Goal: Task Accomplishment & Management: Manage account settings

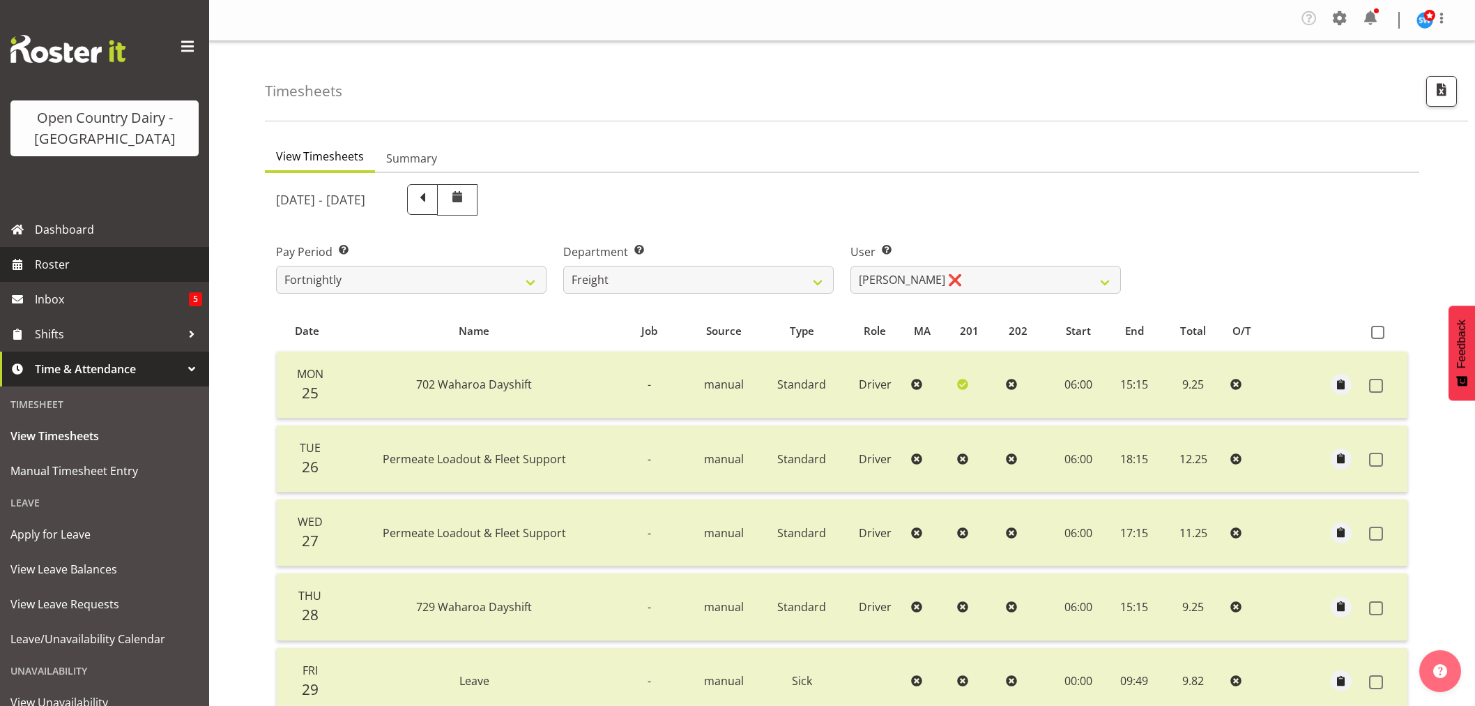
select select "817"
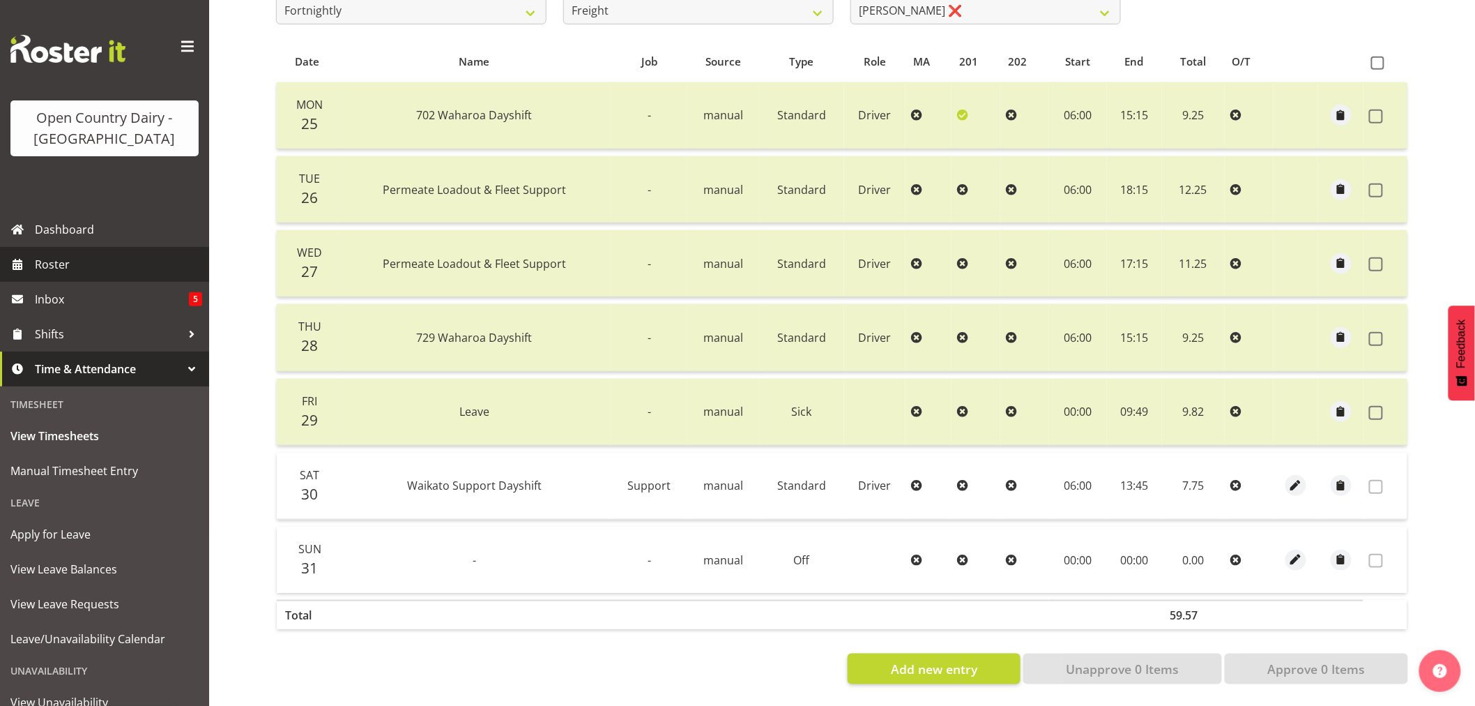
click at [60, 266] on span "Roster" at bounding box center [118, 264] width 167 height 21
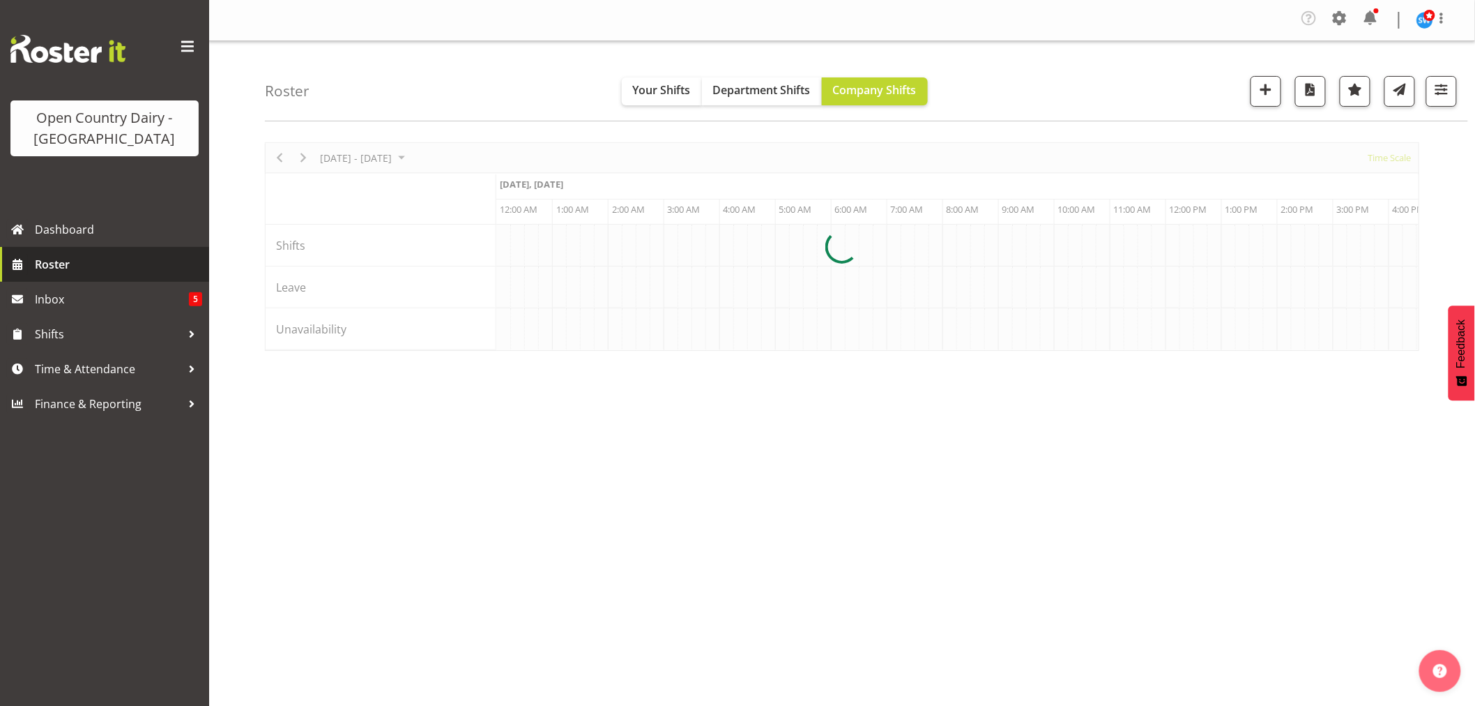
scroll to position [0, 6693]
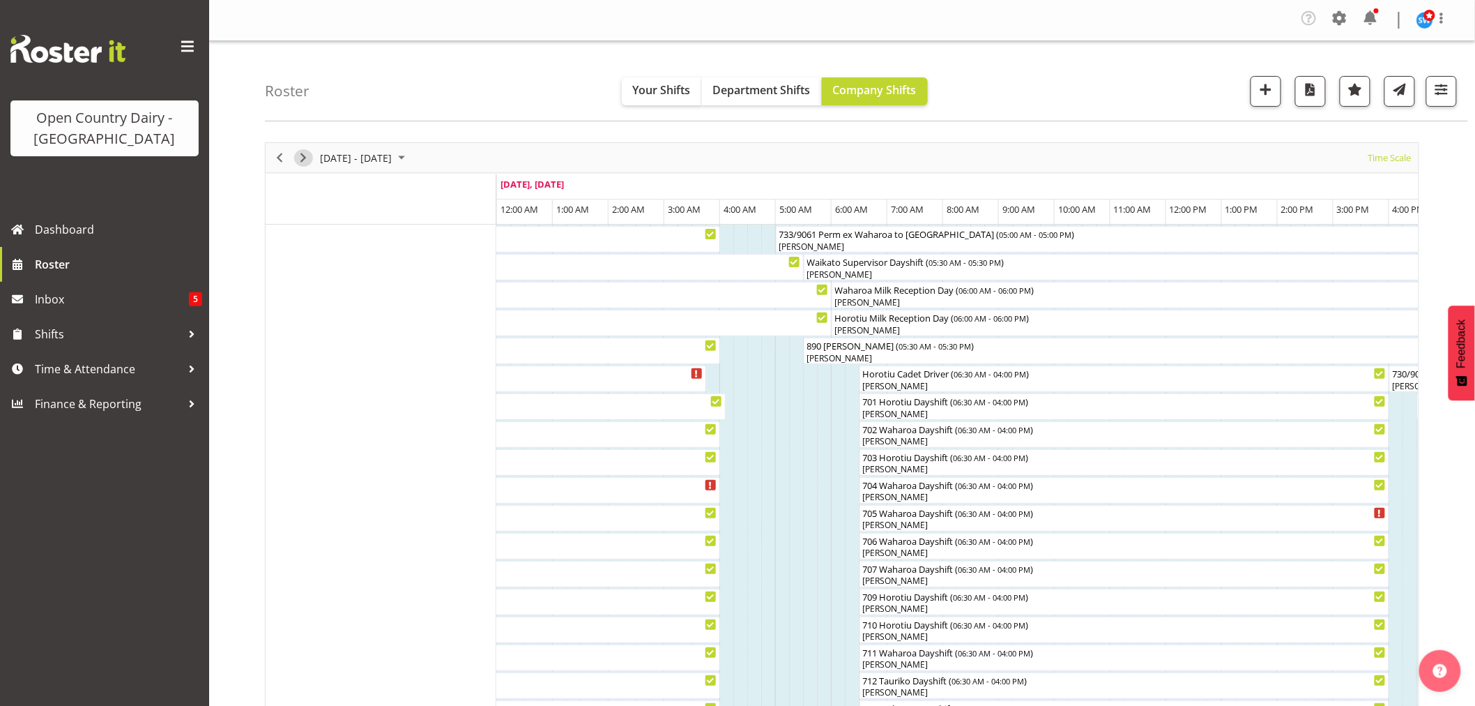
click at [300, 150] on span "Next" at bounding box center [303, 157] width 17 height 17
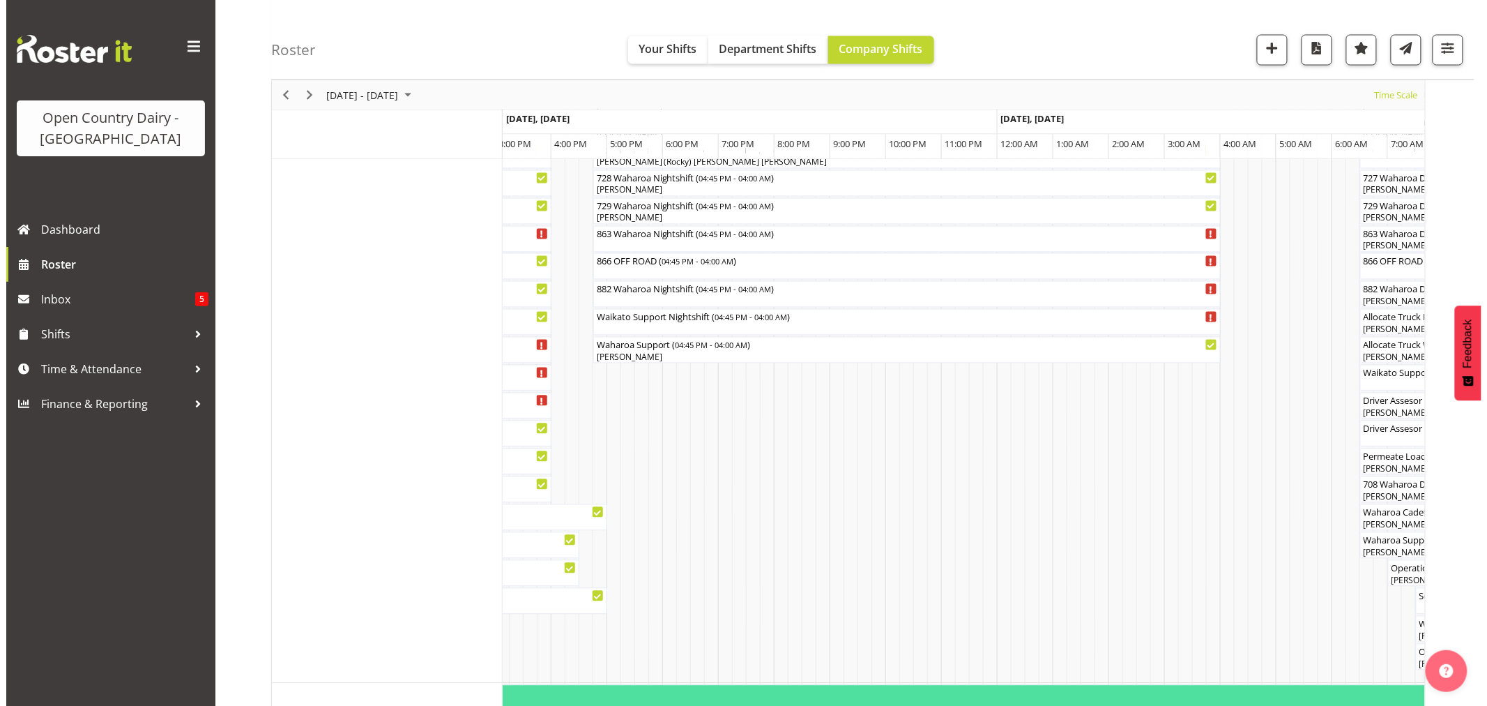
scroll to position [1007, 0]
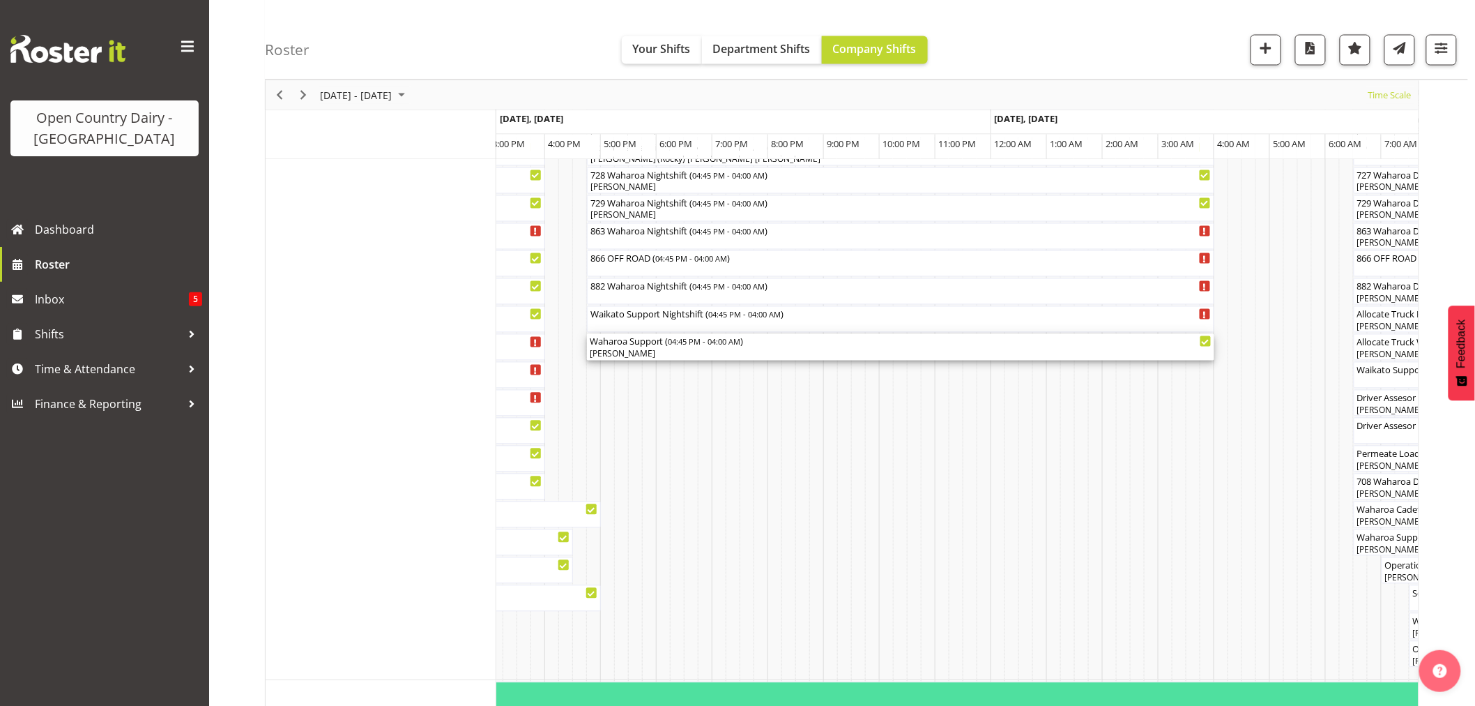
click at [630, 350] on div "[PERSON_NAME]" at bounding box center [901, 354] width 622 height 13
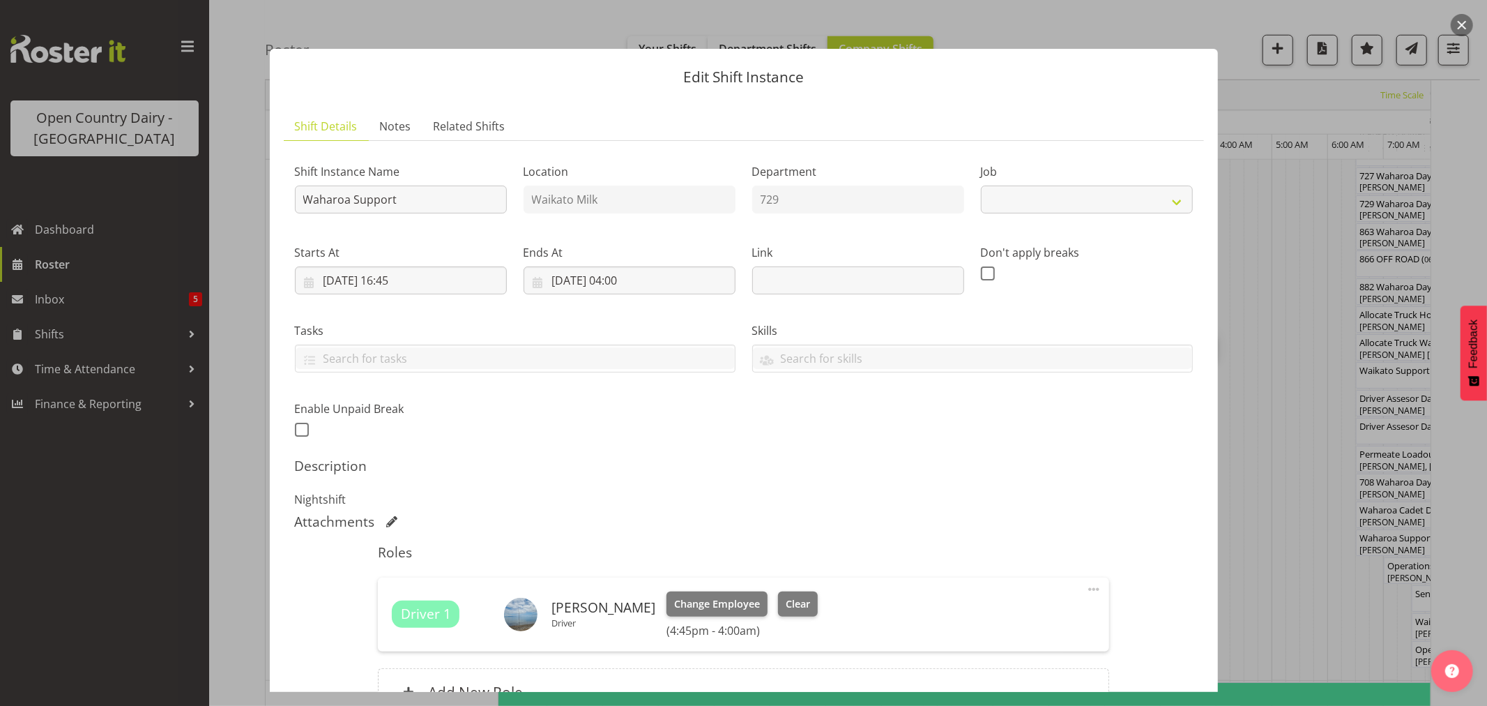
select select "9052"
click at [789, 603] on span "Clear" at bounding box center [798, 603] width 24 height 15
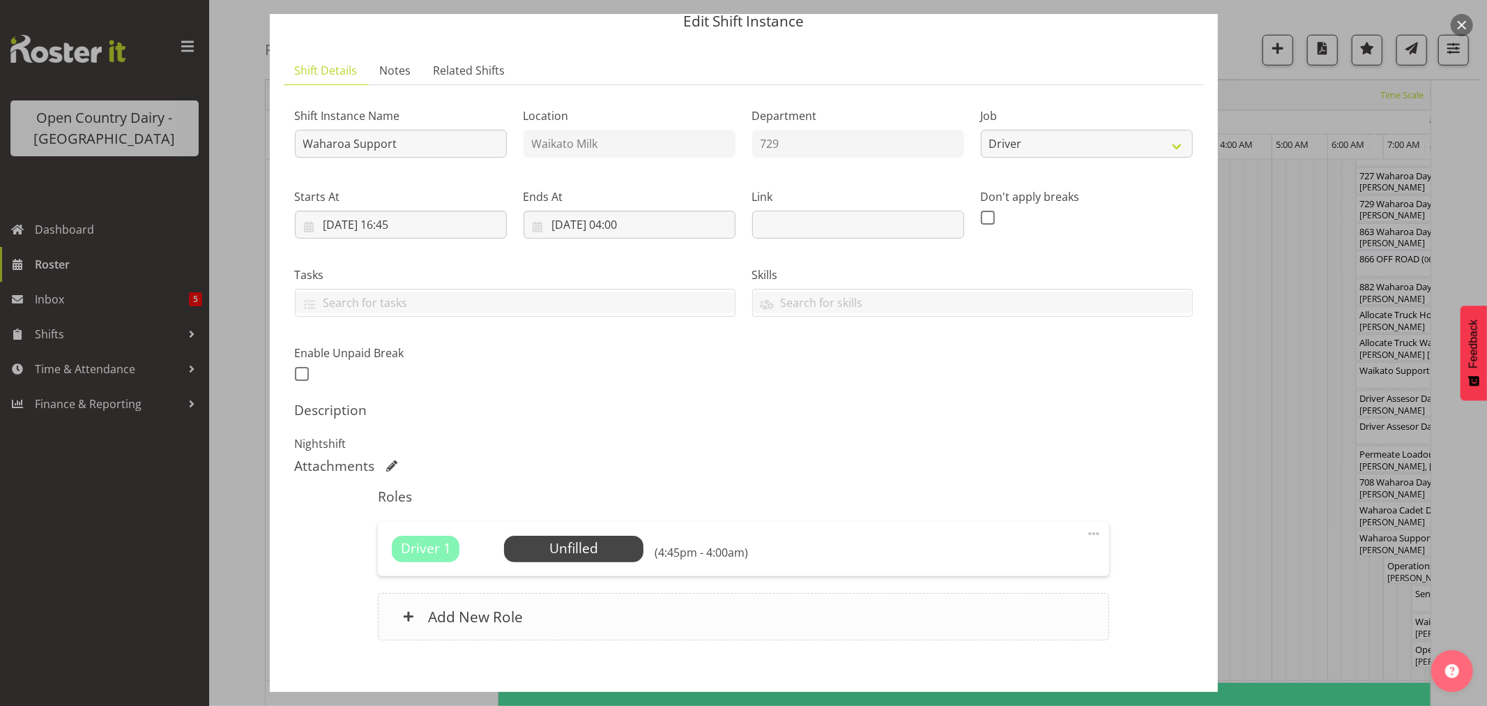
scroll to position [128, 0]
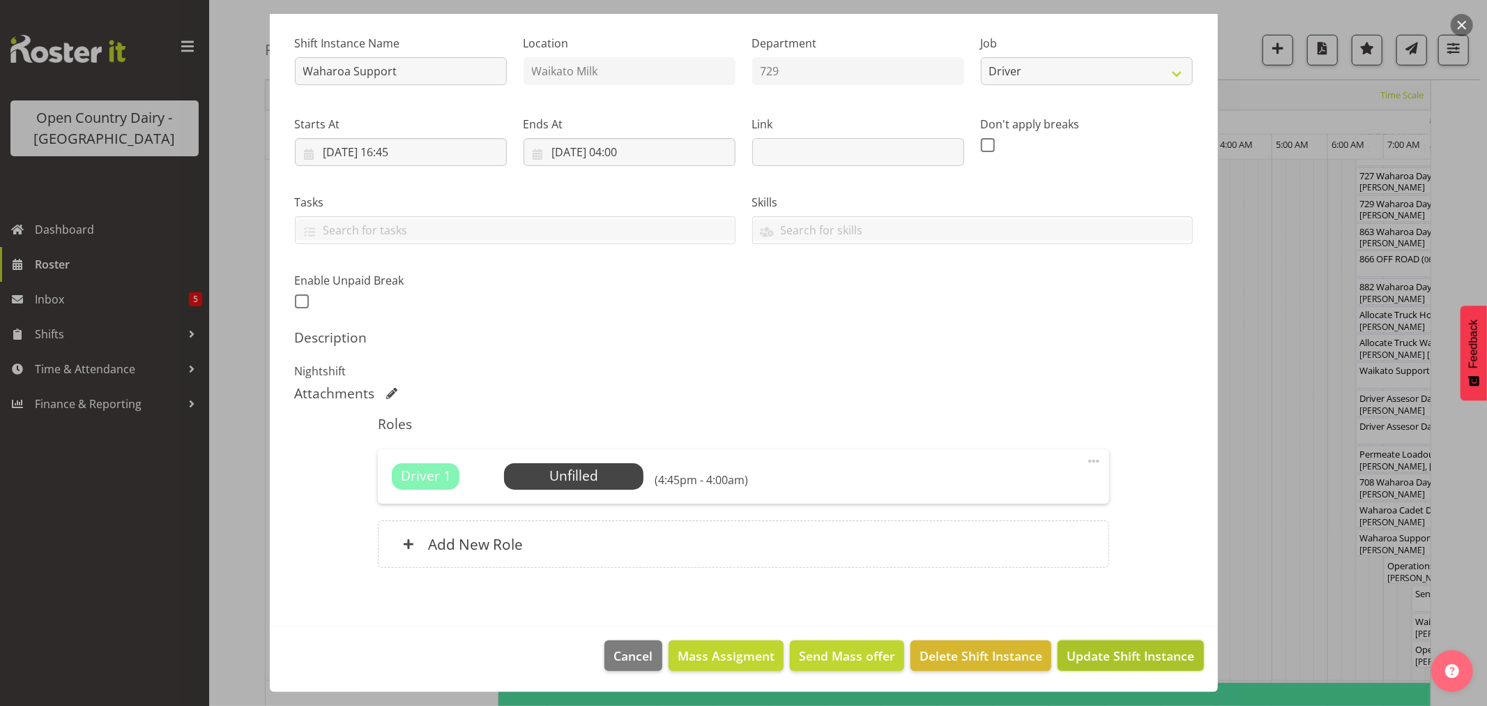
click at [1097, 651] on span "Update Shift Instance" at bounding box center [1131, 655] width 128 height 18
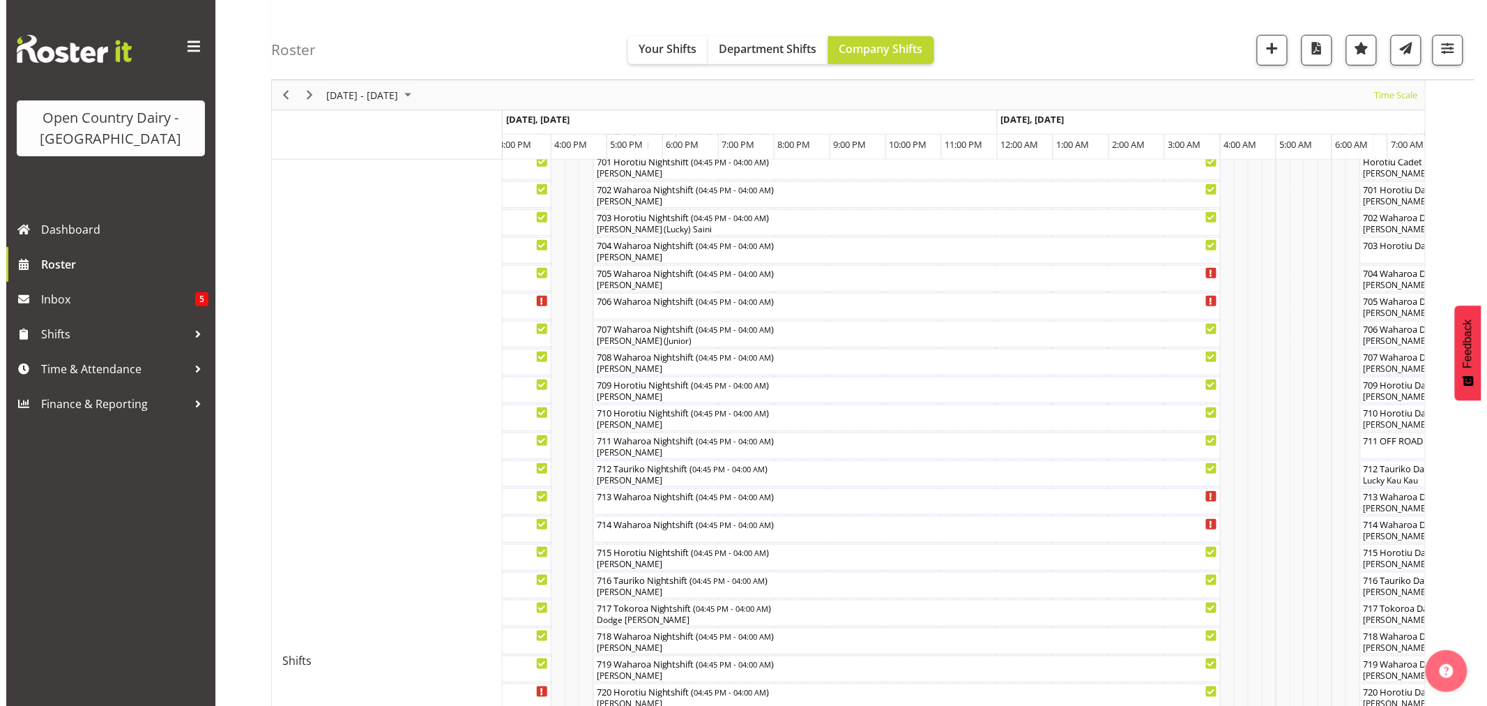
scroll to position [310, 0]
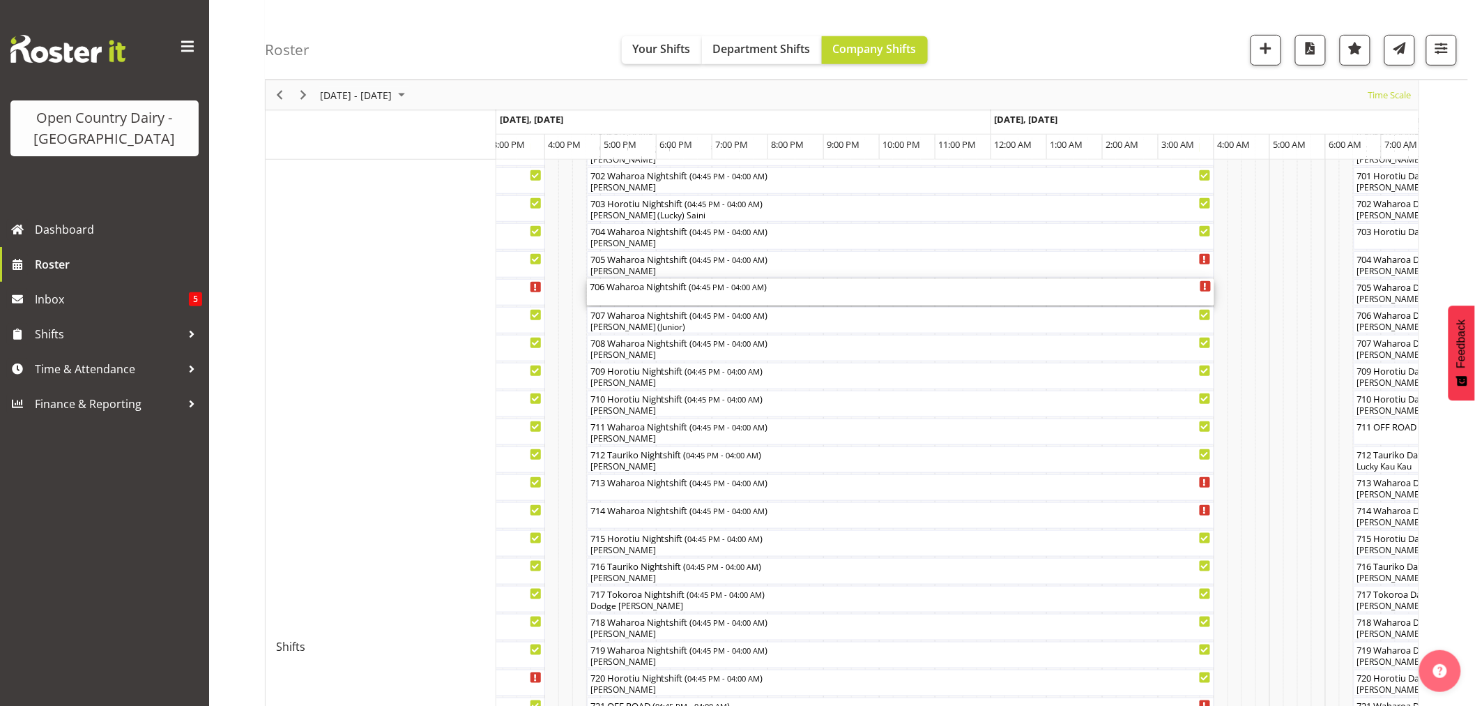
click at [638, 294] on div "706 Waharoa Nightshift ( 04:45 PM - 04:00 AM )" at bounding box center [901, 292] width 622 height 26
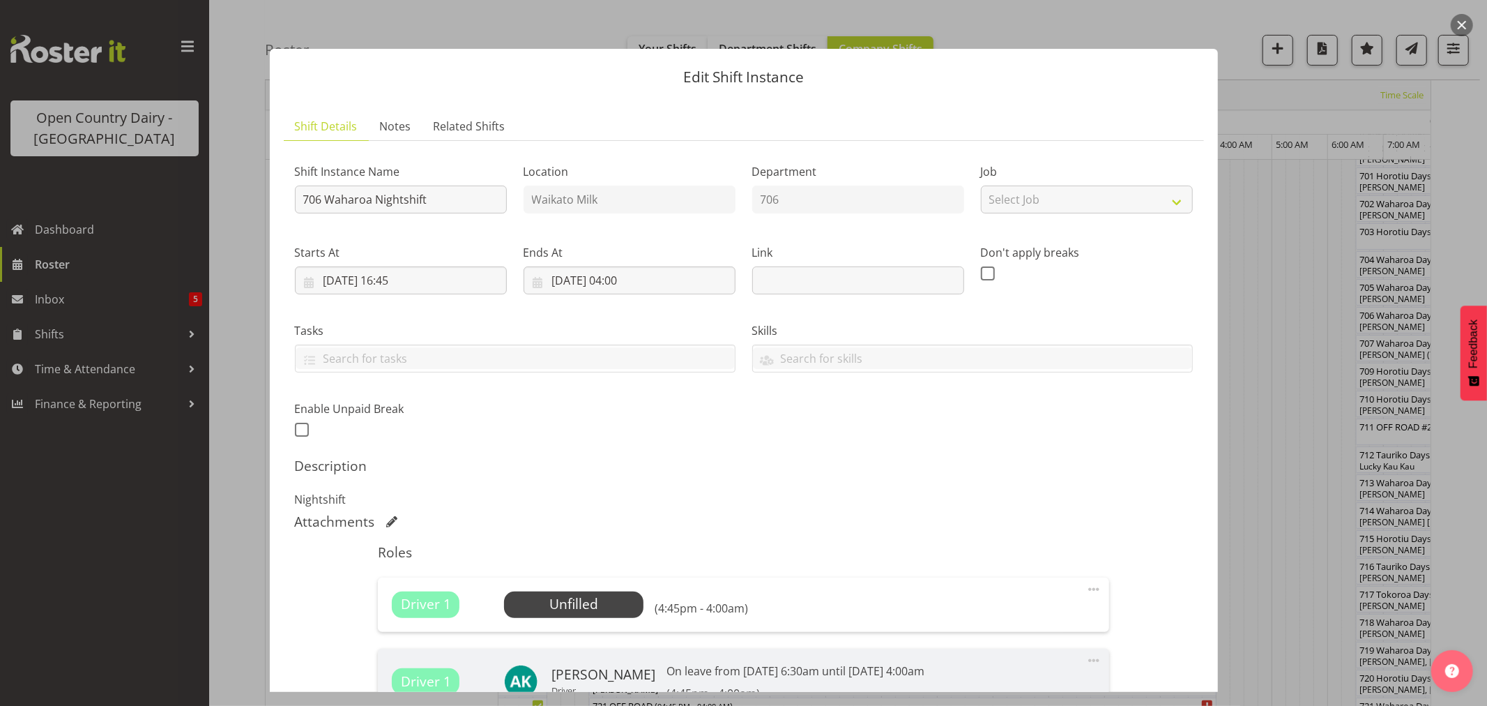
click at [631, 295] on div "Ends At 02/09/2025, 04:00 January February March April May June July August Sep…" at bounding box center [629, 263] width 229 height 78
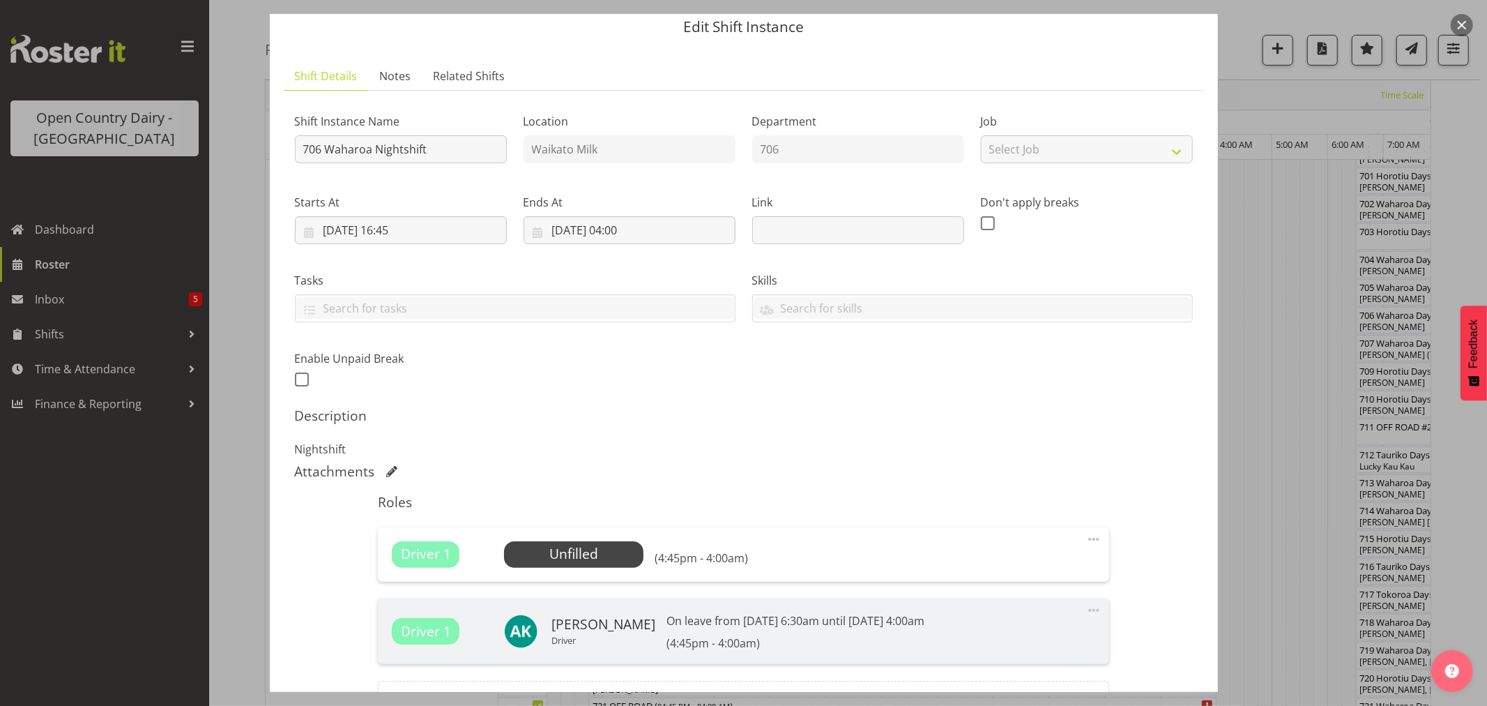
scroll to position [77, 0]
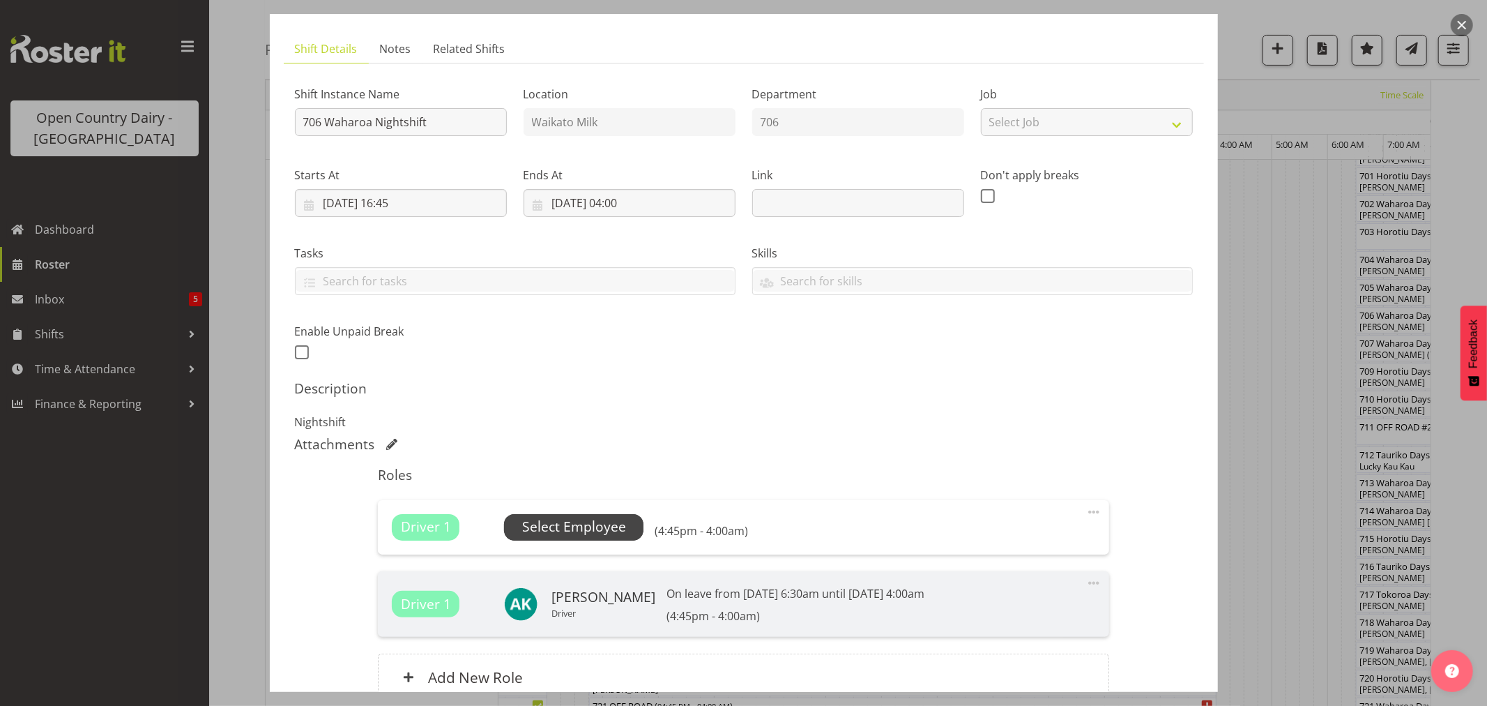
click at [577, 528] on span "Select Employee" at bounding box center [574, 527] width 104 height 20
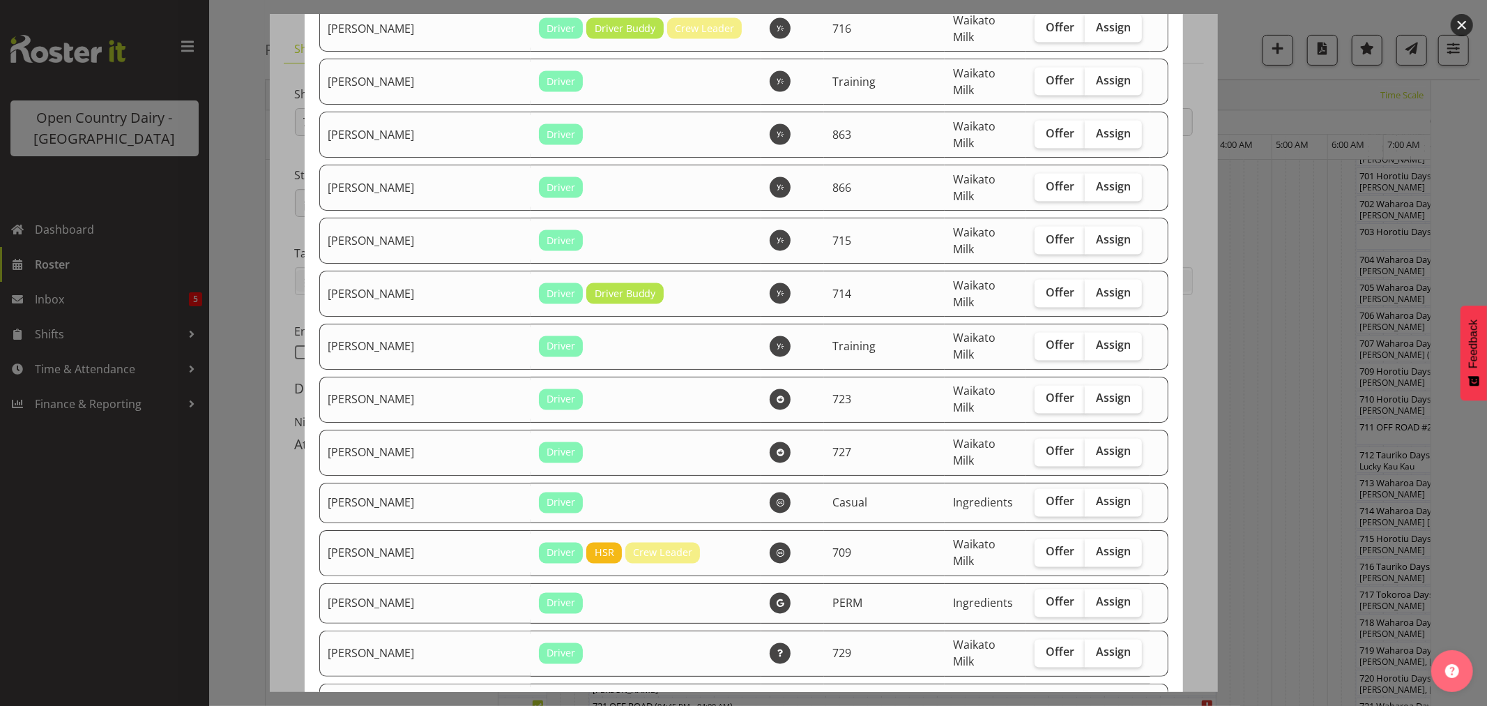
scroll to position [1936, 0]
click at [1096, 644] on span "Assign" at bounding box center [1113, 651] width 35 height 14
click at [1091, 647] on input "Assign" at bounding box center [1089, 651] width 9 height 9
checkbox input "true"
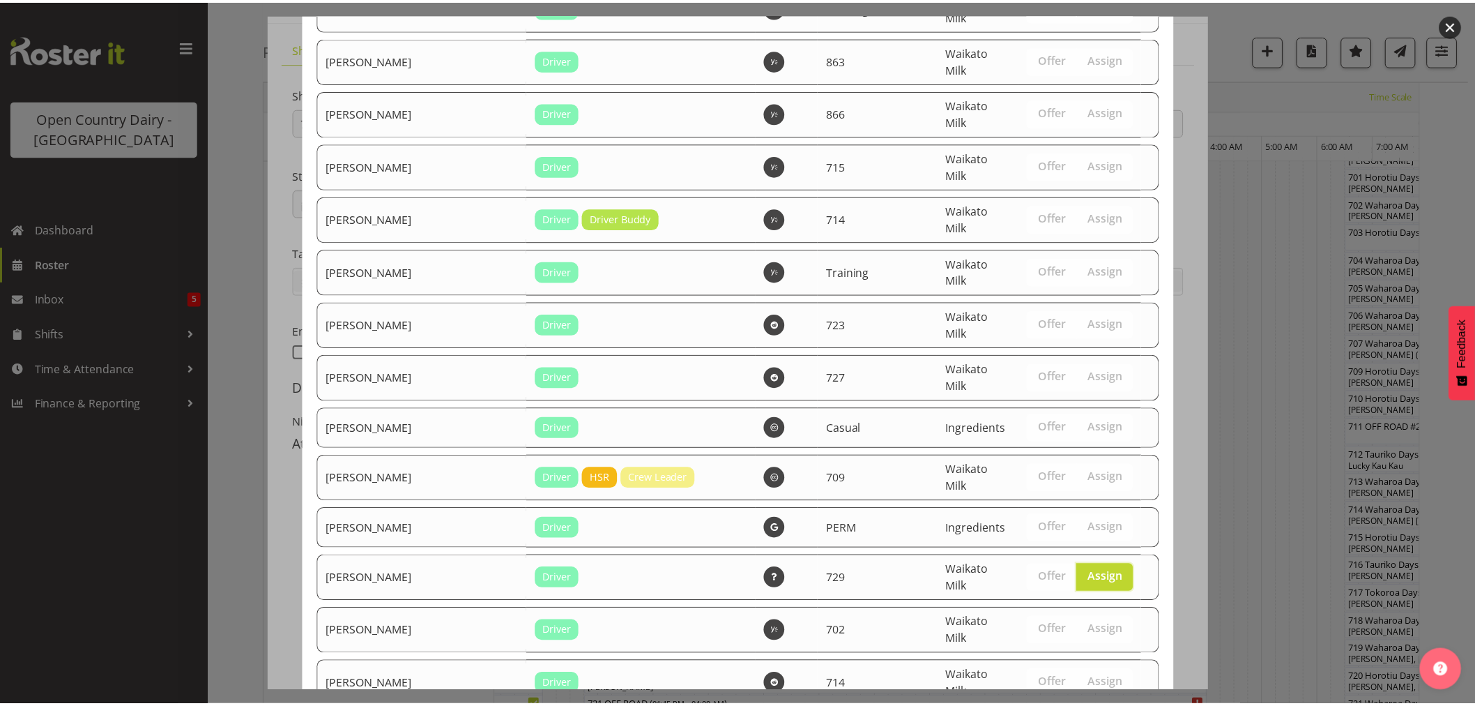
scroll to position [2224, 0]
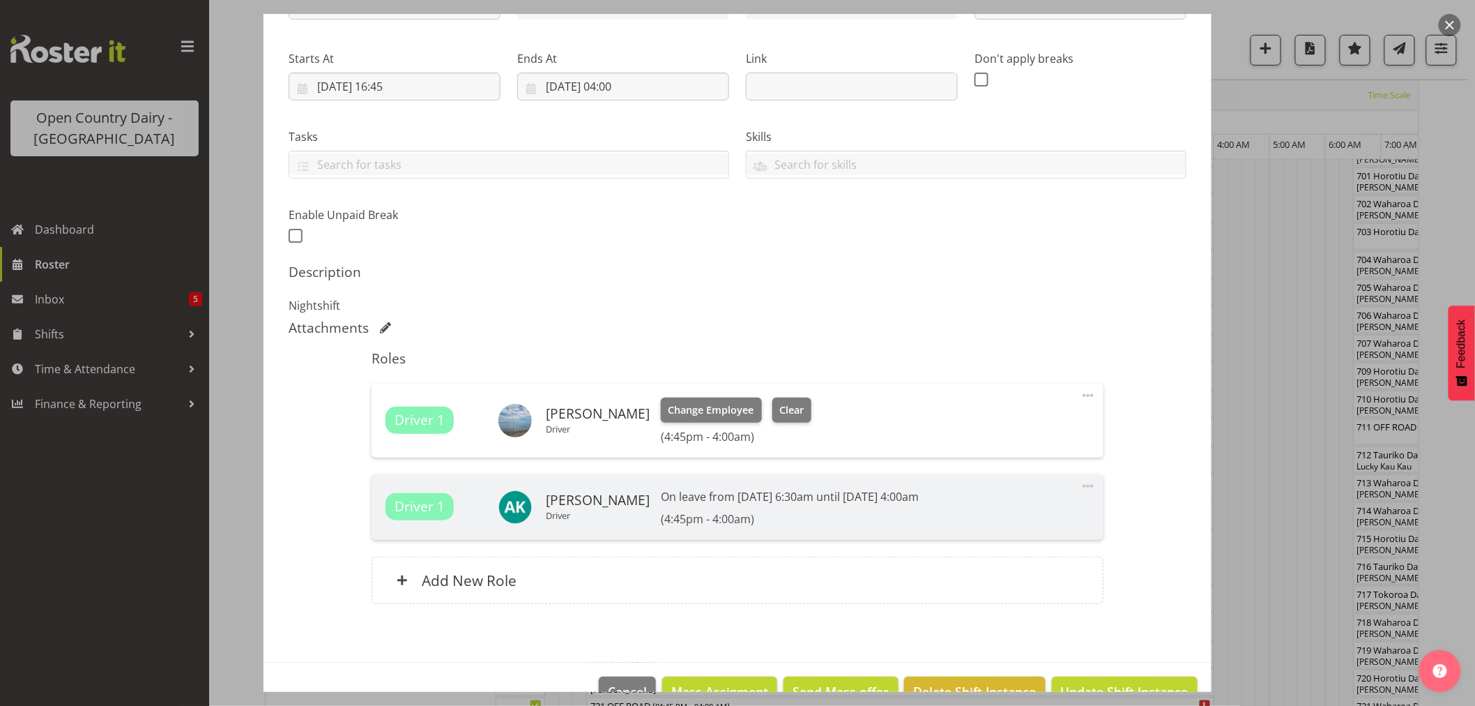
scroll to position [230, 0]
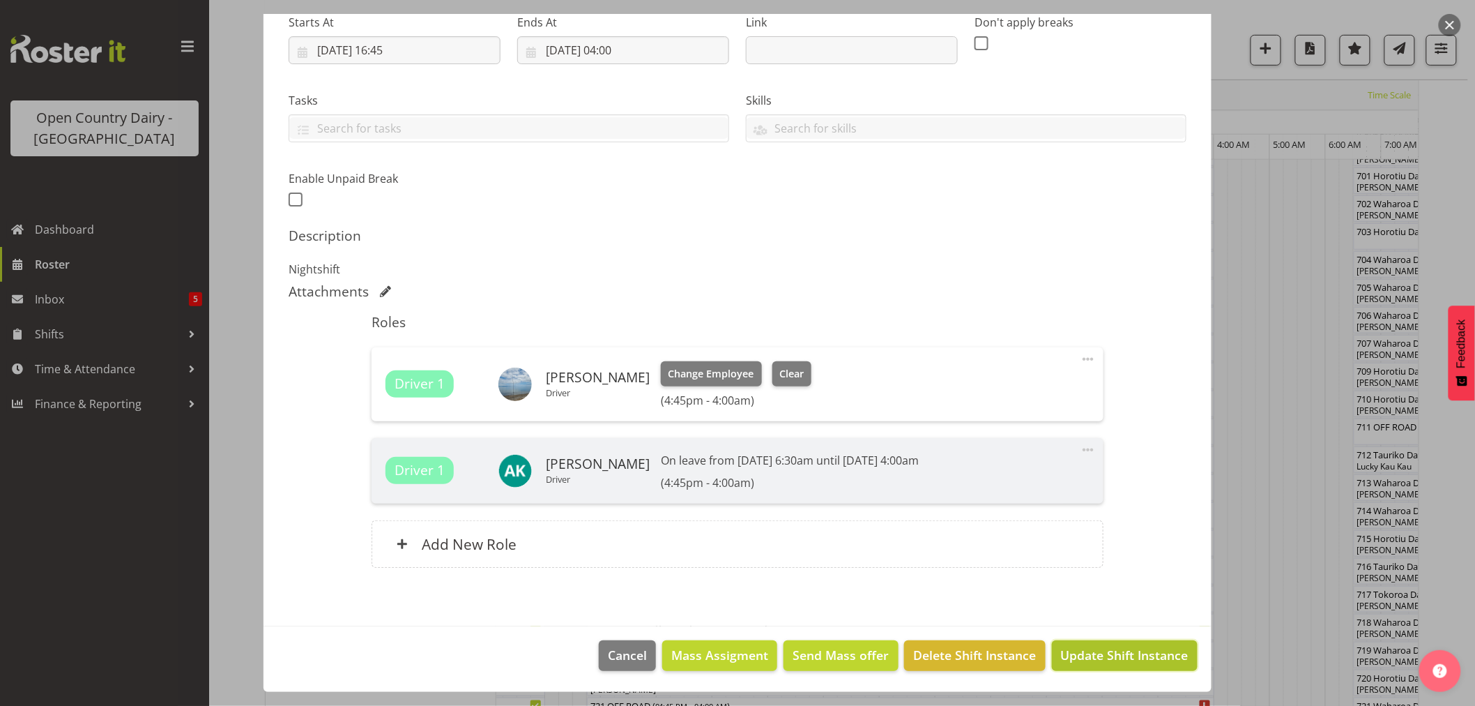
click at [1084, 657] on span "Update Shift Instance" at bounding box center [1125, 655] width 128 height 18
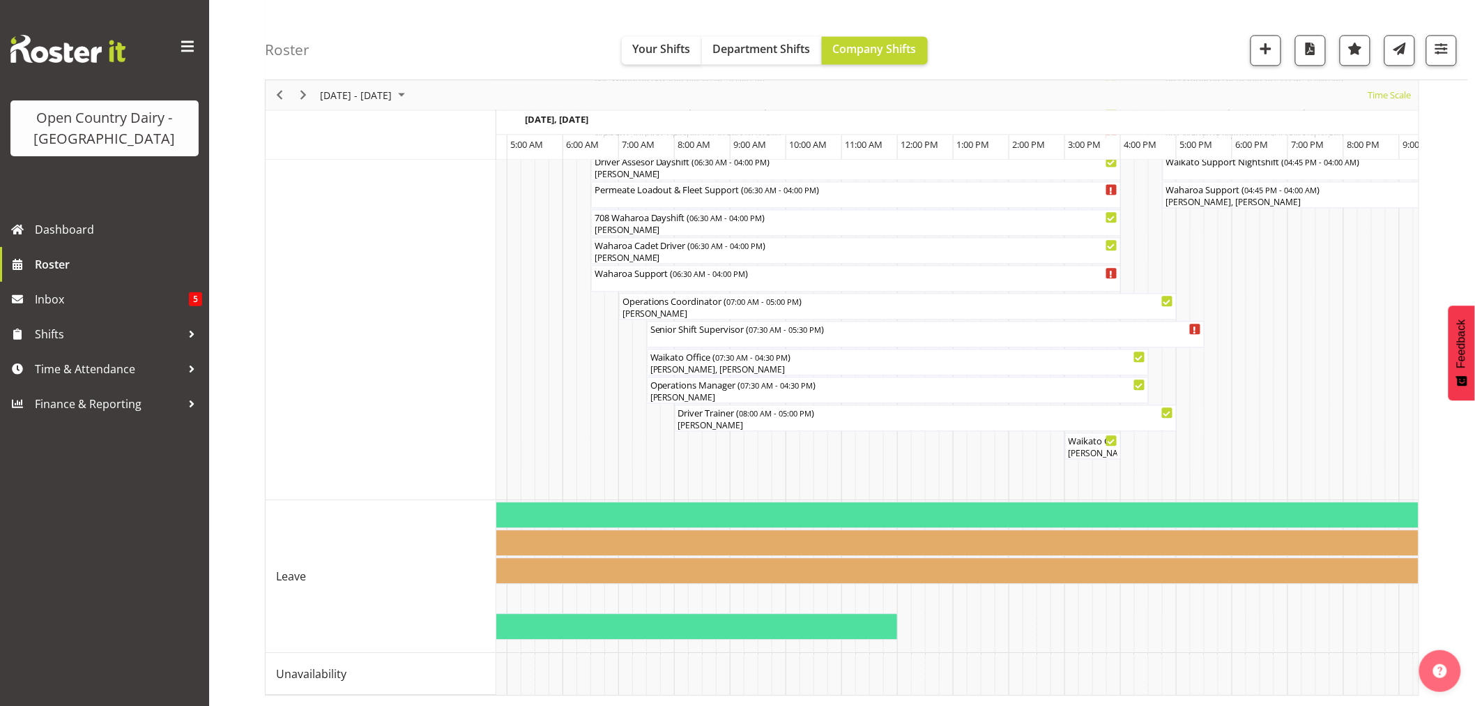
scroll to position [0, 0]
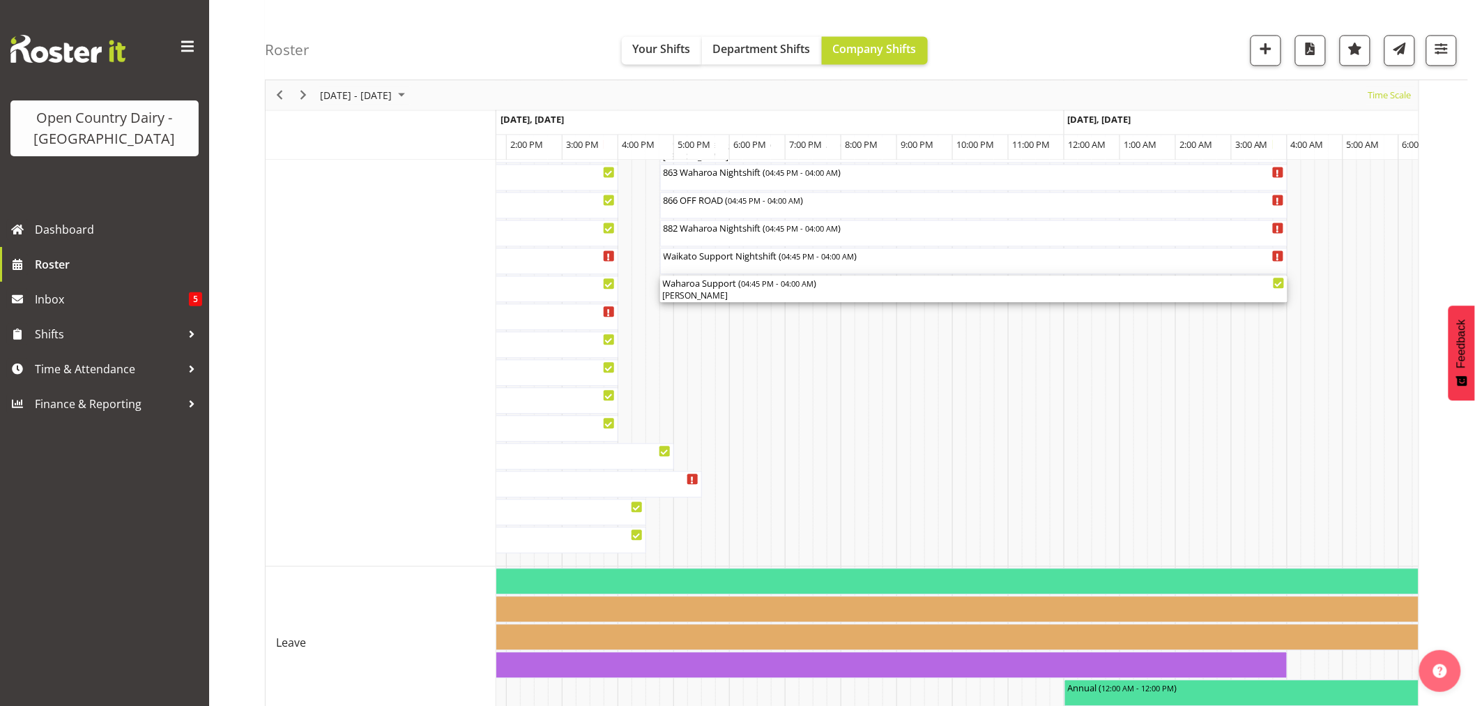
click at [703, 291] on div "[PERSON_NAME]" at bounding box center [974, 295] width 622 height 13
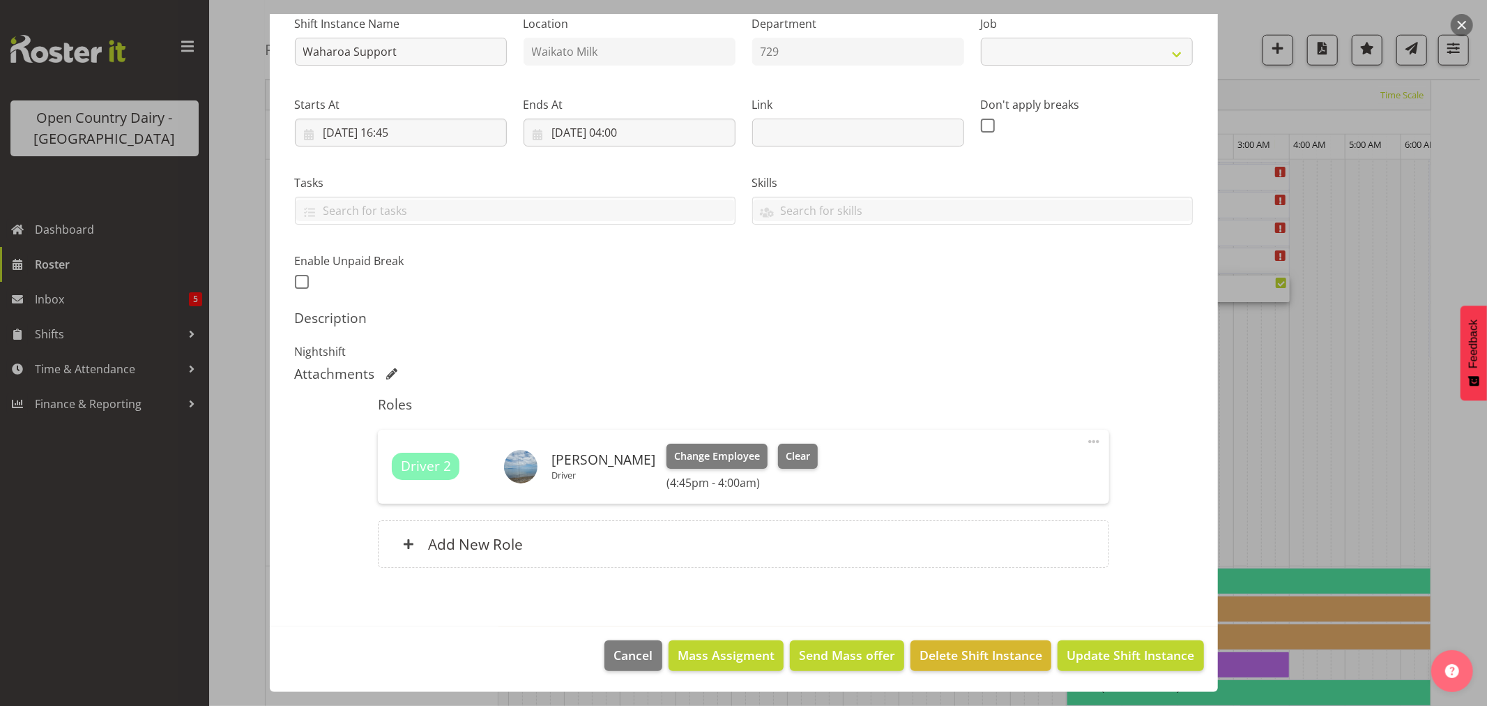
select select "9052"
click at [786, 449] on span "Clear" at bounding box center [798, 455] width 24 height 15
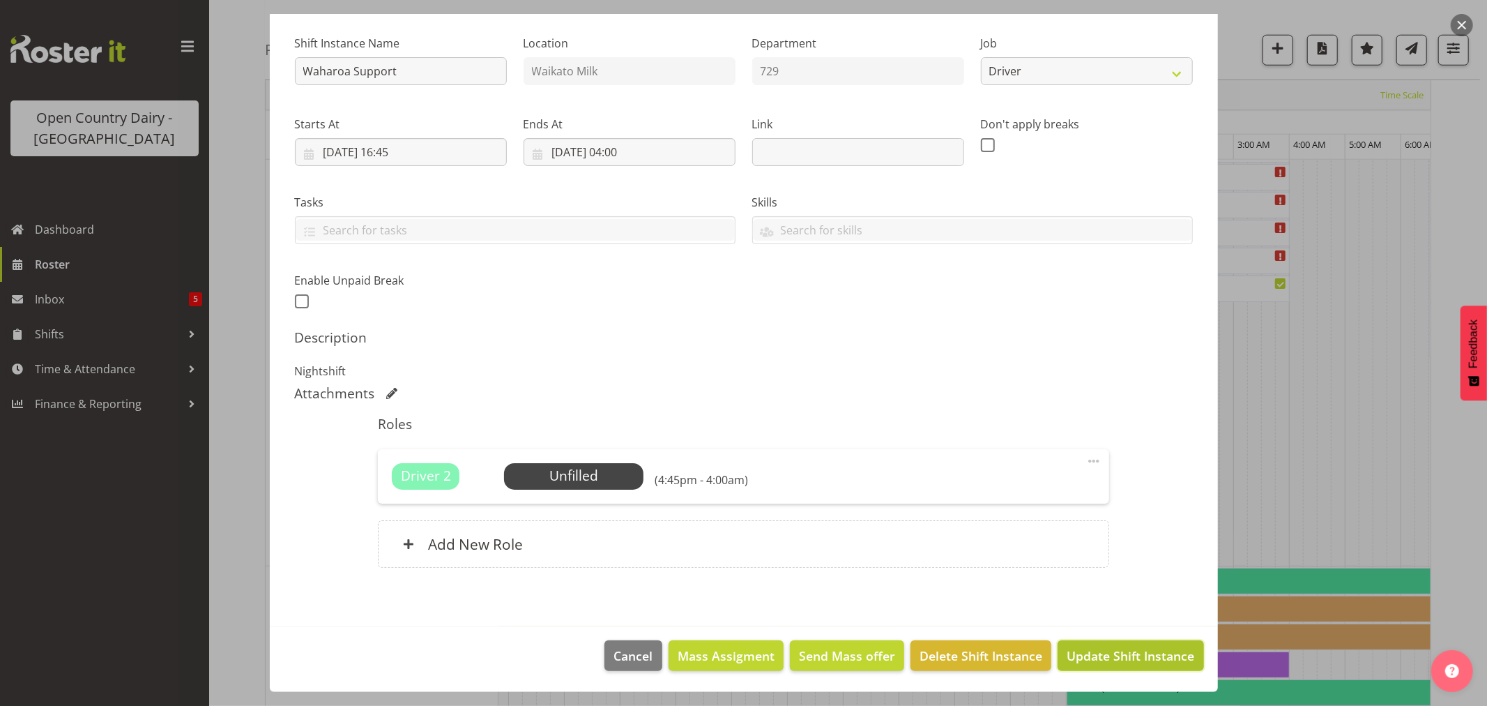
click at [1098, 662] on span "Update Shift Instance" at bounding box center [1131, 655] width 128 height 18
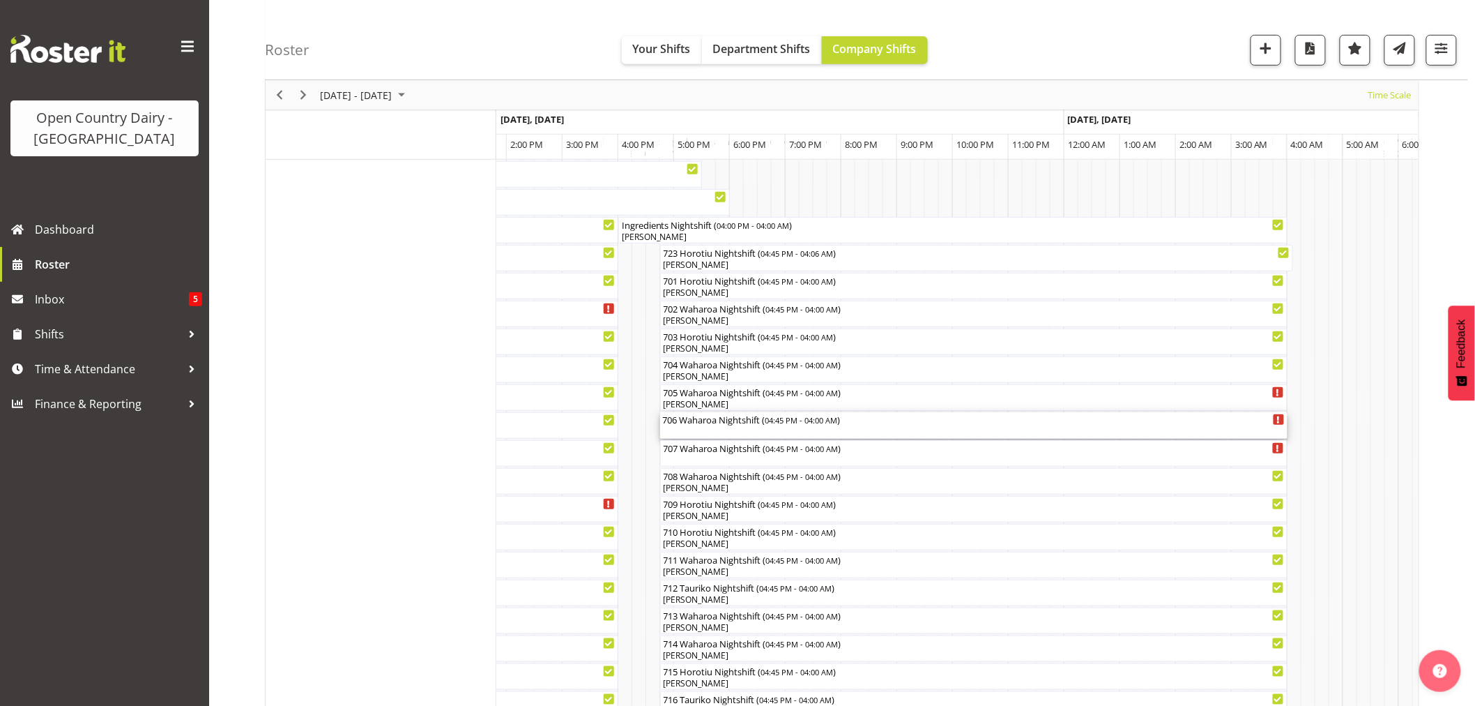
click at [708, 430] on div "706 Waharoa Nightshift ( 04:45 PM - 04:00 AM )" at bounding box center [974, 425] width 622 height 26
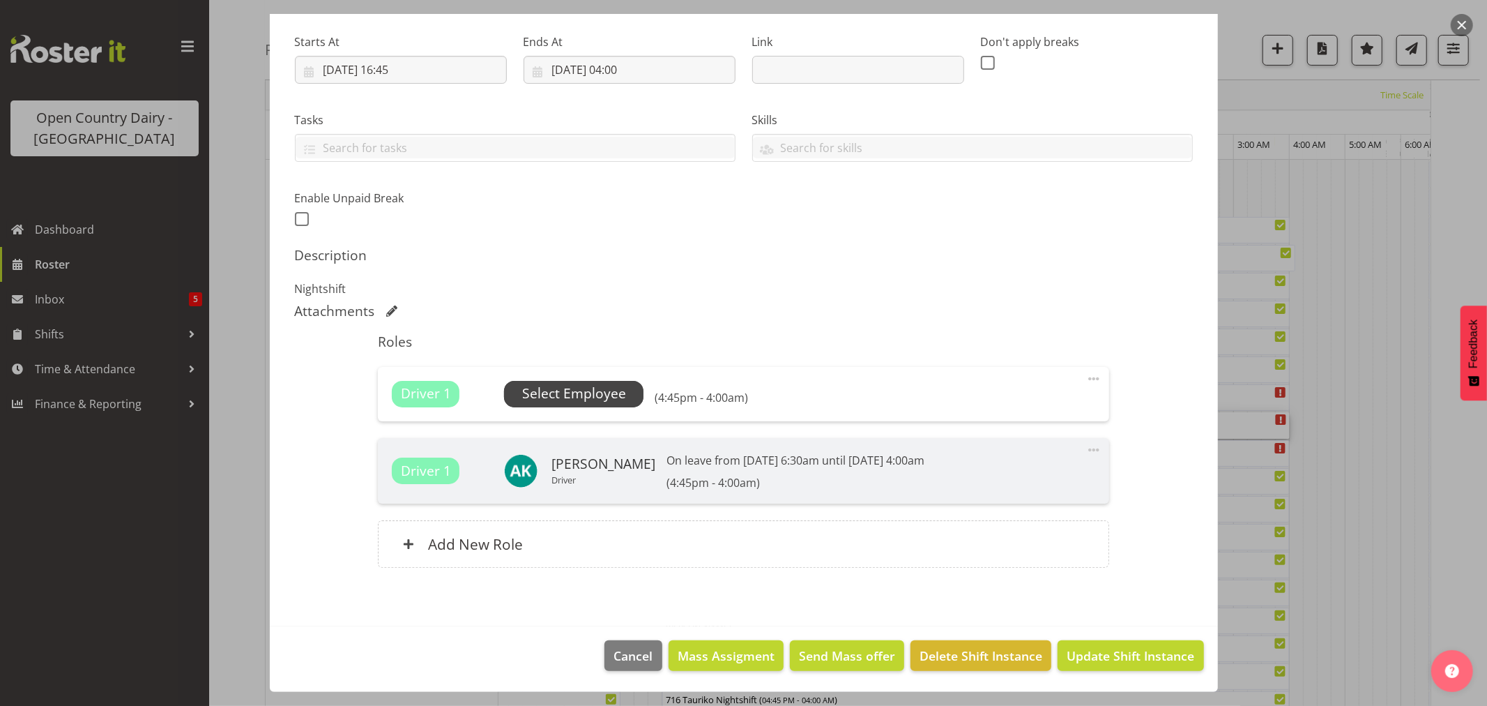
click at [559, 382] on span "Select Employee" at bounding box center [573, 394] width 139 height 26
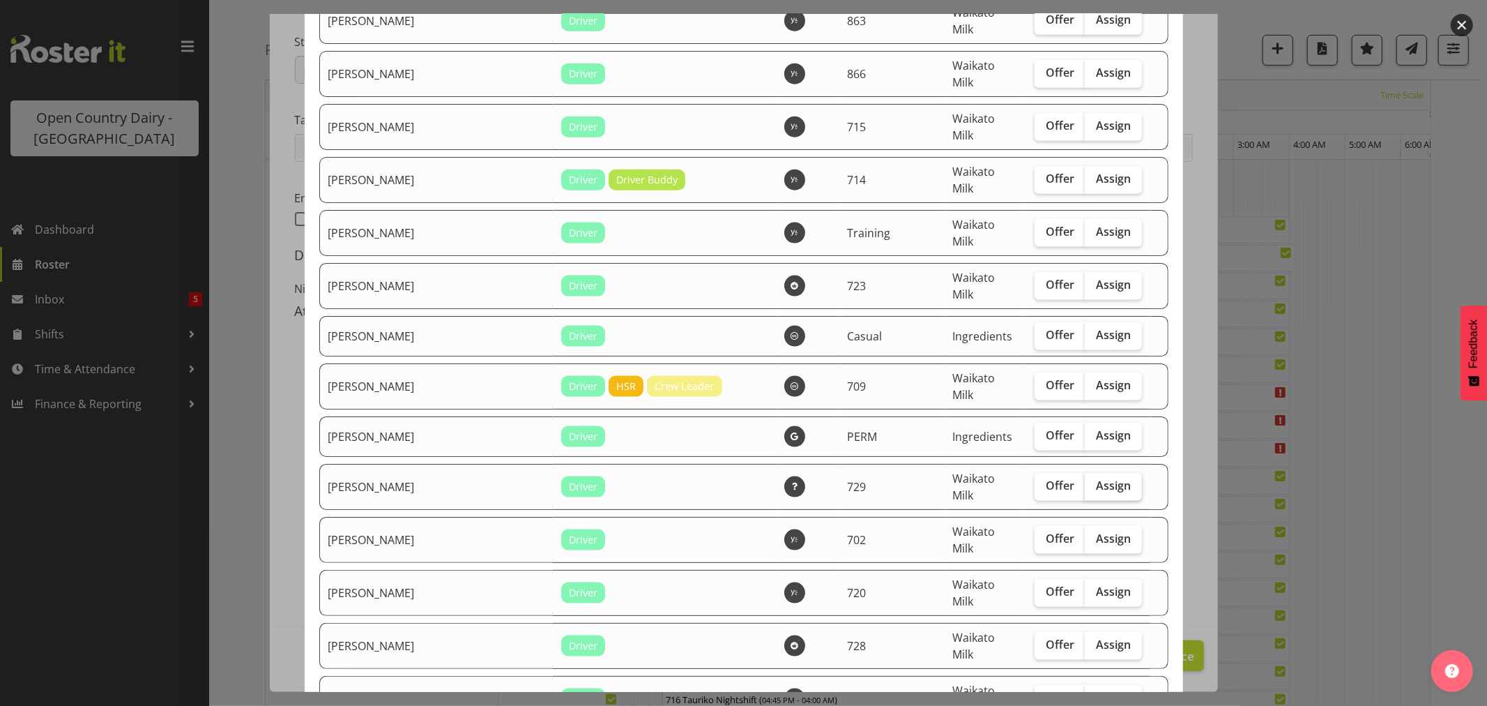
click at [1096, 478] on span "Assign" at bounding box center [1113, 485] width 35 height 14
click at [1085, 481] on input "Assign" at bounding box center [1089, 485] width 9 height 9
checkbox input "true"
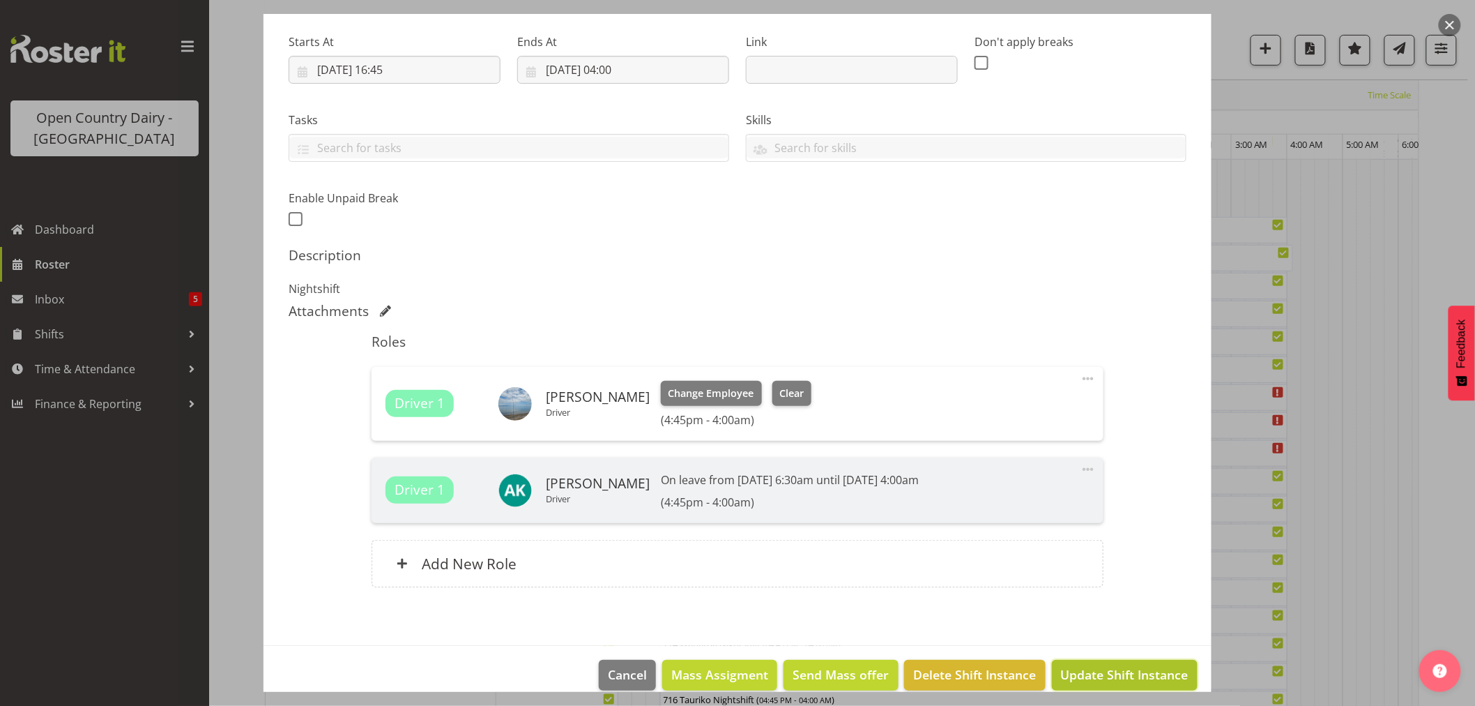
click at [1079, 672] on span "Update Shift Instance" at bounding box center [1125, 674] width 128 height 18
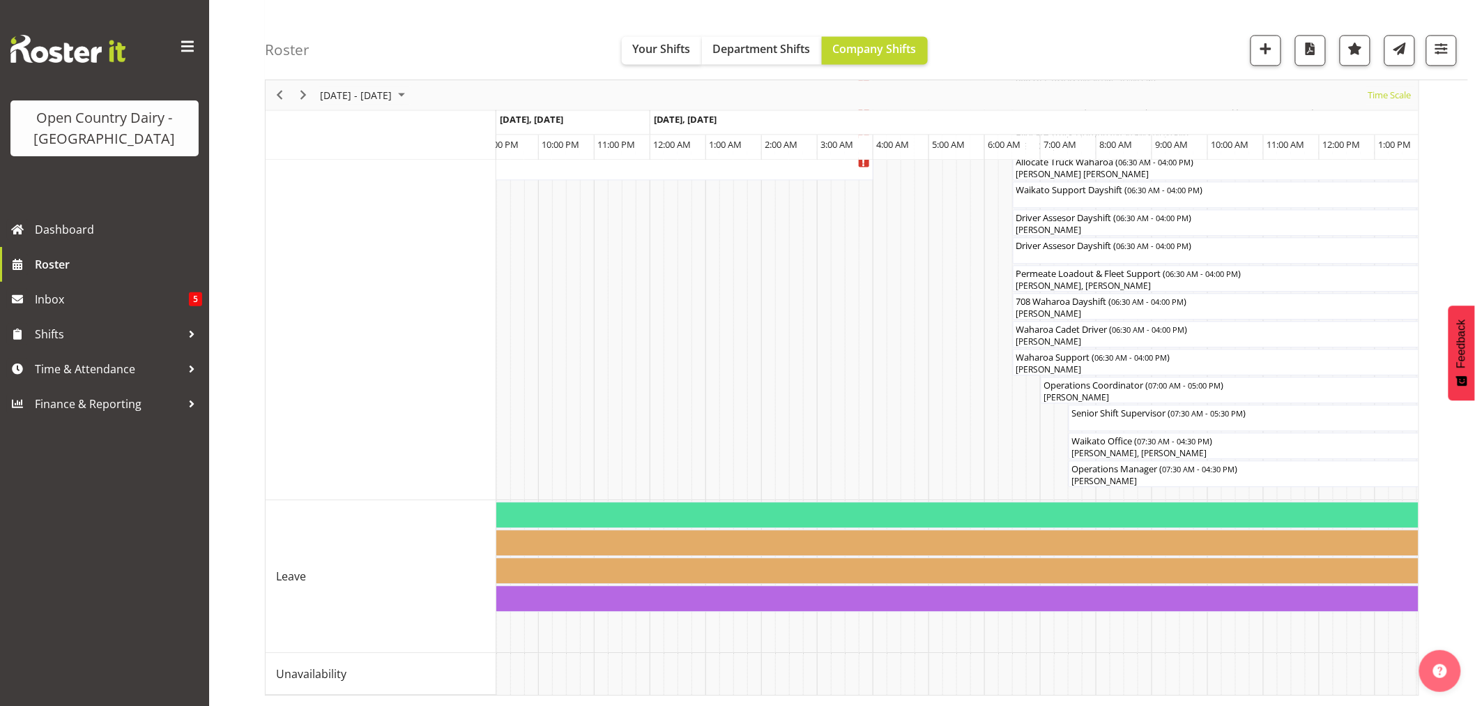
scroll to position [0, 1281]
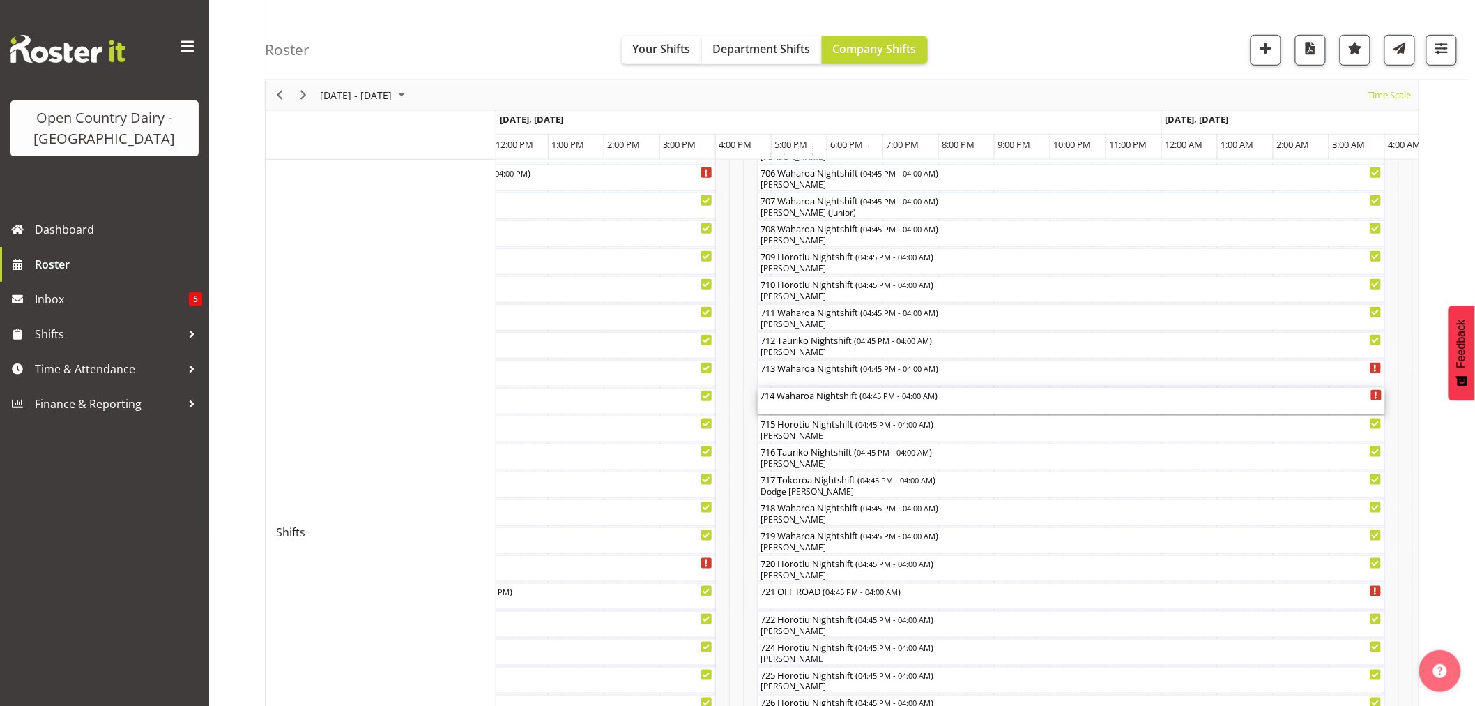
click at [814, 401] on div "714 Waharoa Nightshift ( 04:45 PM - 04:00 AM )" at bounding box center [1072, 401] width 622 height 26
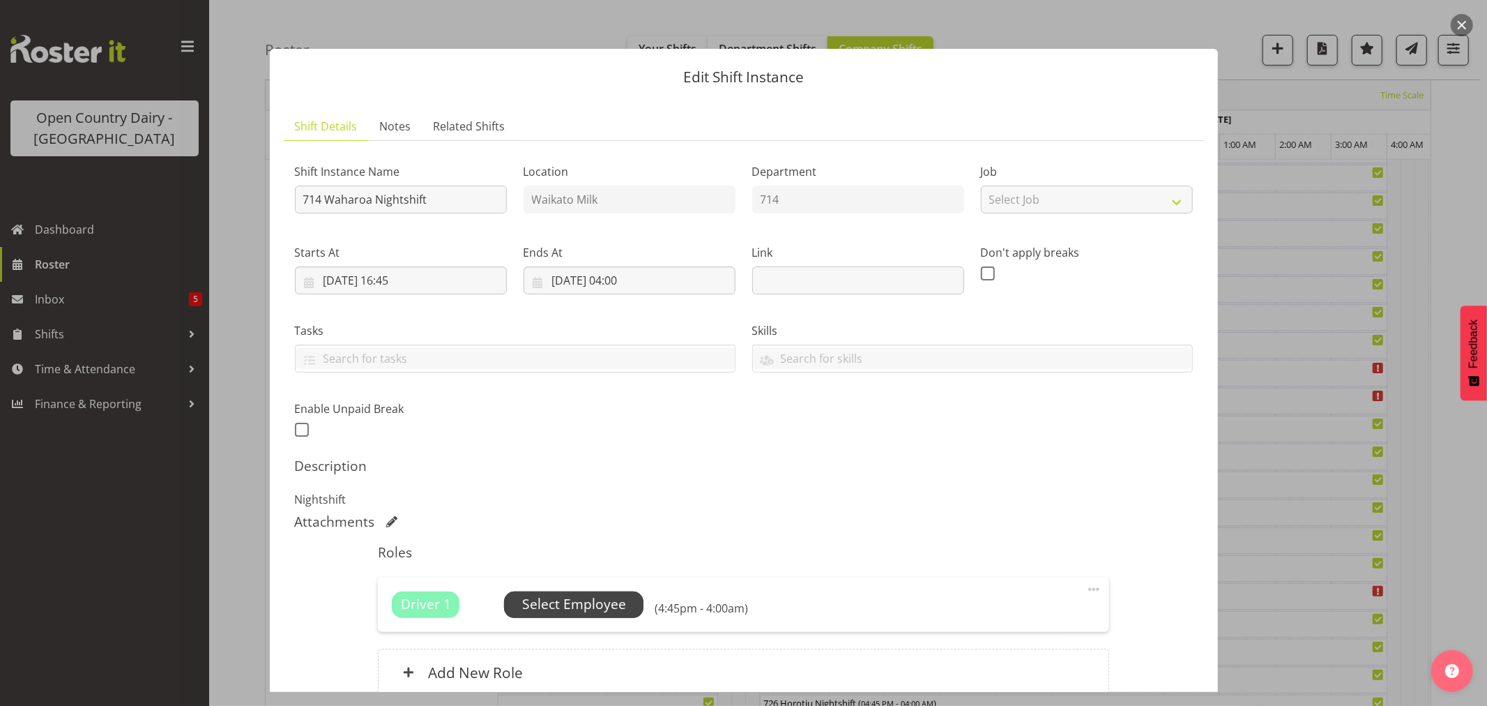
click at [572, 607] on span "Select Employee" at bounding box center [574, 604] width 104 height 20
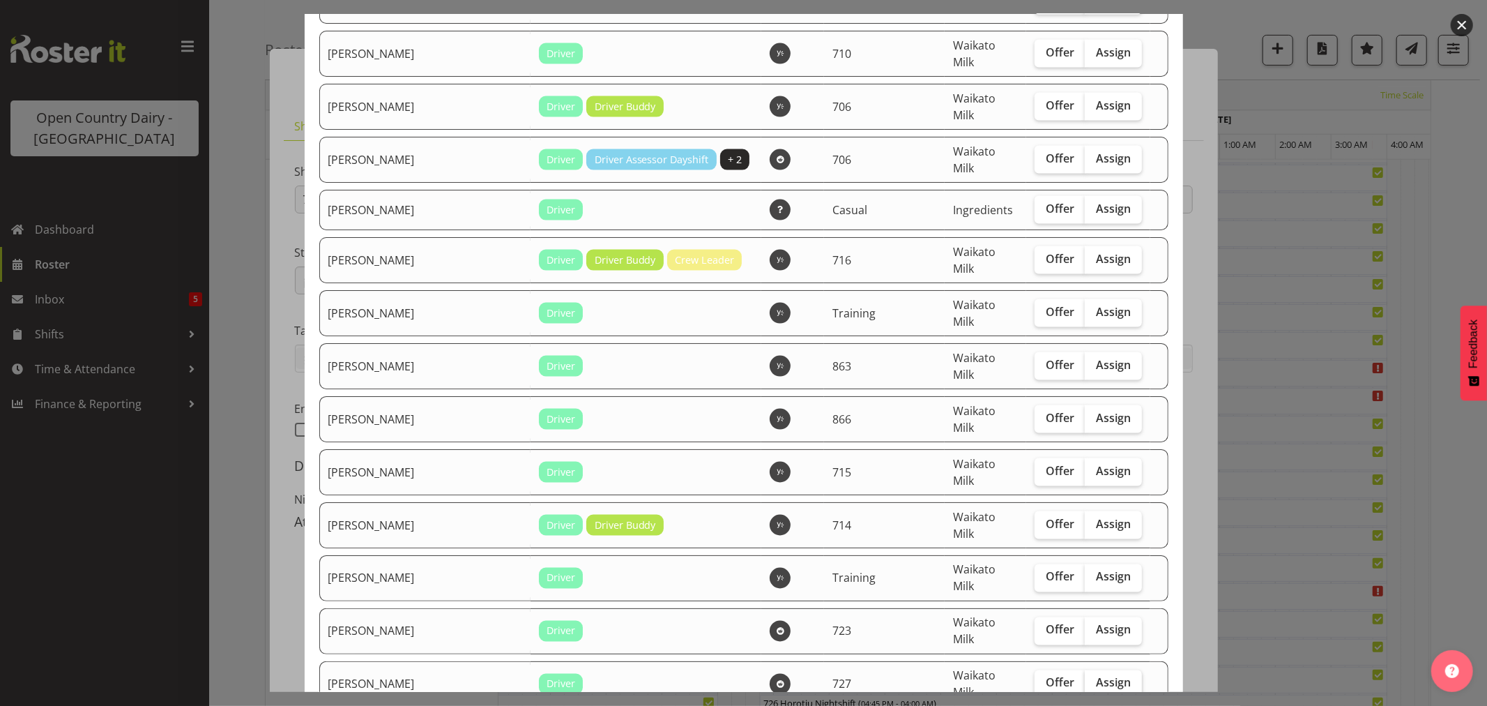
click at [1096, 676] on span "Assign" at bounding box center [1113, 683] width 35 height 14
click at [1085, 678] on input "Assign" at bounding box center [1089, 682] width 9 height 9
checkbox input "true"
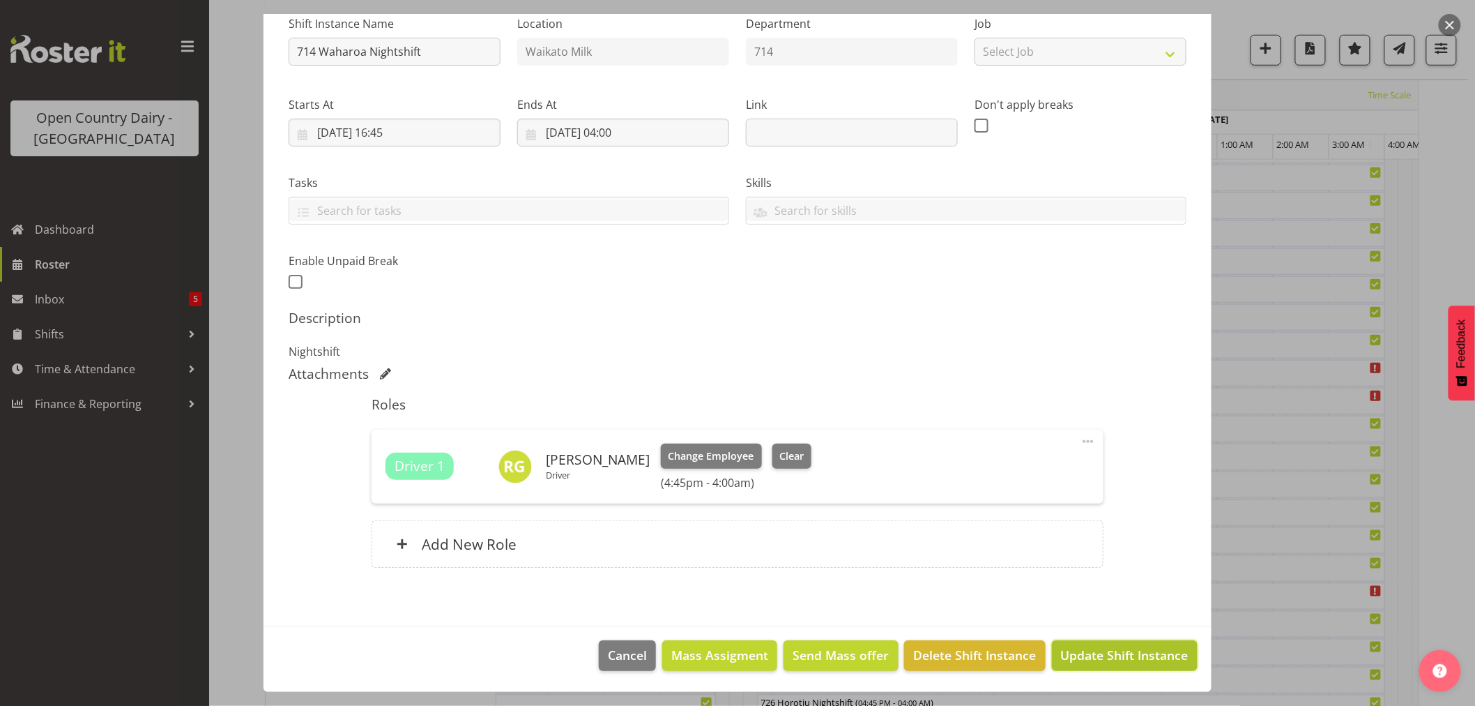
click at [1112, 653] on span "Update Shift Instance" at bounding box center [1125, 655] width 128 height 18
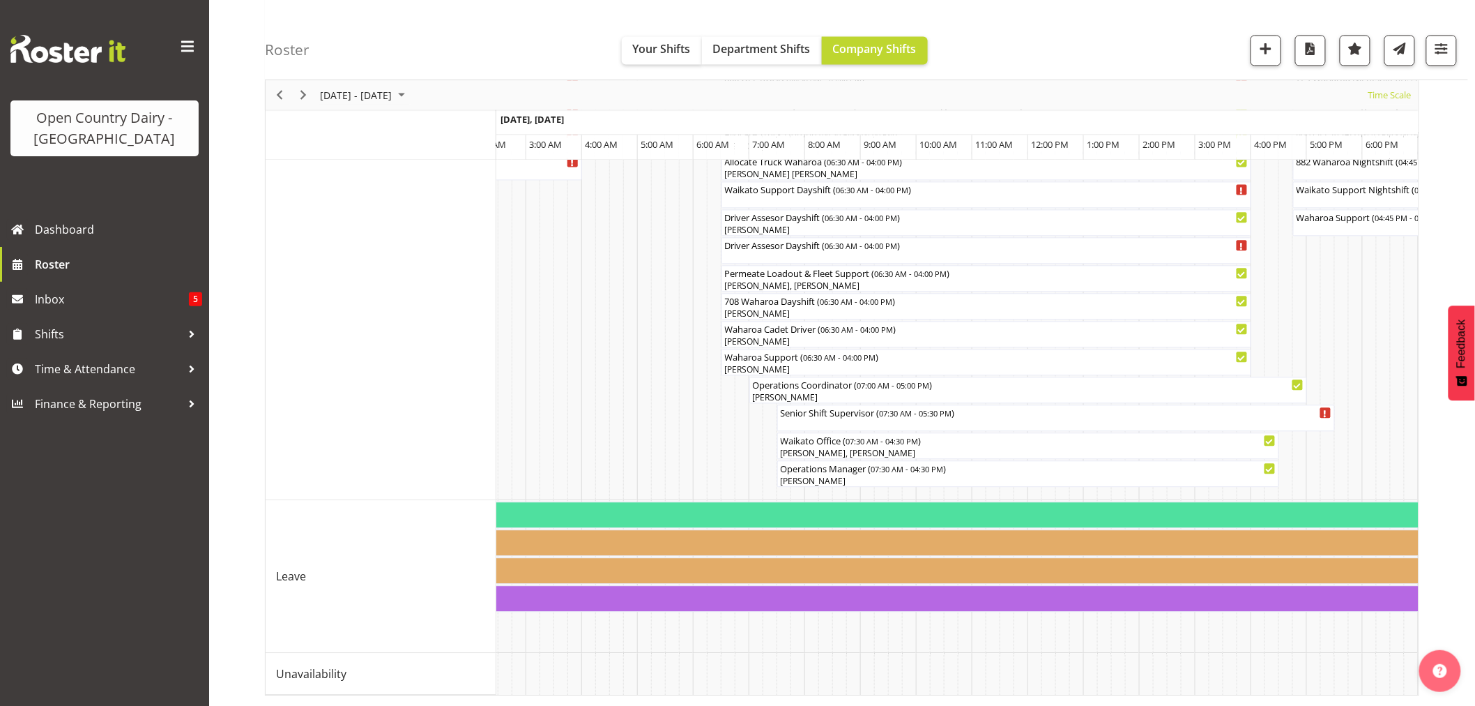
scroll to position [0, 1557]
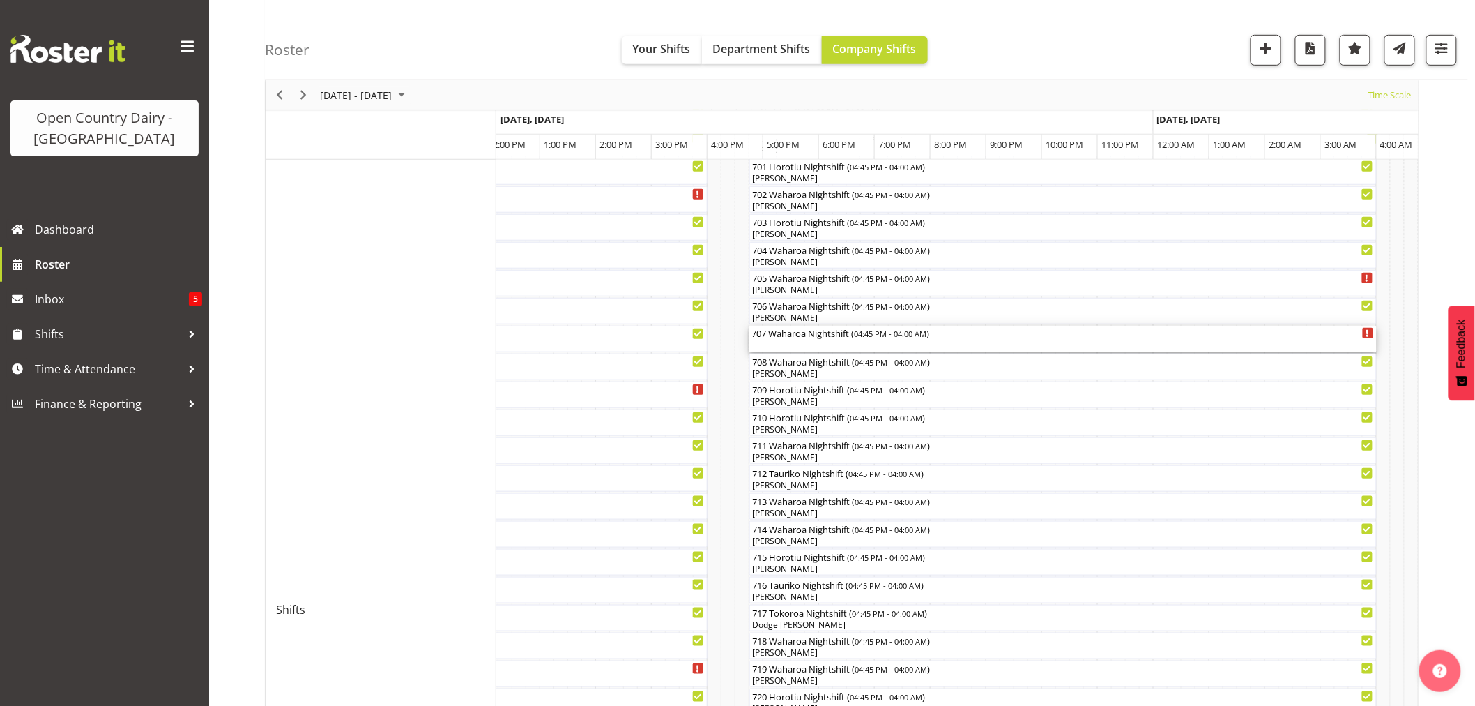
click at [823, 339] on div "707 Waharoa Nightshift ( 04:45 PM - 04:00 AM )" at bounding box center [1063, 339] width 622 height 26
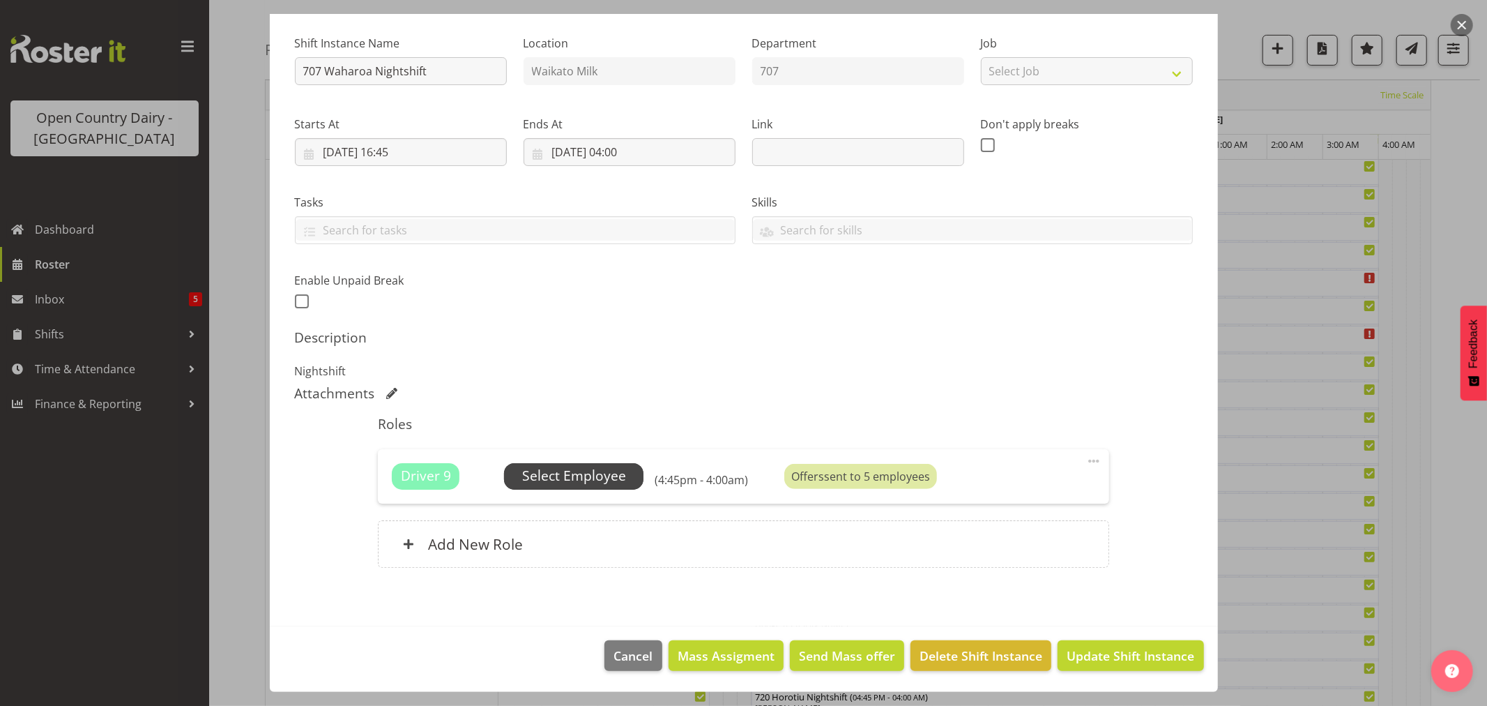
click at [553, 471] on span "Select Employee" at bounding box center [574, 476] width 104 height 20
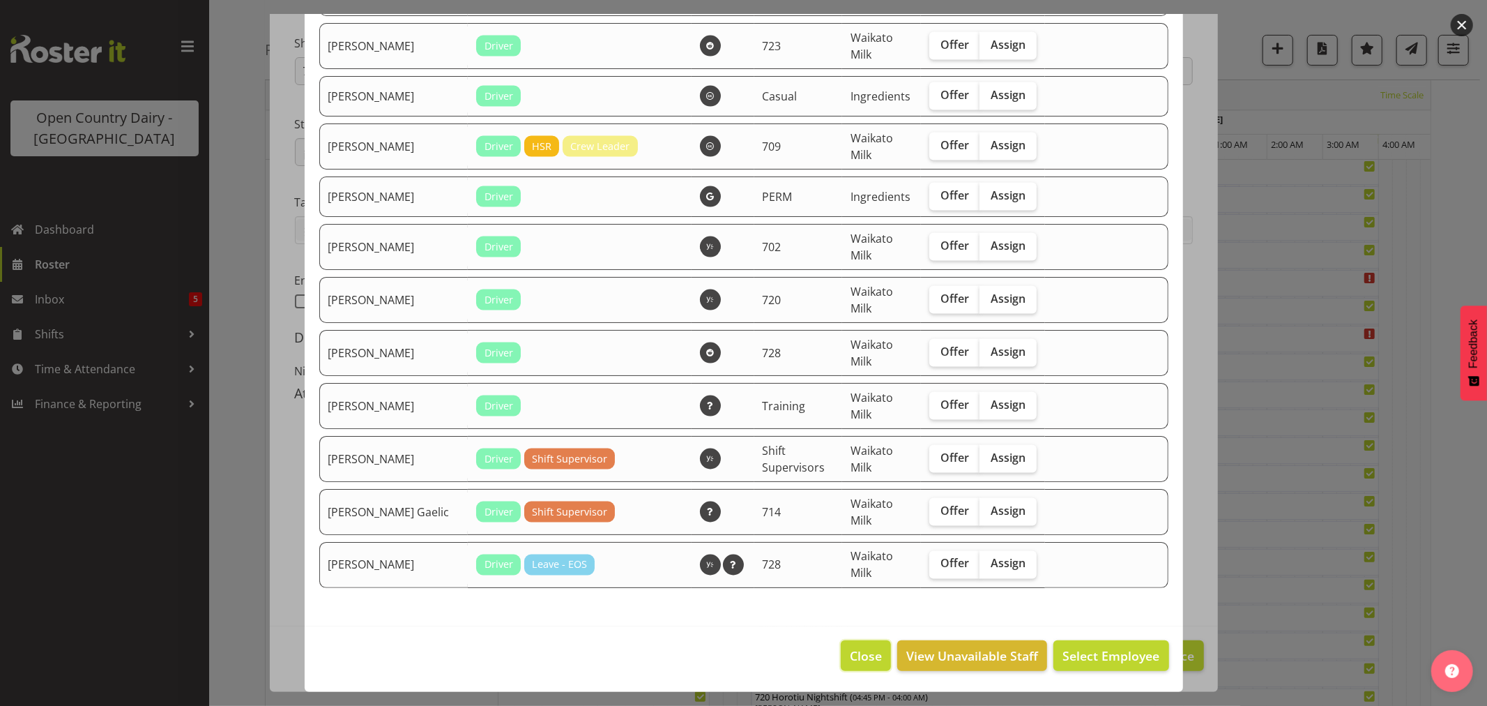
click at [851, 654] on span "Close" at bounding box center [866, 655] width 32 height 18
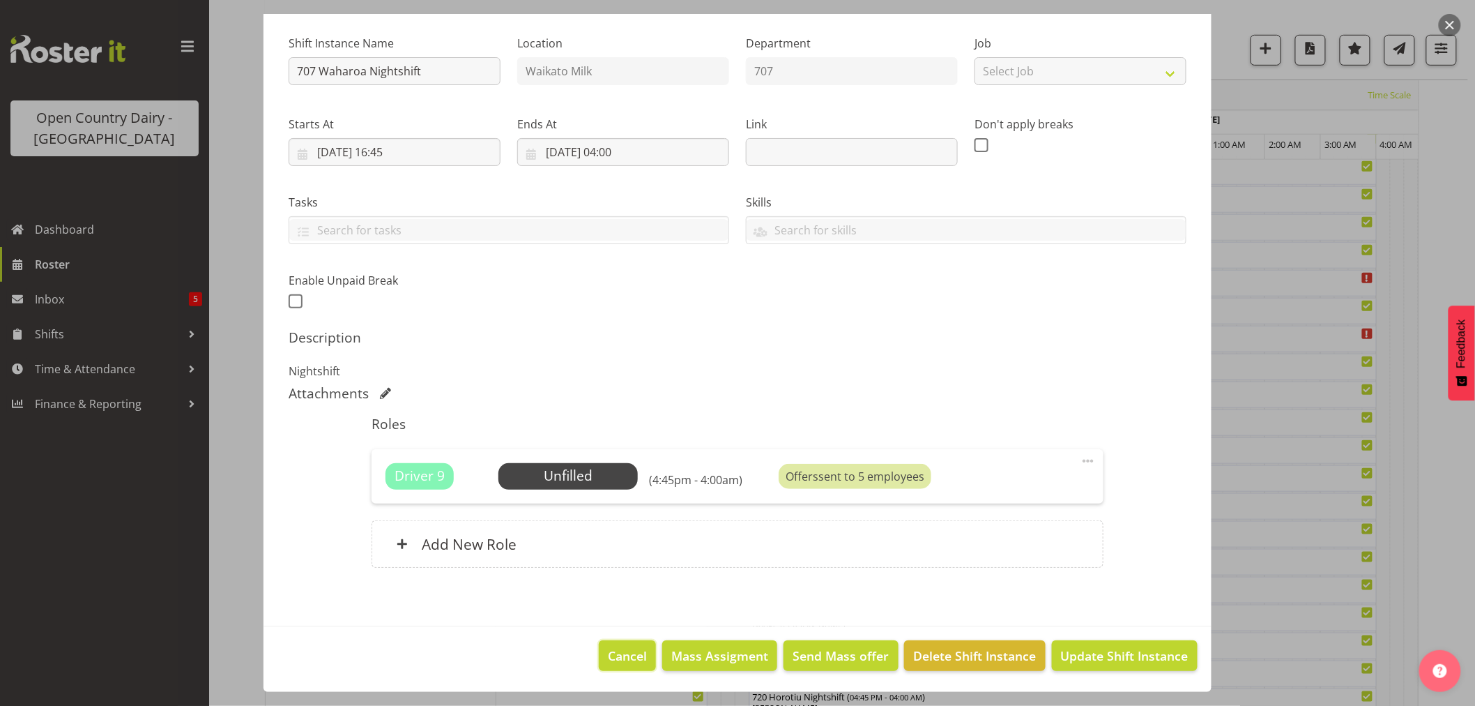
click at [608, 653] on span "Cancel" at bounding box center [627, 655] width 39 height 18
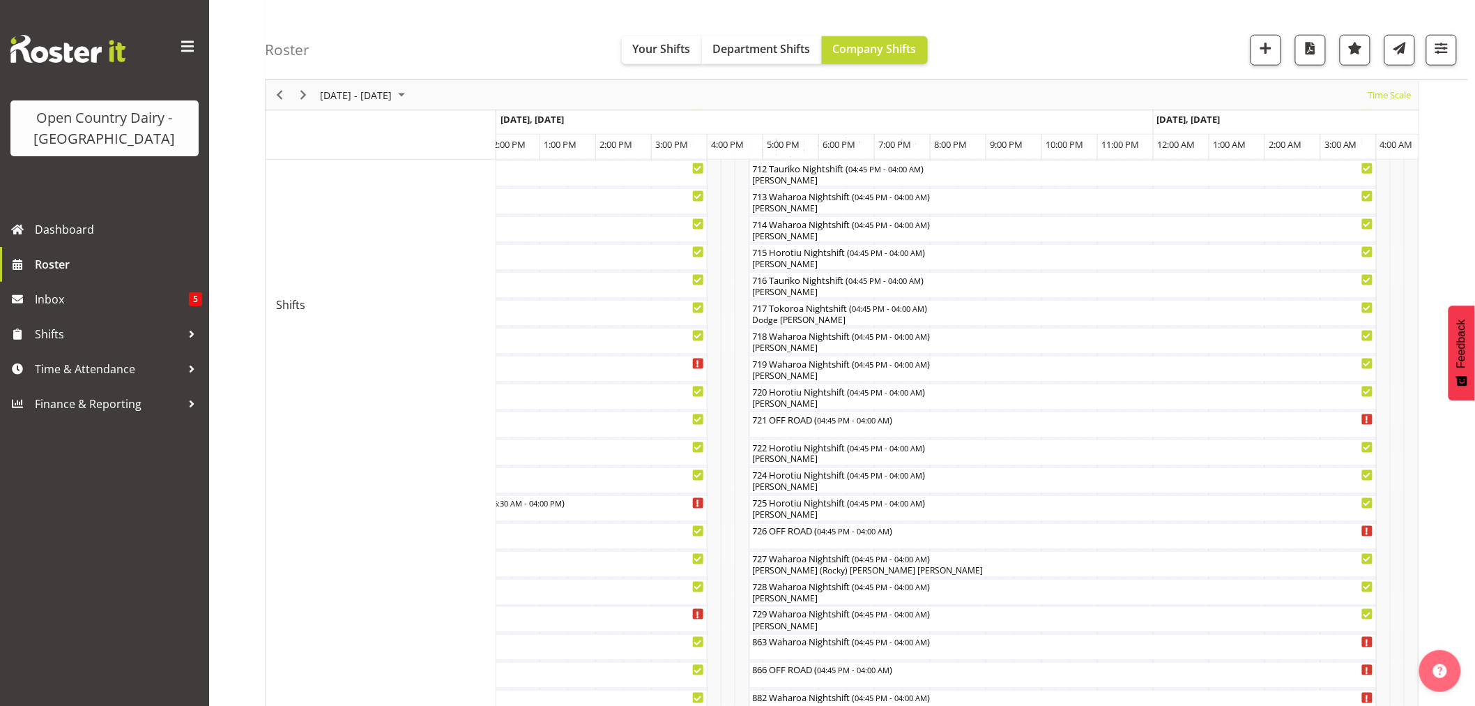
scroll to position [619, 0]
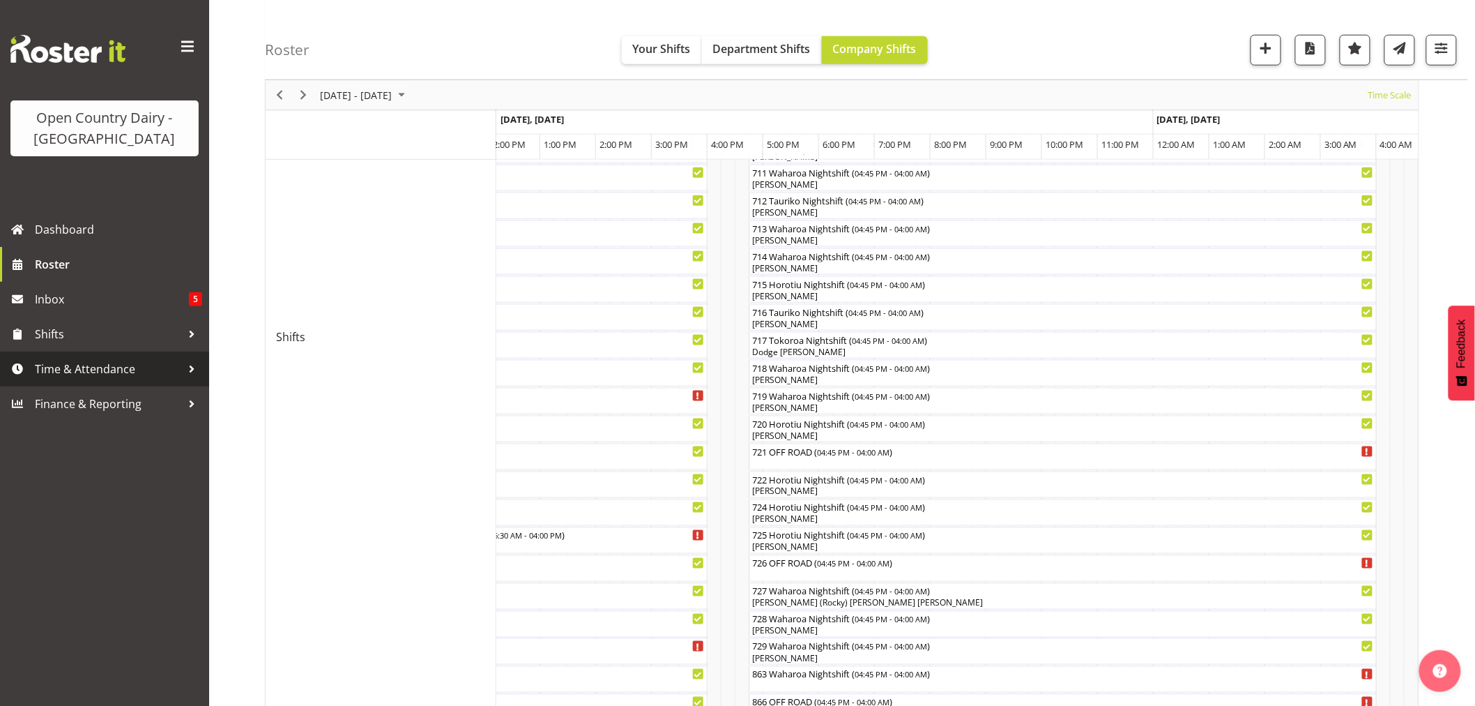
click at [61, 366] on span "Time & Attendance" at bounding box center [108, 368] width 146 height 21
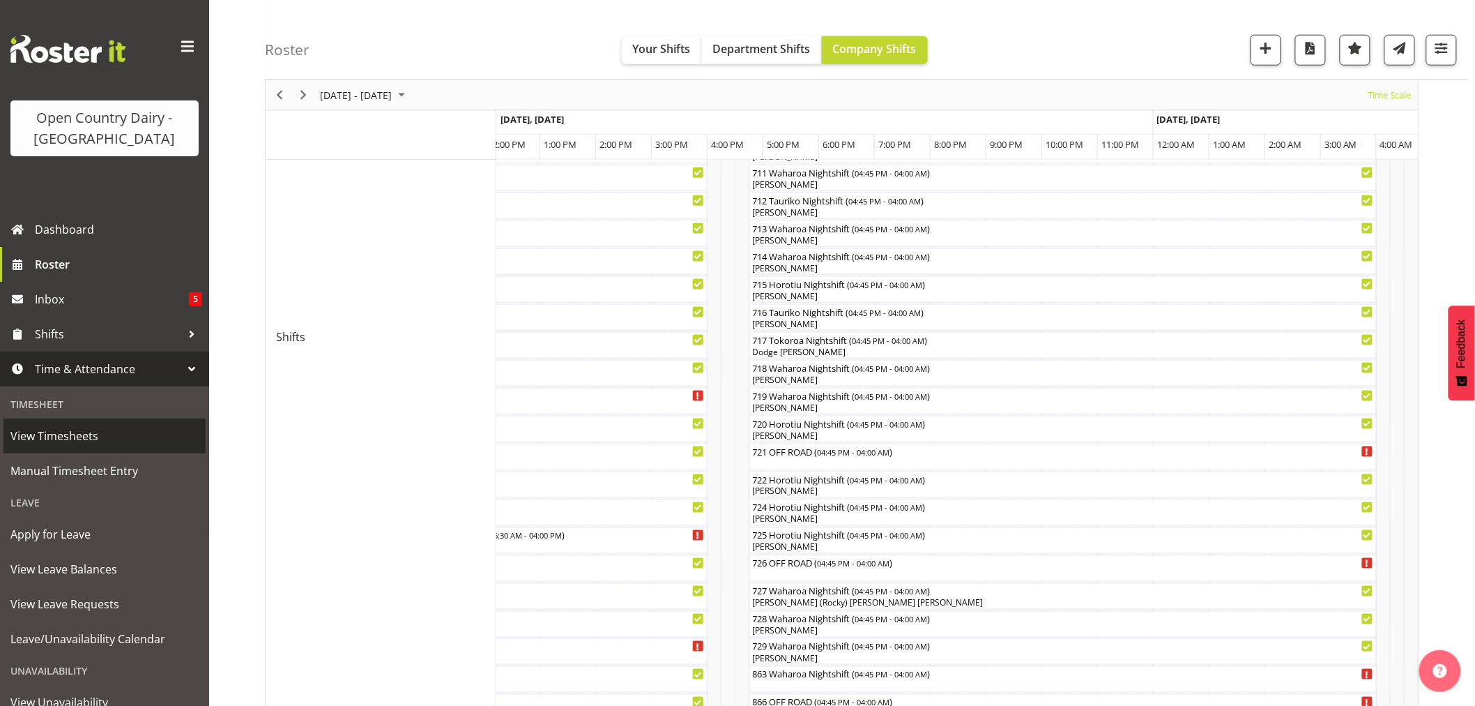
click at [50, 438] on span "View Timesheets" at bounding box center [104, 435] width 188 height 21
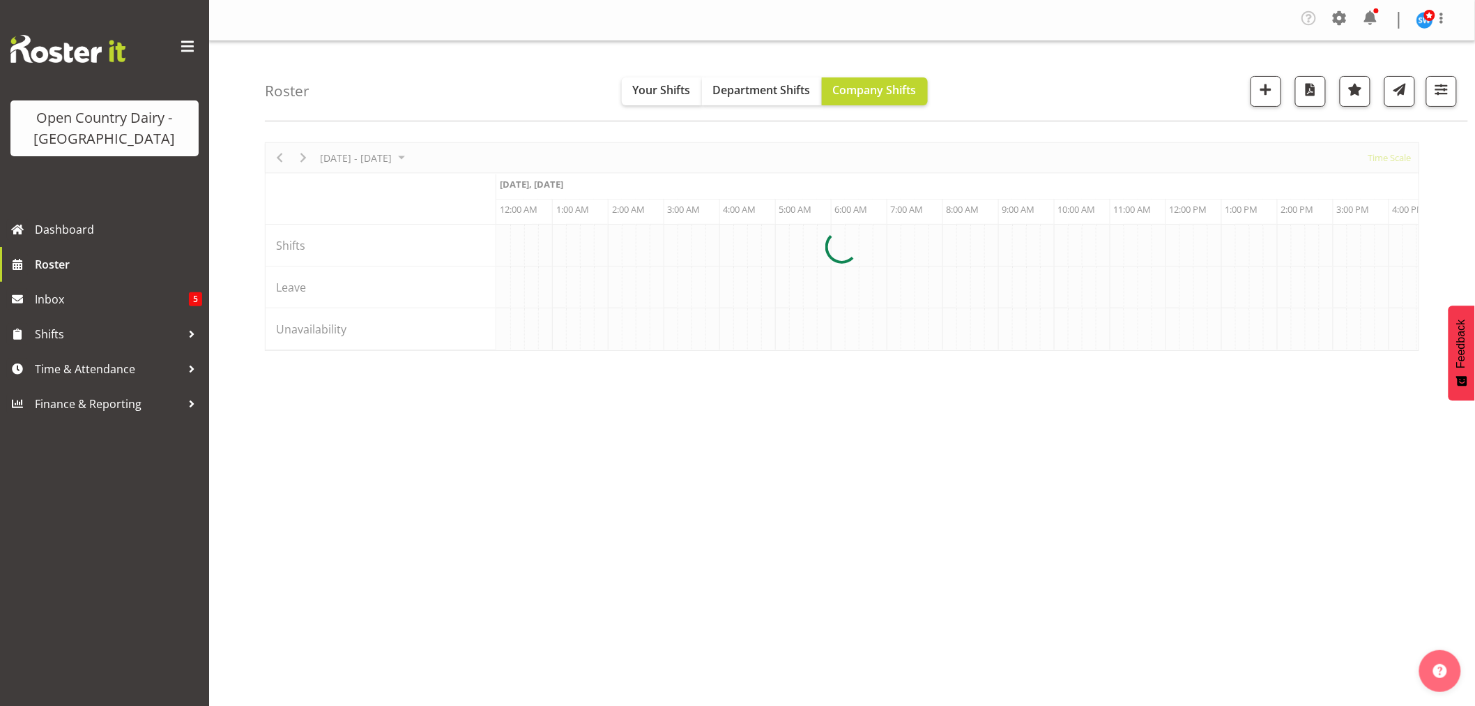
scroll to position [0, 6693]
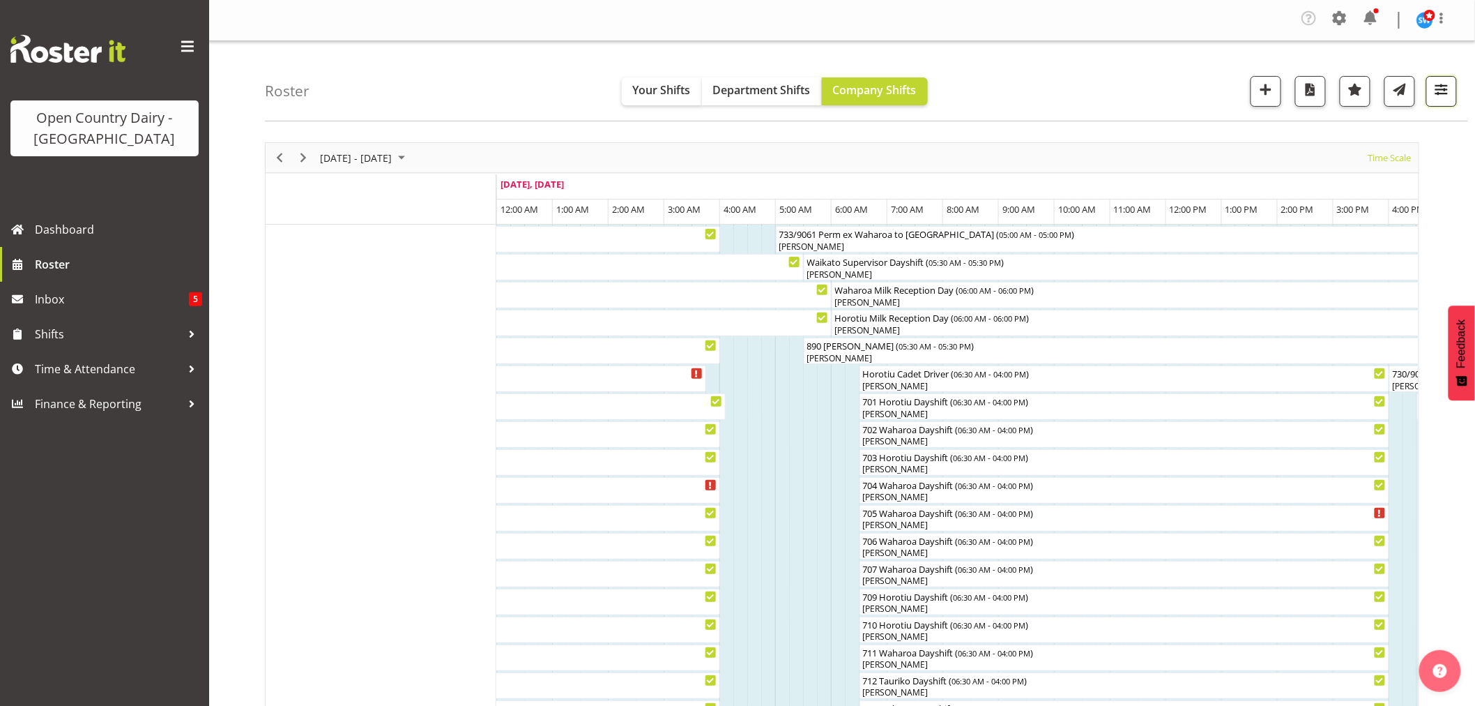
click at [1440, 92] on span "button" at bounding box center [1442, 89] width 18 height 18
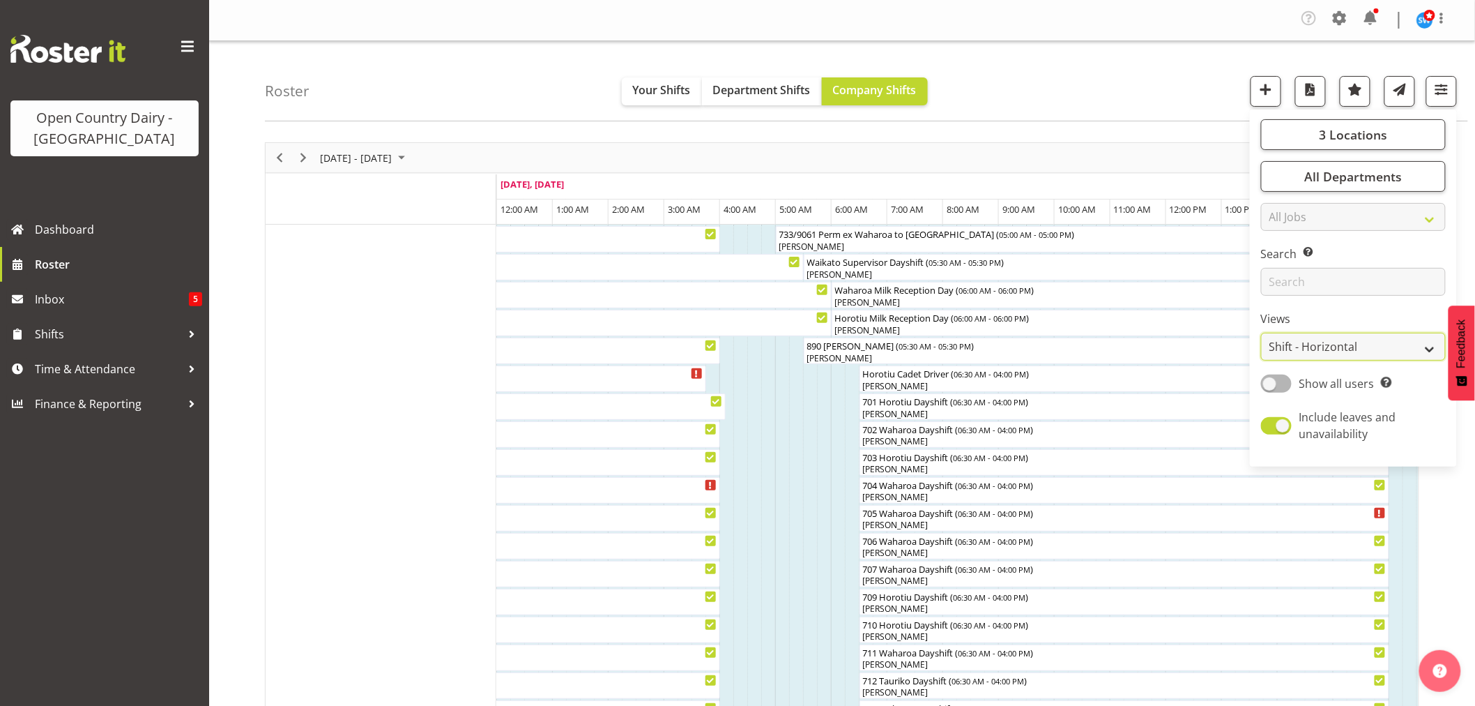
click at [1306, 344] on select "Staff Role Shift - Horizontal Shift - Vertical Staff - Location" at bounding box center [1353, 347] width 185 height 28
select select "staff"
click at [1262, 333] on select "Staff Role Shift - Horizontal Shift - Vertical Staff - Location" at bounding box center [1353, 347] width 185 height 28
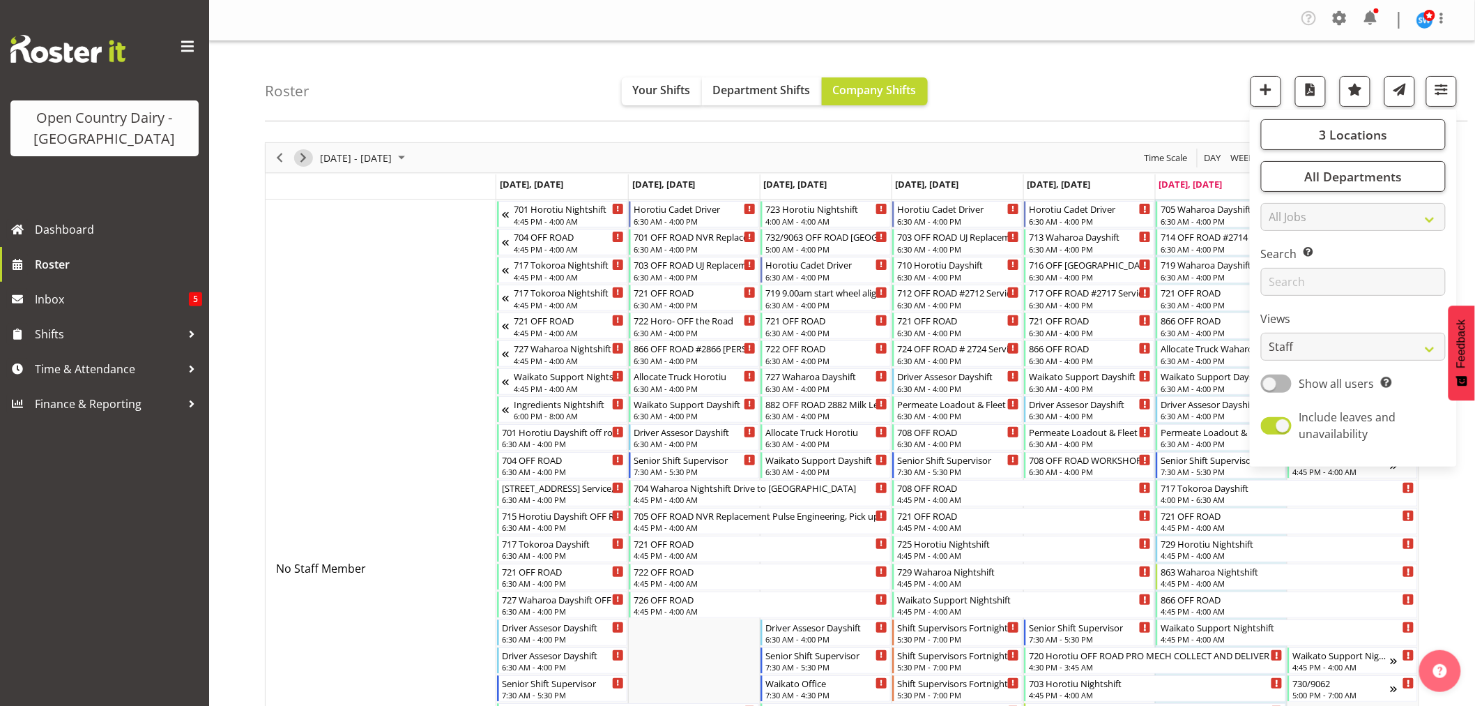
click at [301, 154] on span "Next" at bounding box center [303, 157] width 17 height 17
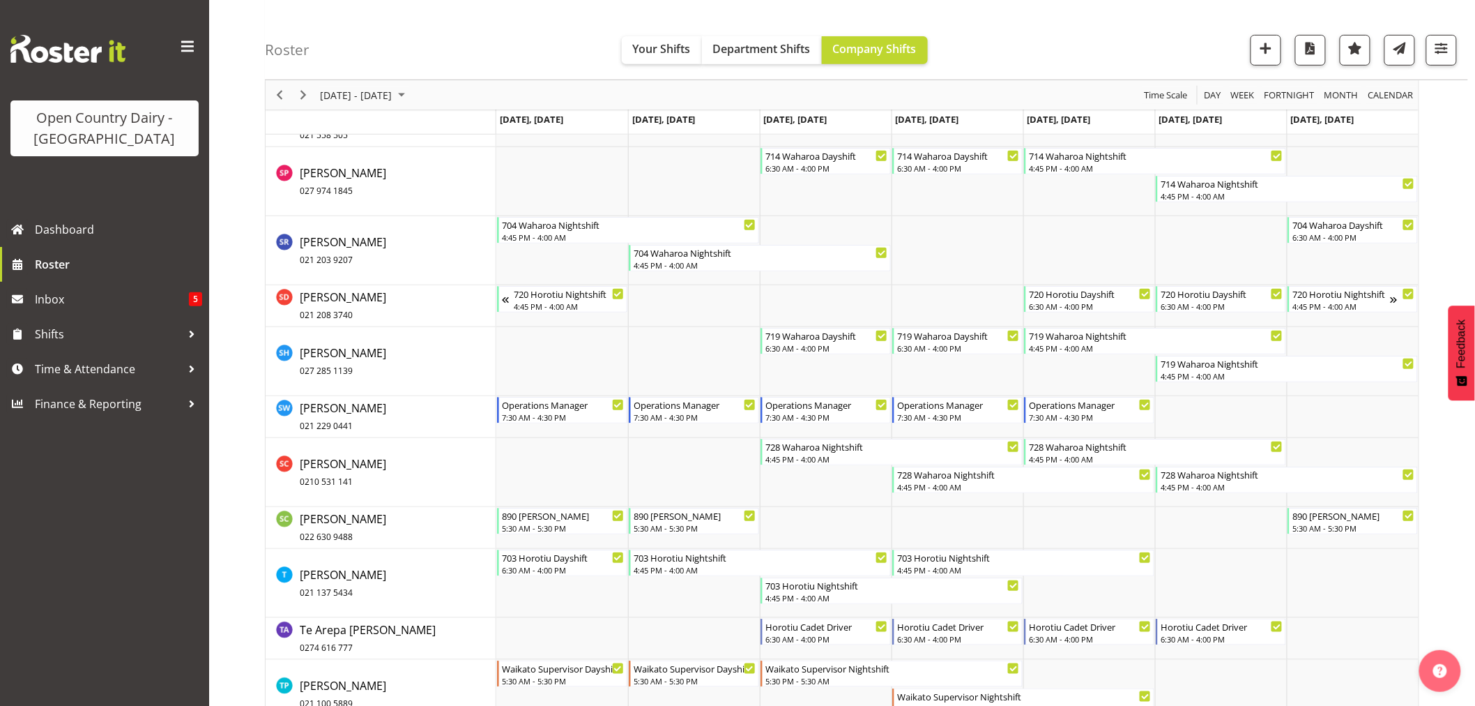
scroll to position [9141, 0]
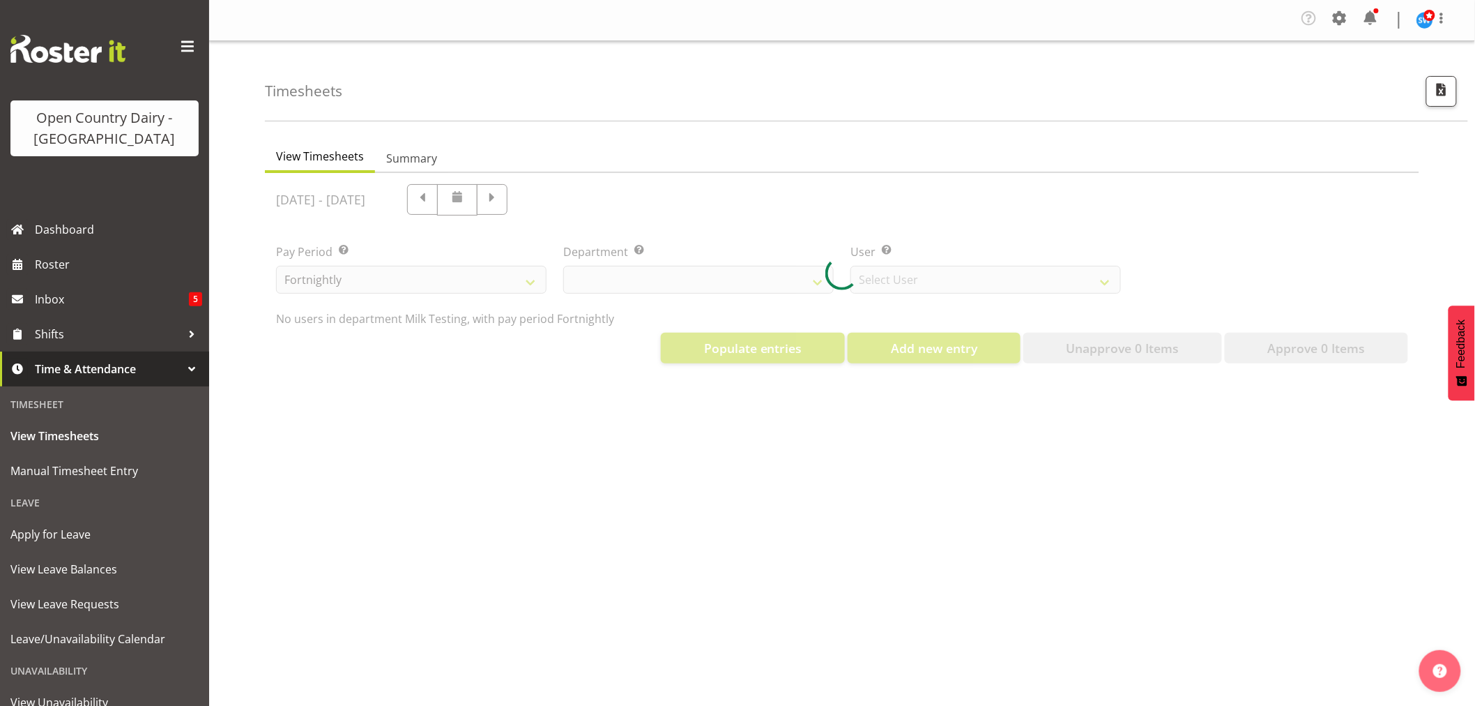
select select "733"
select select "7414"
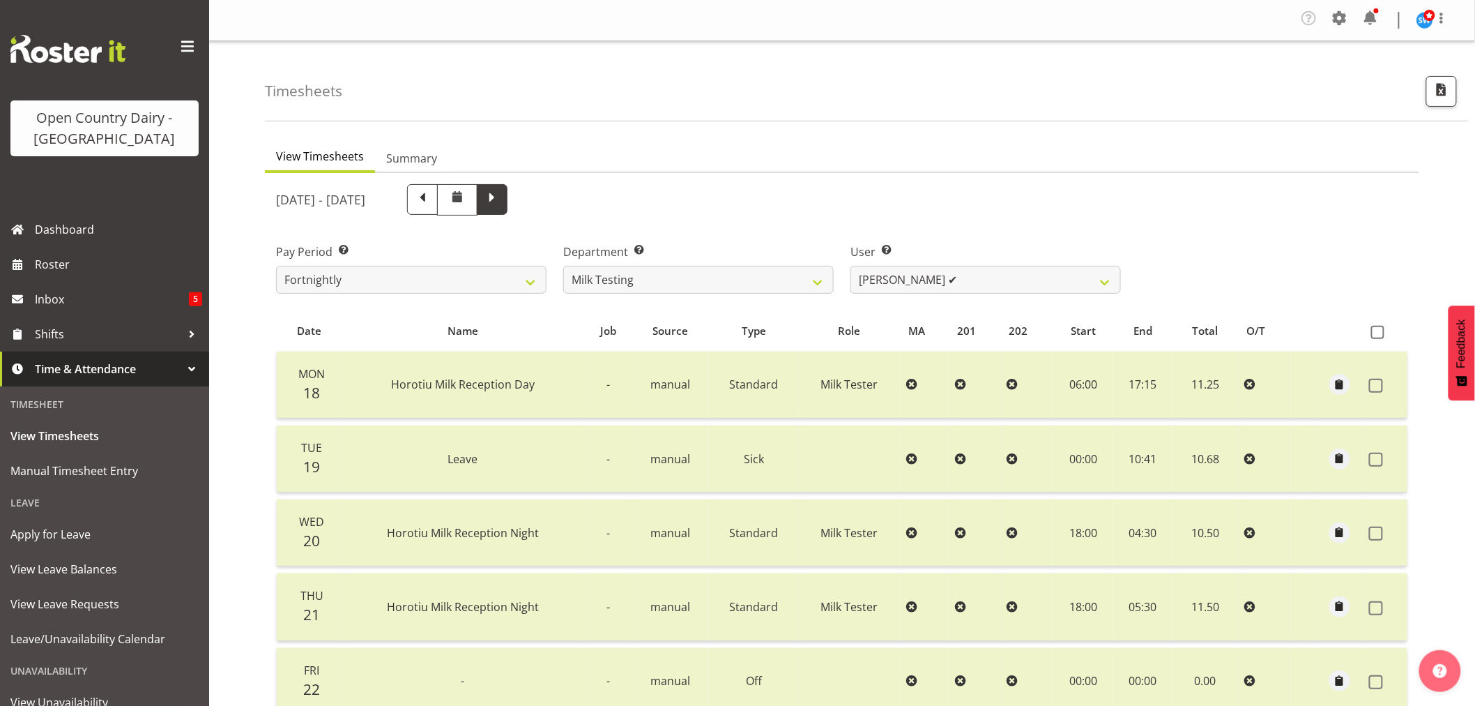
click at [501, 201] on span at bounding box center [492, 198] width 18 height 18
select select
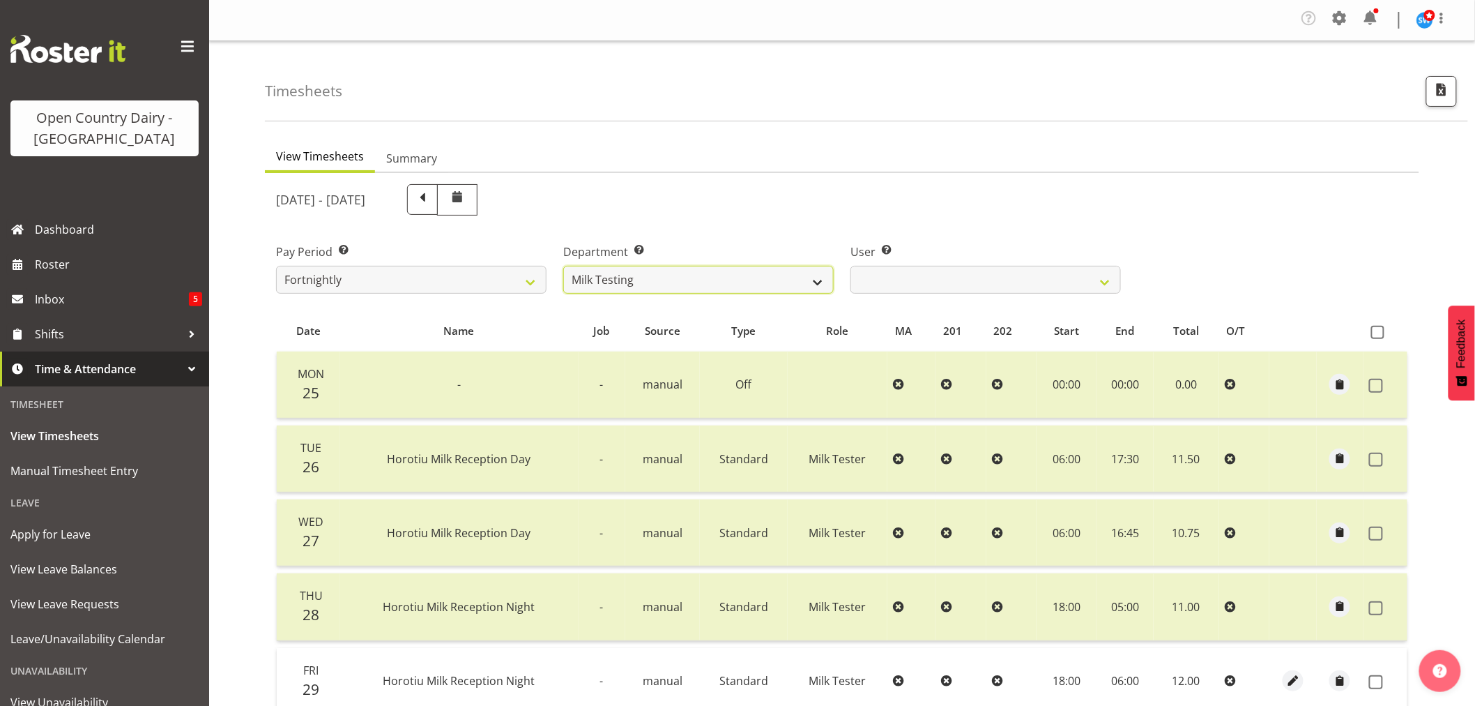
click at [783, 282] on select "701 702 703 704 705 706 707 708 709 710 711 712 713 714 715 716 717 718 719 720" at bounding box center [698, 280] width 271 height 28
select select "898"
click at [563, 266] on select "701 702 703 704 705 706 707 708 709 710 711 712 713 714 715 716 717 718 719 720" at bounding box center [698, 280] width 271 height 28
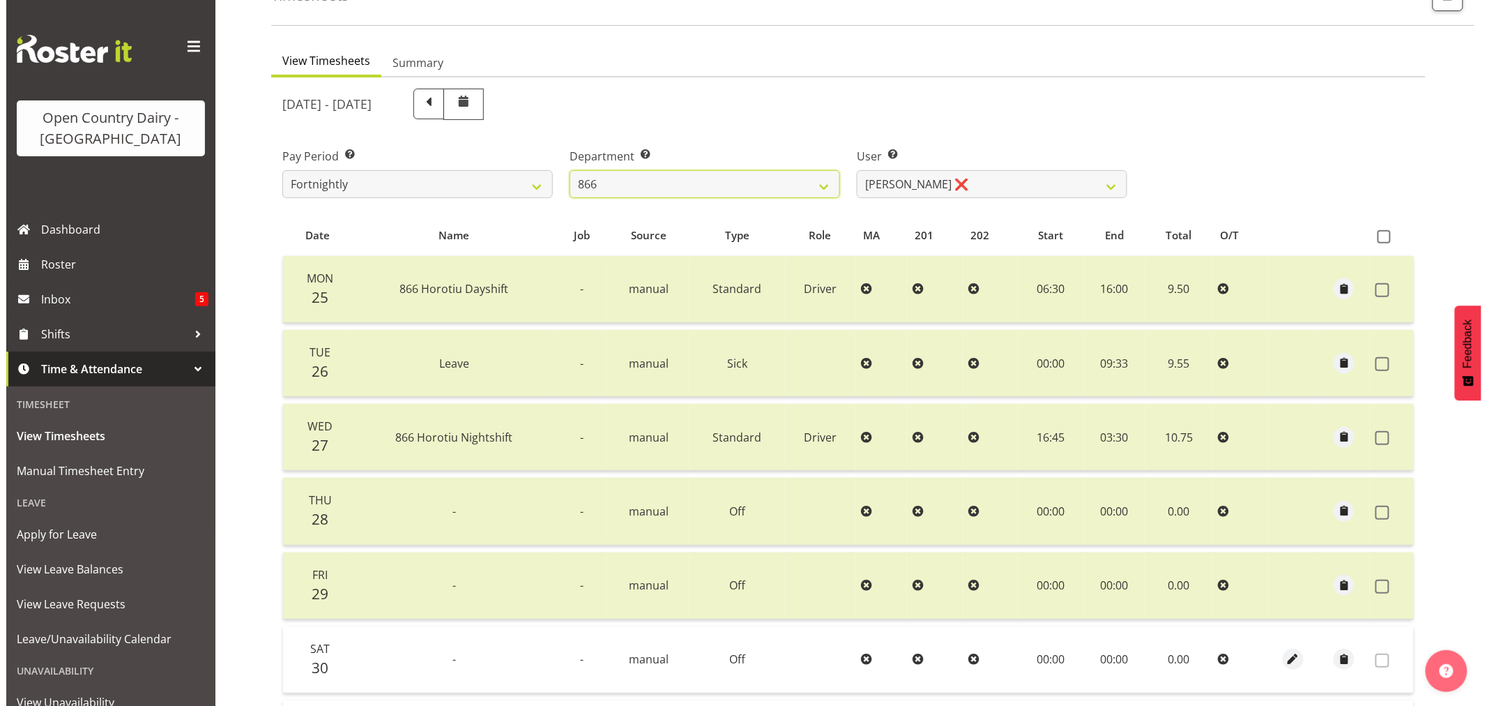
scroll to position [280, 0]
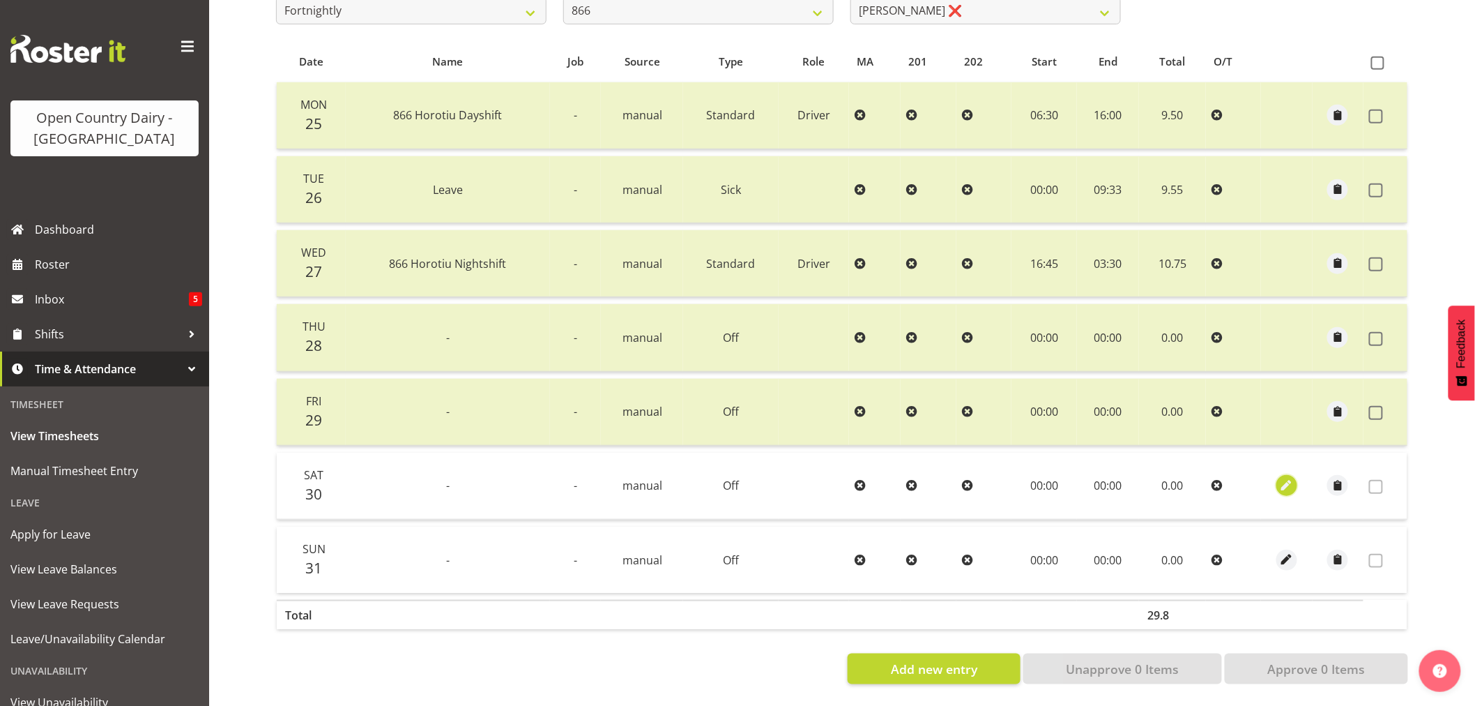
click at [1287, 478] on span "button" at bounding box center [1287, 486] width 16 height 16
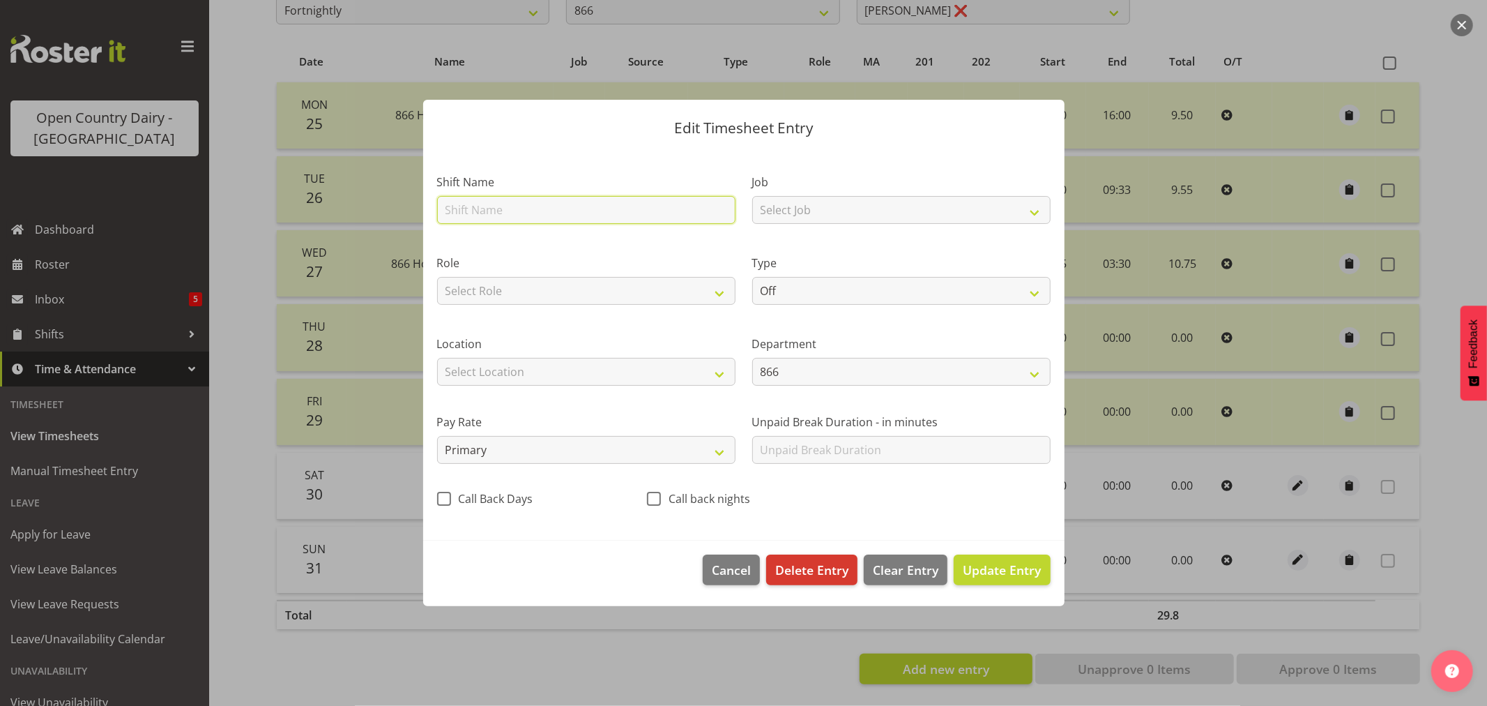
click at [492, 206] on input "text" at bounding box center [586, 210] width 298 height 28
type input "715 Horotiu Dayshift"
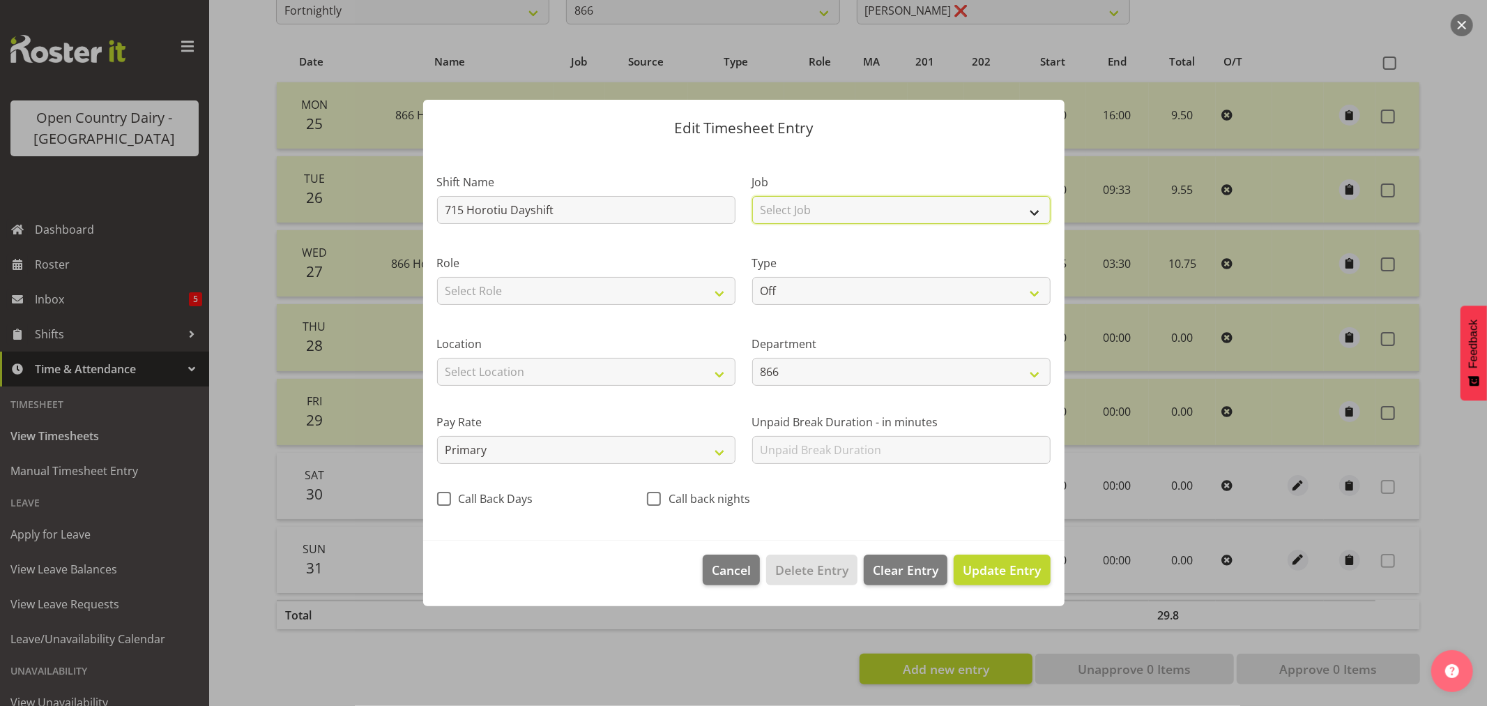
click at [891, 217] on select "Select Job Driver Driver supervisor Support" at bounding box center [901, 210] width 298 height 28
select select "9052"
click at [752, 196] on select "Select Job Driver Driver supervisor Support" at bounding box center [901, 210] width 298 height 28
click at [551, 283] on select "Select Role Driver" at bounding box center [586, 291] width 298 height 28
select select "1166"
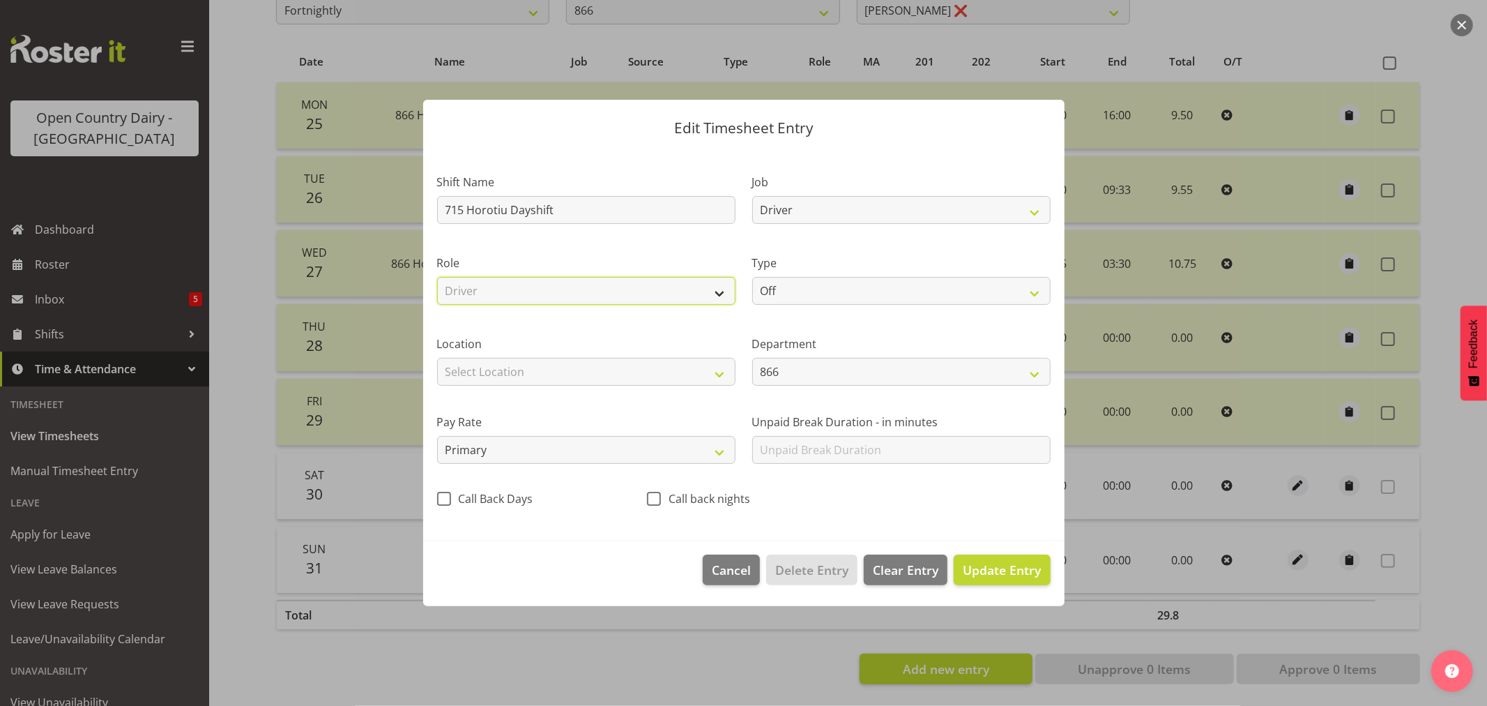
click at [437, 277] on select "Select Role Driver" at bounding box center [586, 291] width 298 height 28
click at [851, 289] on select "Off Standard Public Holiday Public Holiday (Worked) Day In Lieu Annual Leave Si…" at bounding box center [901, 291] width 298 height 28
select select "Standard"
click at [752, 277] on select "Off Standard Public Holiday Public Holiday (Worked) Day In Lieu Annual Leave Si…" at bounding box center [901, 291] width 298 height 28
select select "7"
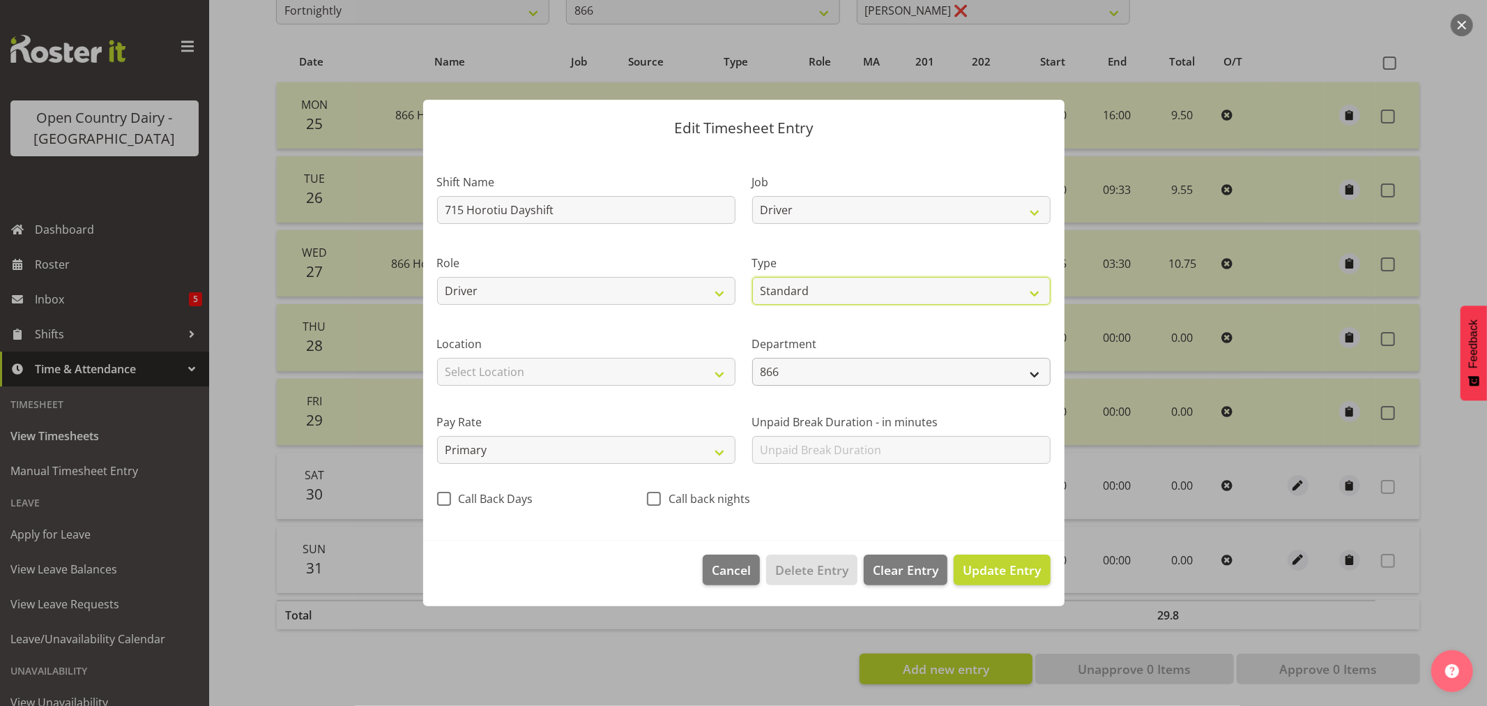
select select "2025"
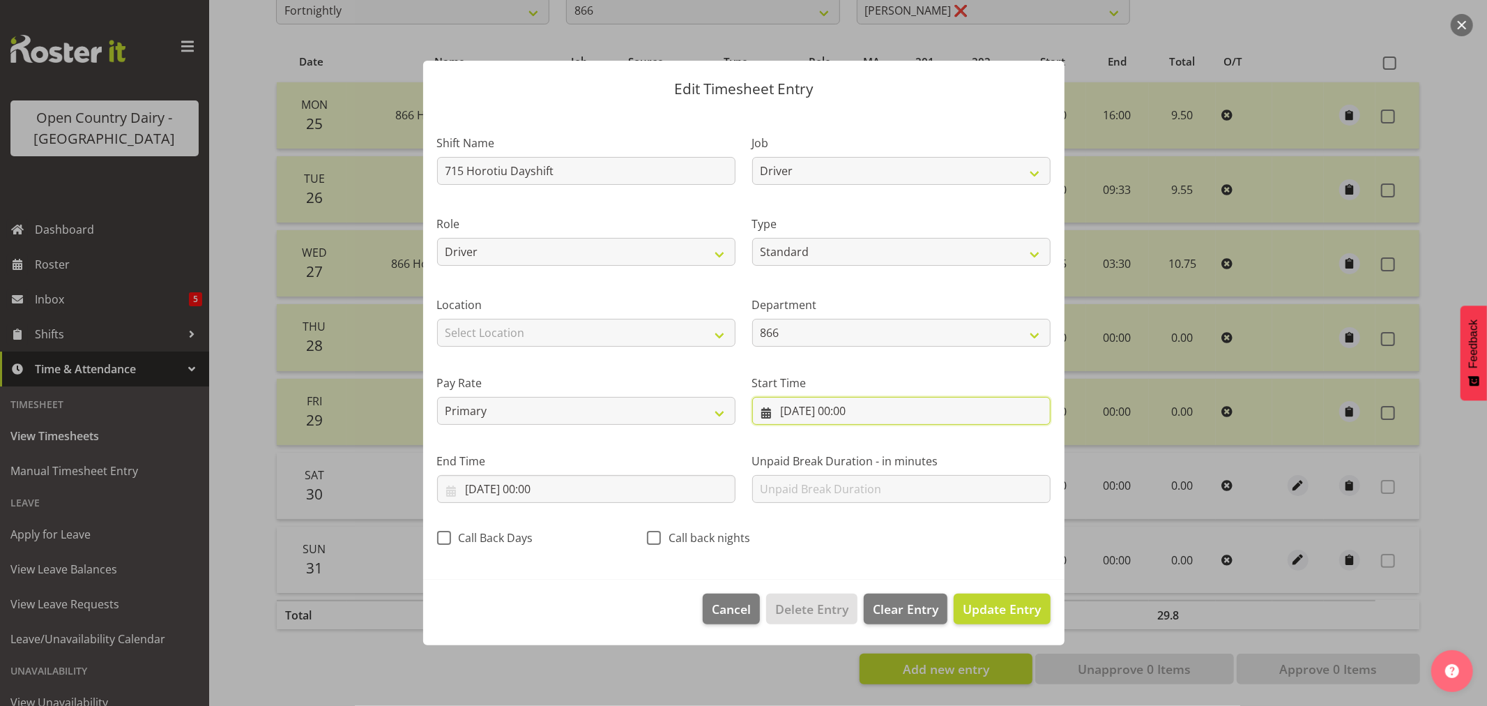
click at [844, 416] on input "30/08/2025, 00:00" at bounding box center [901, 411] width 298 height 28
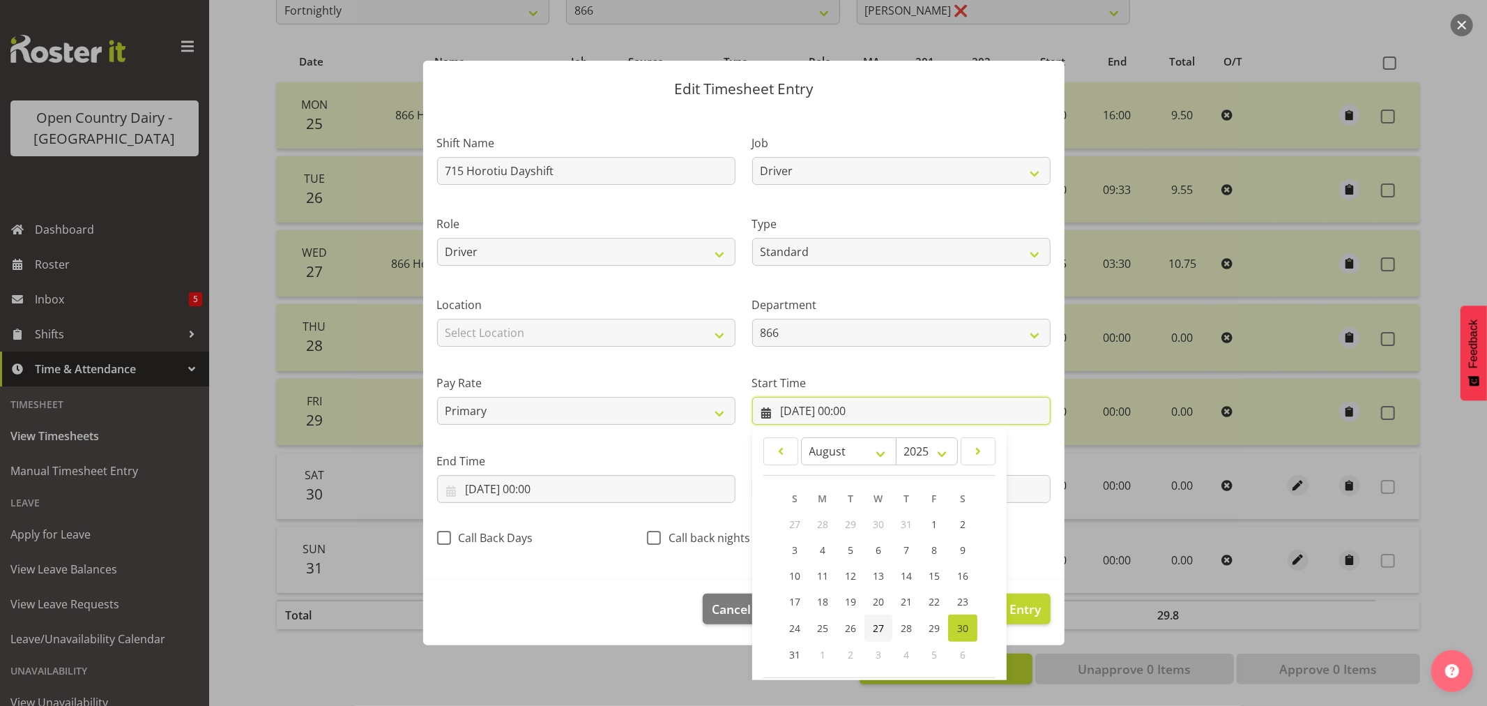
scroll to position [63, 0]
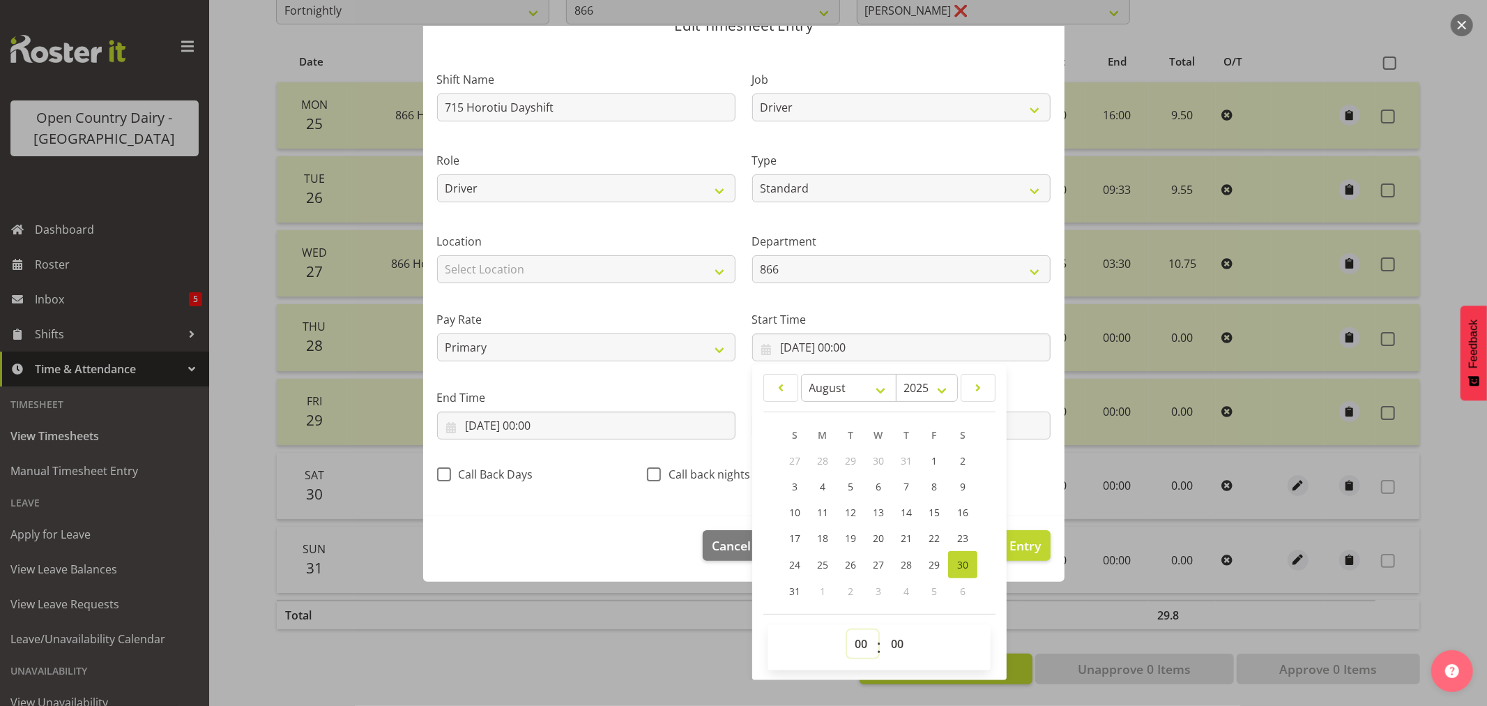
click at [856, 638] on select "00 01 02 03 04 05 06 07 08 09 10 11 12 13 14 15 16 17 18 19 20 21 22 23" at bounding box center [862, 644] width 31 height 28
select select "6"
click at [847, 630] on select "00 01 02 03 04 05 06 07 08 09 10 11 12 13 14 15 16 17 18 19 20 21 22 23" at bounding box center [862, 644] width 31 height 28
type input "30/08/2025, 06:00"
click at [888, 639] on select "00 01 02 03 04 05 06 07 08 09 10 11 12 13 14 15 16 17 18 19 20 21 22 23 24 25 2…" at bounding box center [898, 644] width 31 height 28
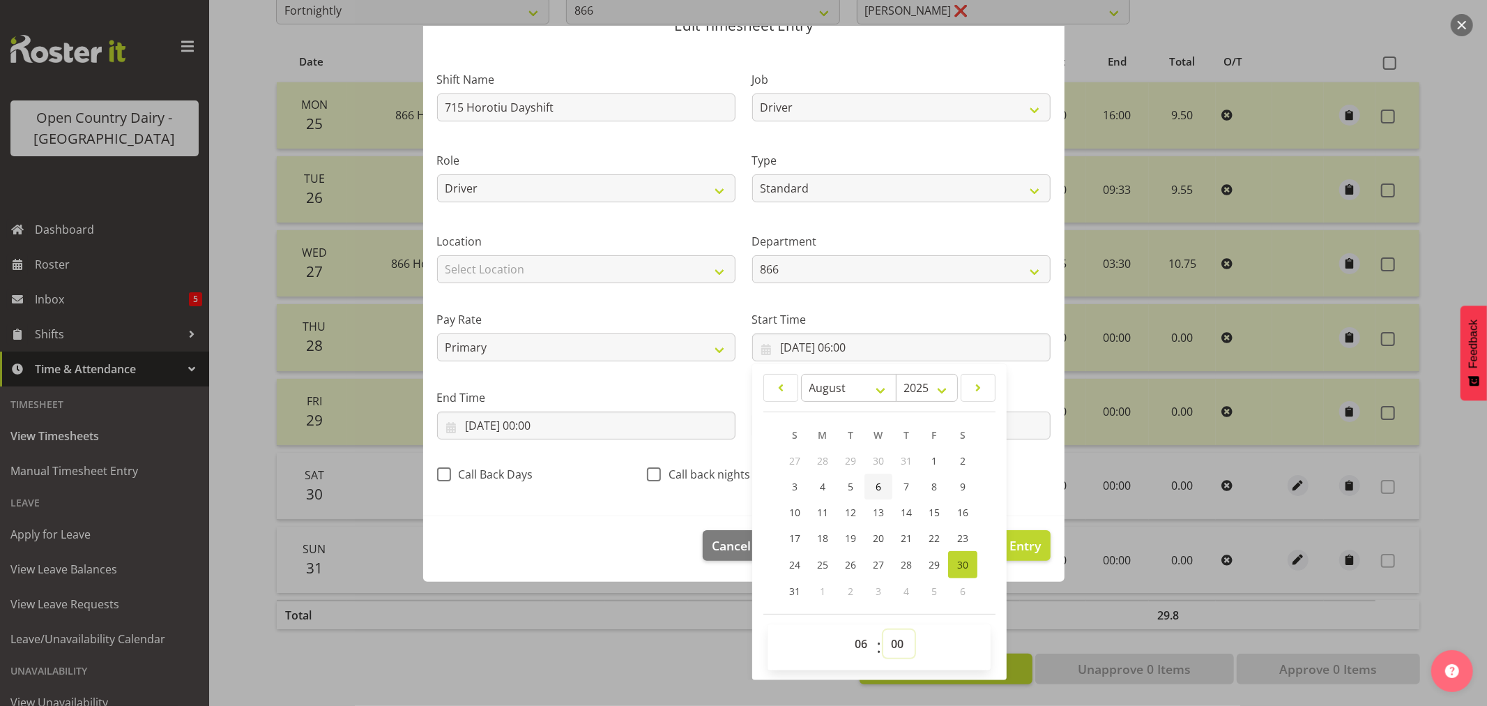
select select "15"
click at [883, 630] on select "00 01 02 03 04 05 06 07 08 09 10 11 12 13 14 15 16 17 18 19 20 21 22 23 24 25 2…" at bounding box center [898, 644] width 31 height 28
type input "30/08/2025, 06:15"
click at [521, 419] on input "30/08/2025, 00:00" at bounding box center [586, 425] width 298 height 28
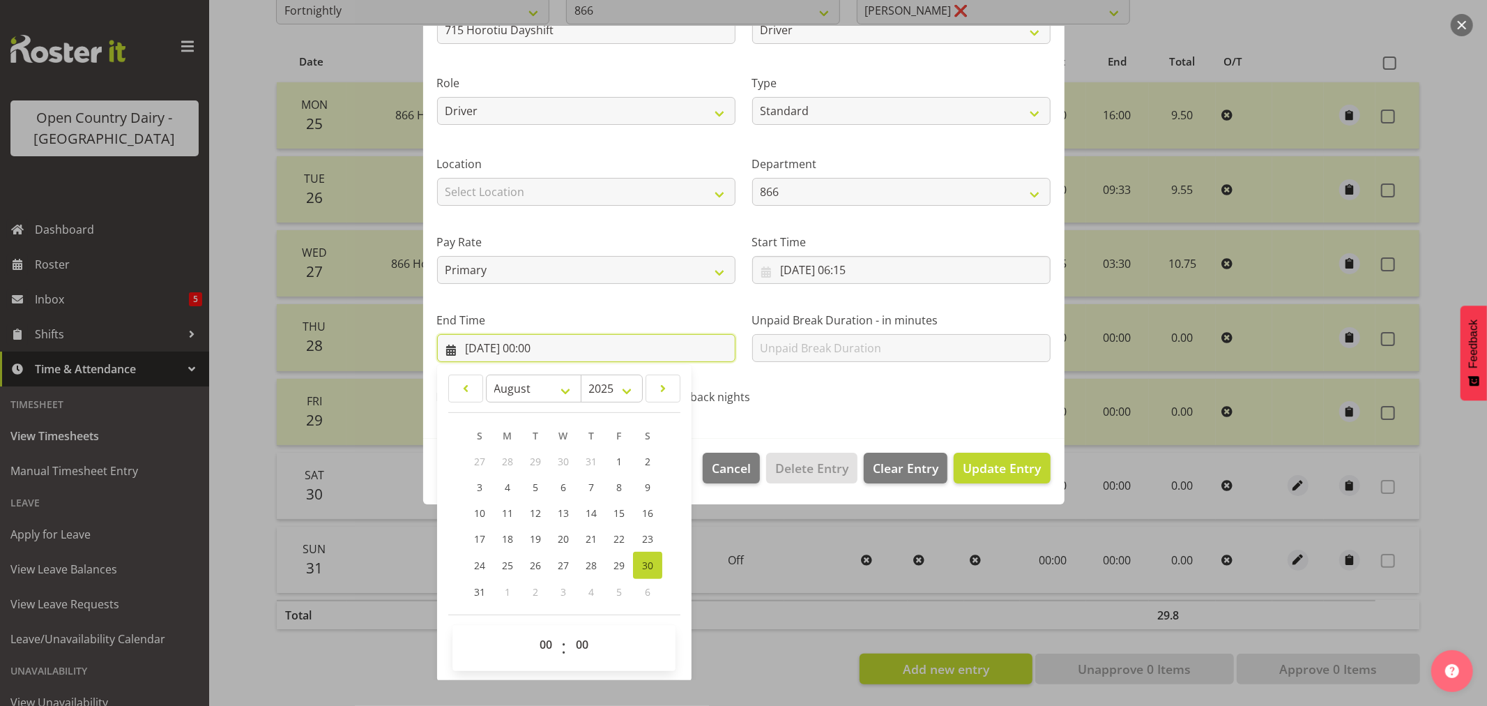
scroll to position [142, 0]
click at [546, 644] on select "00 01 02 03 04 05 06 07 08 09 10 11 12 13 14 15 16 17 18 19 20 21 22 23" at bounding box center [547, 644] width 31 height 28
select select "3"
click at [532, 630] on select "00 01 02 03 04 05 06 07 08 09 10 11 12 13 14 15 16 17 18 19 20 21 22 23" at bounding box center [547, 644] width 31 height 28
type input "30/08/2025, 03:00"
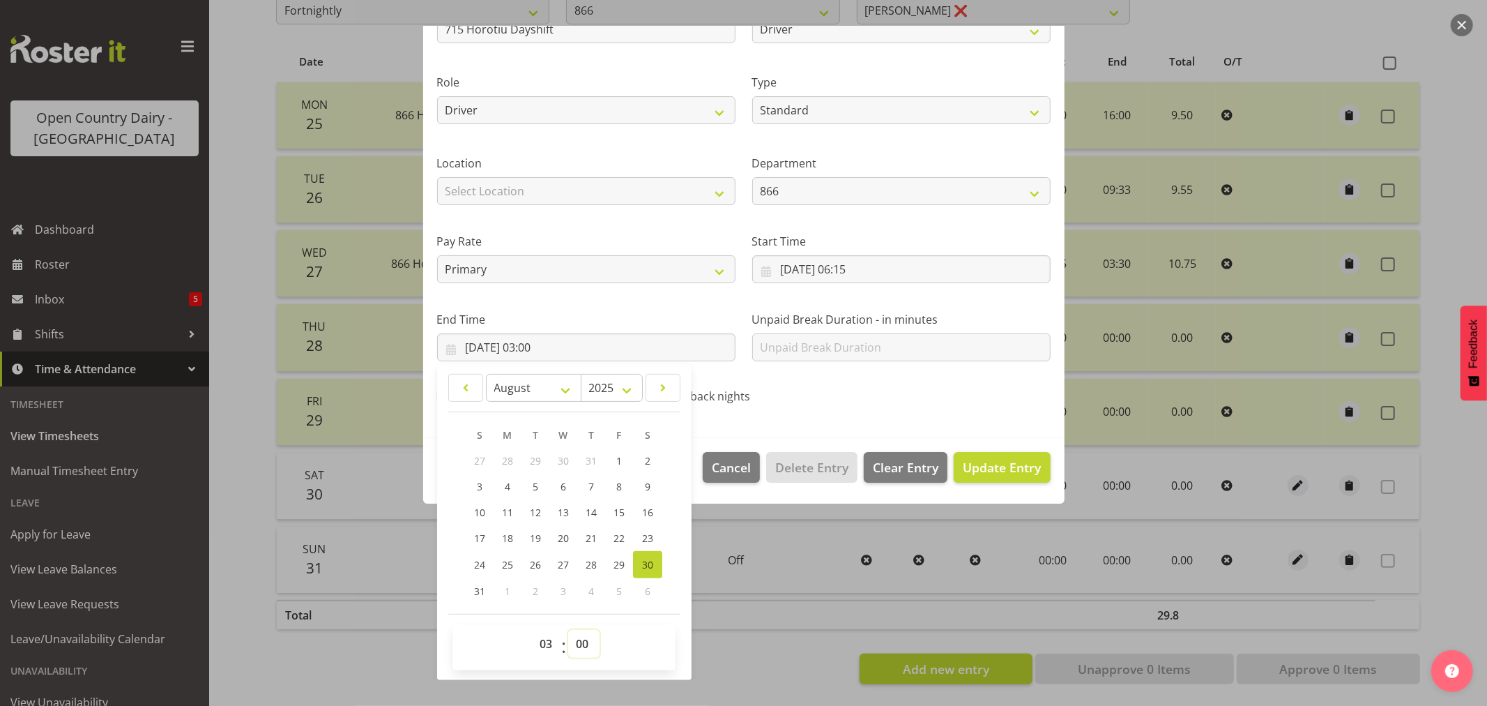
click at [577, 638] on select "00 01 02 03 04 05 06 07 08 09 10 11 12 13 14 15 16 17 18 19 20 21 22 23 24 25 2…" at bounding box center [583, 644] width 31 height 28
select select "15"
click at [568, 630] on select "00 01 02 03 04 05 06 07 08 09 10 11 12 13 14 15 16 17 18 19 20 21 22 23 24 25 2…" at bounding box center [583, 644] width 31 height 28
type input "30/08/2025, 03:15"
click at [580, 636] on select "00 01 02 03 04 05 06 07 08 09 10 11 12 13 14 15 16 17 18 19 20 21 22 23 24 25 2…" at bounding box center [583, 644] width 31 height 28
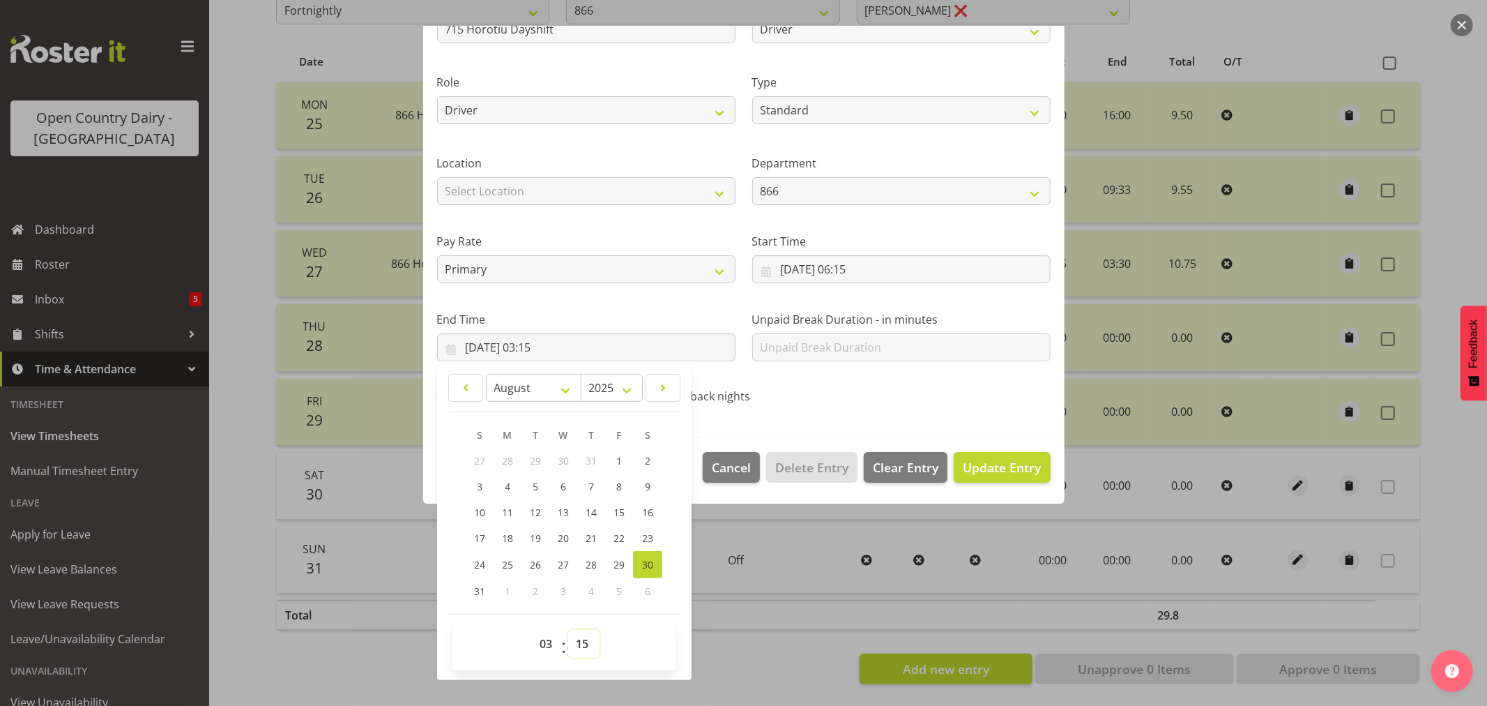
select select "30"
click at [568, 630] on select "00 01 02 03 04 05 06 07 08 09 10 11 12 13 14 15 16 17 18 19 20 21 22 23 24 25 2…" at bounding box center [583, 644] width 31 height 28
type input "30/08/2025, 03:30"
click at [548, 640] on select "00 01 02 03 04 05 06 07 08 09 10 11 12 13 14 15 16 17 18 19 20 21 22 23" at bounding box center [547, 644] width 31 height 28
select select "15"
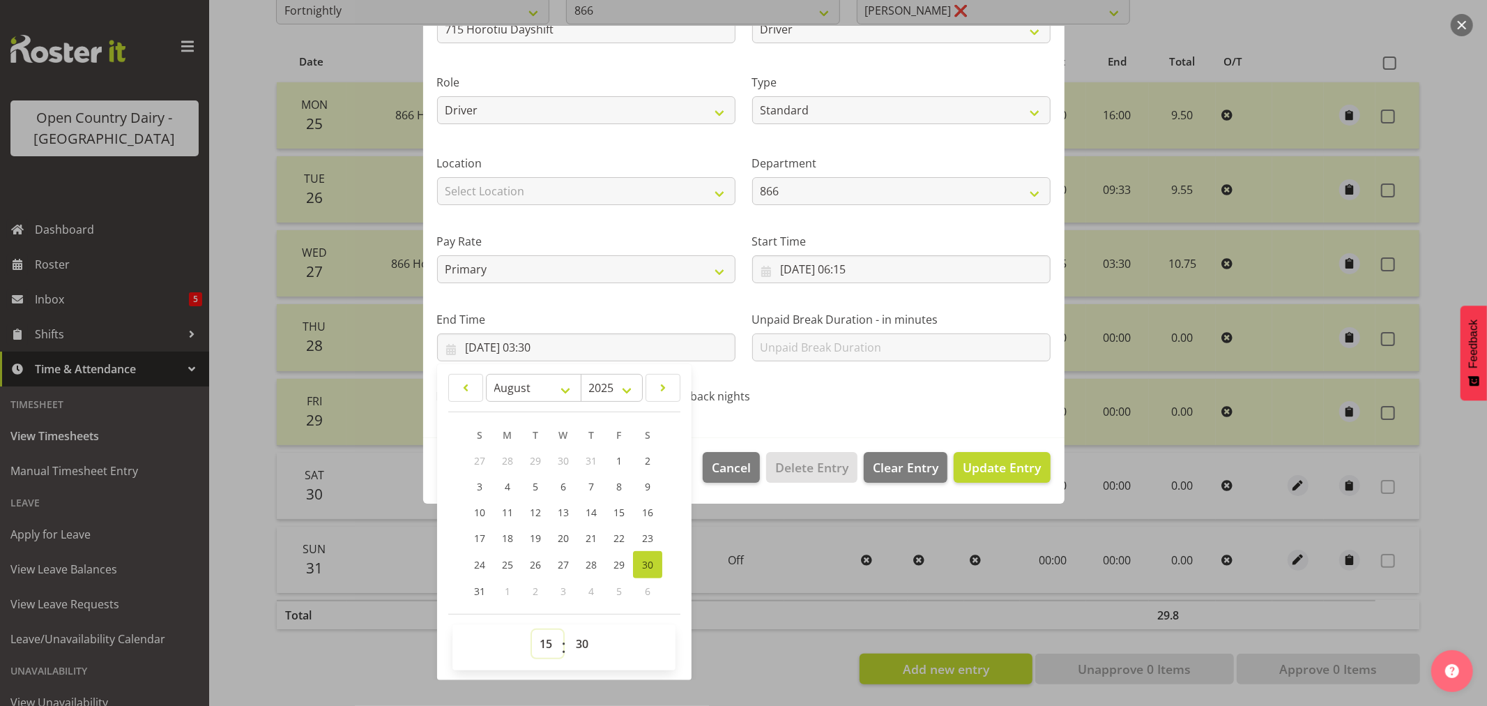
click at [532, 630] on select "00 01 02 03 04 05 06 07 08 09 10 11 12 13 14 15 16 17 18 19 20 21 22 23" at bounding box center [547, 644] width 31 height 28
type input "30/08/2025, 15:30"
click at [816, 399] on div "Call back nights" at bounding box center [743, 398] width 193 height 18
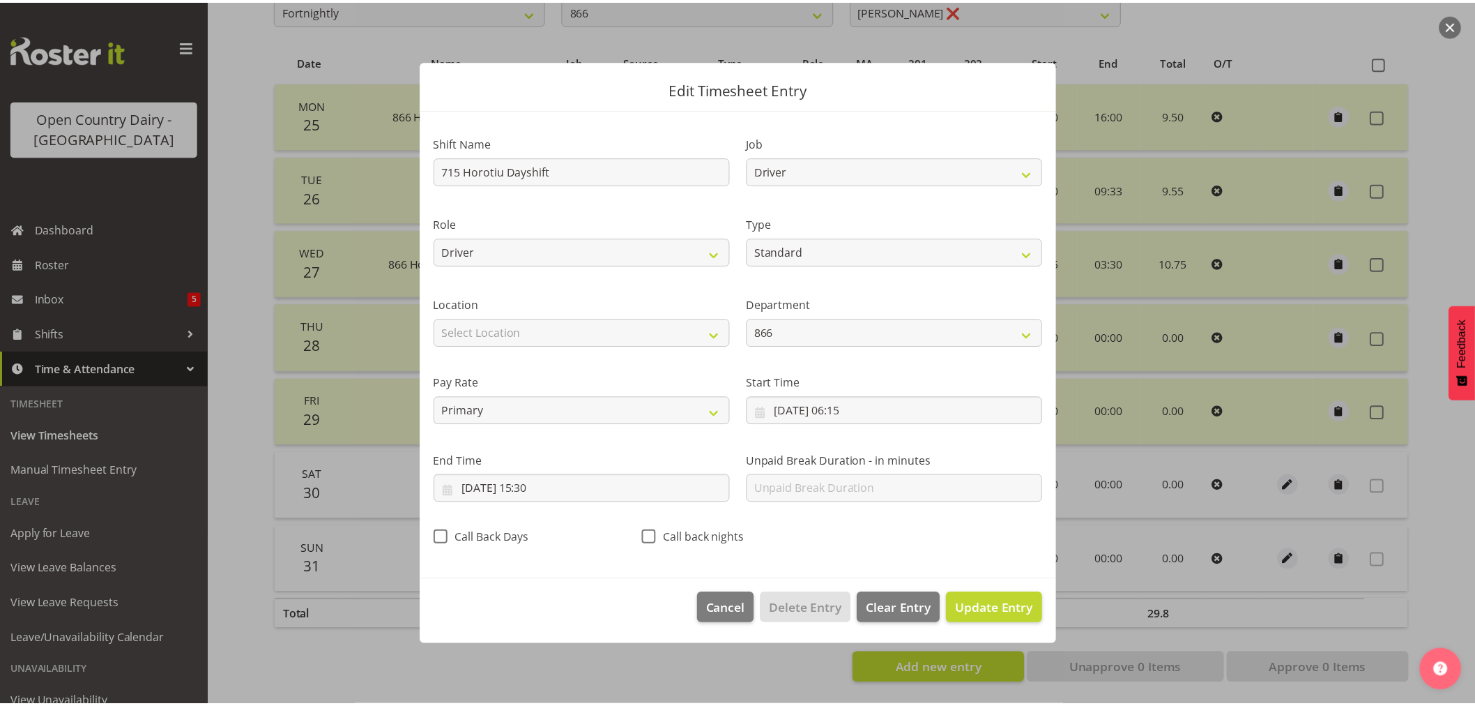
scroll to position [0, 0]
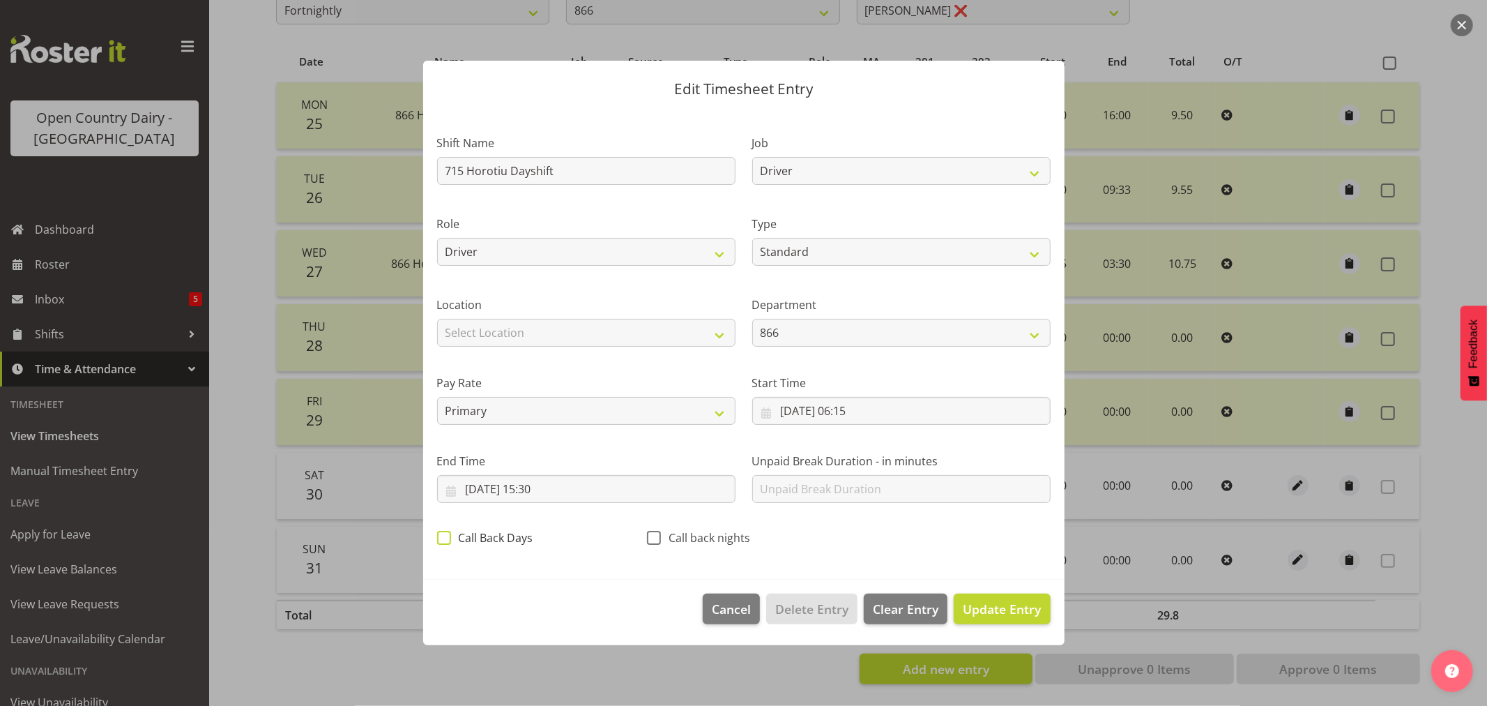
click at [443, 538] on span at bounding box center [444, 538] width 14 height 14
click at [443, 538] on input "Call Back Days" at bounding box center [441, 537] width 9 height 9
checkbox input "true"
click at [1000, 605] on span "Update Entry" at bounding box center [1002, 608] width 78 height 17
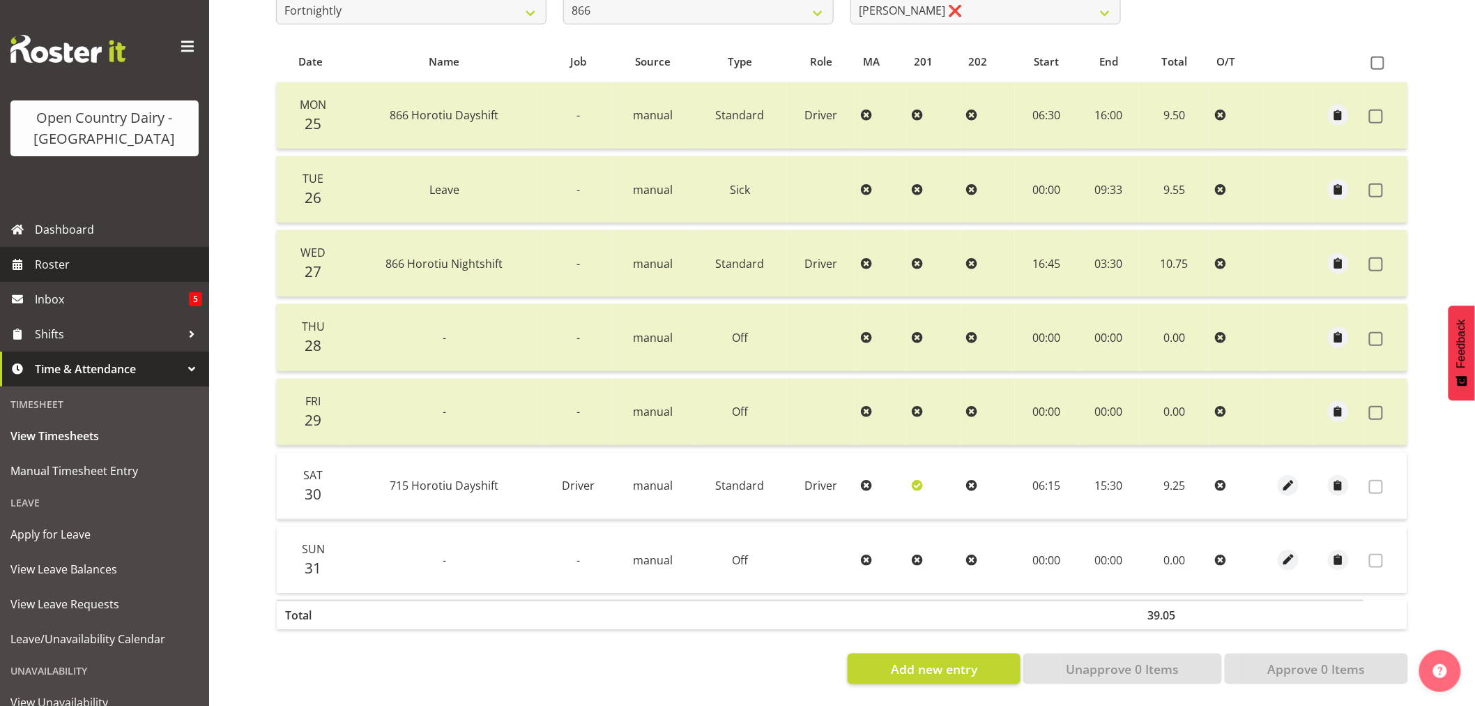
click at [58, 257] on span "Roster" at bounding box center [118, 264] width 167 height 21
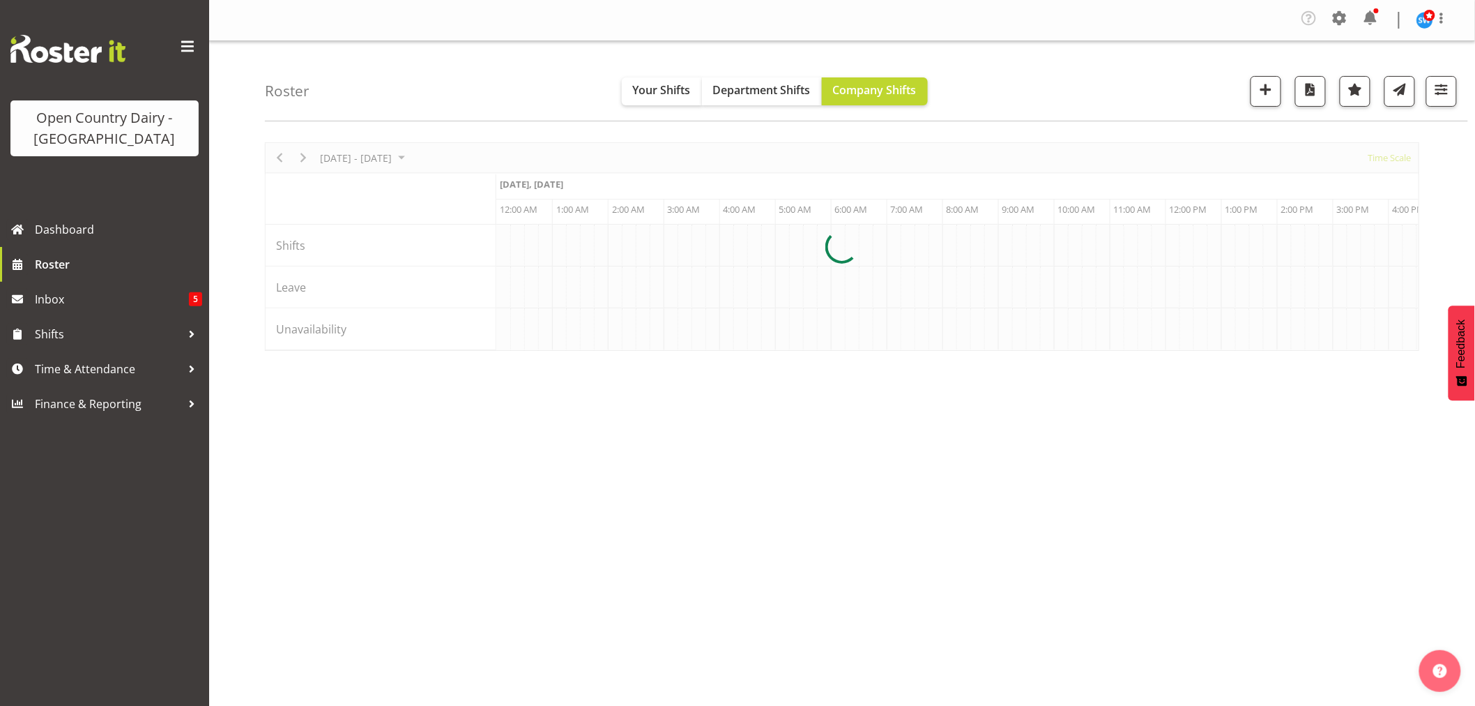
scroll to position [0, 6693]
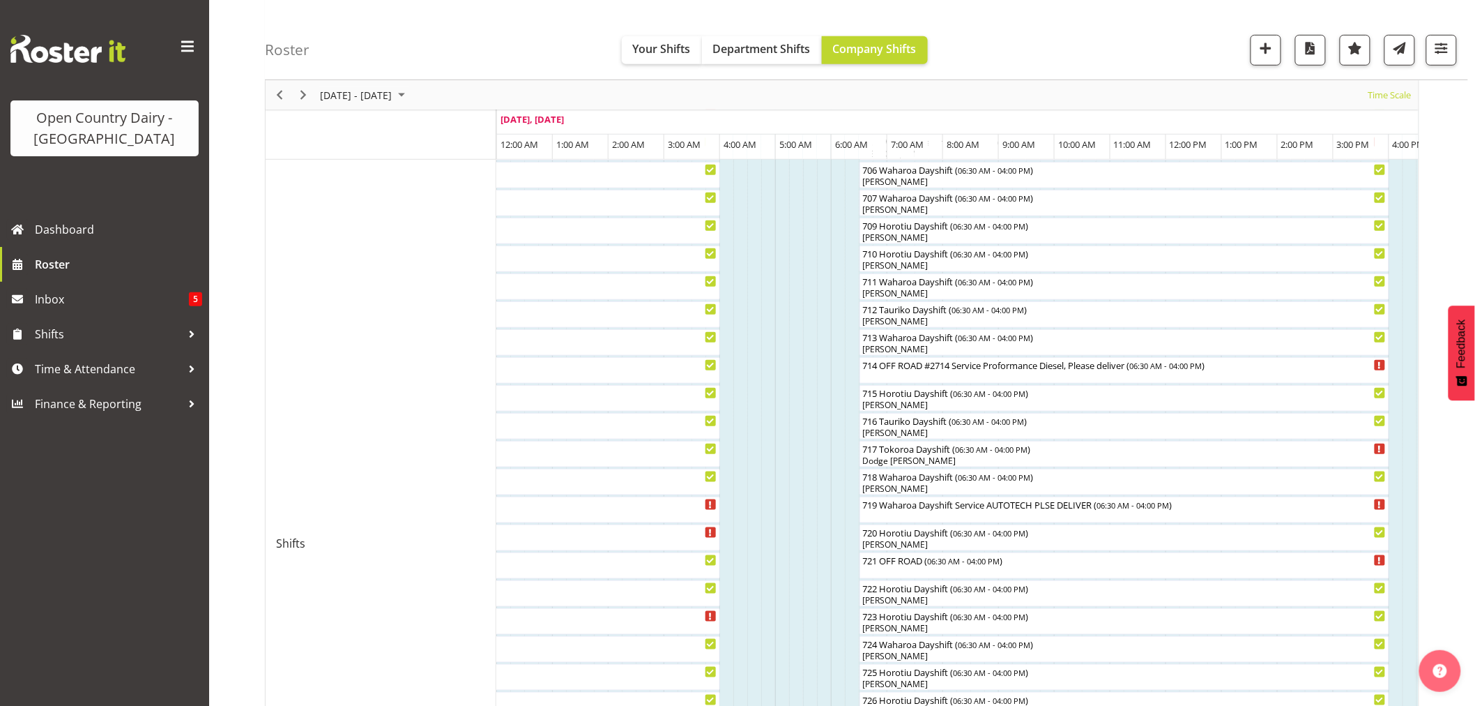
scroll to position [310, 0]
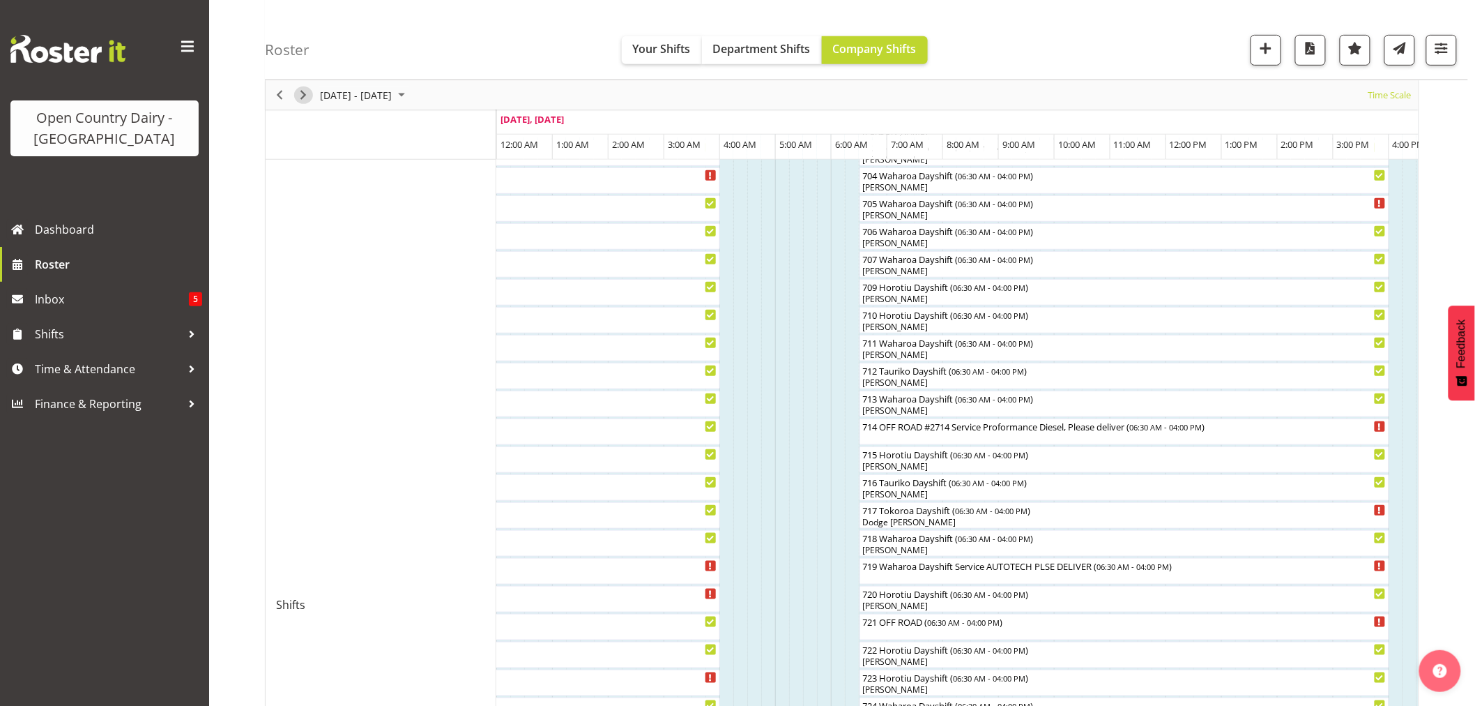
click at [307, 93] on span "Next" at bounding box center [303, 94] width 17 height 17
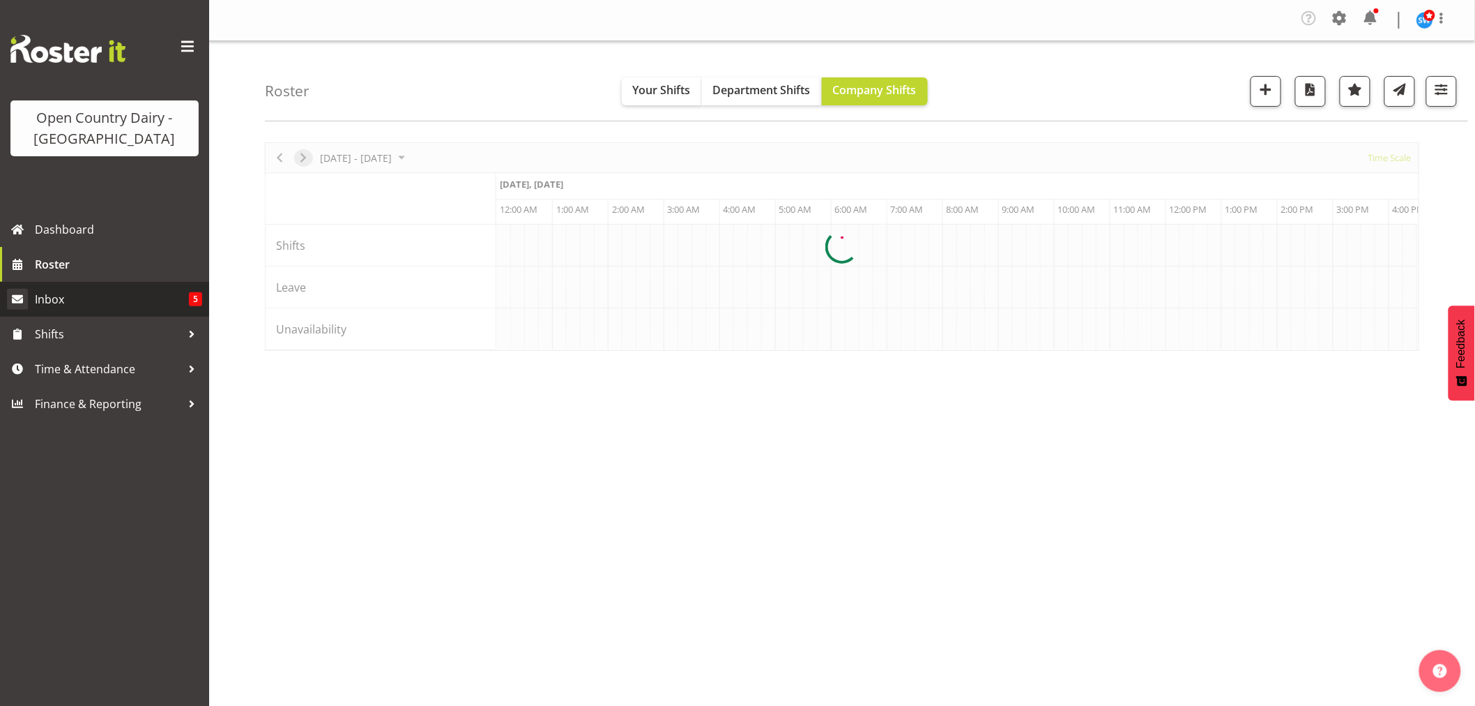
scroll to position [0, 0]
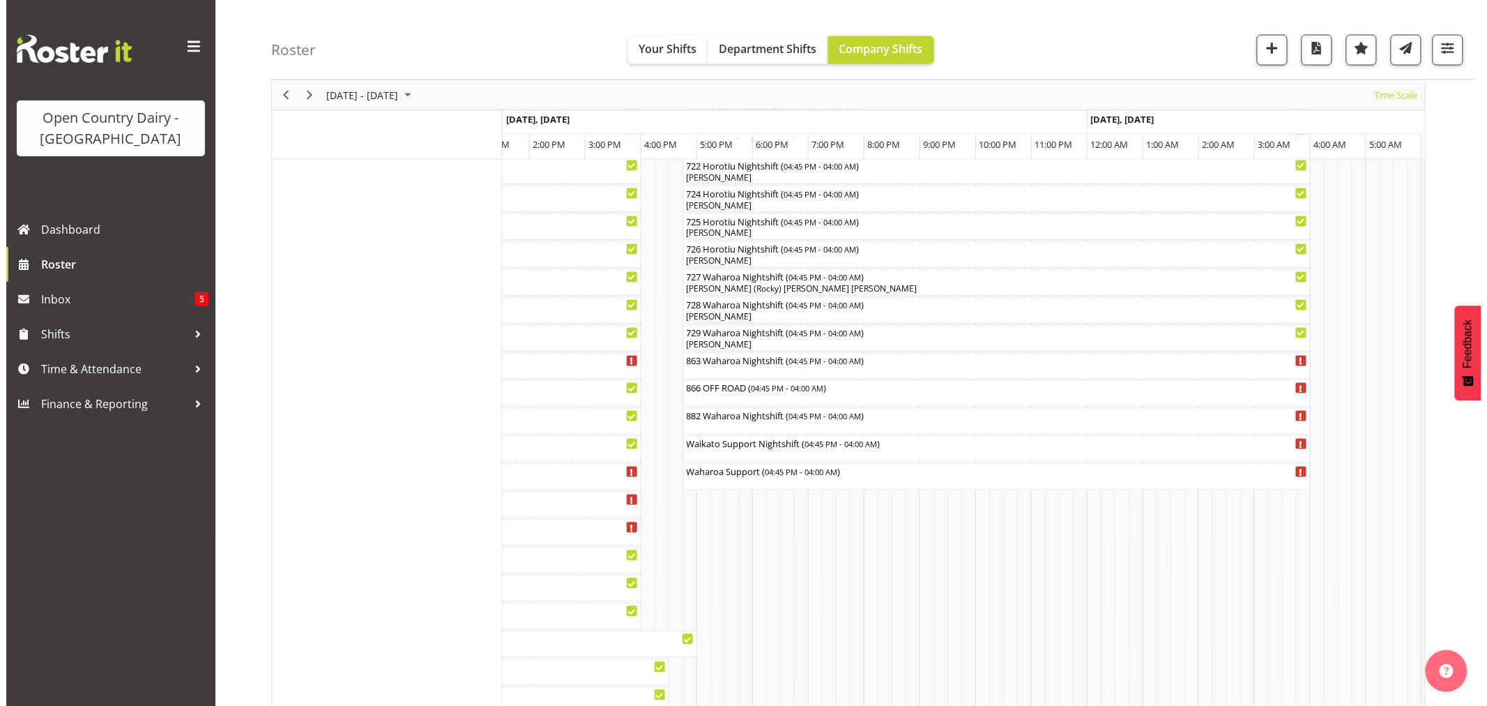
scroll to position [889, 0]
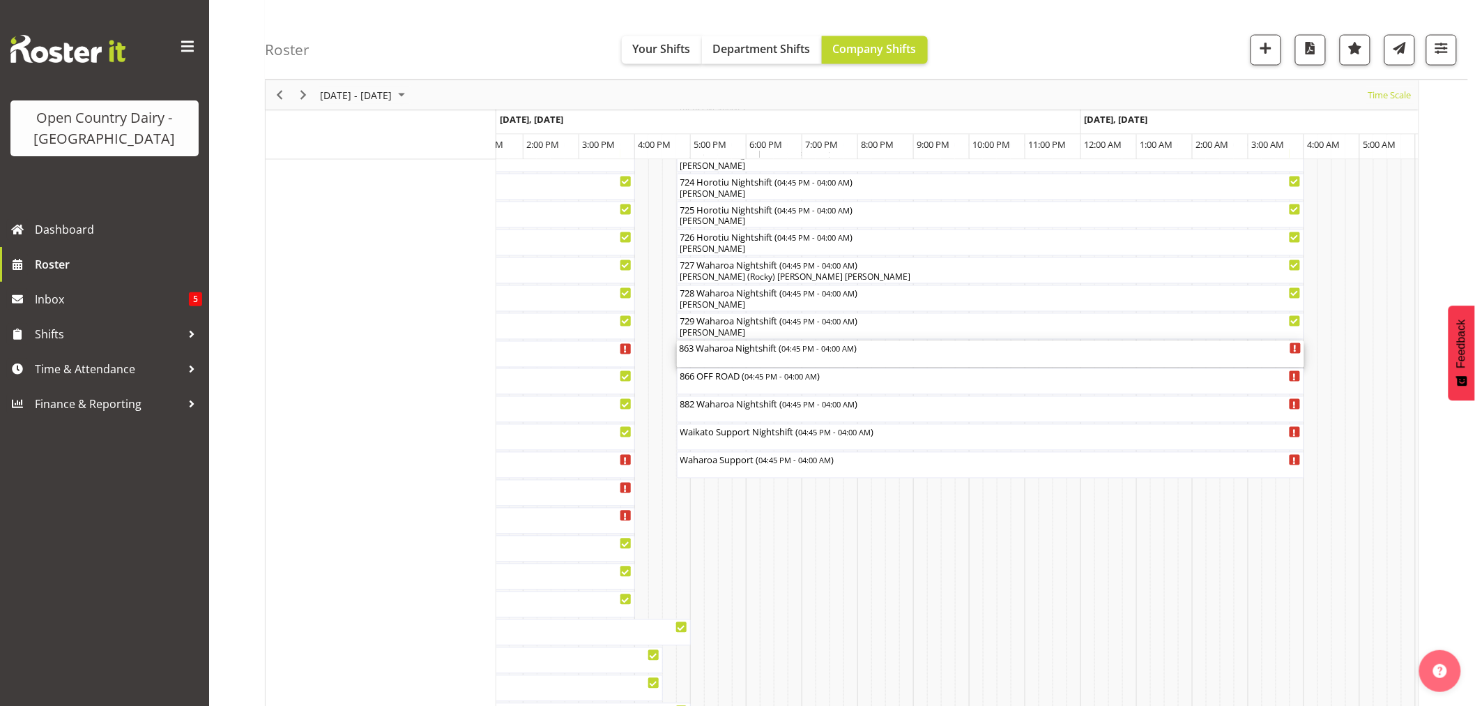
click at [761, 356] on div "863 Waharoa Nightshift ( 04:45 PM - 04:00 AM )" at bounding box center [991, 354] width 622 height 26
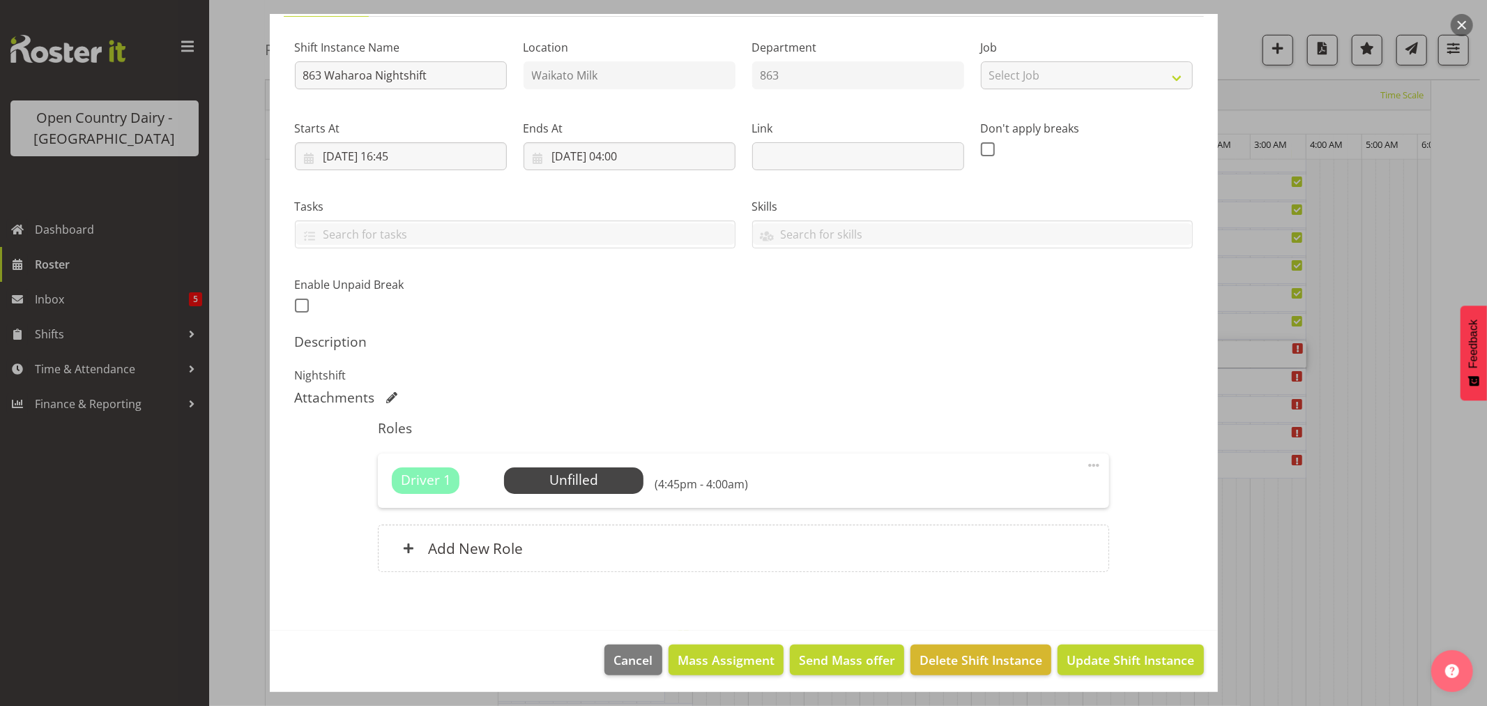
scroll to position [128, 0]
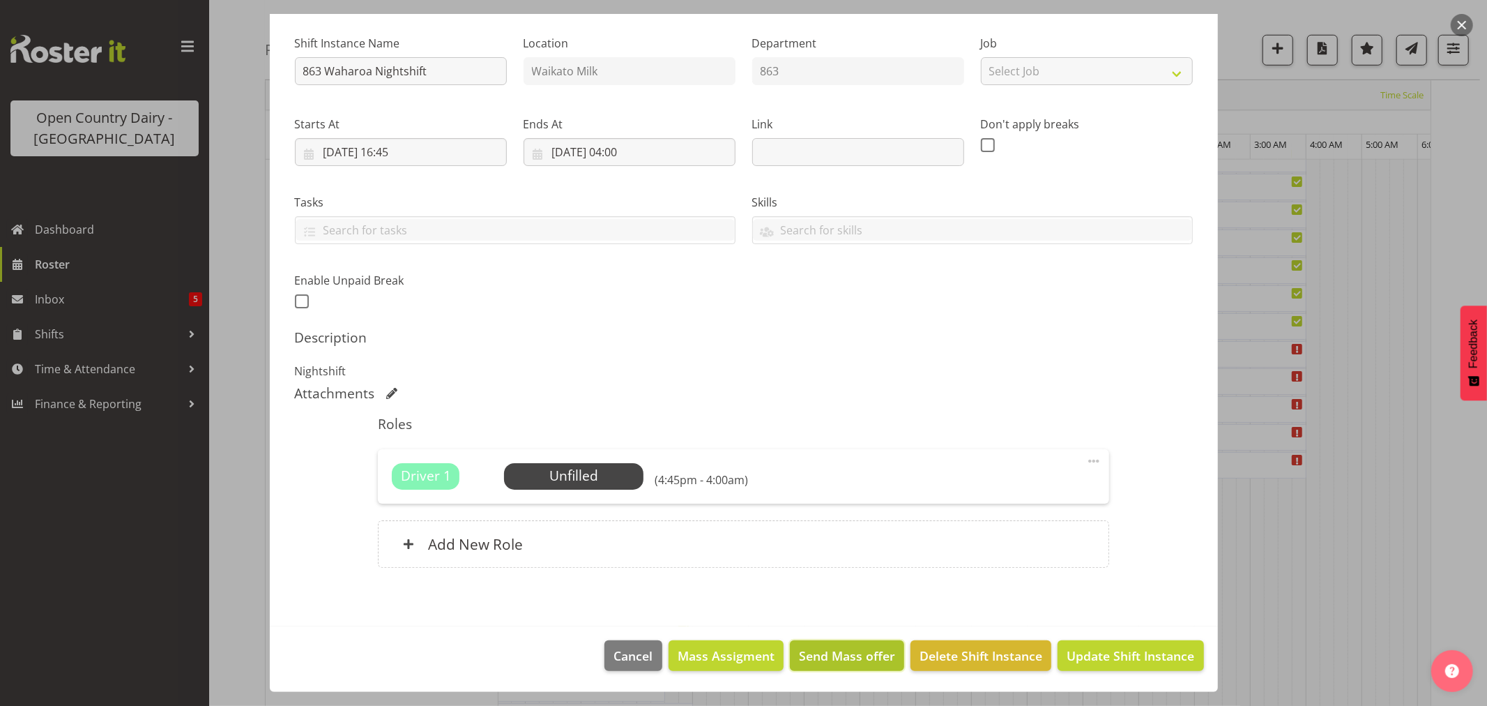
click at [840, 656] on span "Send Mass offer" at bounding box center [847, 655] width 96 height 18
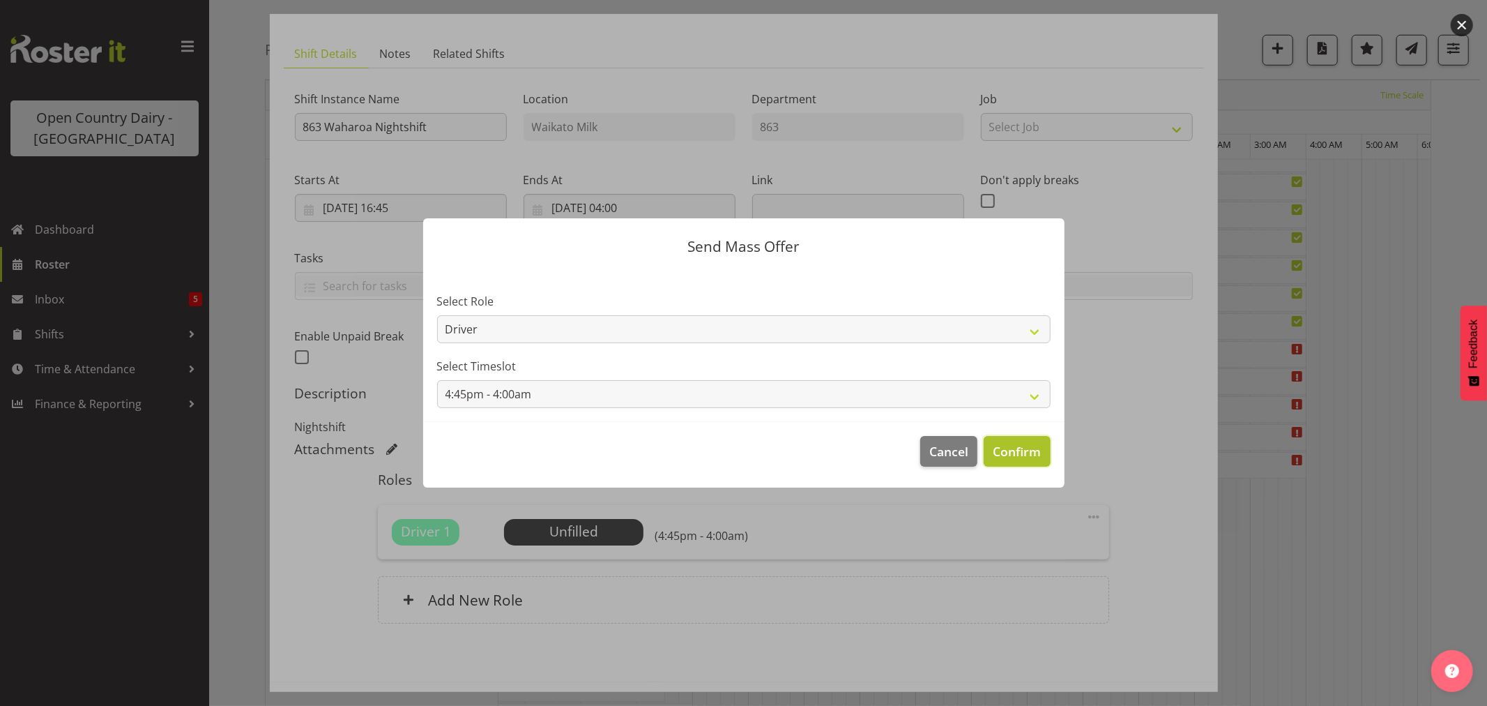
click at [999, 443] on span "Confirm" at bounding box center [1017, 451] width 48 height 18
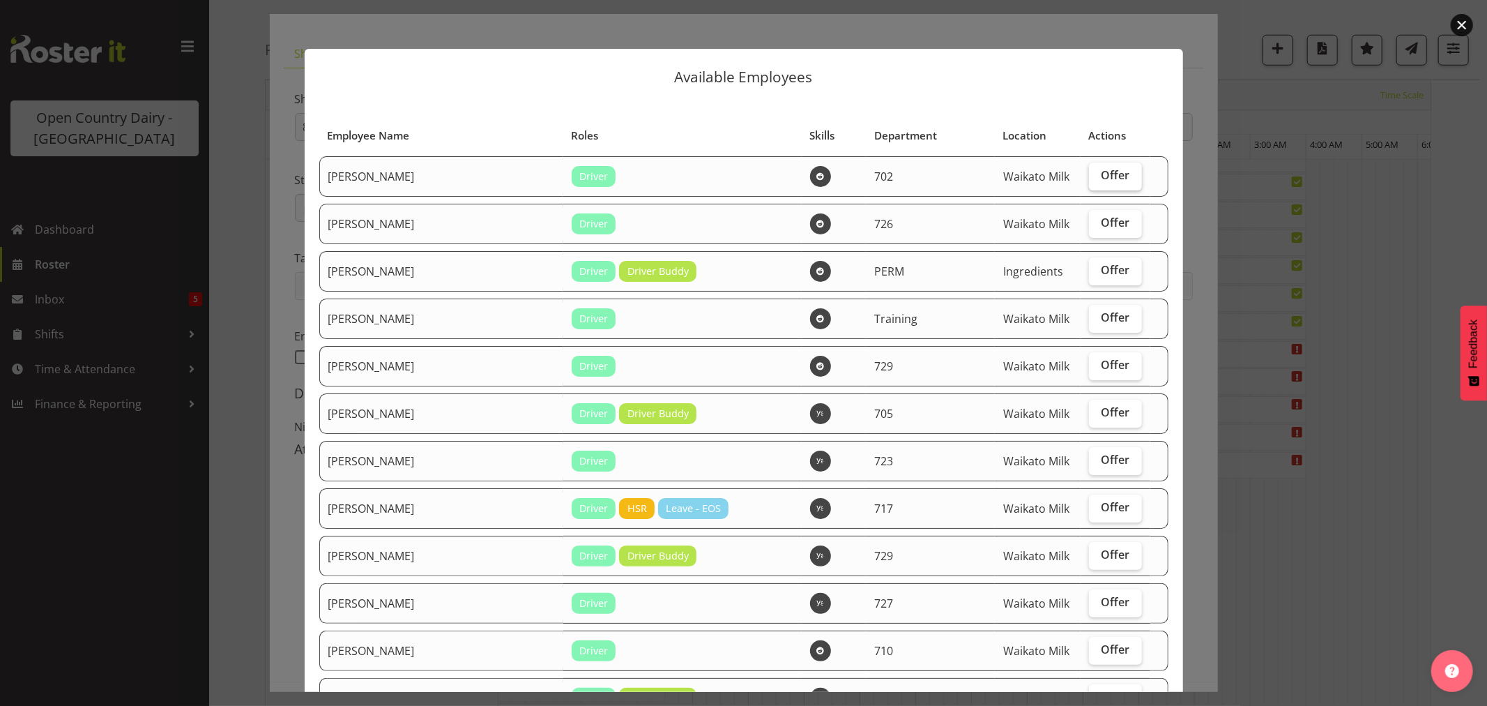
click at [1101, 168] on span "Offer" at bounding box center [1115, 175] width 29 height 14
click at [1096, 171] on input "Offer" at bounding box center [1093, 175] width 9 height 9
checkbox input "true"
click at [1101, 363] on span "Offer" at bounding box center [1115, 365] width 29 height 14
click at [1090, 363] on input "Offer" at bounding box center [1093, 364] width 9 height 9
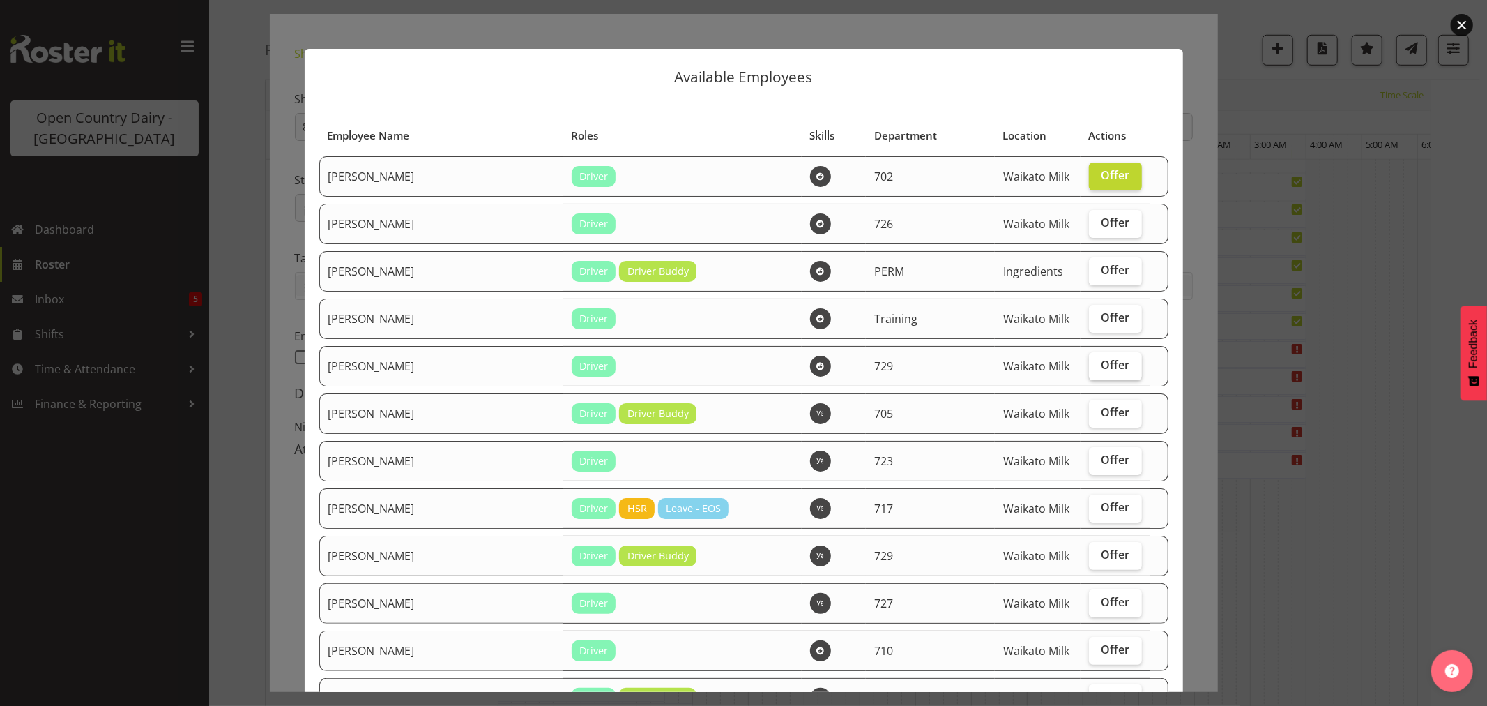
checkbox input "true"
click at [1089, 408] on label "Offer" at bounding box center [1115, 413] width 53 height 28
click at [1089, 408] on input "Offer" at bounding box center [1093, 412] width 9 height 9
checkbox input "true"
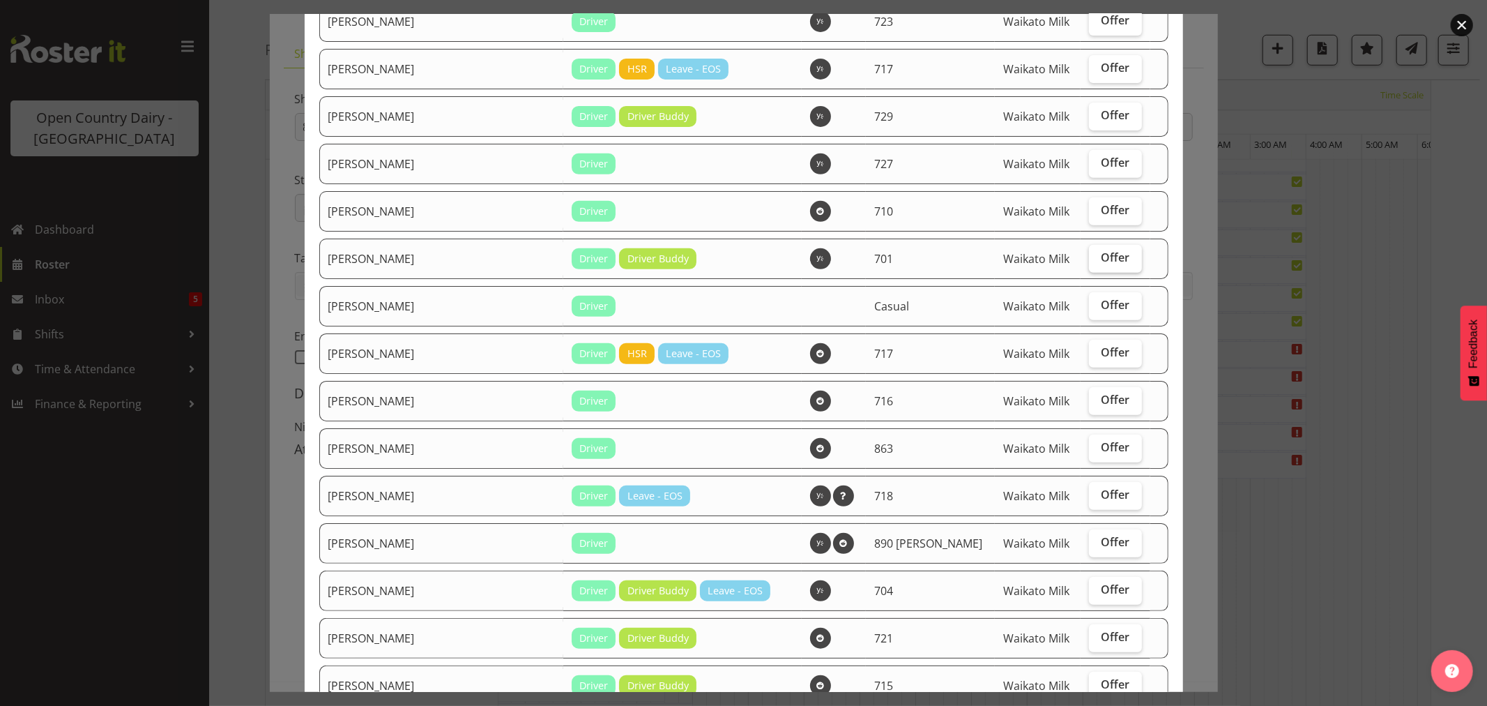
scroll to position [464, 0]
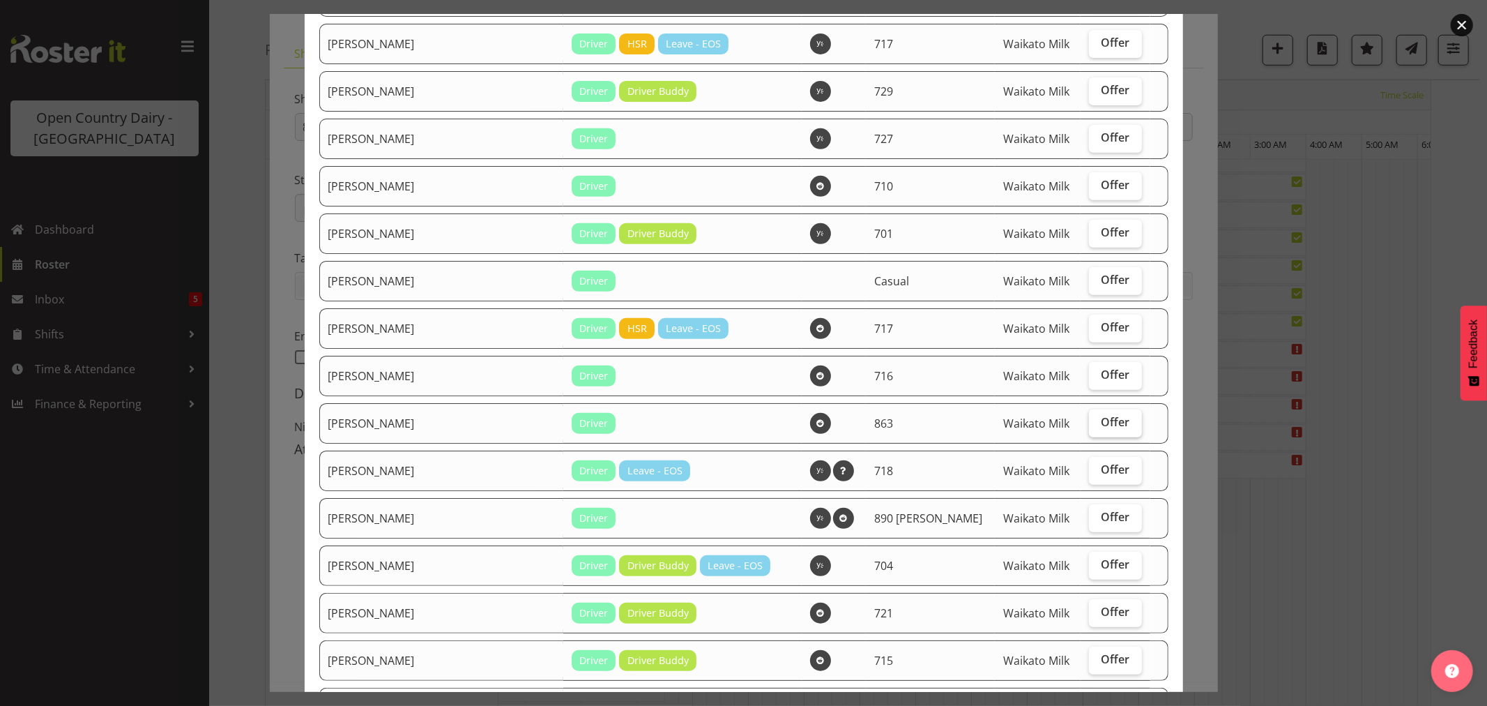
click at [1101, 427] on span "Offer" at bounding box center [1115, 422] width 29 height 14
click at [1089, 427] on input "Offer" at bounding box center [1093, 422] width 9 height 9
checkbox input "true"
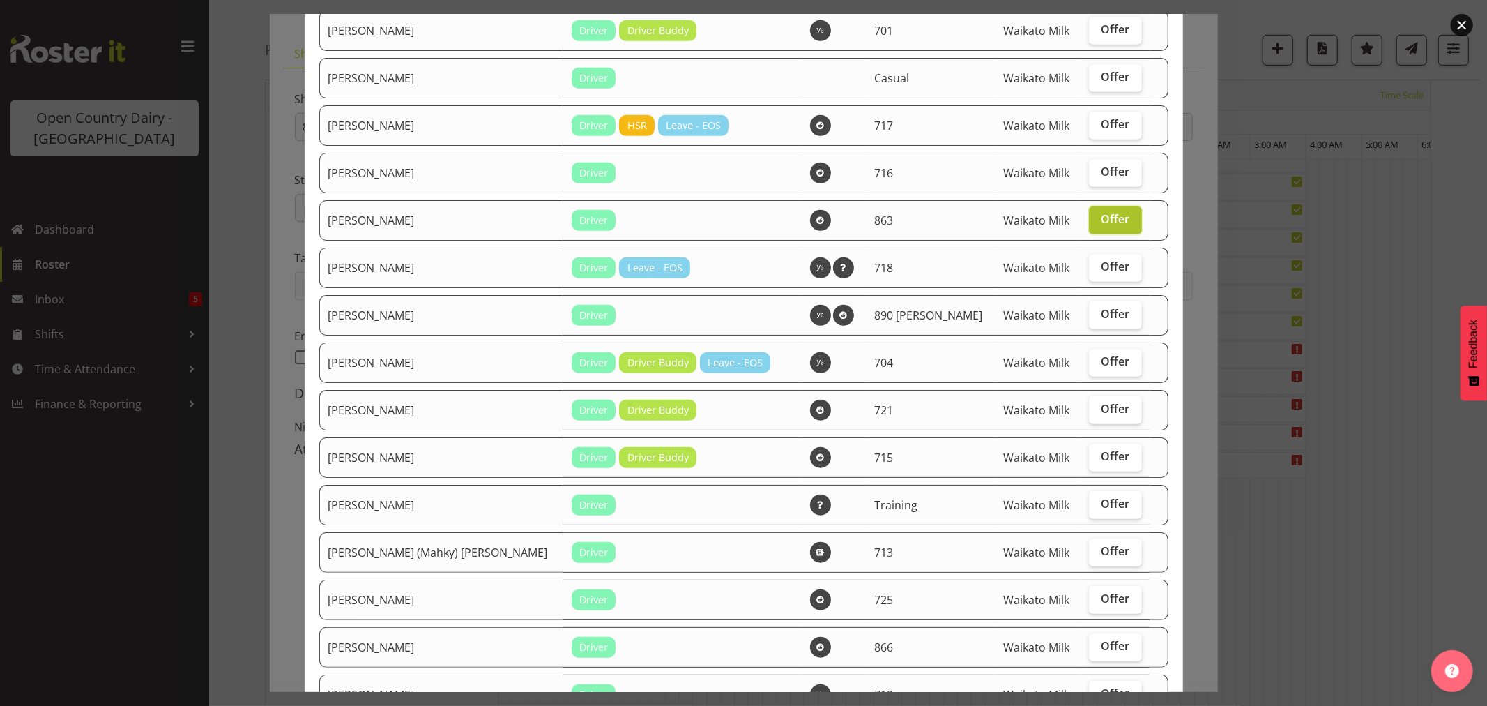
scroll to position [697, 0]
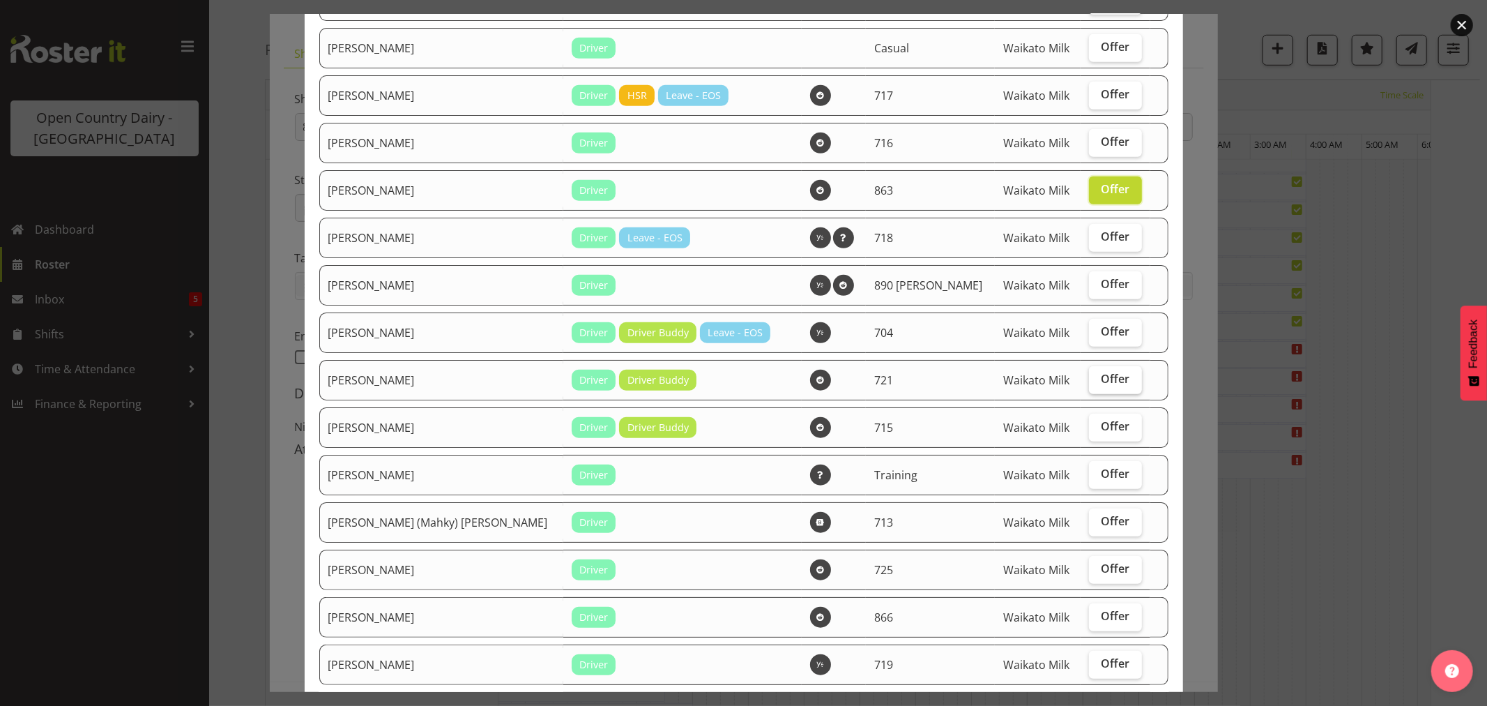
click at [1101, 384] on span "Offer" at bounding box center [1115, 379] width 29 height 14
click at [1092, 383] on input "Offer" at bounding box center [1093, 378] width 9 height 9
checkbox input "true"
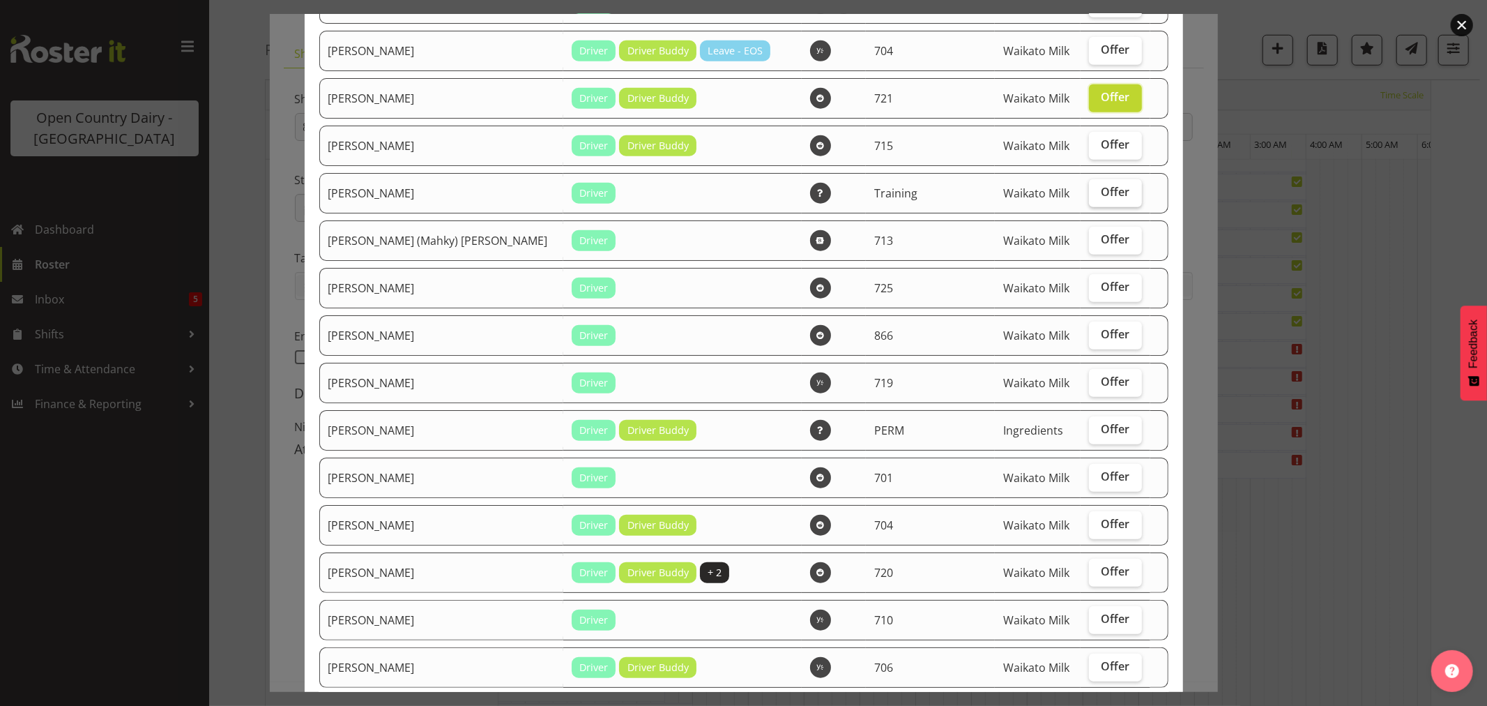
scroll to position [1007, 0]
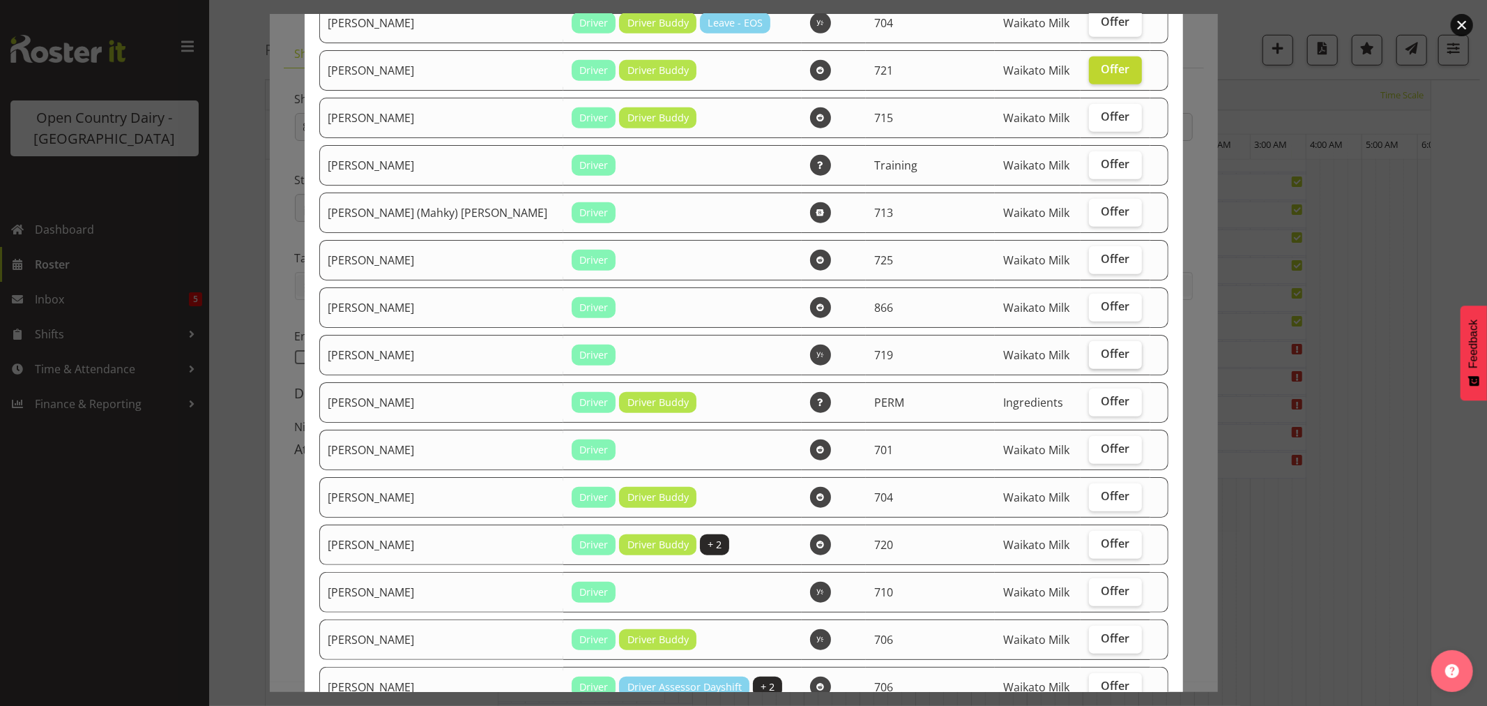
click at [1101, 358] on span "Offer" at bounding box center [1115, 353] width 29 height 14
click at [1096, 358] on input "Offer" at bounding box center [1093, 353] width 9 height 9
checkbox input "true"
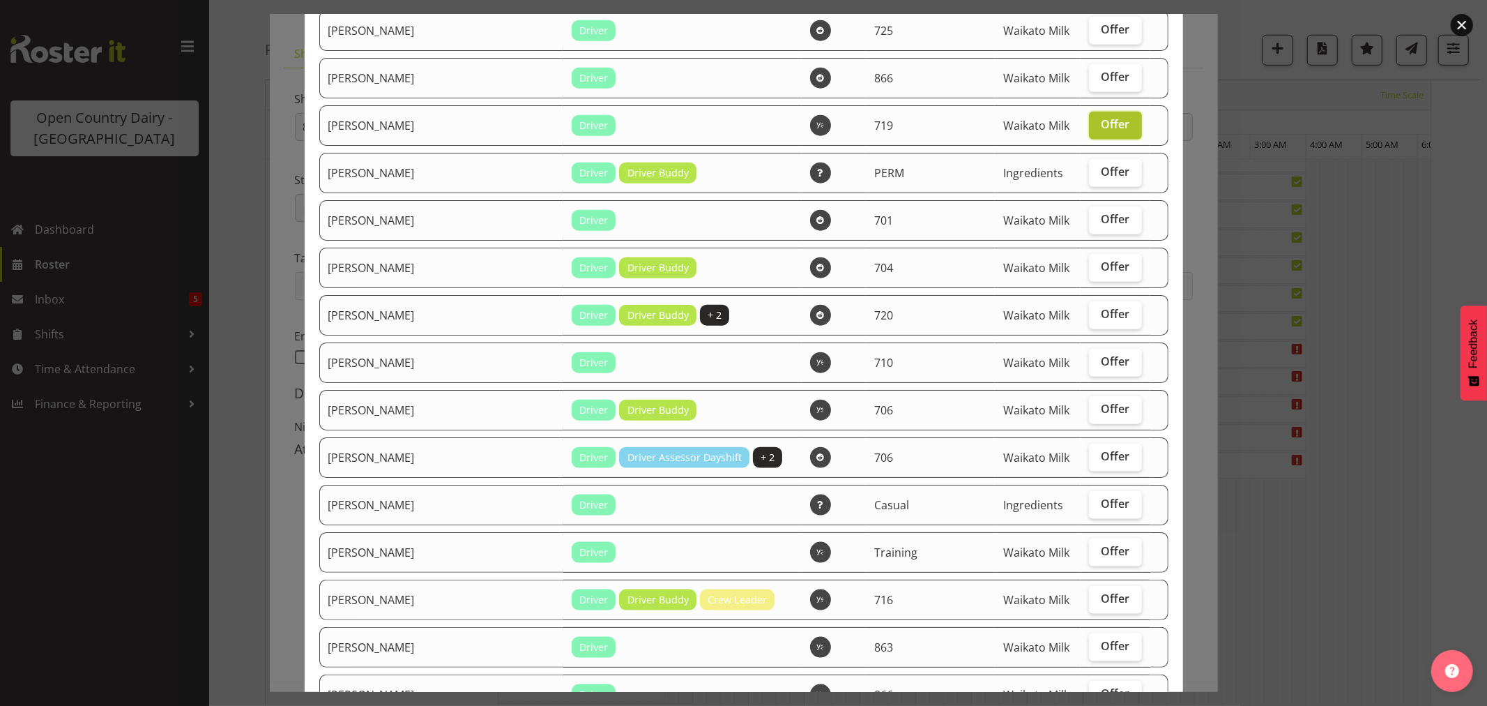
scroll to position [1239, 0]
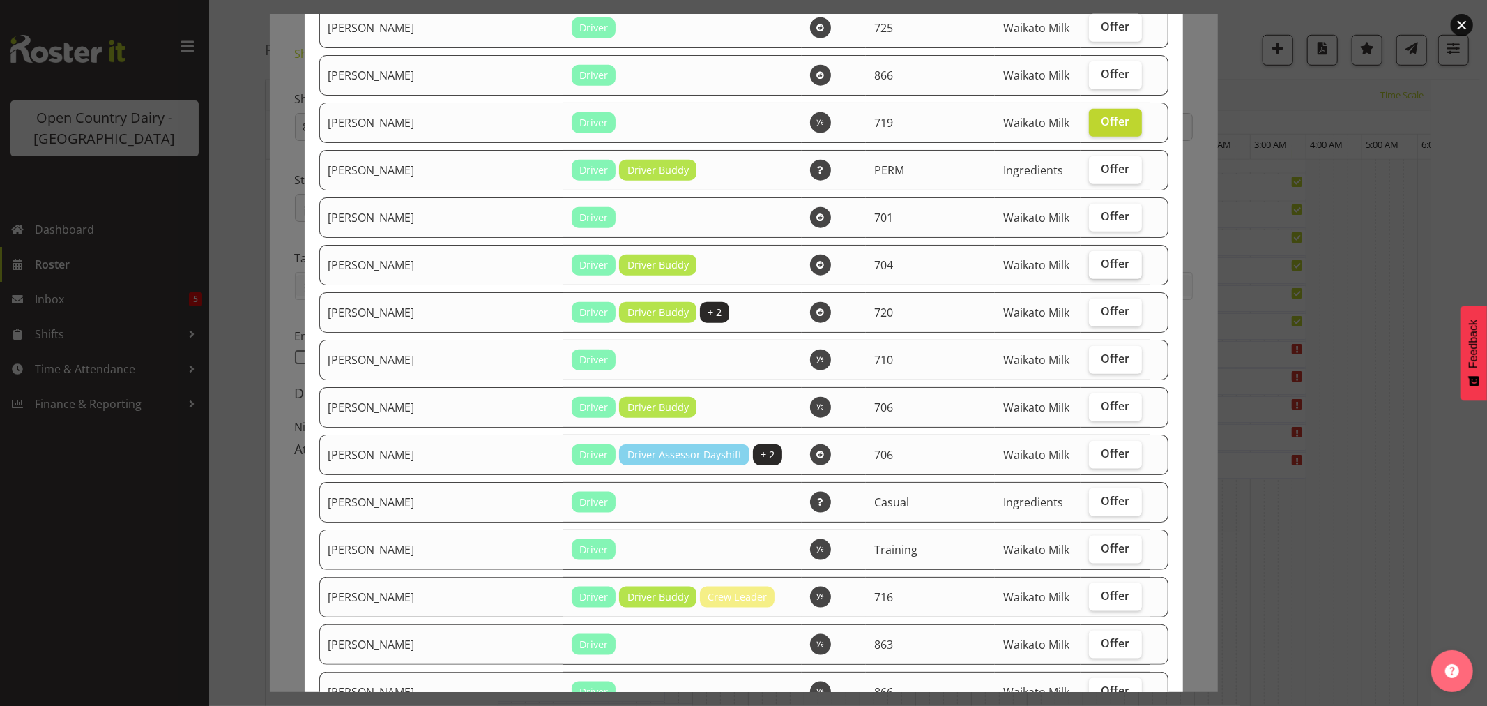
click at [1099, 255] on label "Offer" at bounding box center [1115, 265] width 53 height 28
click at [1098, 259] on input "Offer" at bounding box center [1093, 263] width 9 height 9
checkbox input "true"
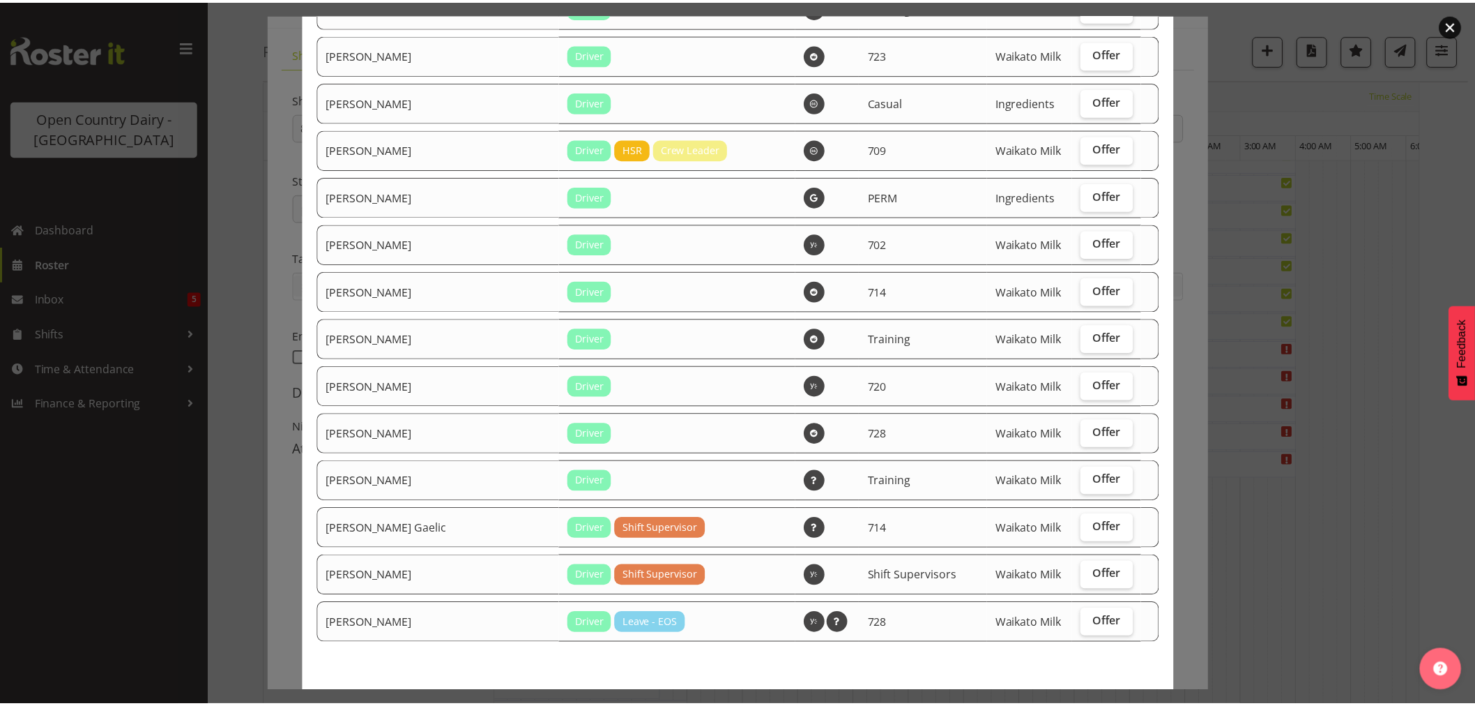
scroll to position [2128, 0]
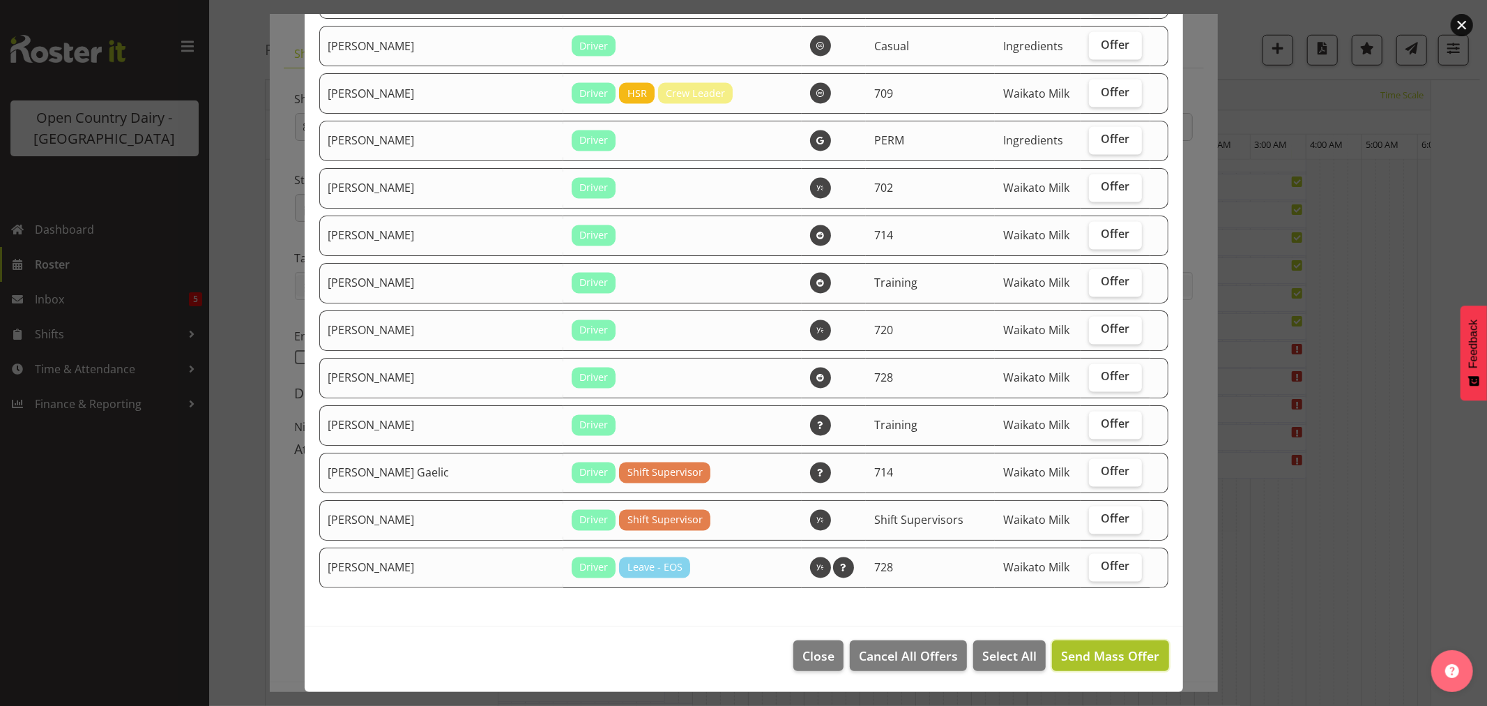
click at [1078, 657] on span "Send Mass Offer" at bounding box center [1110, 655] width 98 height 17
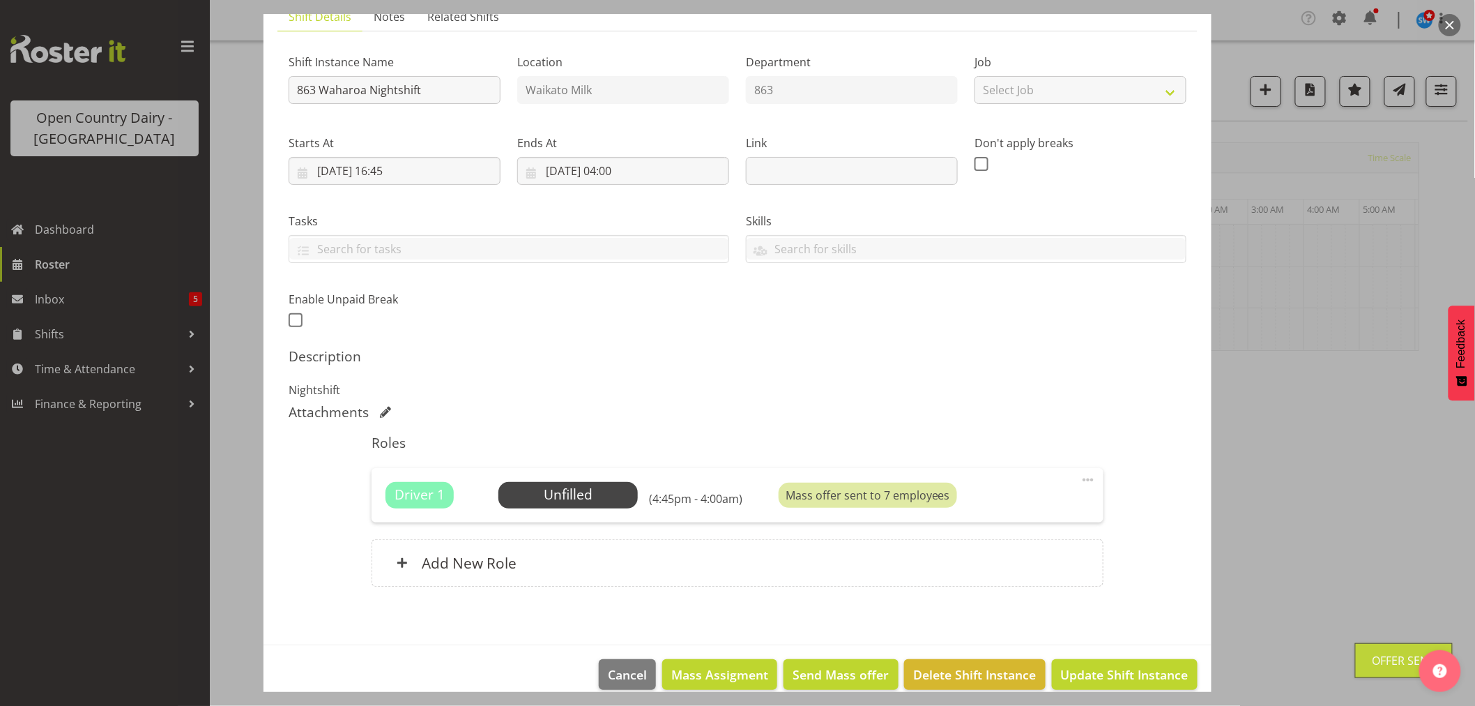
scroll to position [128, 0]
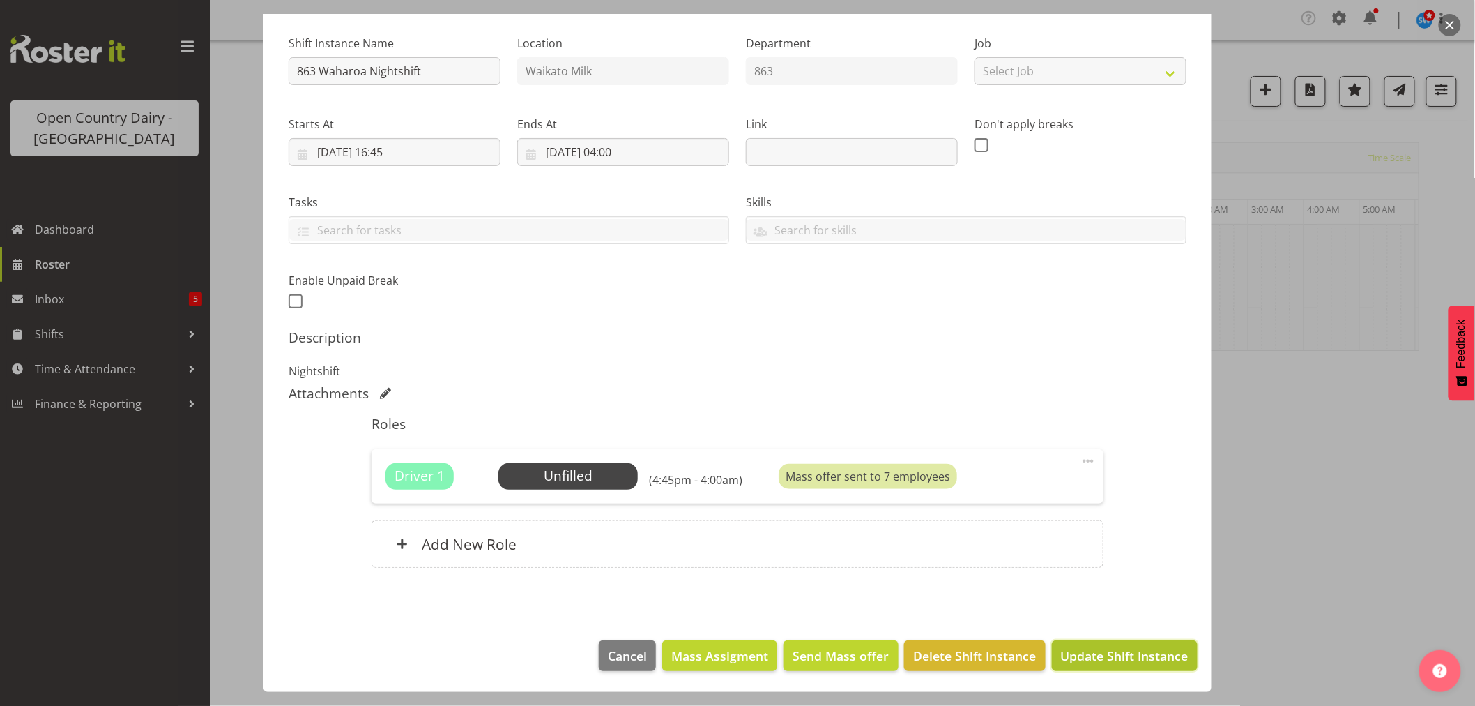
click at [1113, 648] on span "Update Shift Instance" at bounding box center [1125, 655] width 128 height 18
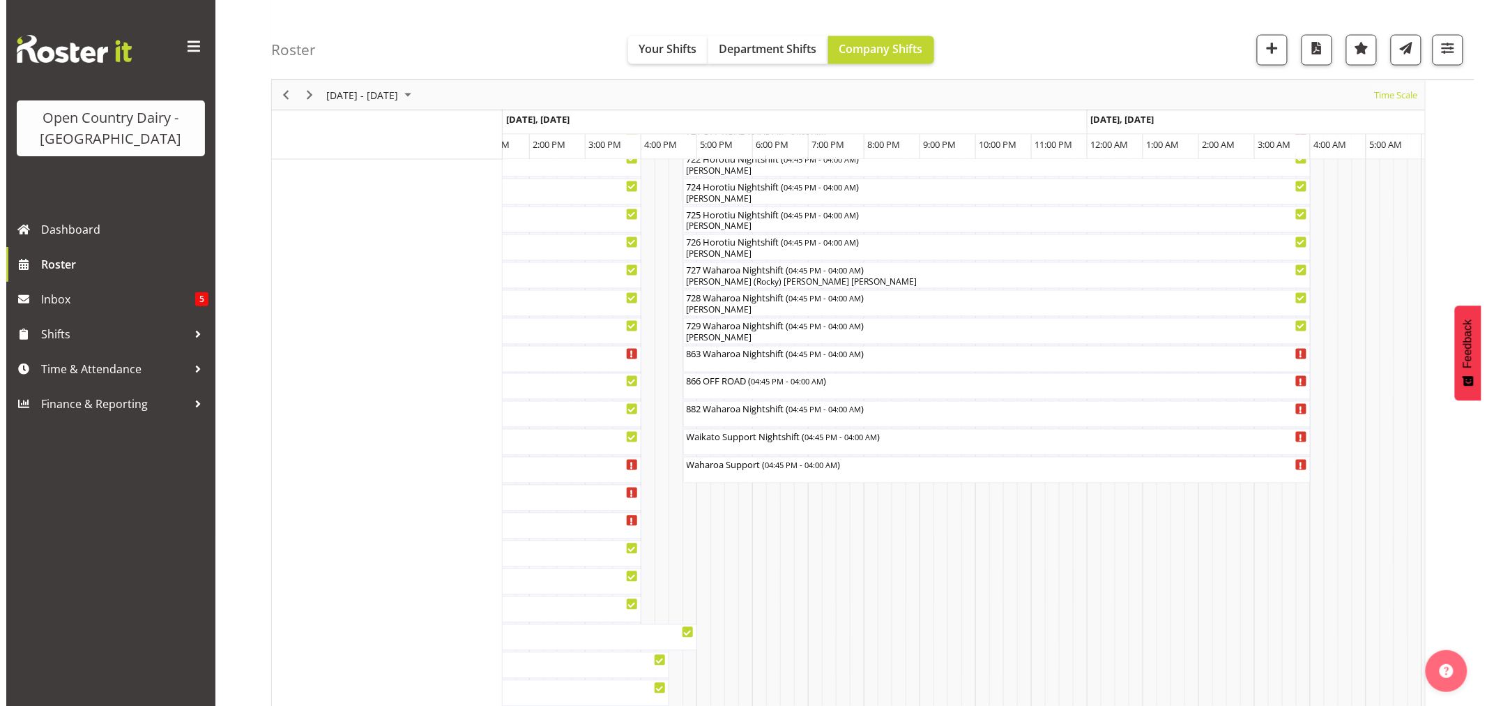
scroll to position [929, 0]
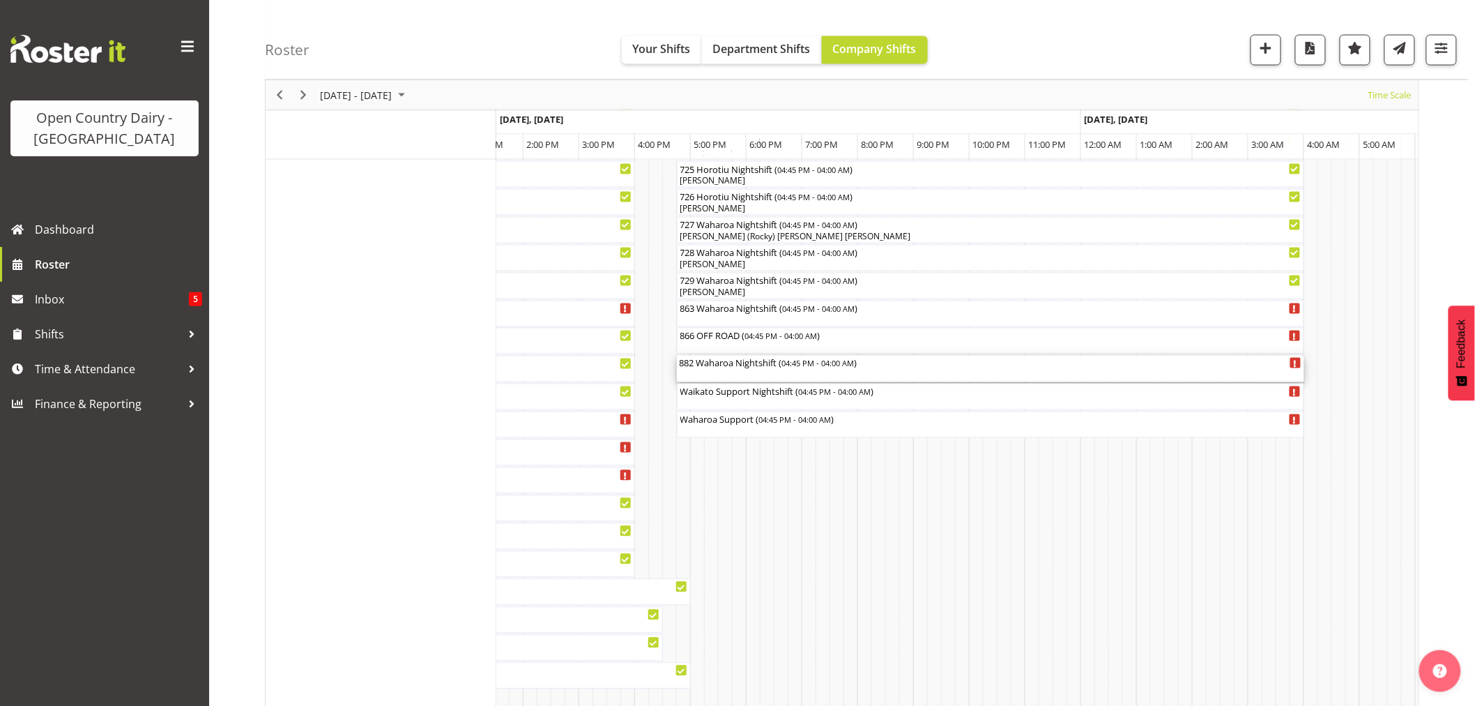
click at [743, 372] on div "882 Waharoa Nightshift ( 04:45 PM - 04:00 AM )" at bounding box center [991, 369] width 622 height 26
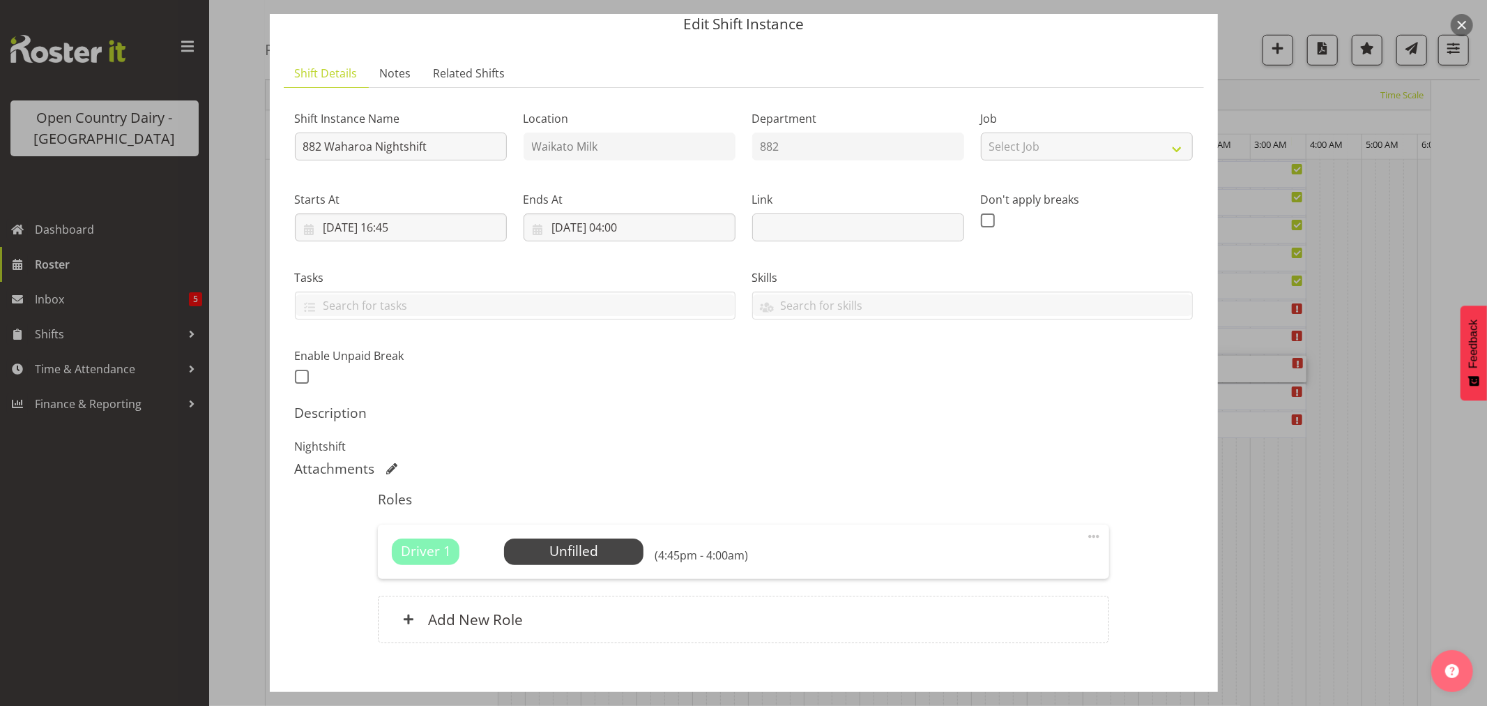
scroll to position [128, 0]
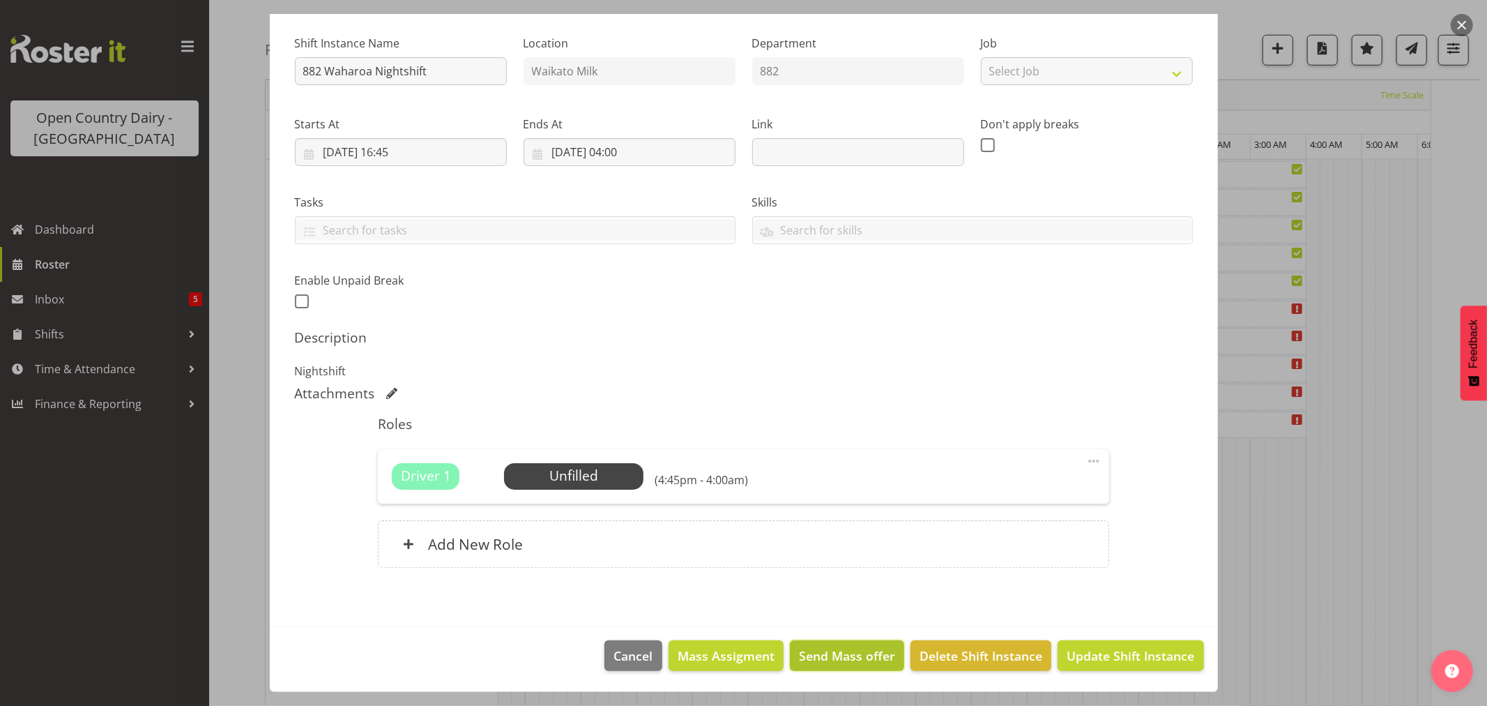
click at [814, 658] on span "Send Mass offer" at bounding box center [847, 655] width 96 height 18
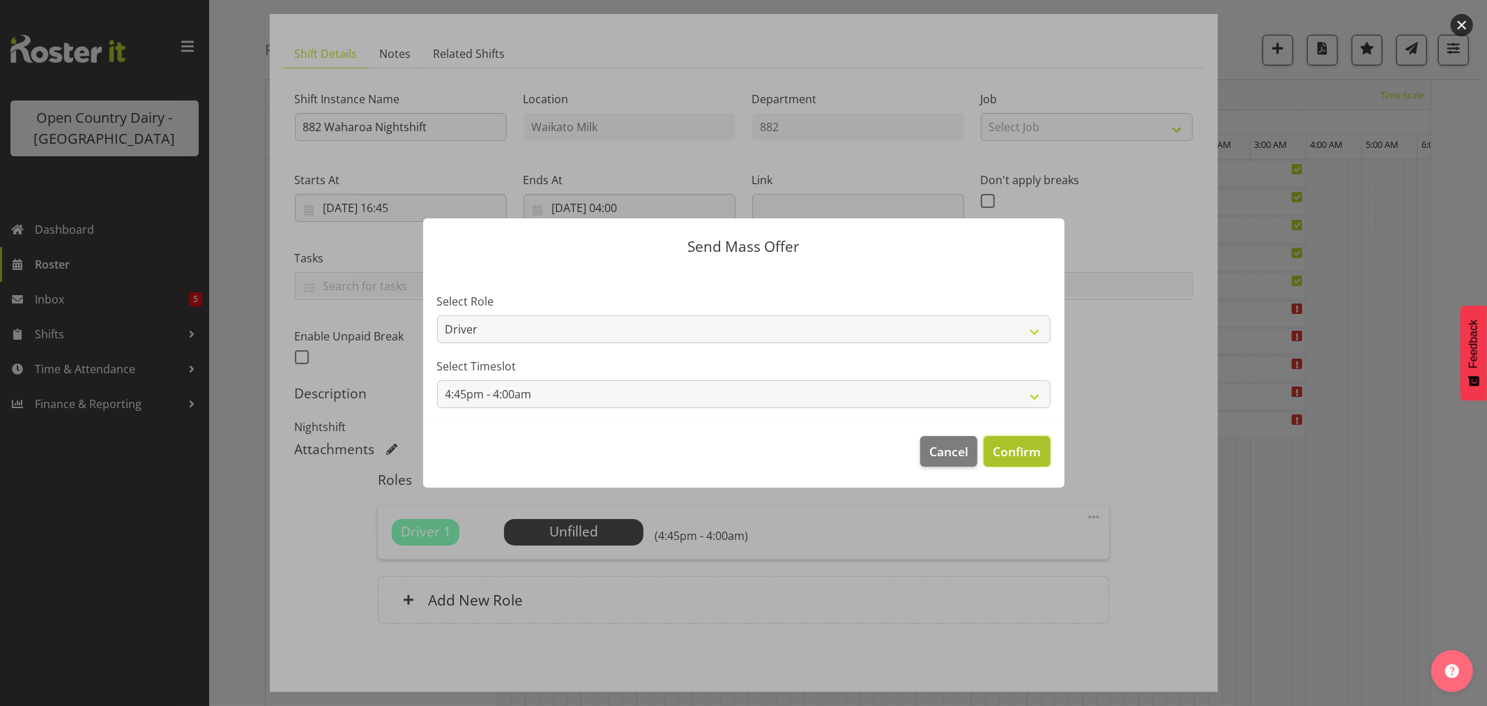
click at [1014, 446] on span "Confirm" at bounding box center [1017, 451] width 48 height 18
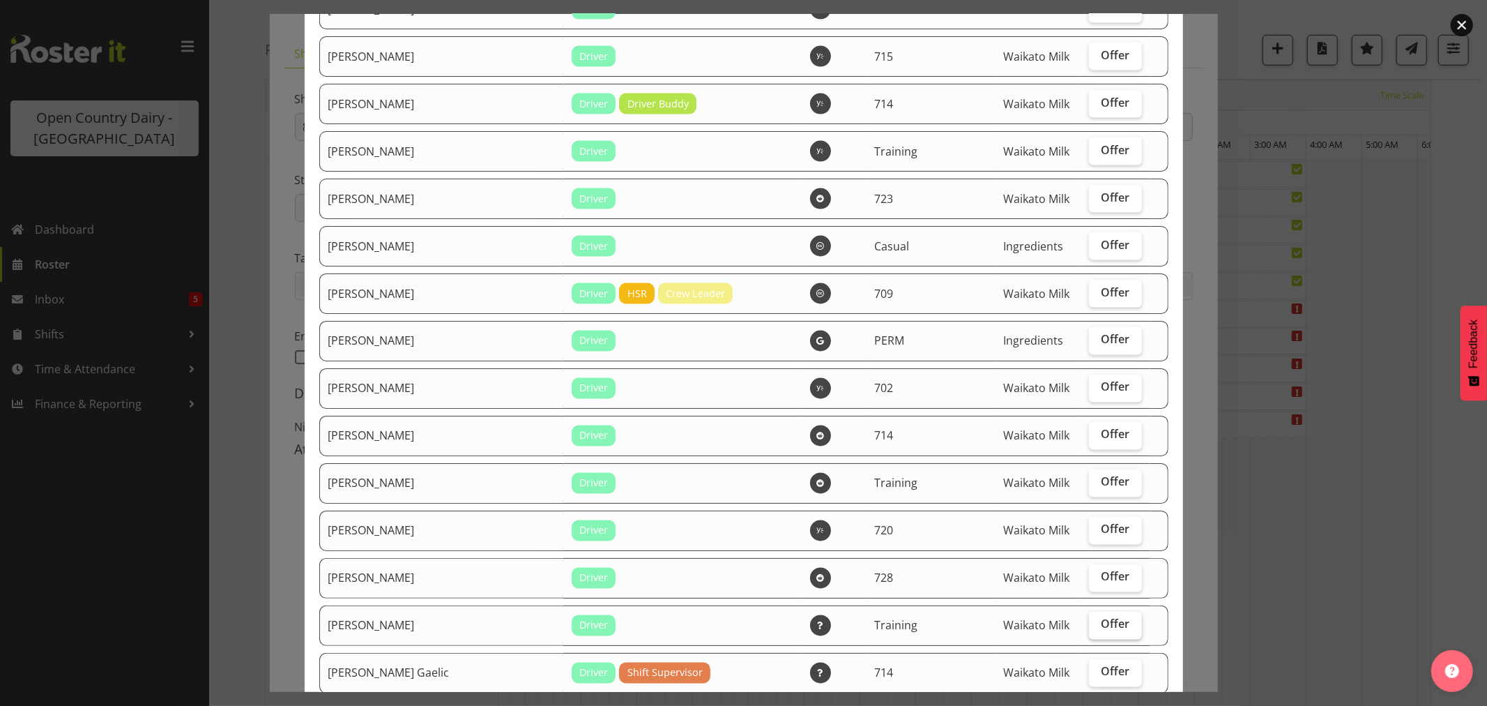
scroll to position [1896, 0]
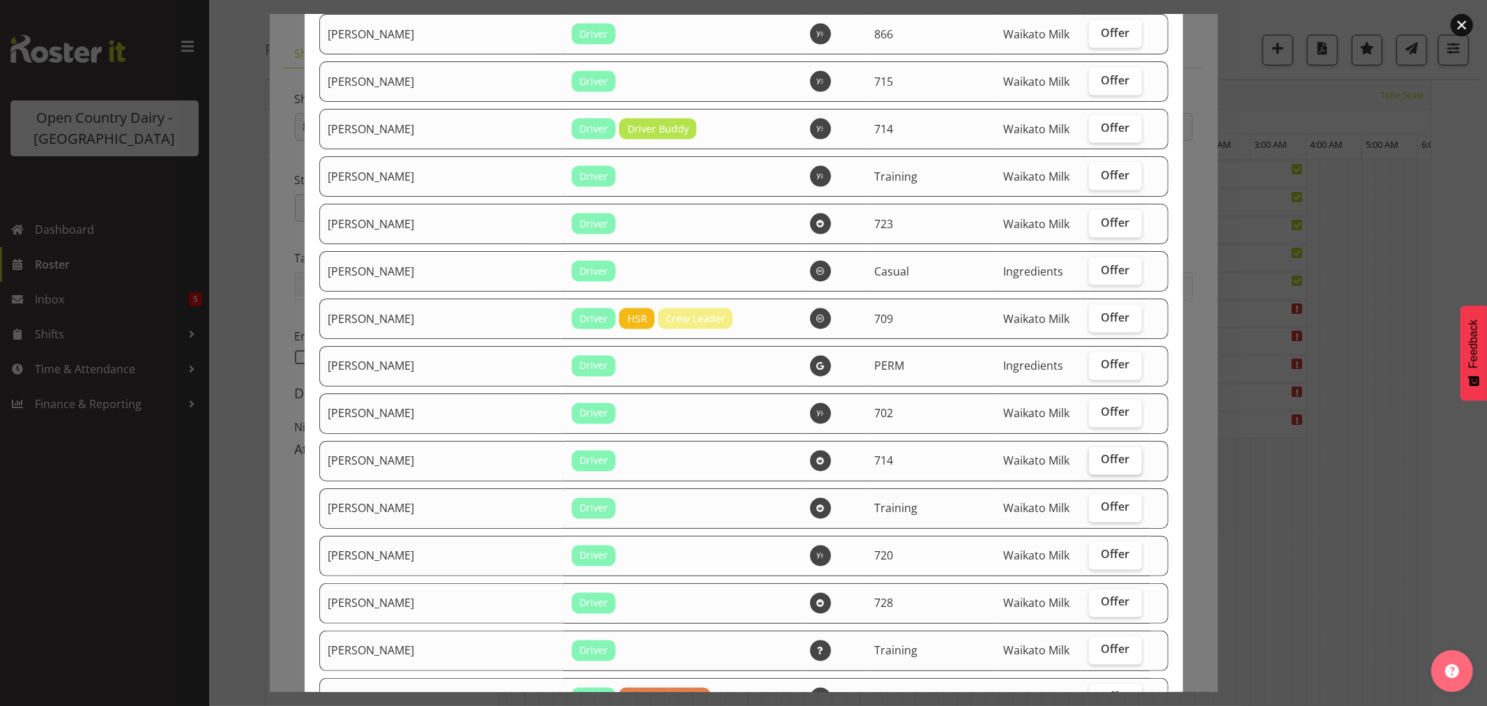
click at [1101, 460] on span "Offer" at bounding box center [1115, 459] width 29 height 14
click at [1098, 460] on input "Offer" at bounding box center [1093, 459] width 9 height 9
checkbox input "true"
click at [1101, 419] on span "Offer" at bounding box center [1115, 412] width 29 height 14
click at [1095, 417] on input "Offer" at bounding box center [1093, 412] width 9 height 9
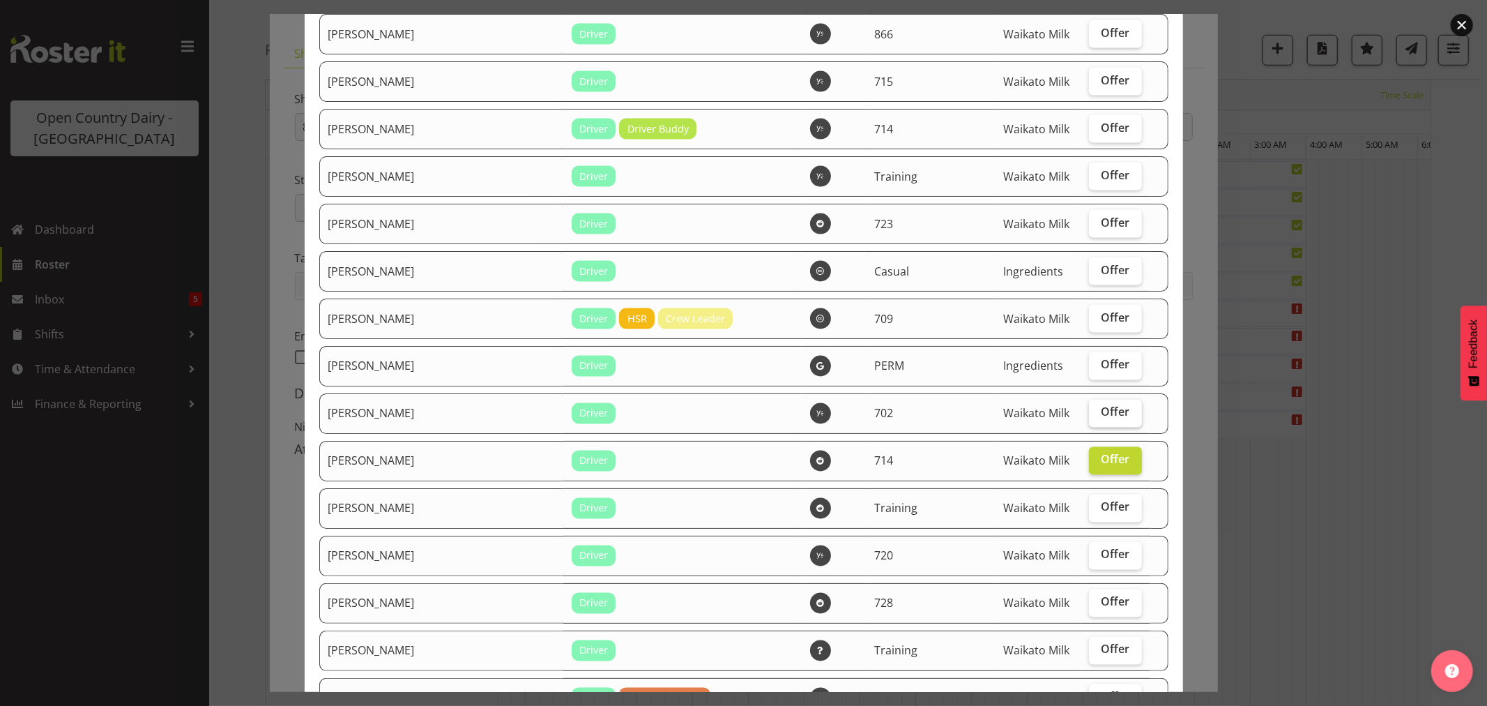
checkbox input "true"
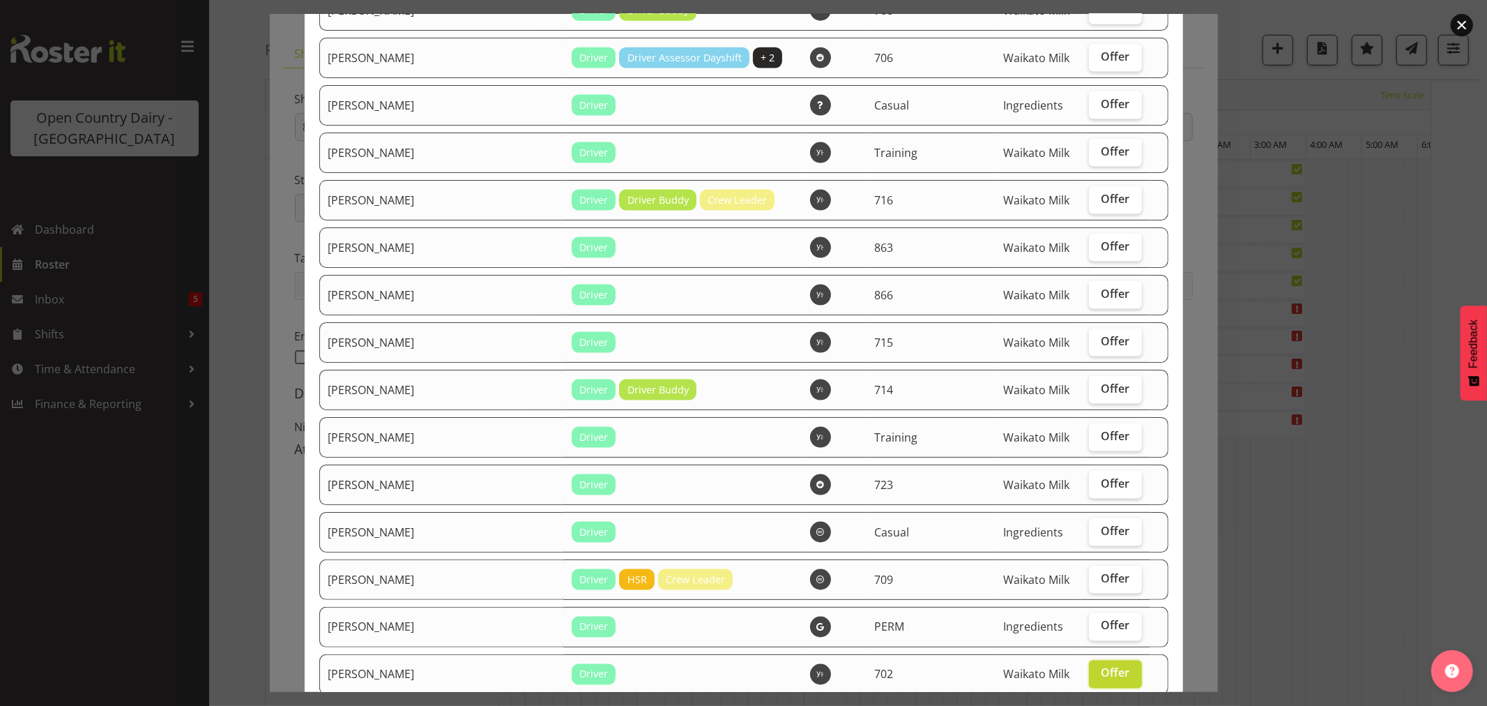
scroll to position [1586, 0]
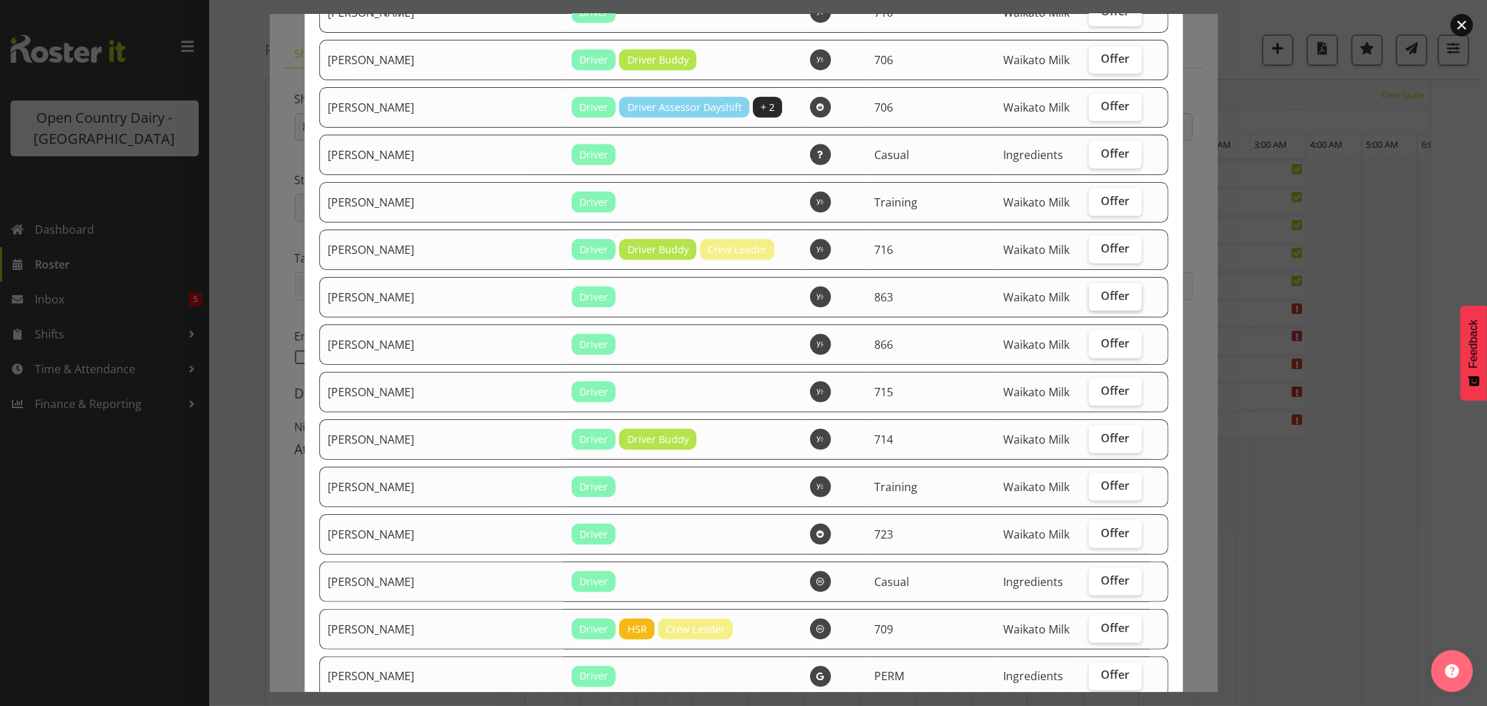
click at [1104, 300] on span "Offer" at bounding box center [1115, 296] width 29 height 14
click at [1098, 300] on input "Offer" at bounding box center [1093, 295] width 9 height 9
checkbox input "true"
click at [1101, 252] on span "Offer" at bounding box center [1115, 248] width 29 height 14
click at [1098, 252] on input "Offer" at bounding box center [1093, 248] width 9 height 9
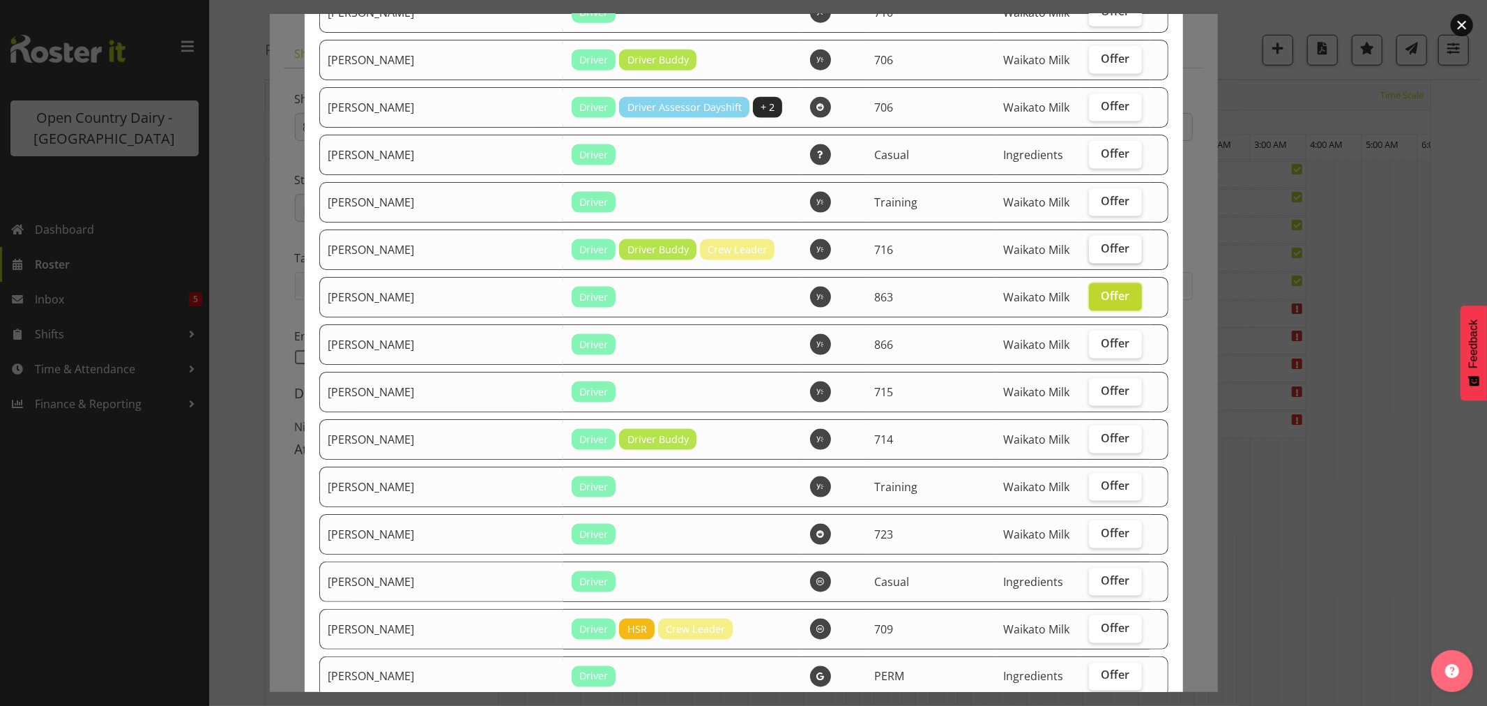
checkbox input "true"
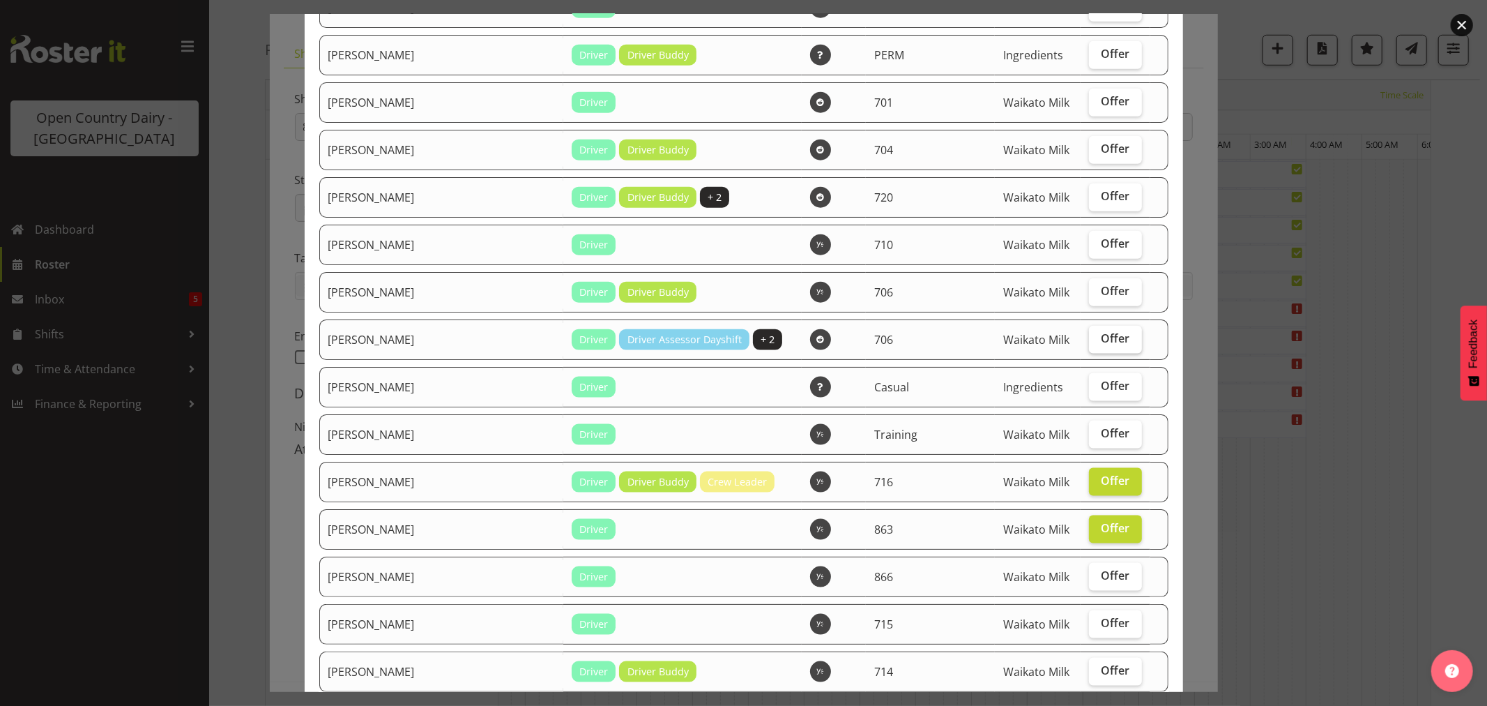
click at [1101, 338] on span "Offer" at bounding box center [1115, 338] width 29 height 14
click at [1091, 338] on input "Offer" at bounding box center [1093, 338] width 9 height 9
checkbox input "true"
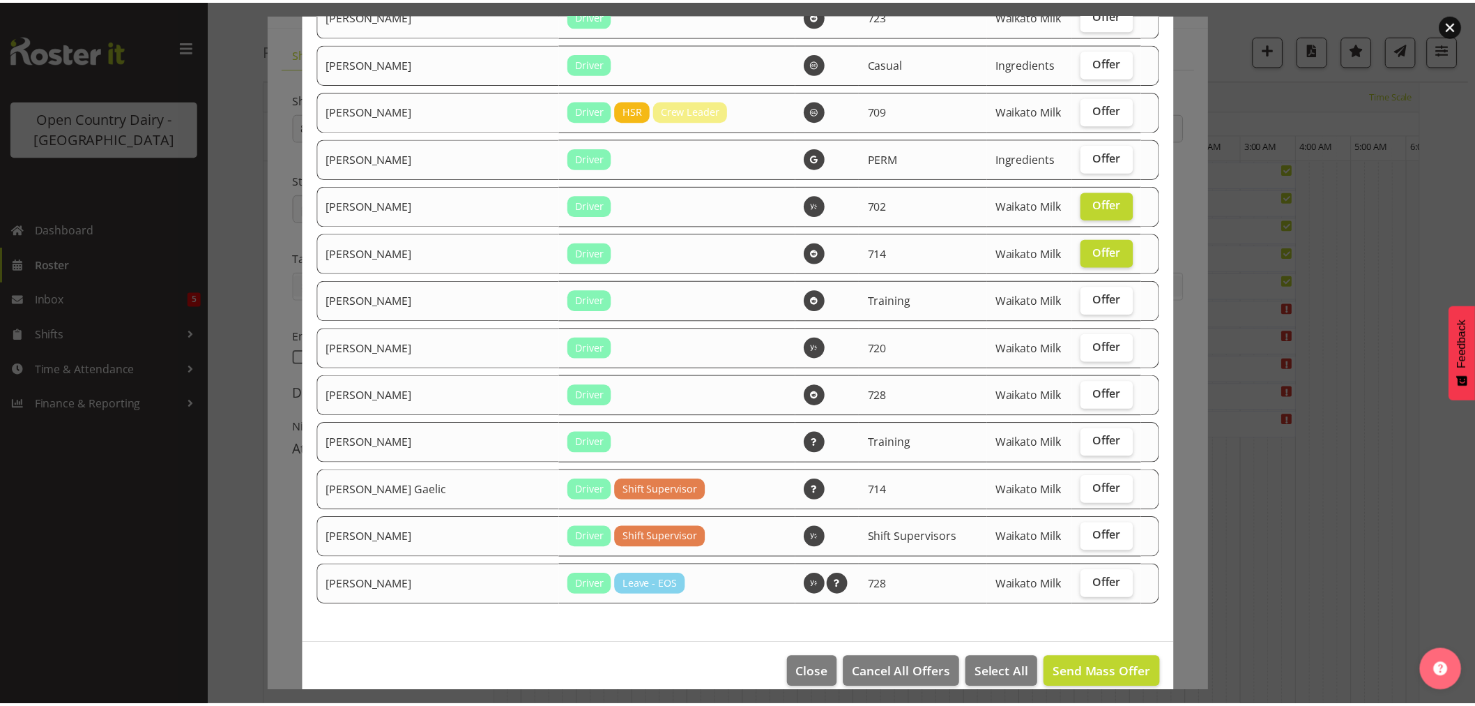
scroll to position [2128, 0]
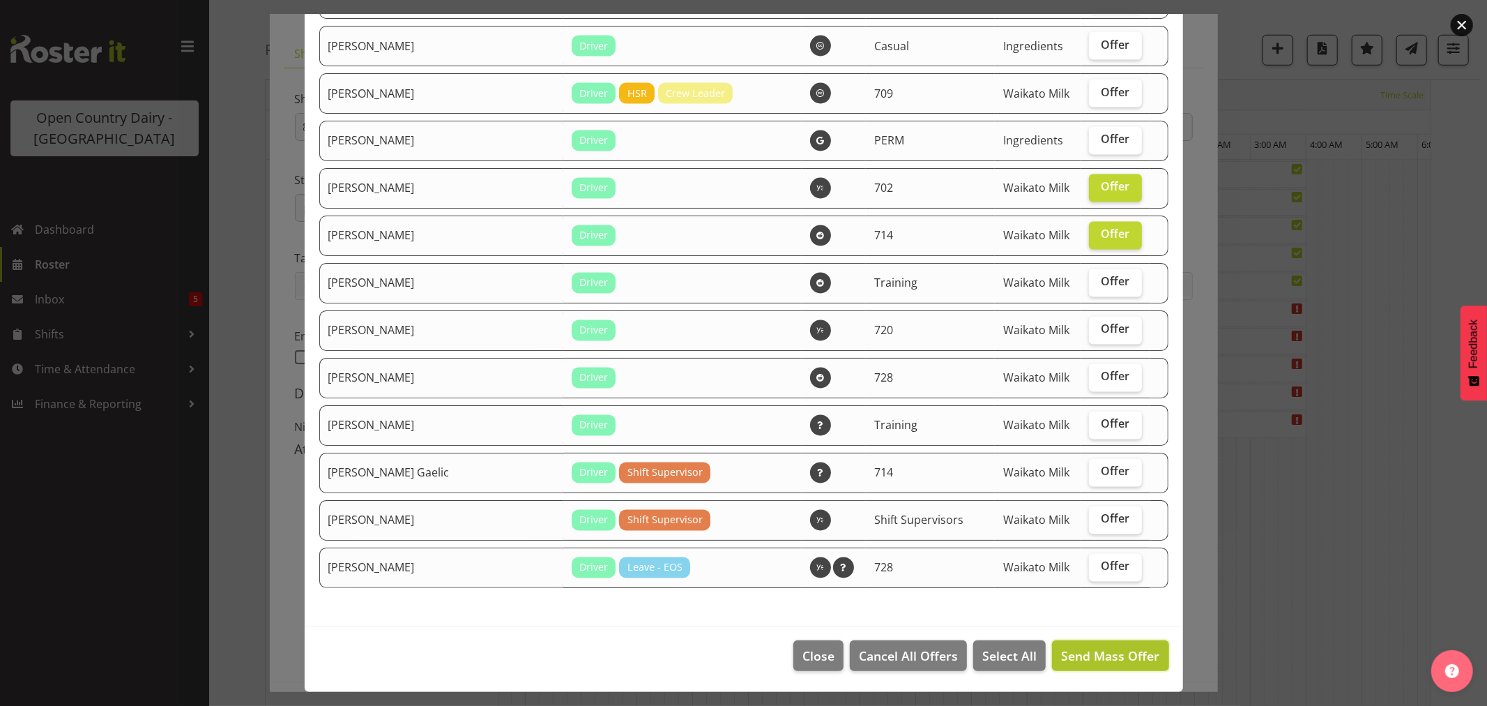
click at [1092, 660] on span "Send Mass Offer" at bounding box center [1110, 655] width 98 height 17
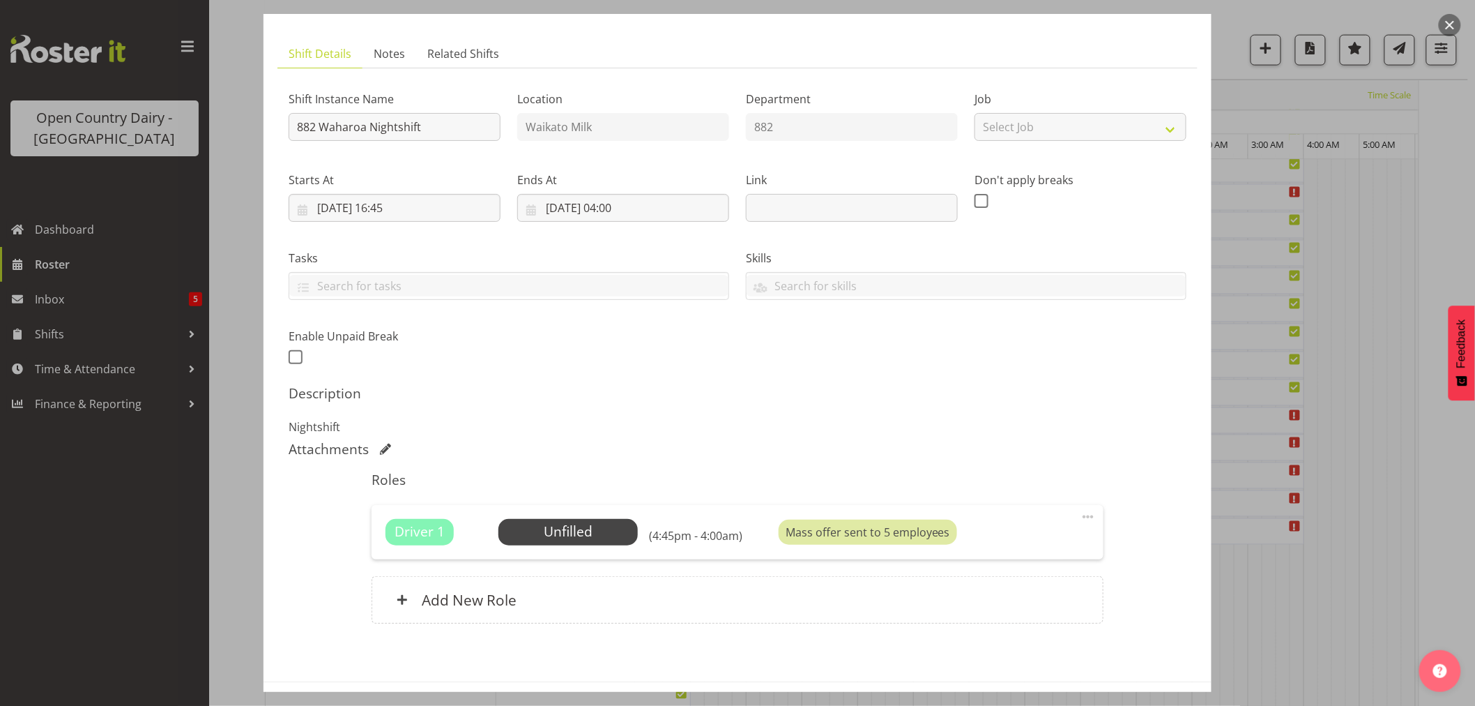
scroll to position [128, 0]
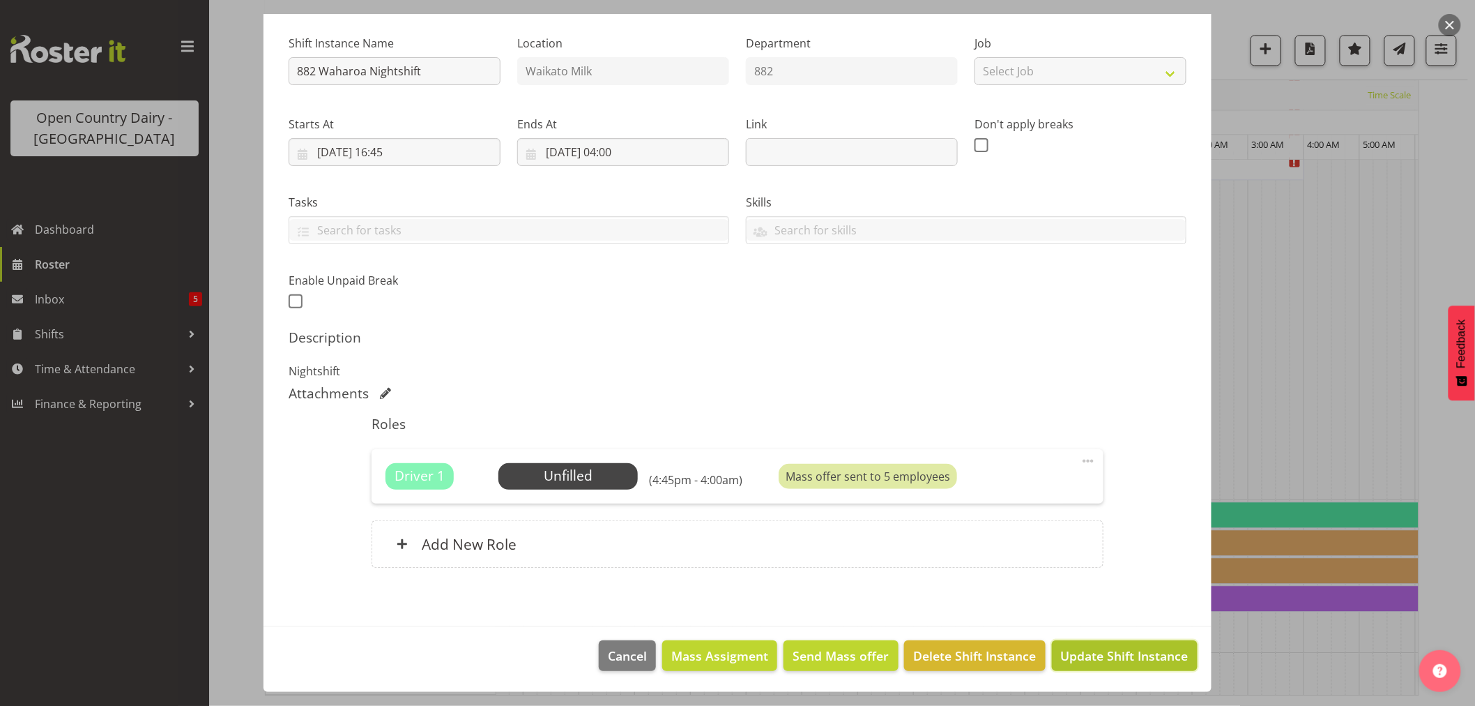
click at [1099, 660] on span "Update Shift Instance" at bounding box center [1125, 655] width 128 height 18
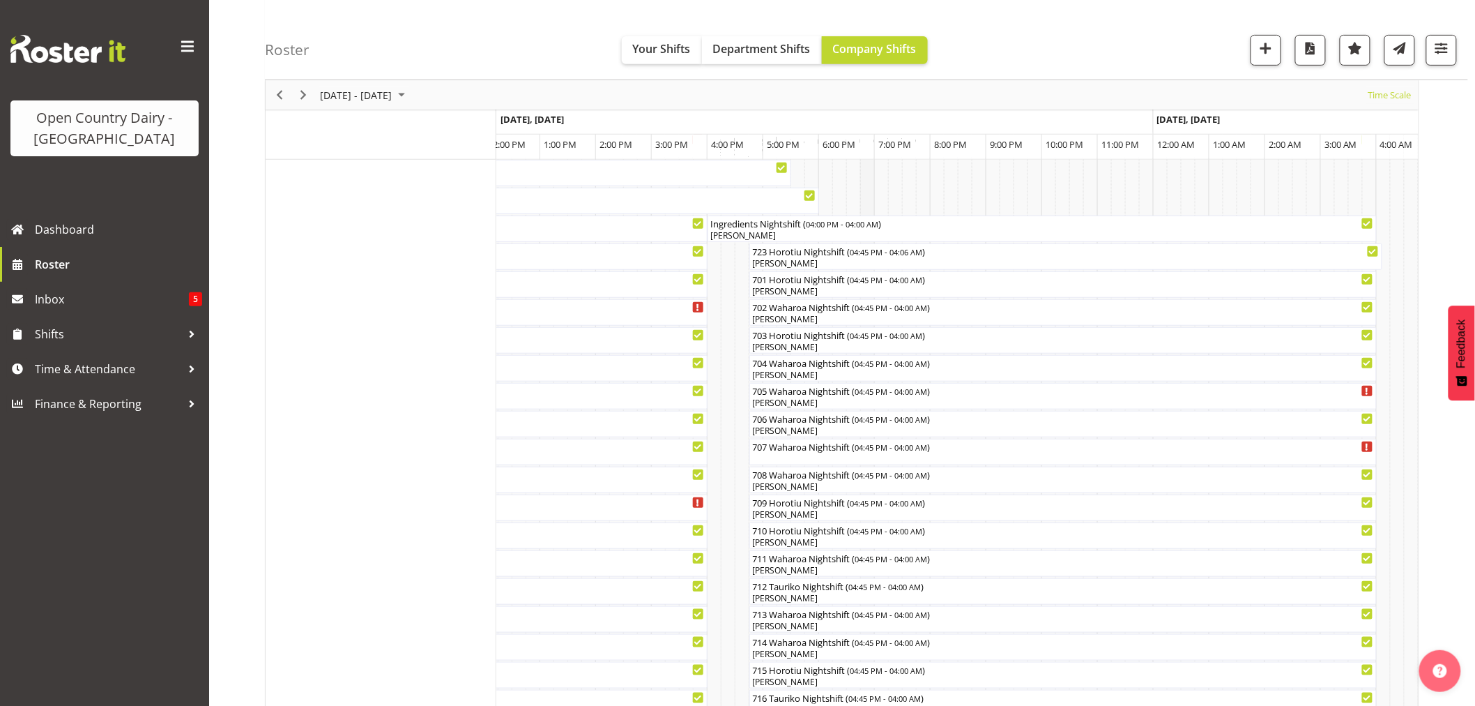
scroll to position [269, 0]
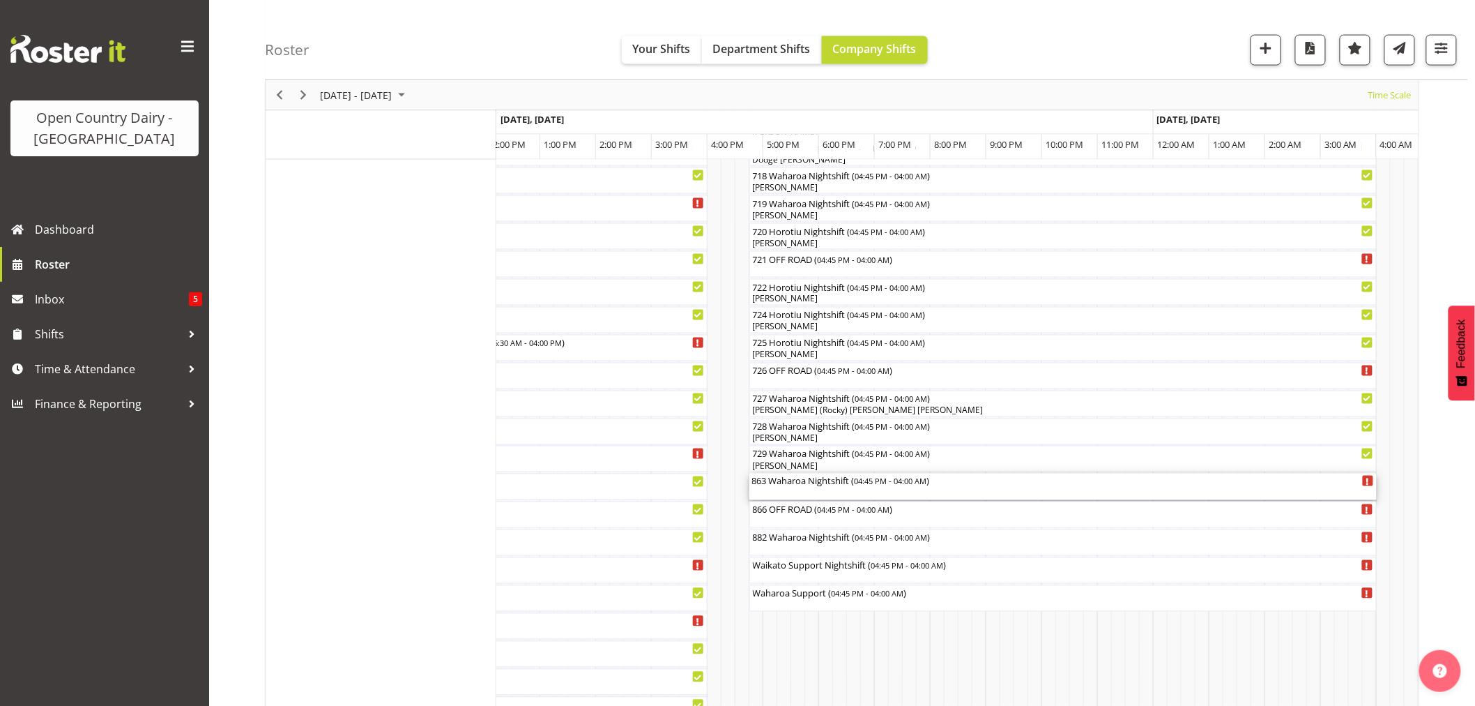
click at [810, 488] on div "863 Waharoa Nightshift ( 04:45 PM - 04:00 AM )" at bounding box center [1063, 486] width 622 height 26
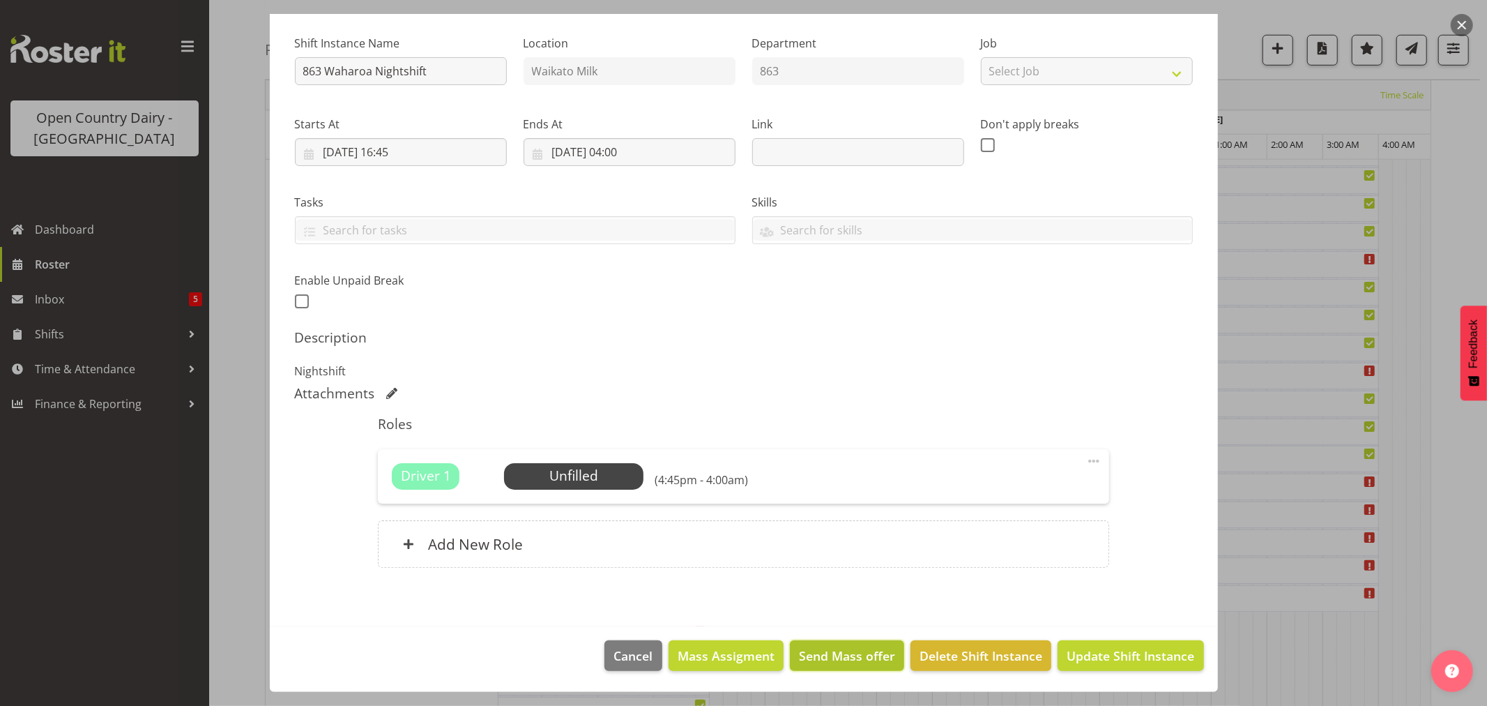
click at [819, 652] on span "Send Mass offer" at bounding box center [847, 655] width 96 height 18
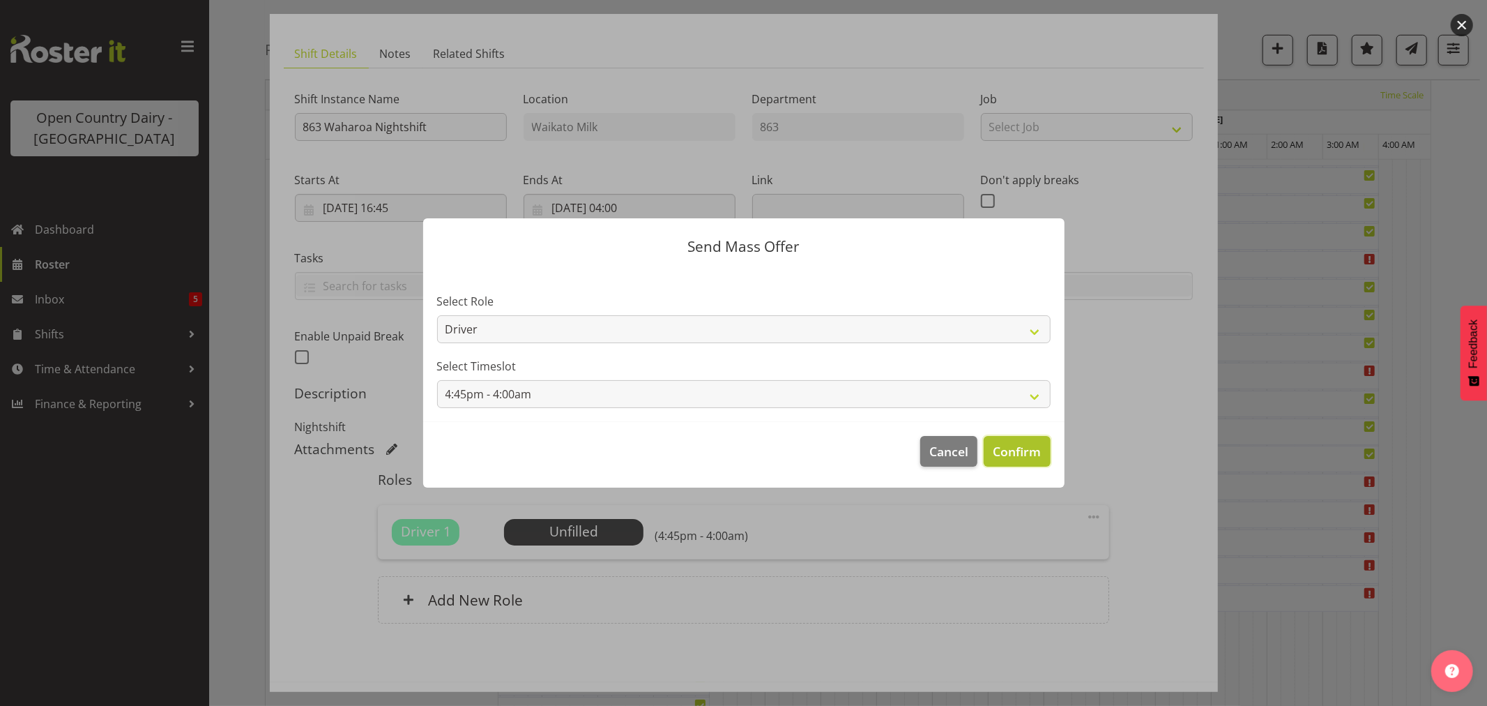
click at [1000, 447] on span "Confirm" at bounding box center [1017, 451] width 48 height 18
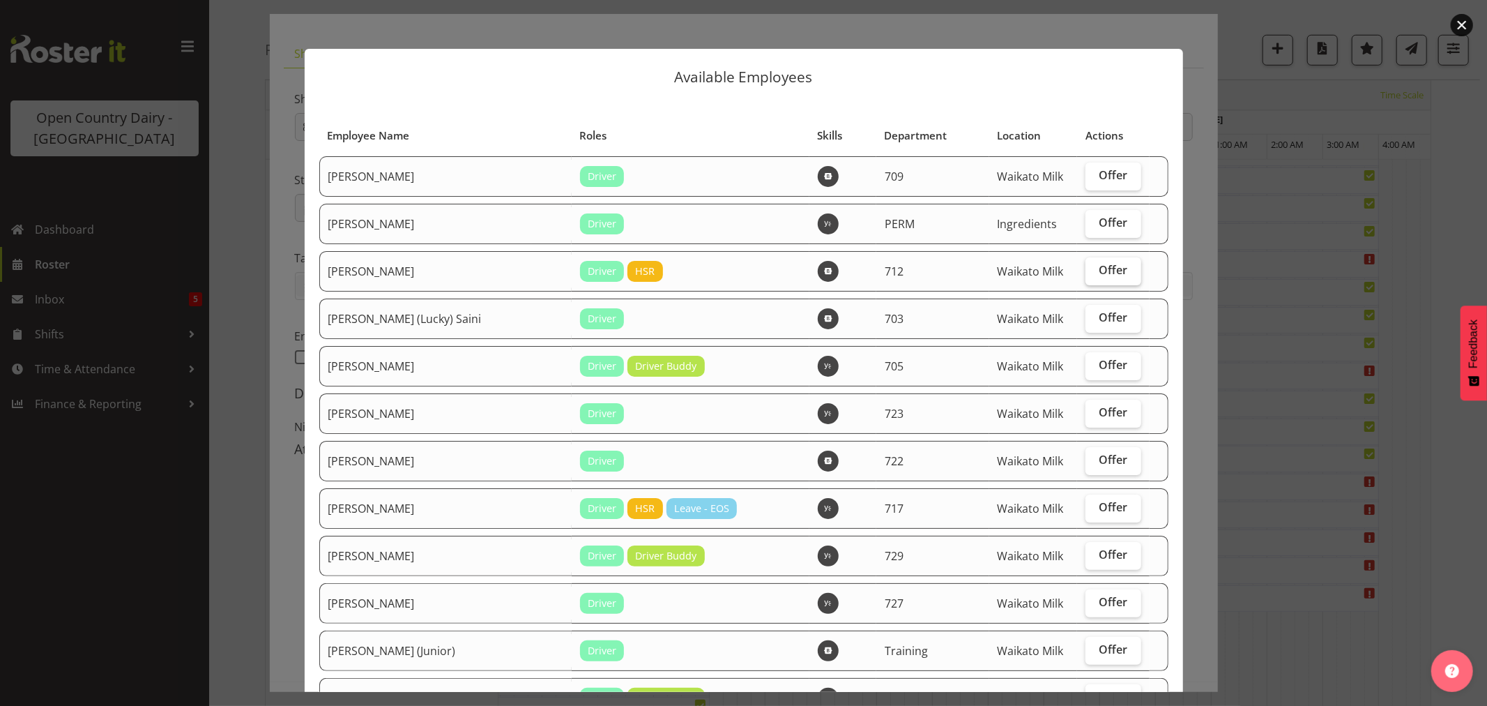
click at [1099, 264] on span "Offer" at bounding box center [1113, 270] width 29 height 14
click at [1095, 266] on input "Offer" at bounding box center [1090, 270] width 9 height 9
checkbox input "true"
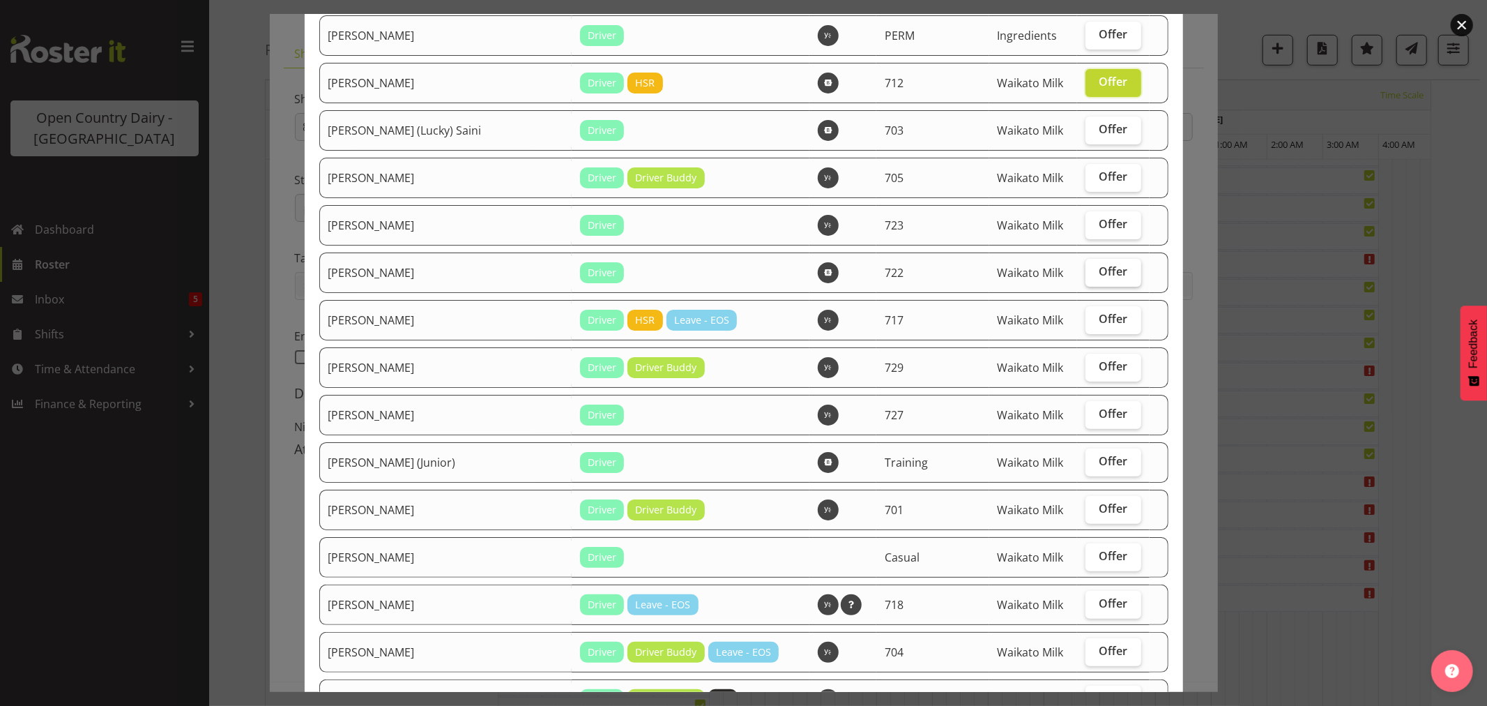
scroll to position [232, 0]
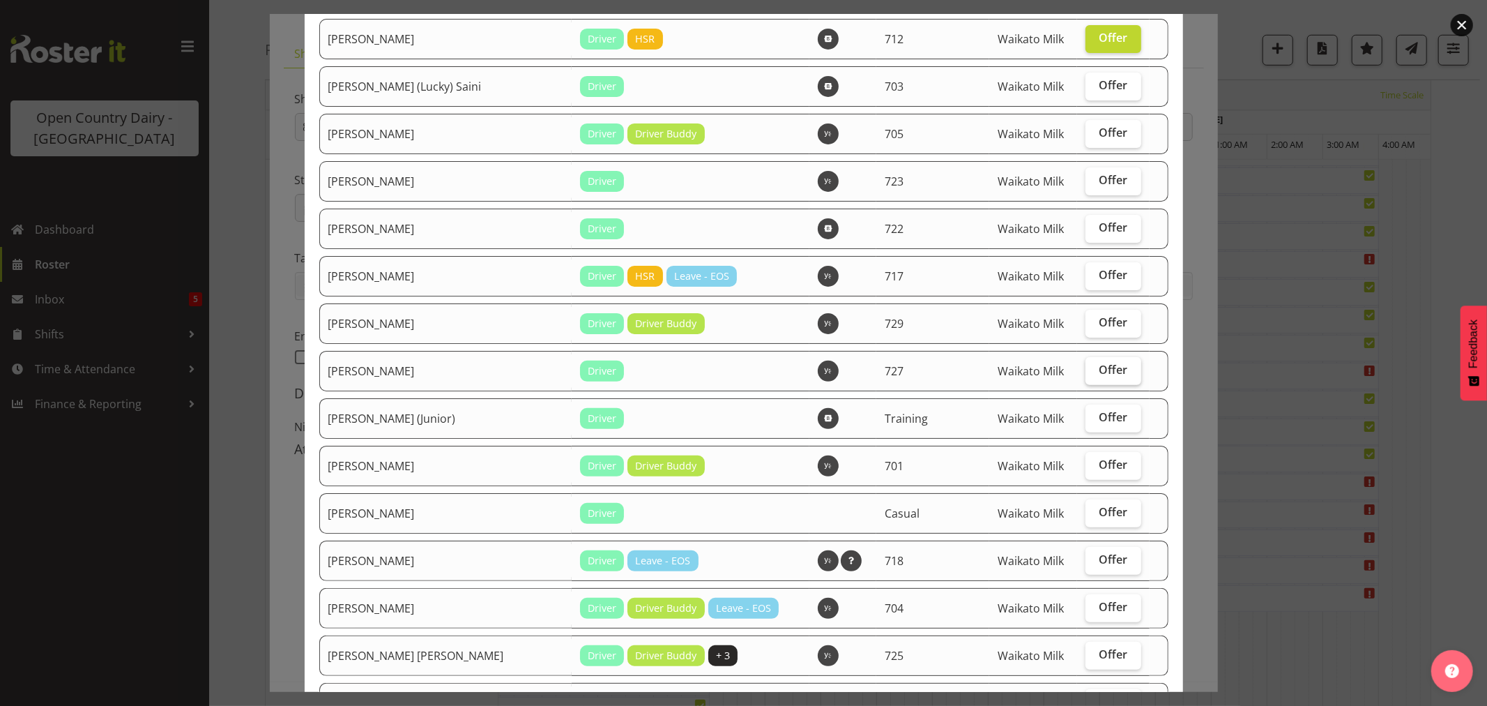
click at [1099, 367] on span "Offer" at bounding box center [1113, 370] width 29 height 14
click at [1091, 367] on input "Offer" at bounding box center [1090, 369] width 9 height 9
checkbox input "true"
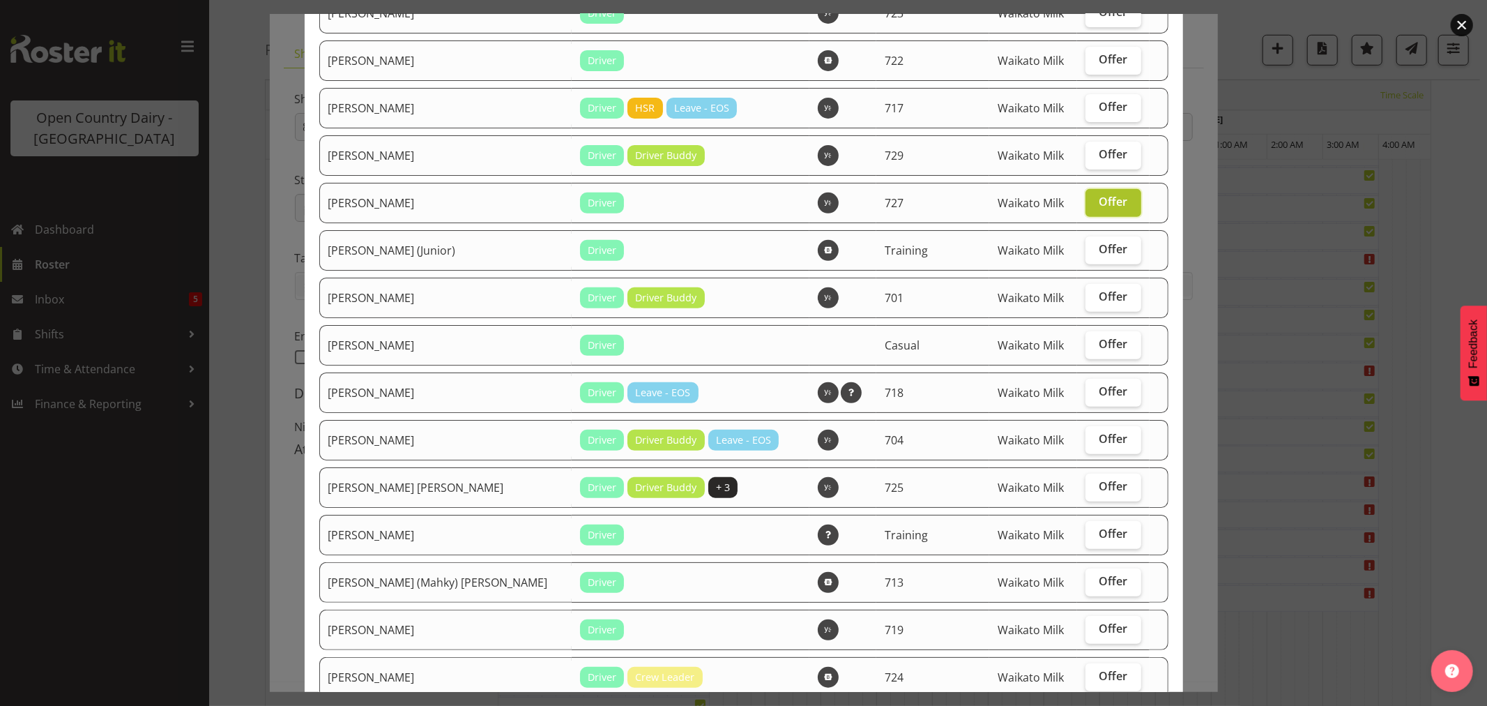
scroll to position [464, 0]
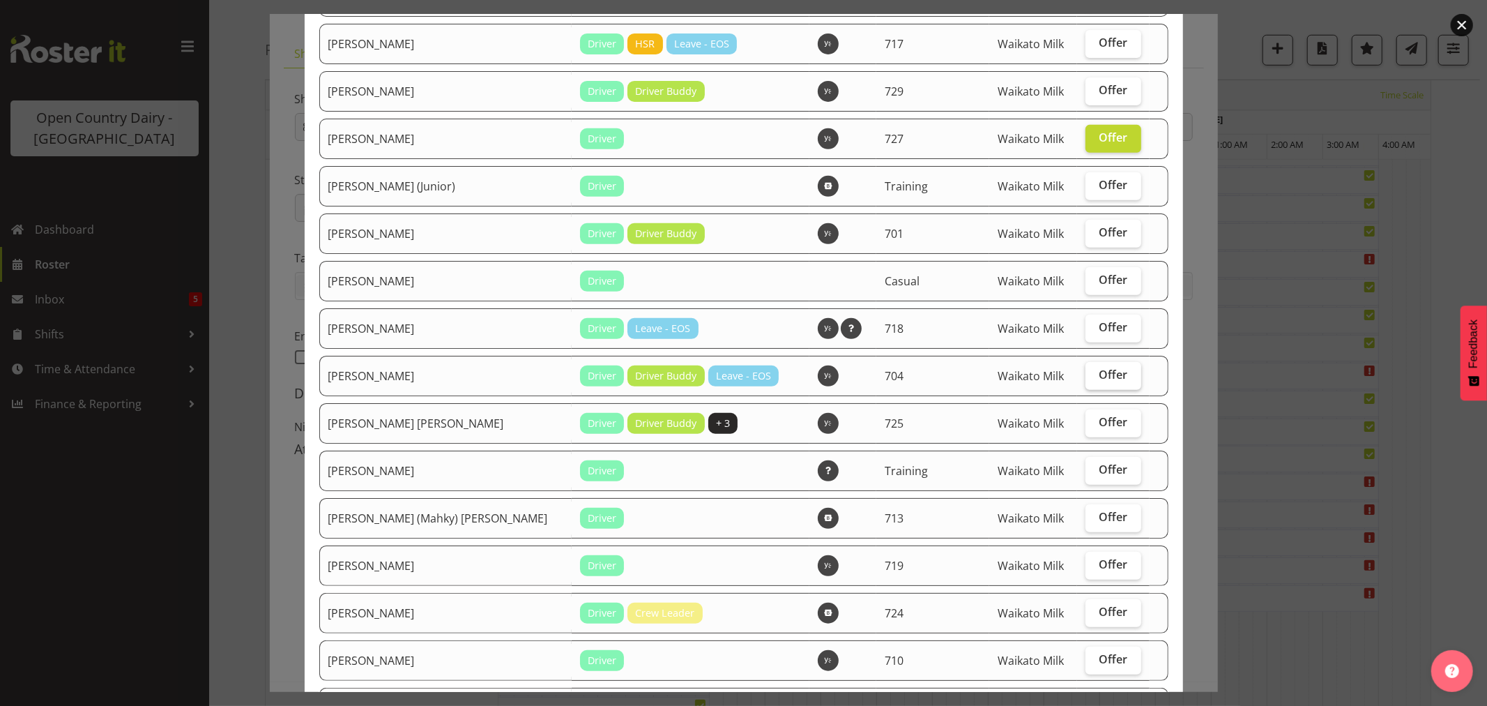
click at [1099, 376] on span "Offer" at bounding box center [1113, 374] width 29 height 14
click at [1091, 376] on input "Offer" at bounding box center [1090, 374] width 9 height 9
checkbox input "true"
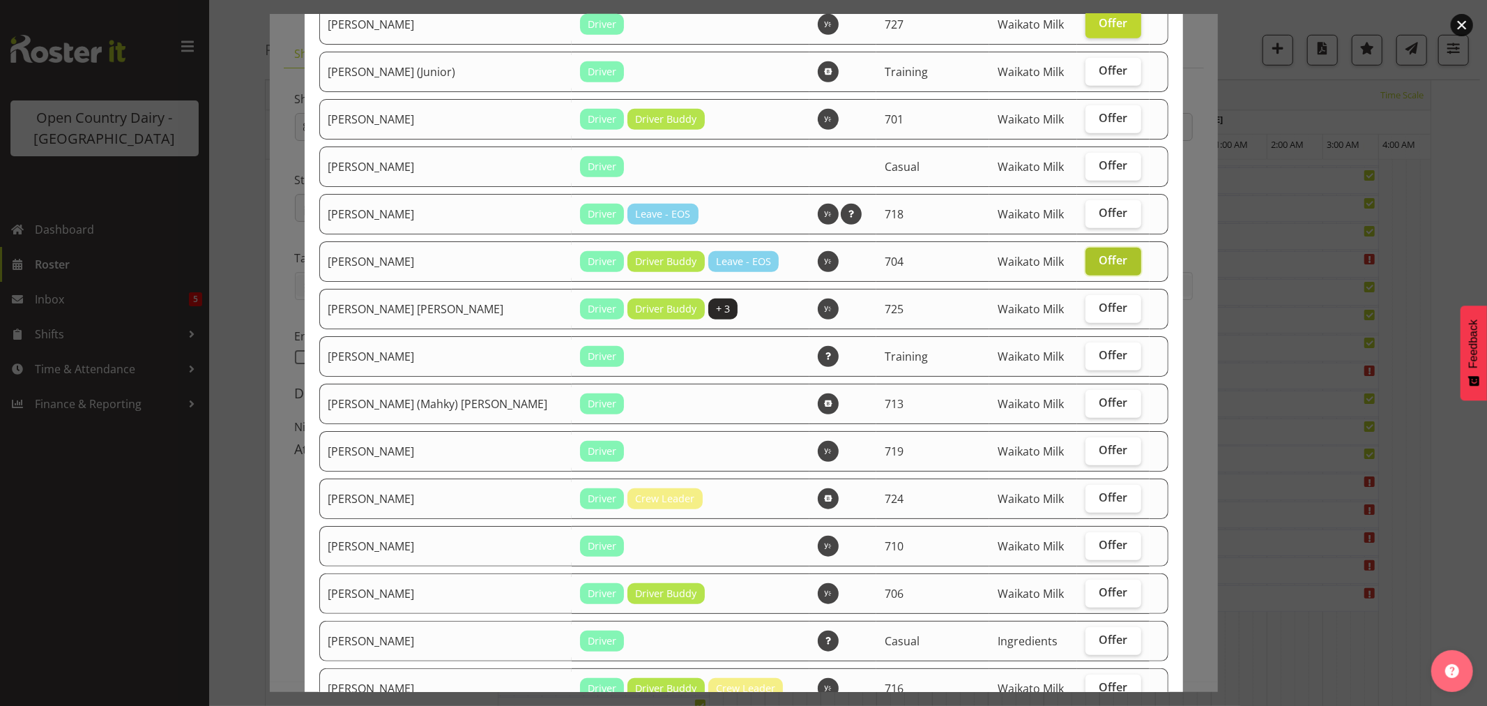
scroll to position [619, 0]
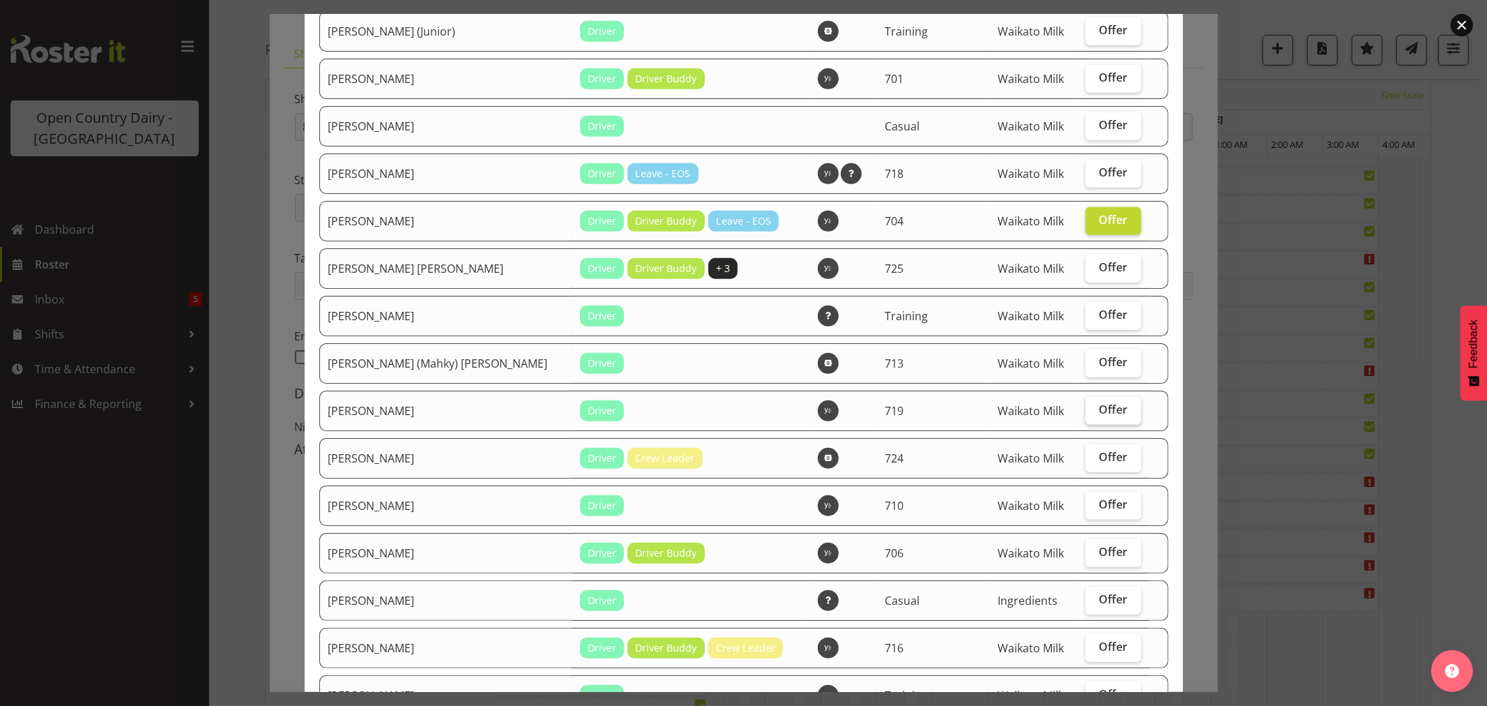
click at [1099, 404] on span "Offer" at bounding box center [1113, 409] width 29 height 14
click at [1095, 405] on input "Offer" at bounding box center [1090, 409] width 9 height 9
checkbox input "true"
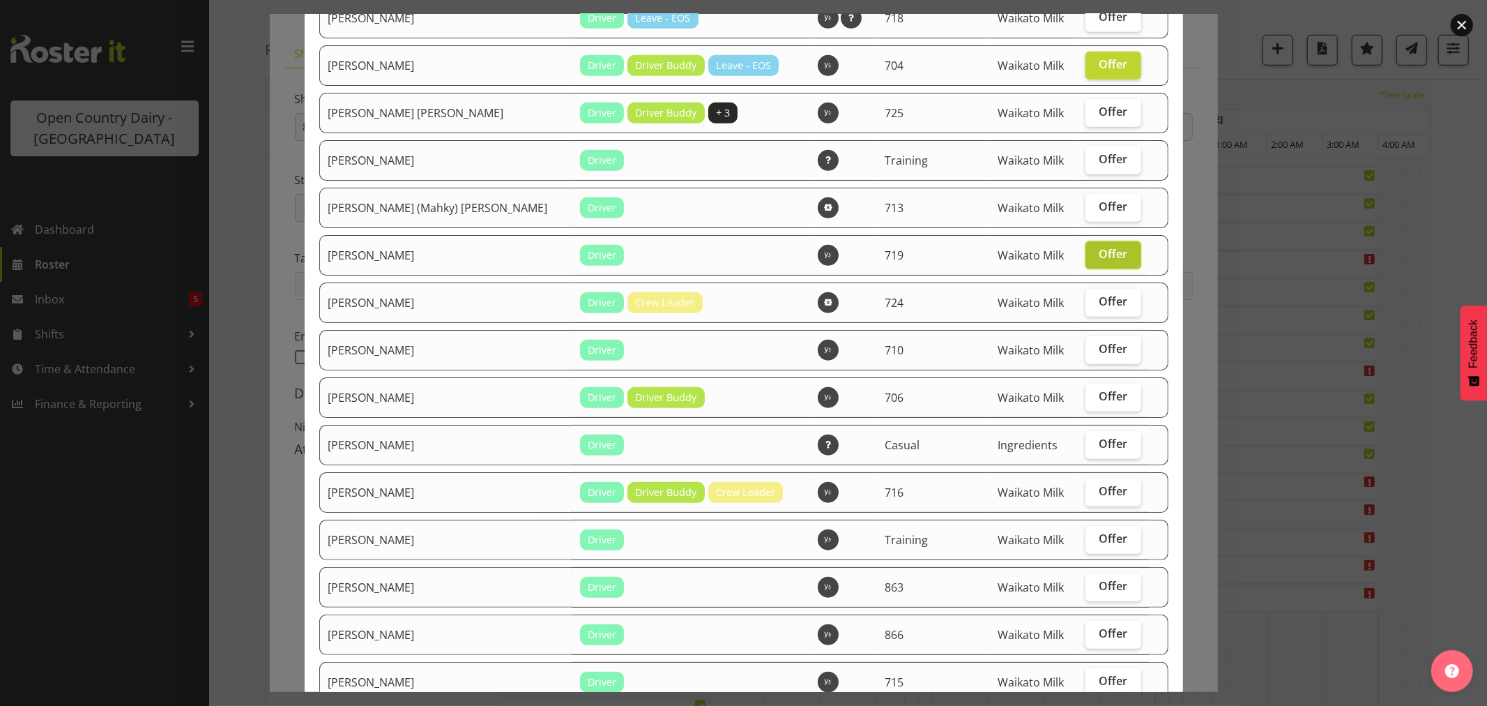
scroll to position [852, 0]
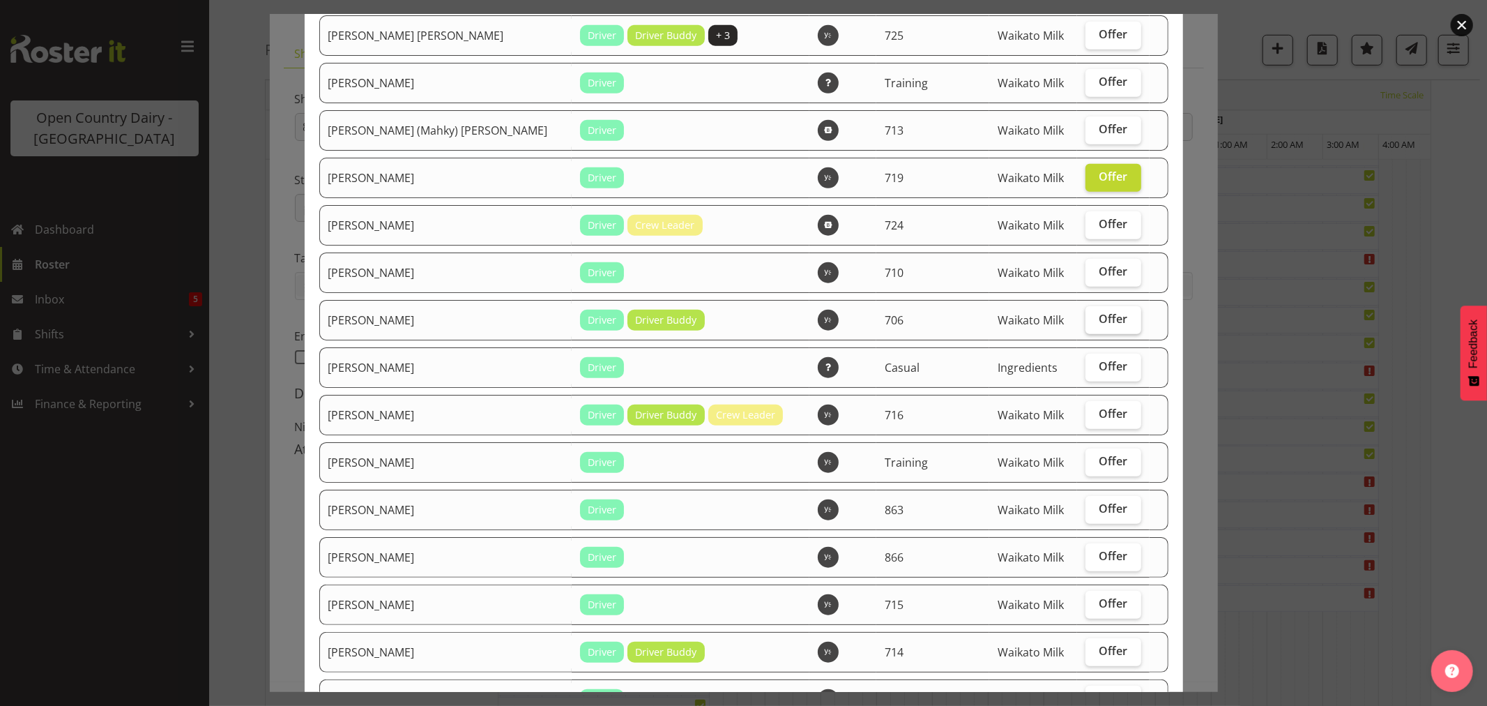
click at [1099, 322] on span "Offer" at bounding box center [1113, 319] width 29 height 14
click at [1090, 322] on input "Offer" at bounding box center [1090, 318] width 9 height 9
checkbox input "true"
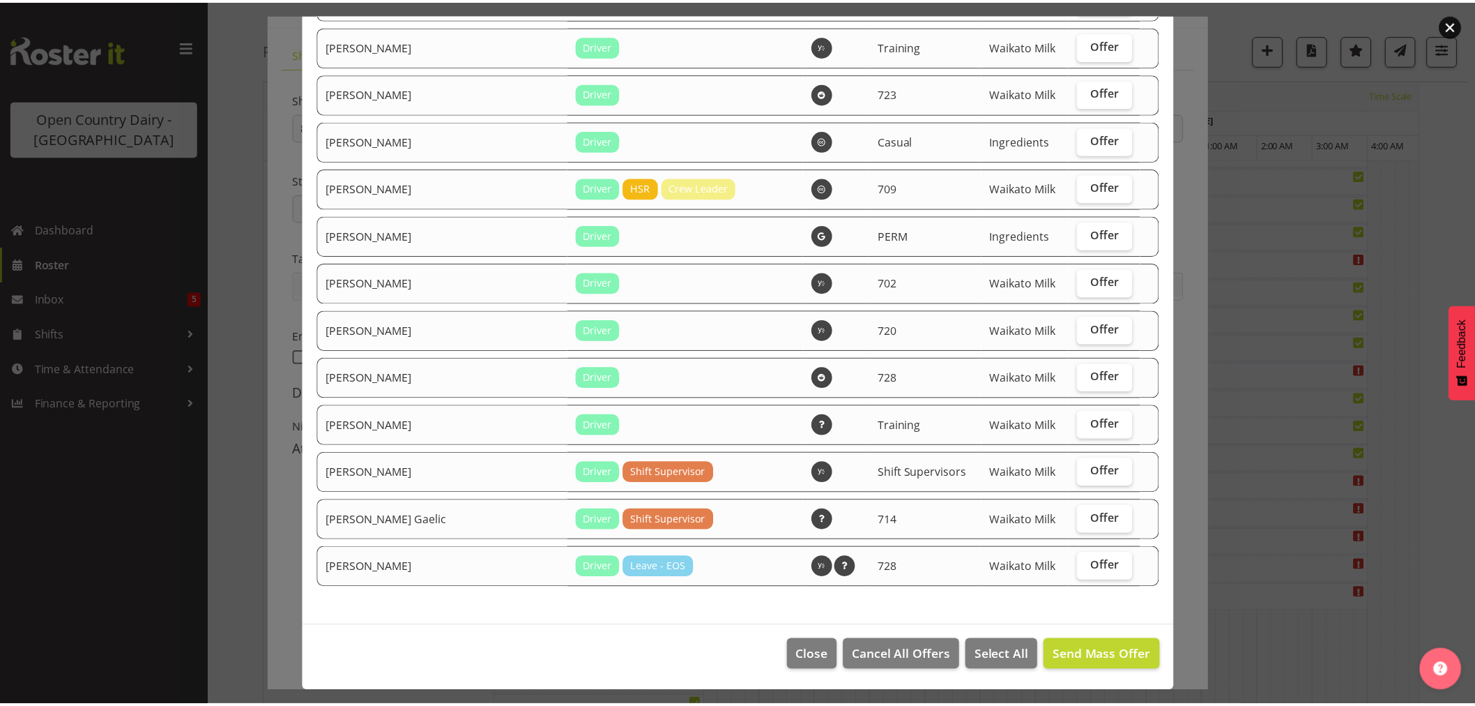
scroll to position [1510, 0]
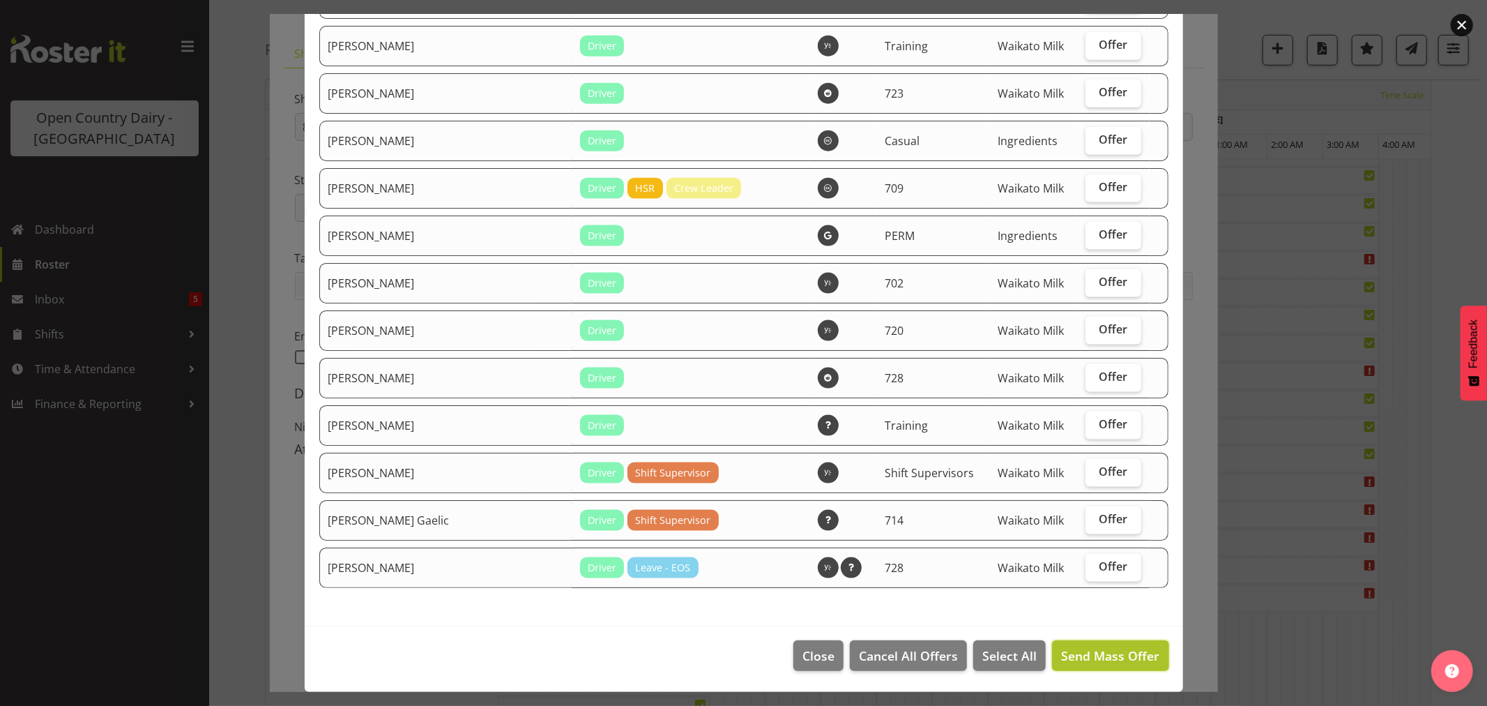
click at [1063, 648] on span "Send Mass Offer" at bounding box center [1110, 655] width 98 height 17
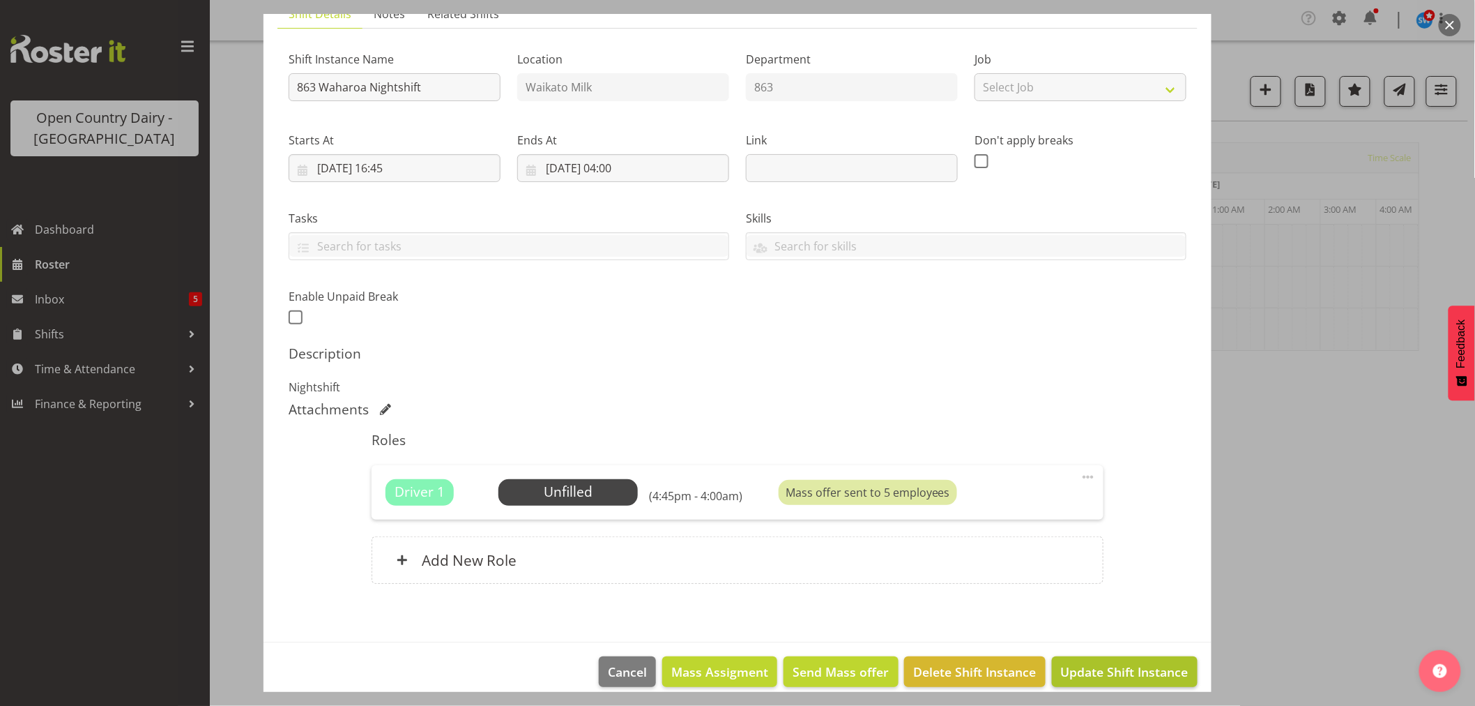
scroll to position [128, 0]
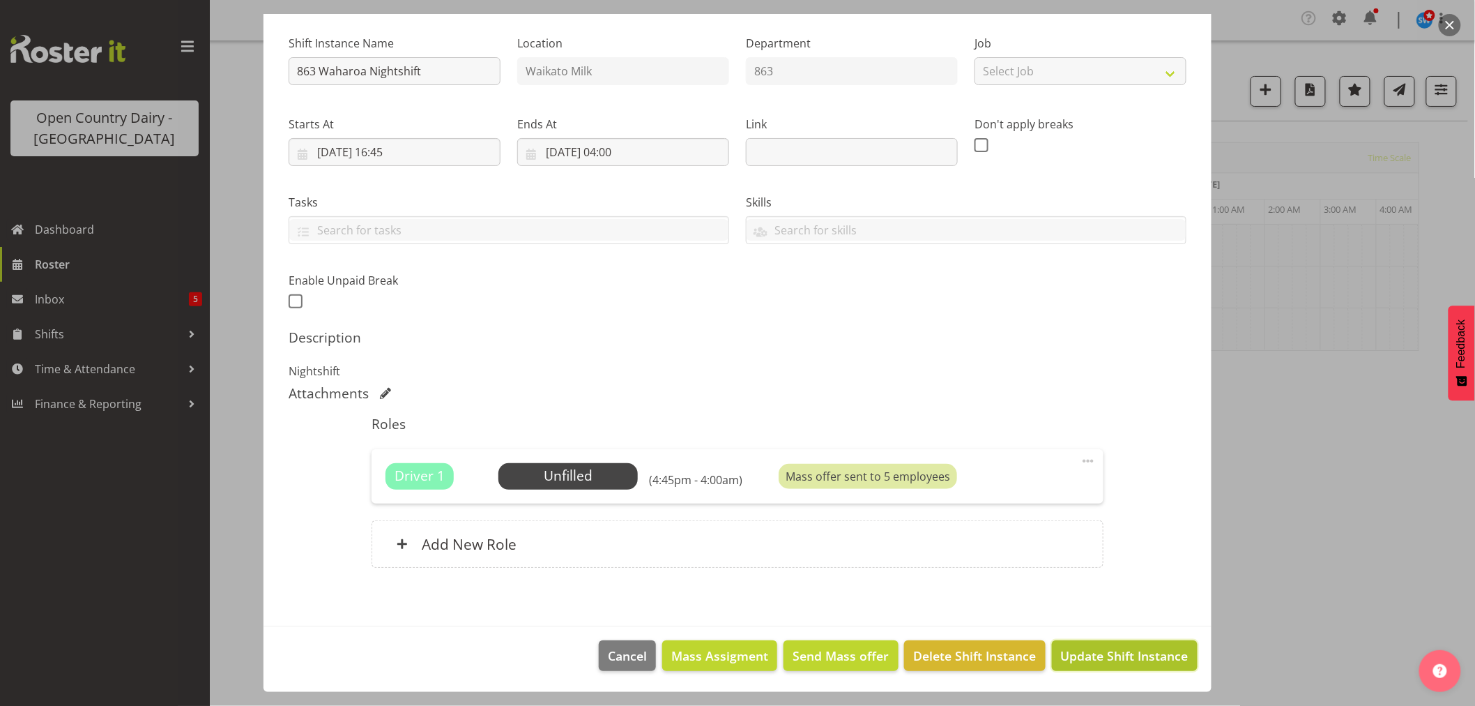
click at [1083, 653] on span "Update Shift Instance" at bounding box center [1125, 655] width 128 height 18
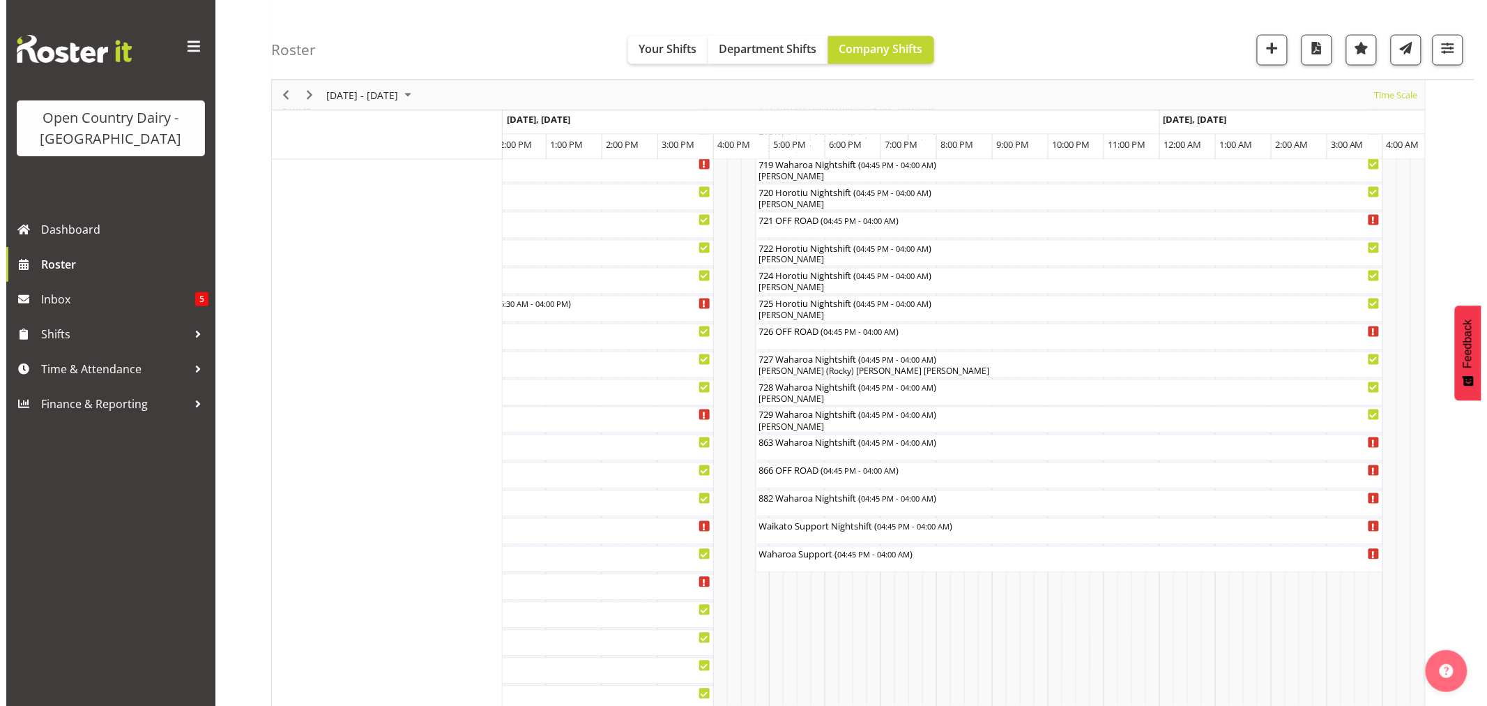
scroll to position [1007, 0]
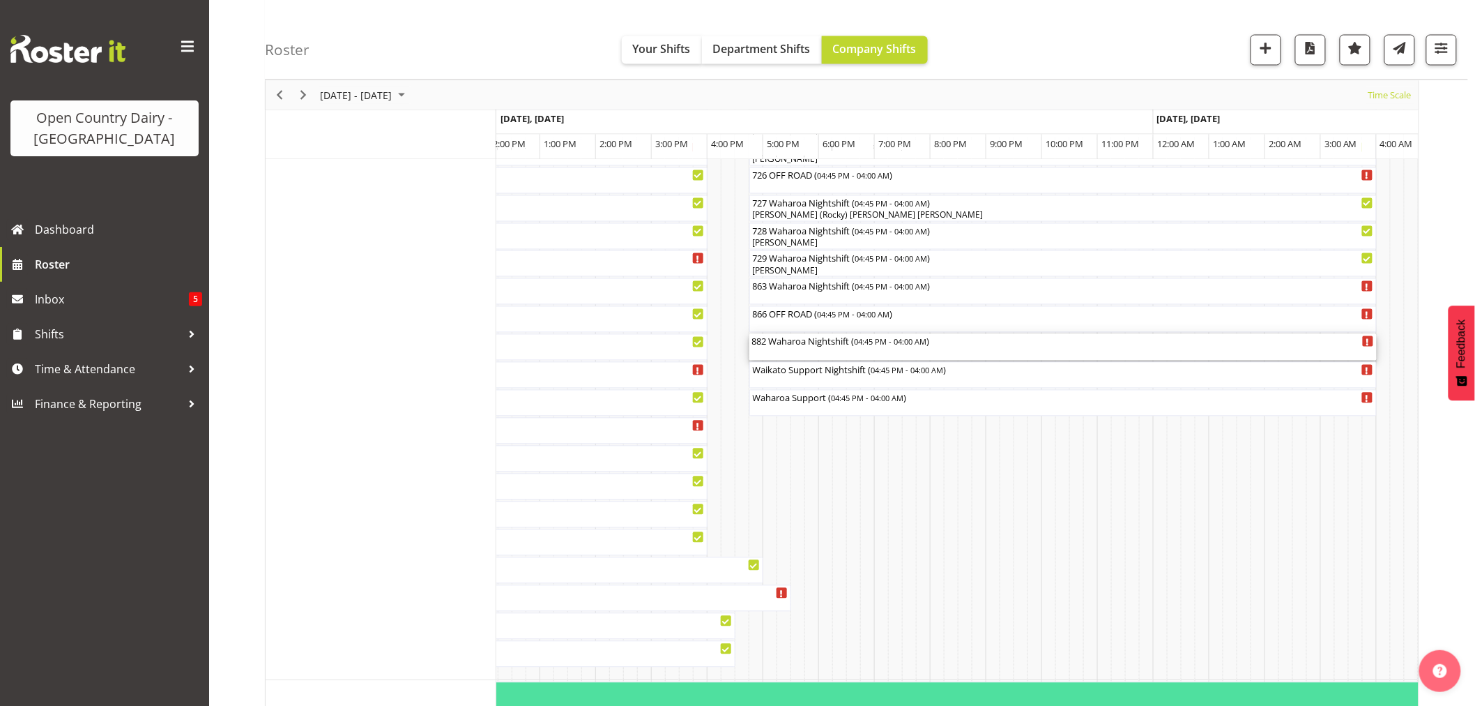
click at [802, 347] on div "882 Waharoa Nightshift ( 04:45 PM - 04:00 AM )" at bounding box center [1063, 341] width 622 height 14
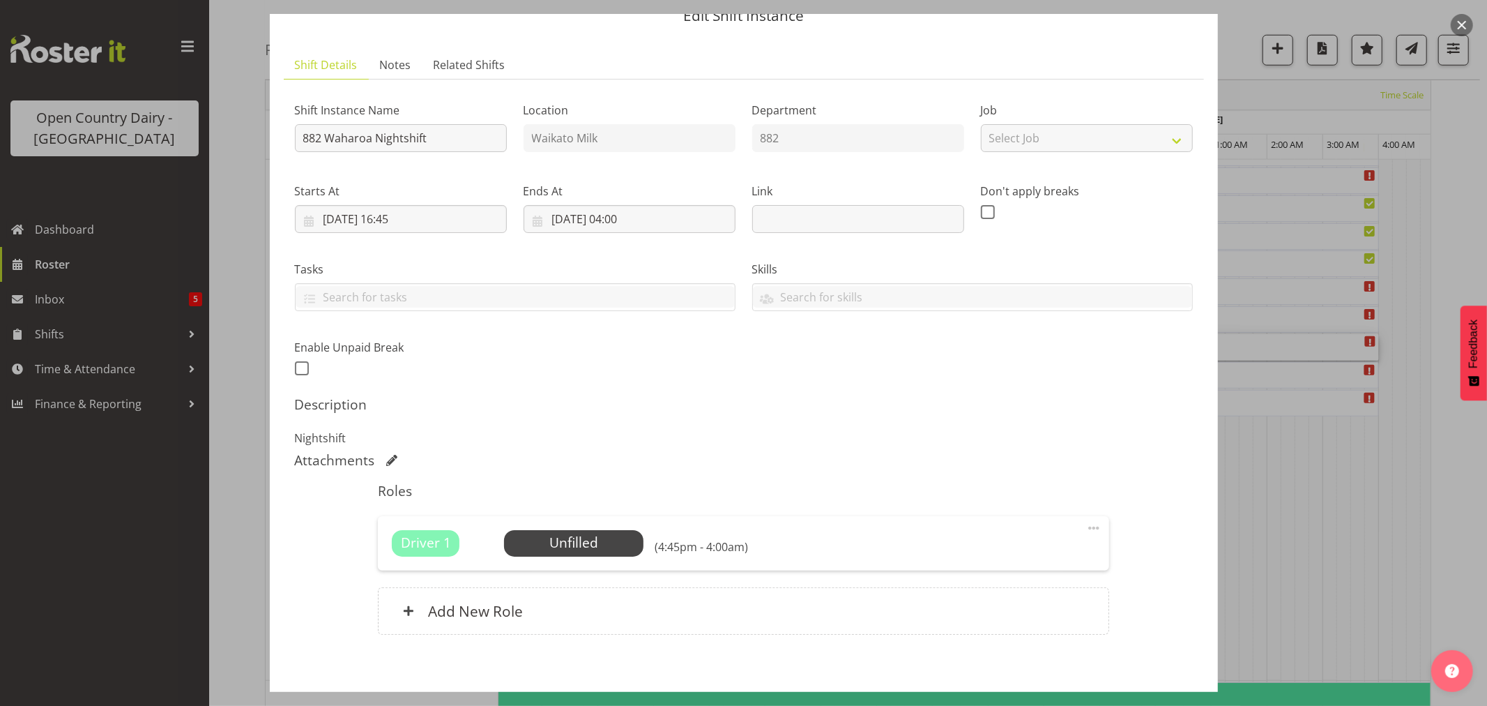
scroll to position [128, 0]
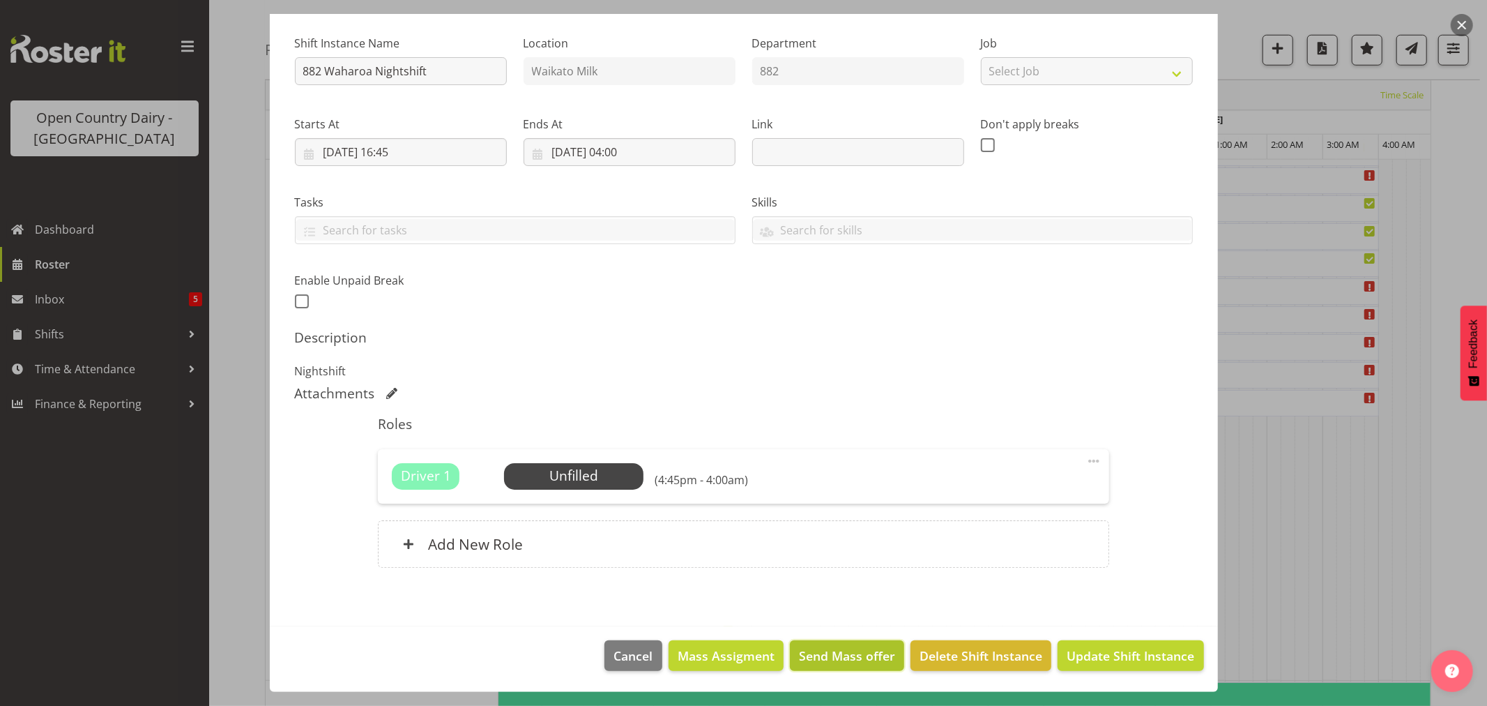
click at [824, 644] on button "Send Mass offer" at bounding box center [847, 655] width 114 height 31
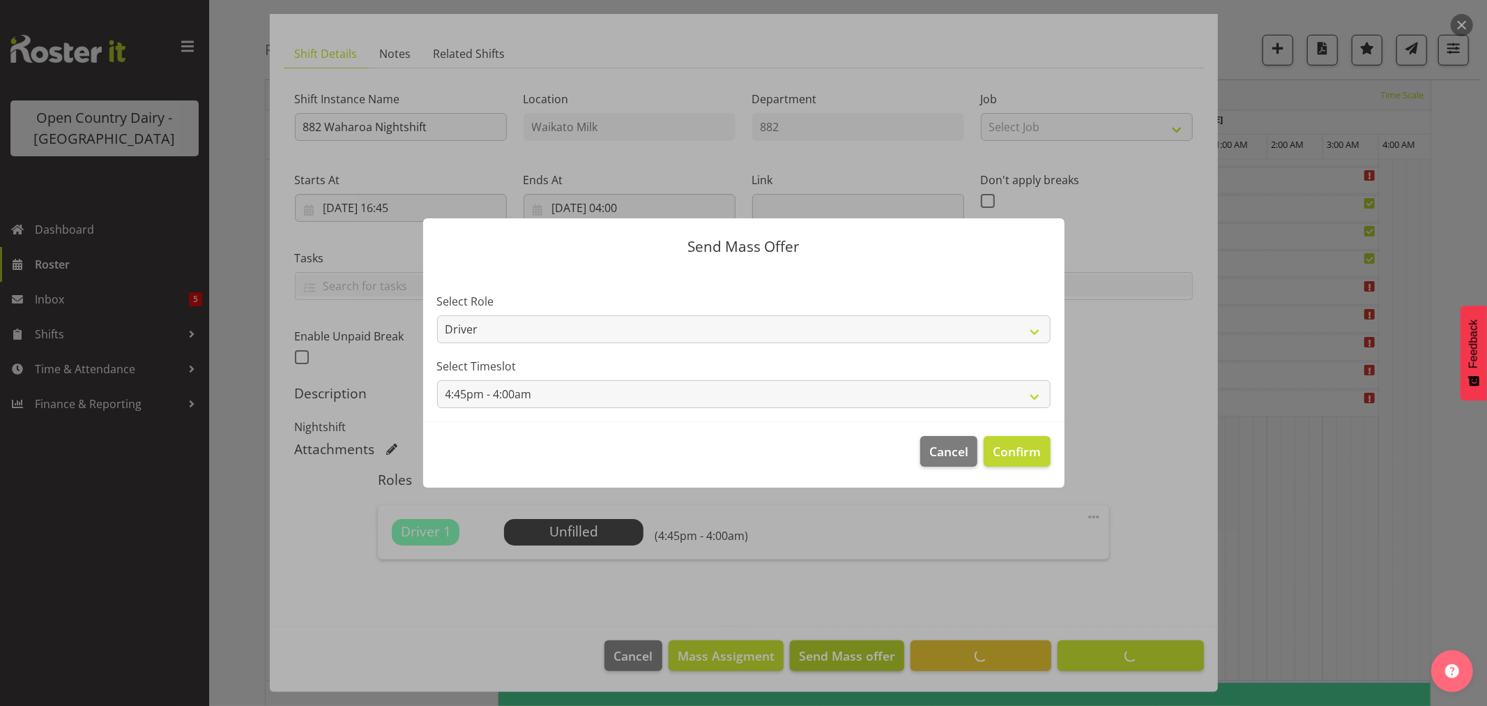
scroll to position [73, 0]
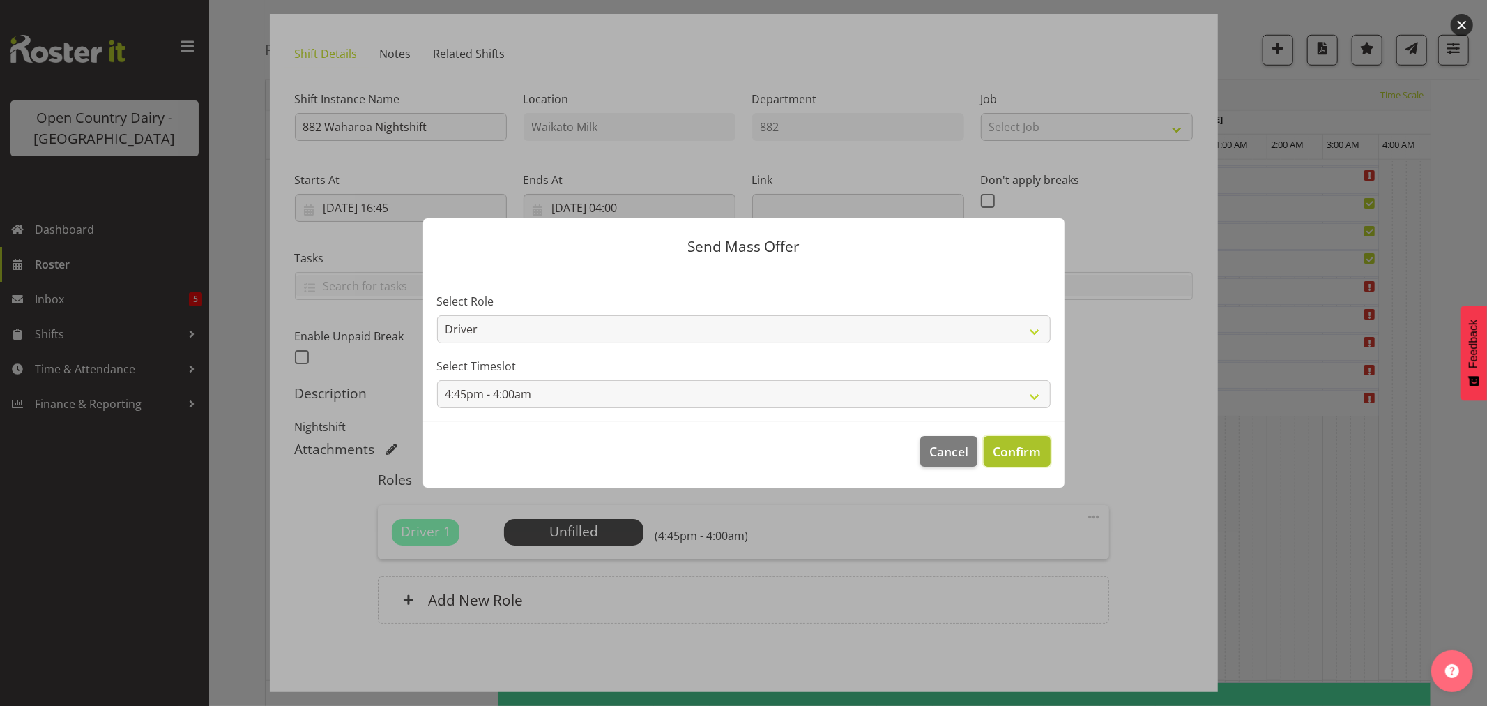
click at [1020, 442] on span "Confirm" at bounding box center [1017, 451] width 48 height 18
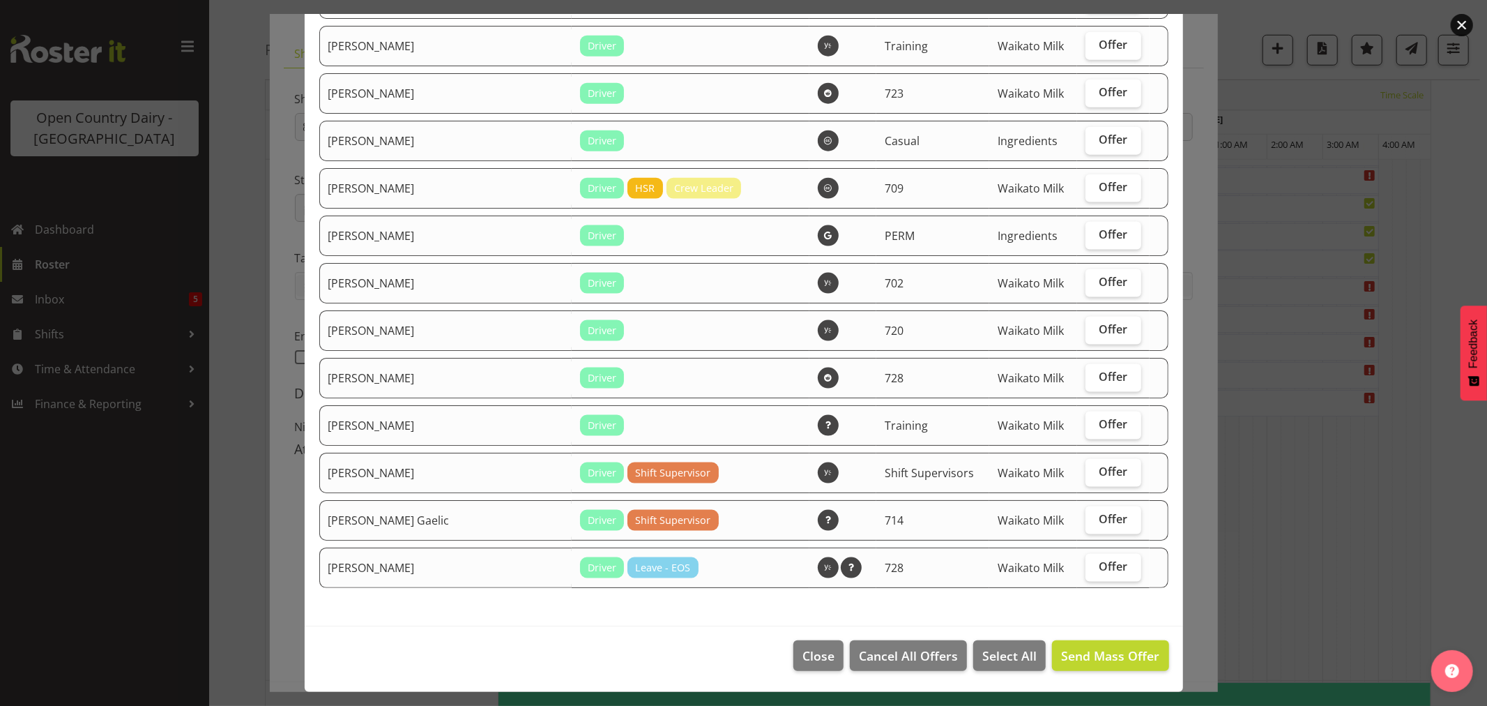
scroll to position [1355, 0]
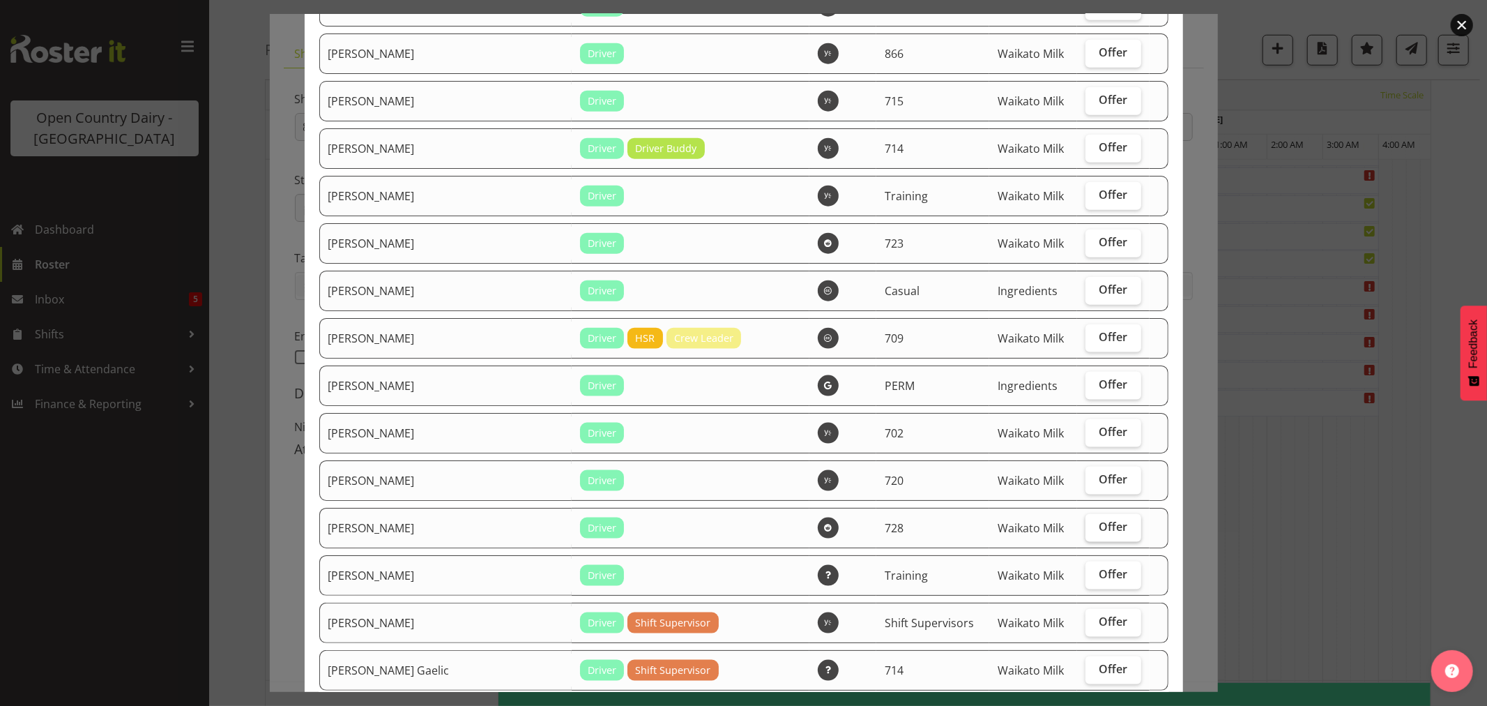
click at [1099, 525] on span "Offer" at bounding box center [1113, 526] width 29 height 14
click at [1086, 525] on input "Offer" at bounding box center [1090, 526] width 9 height 9
checkbox input "true"
click at [1099, 436] on span "Offer" at bounding box center [1113, 432] width 29 height 14
click at [1092, 436] on input "Offer" at bounding box center [1090, 431] width 9 height 9
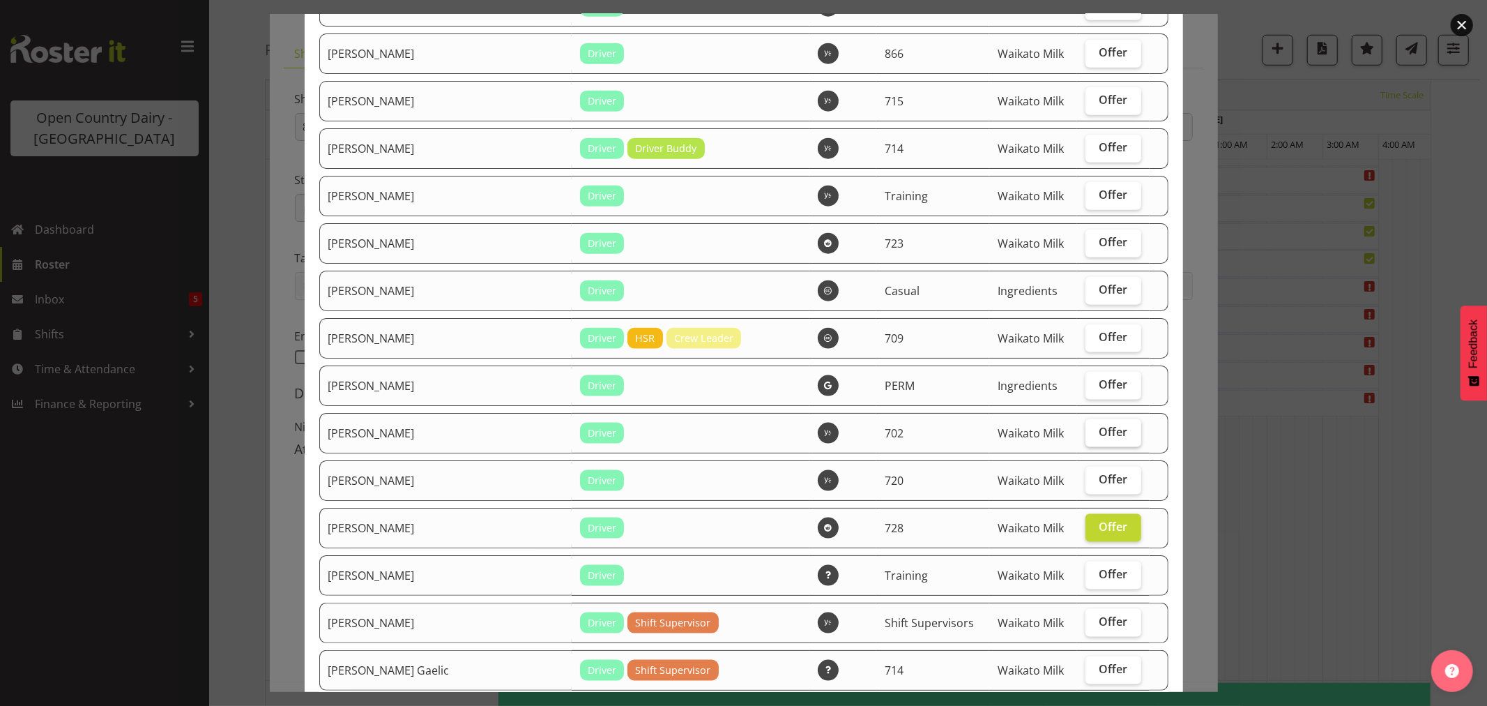
checkbox input "true"
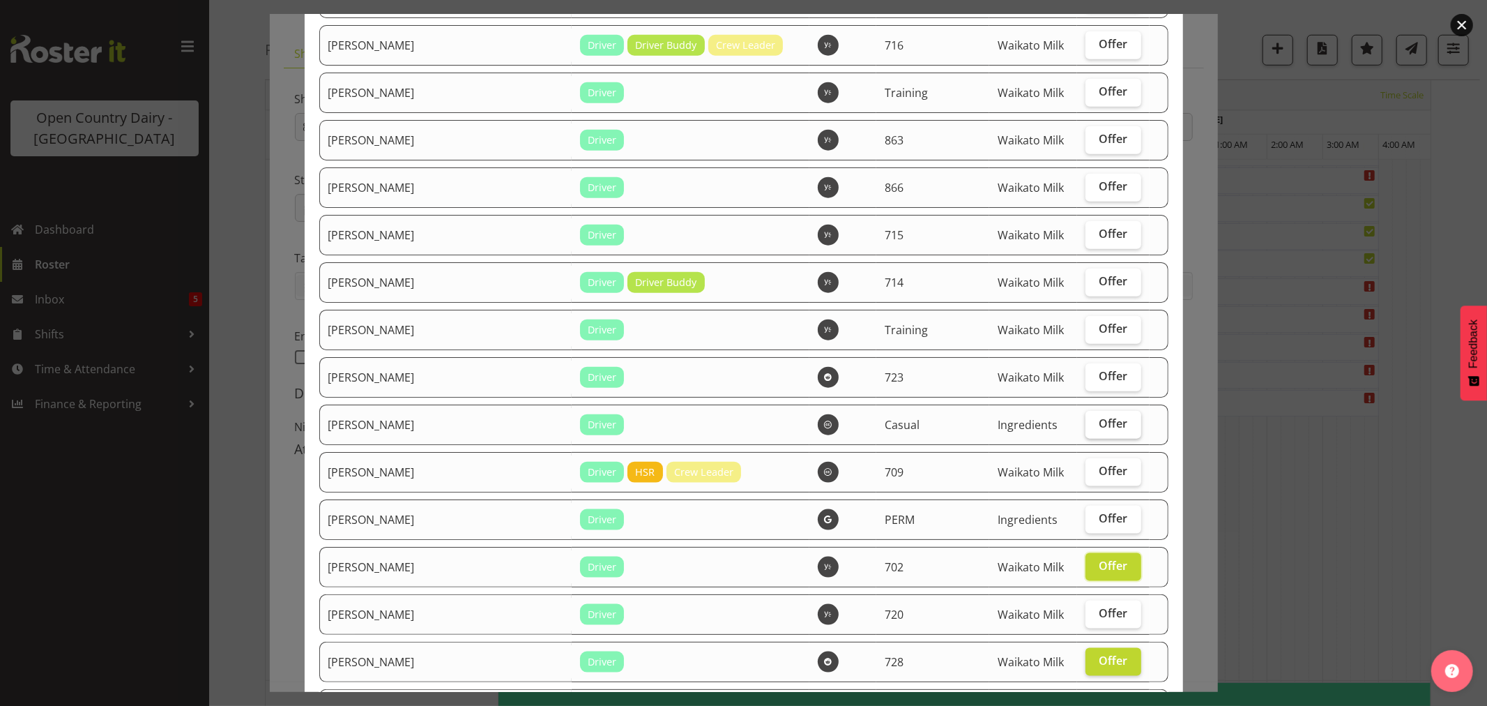
scroll to position [1201, 0]
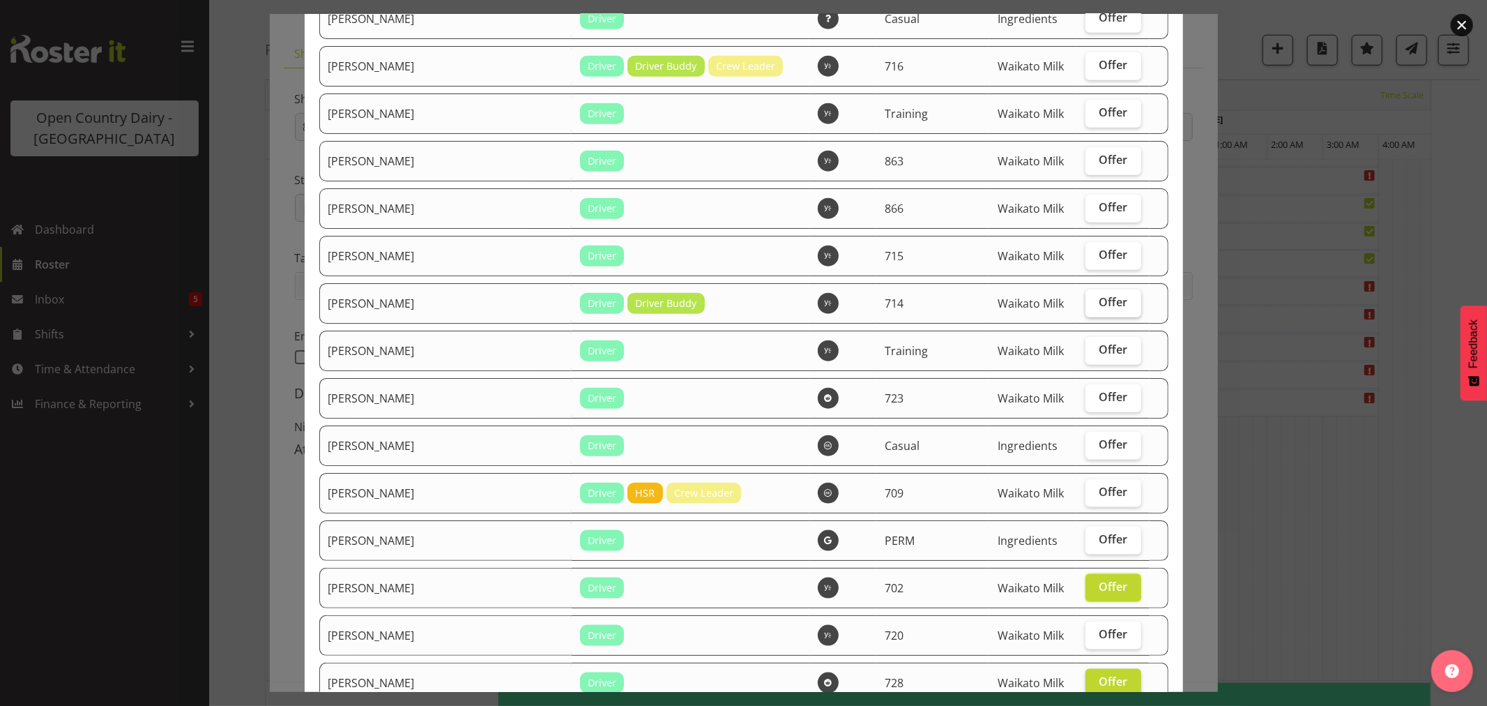
click at [1086, 307] on label "Offer" at bounding box center [1113, 303] width 55 height 28
click at [1086, 307] on input "Offer" at bounding box center [1090, 302] width 9 height 9
checkbox input "true"
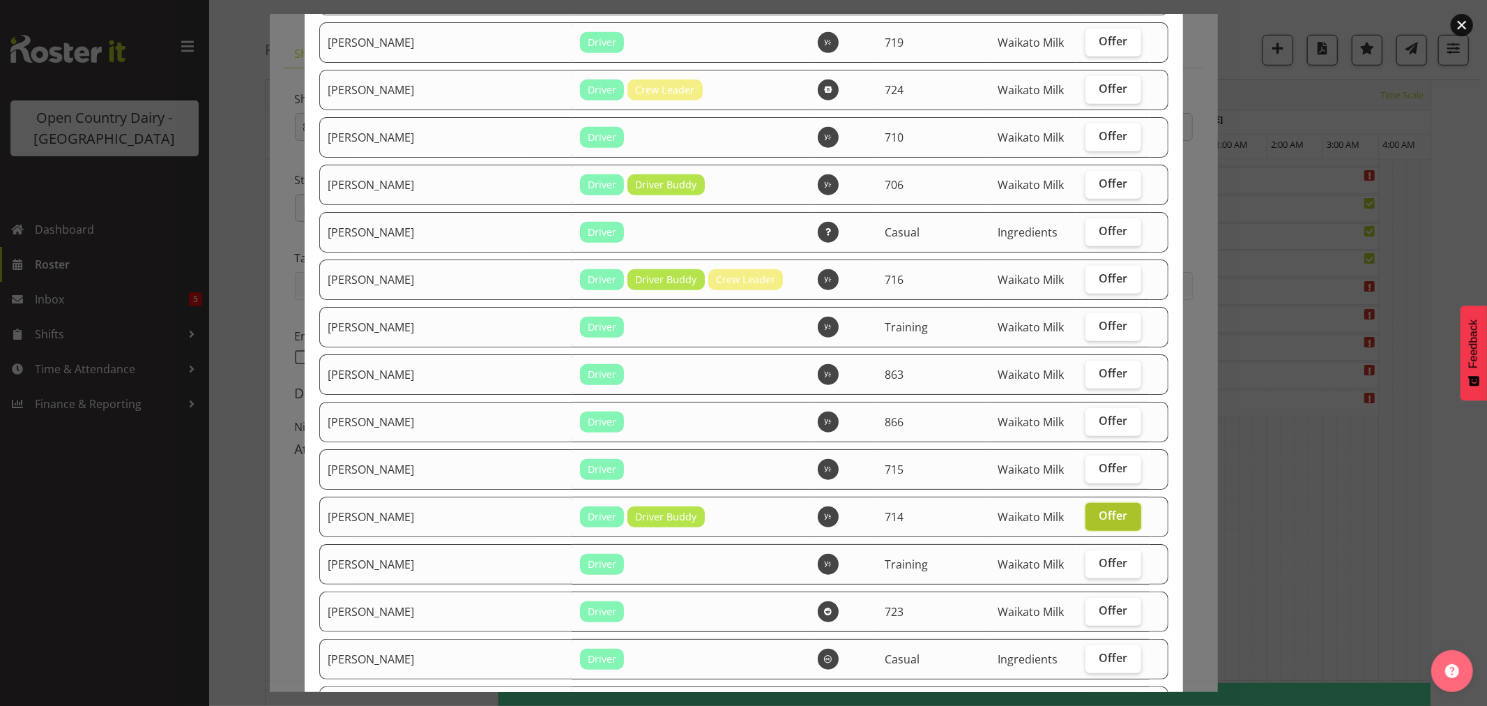
scroll to position [968, 0]
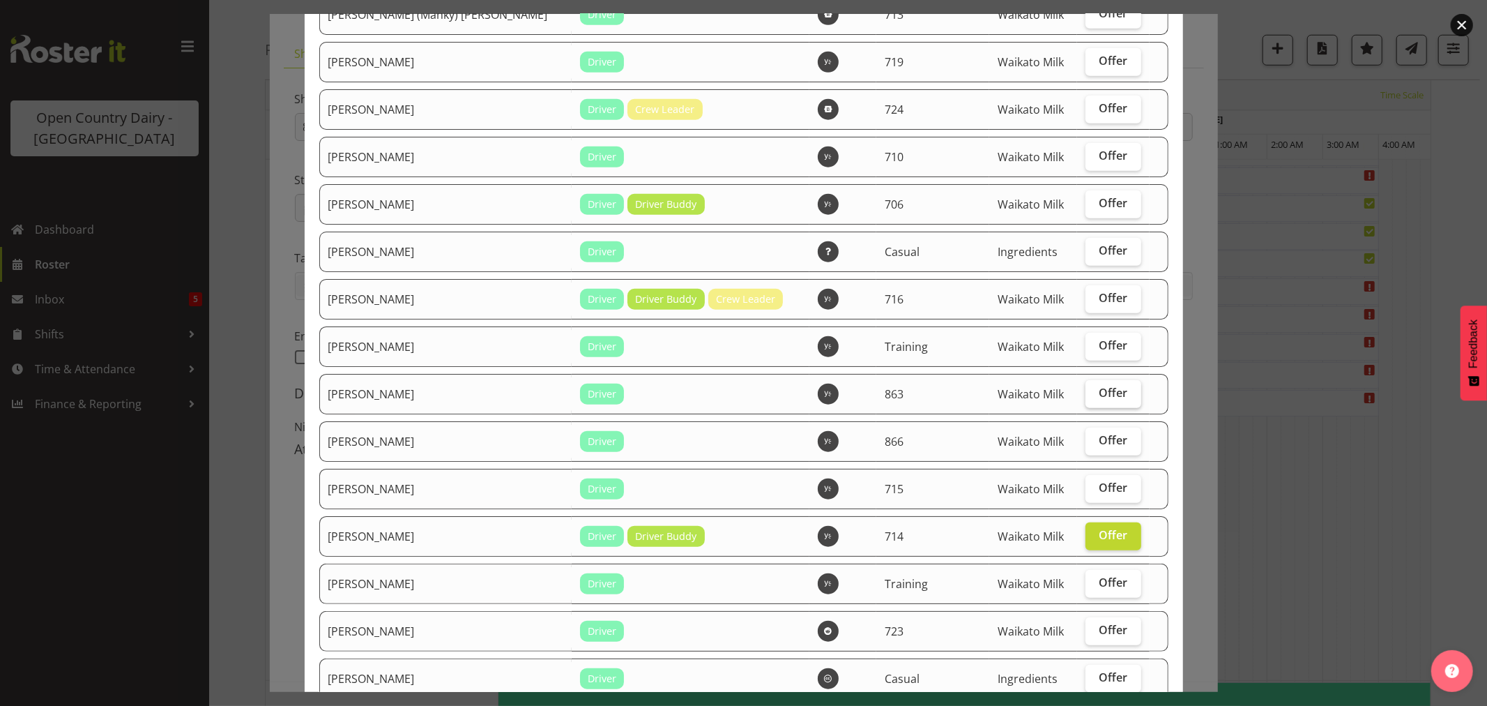
click at [1116, 391] on label "Offer" at bounding box center [1113, 394] width 55 height 28
click at [1095, 391] on input "Offer" at bounding box center [1090, 392] width 9 height 9
checkbox input "true"
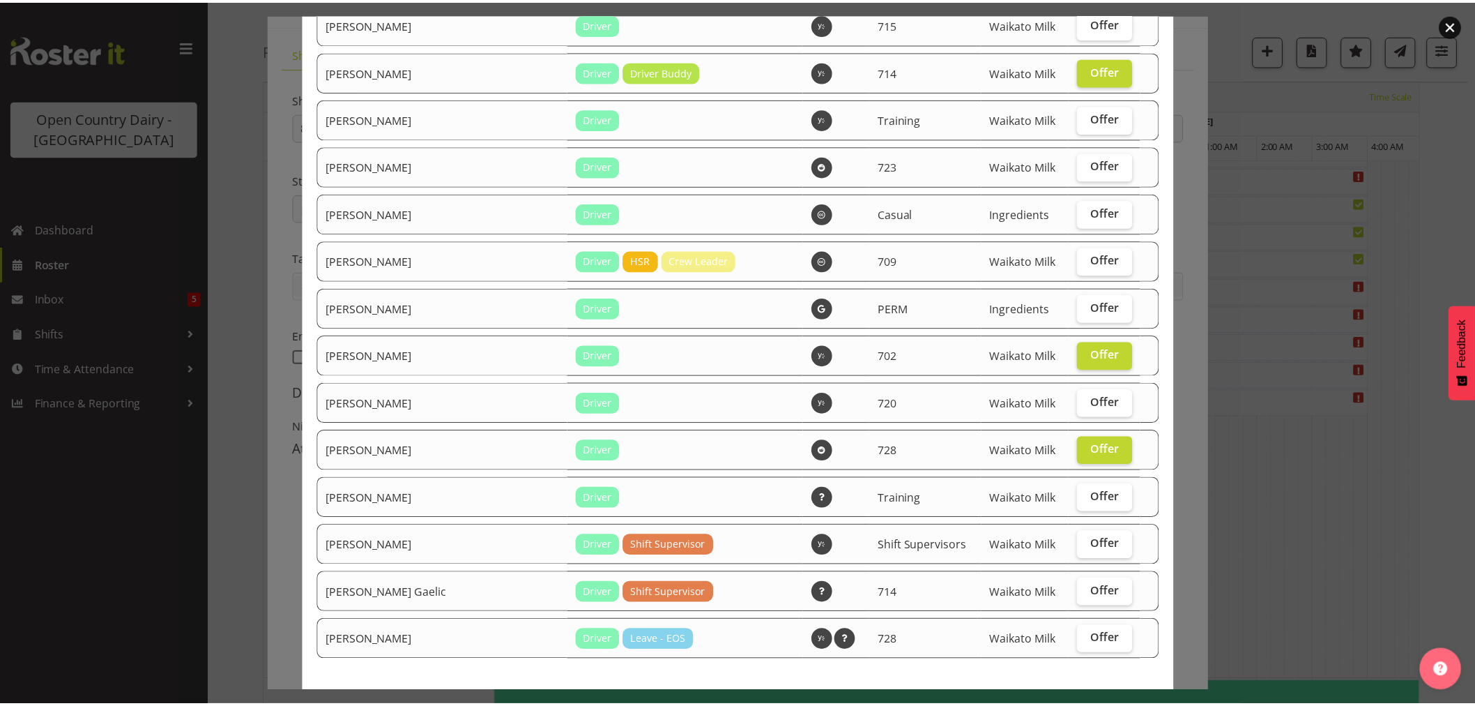
scroll to position [1510, 0]
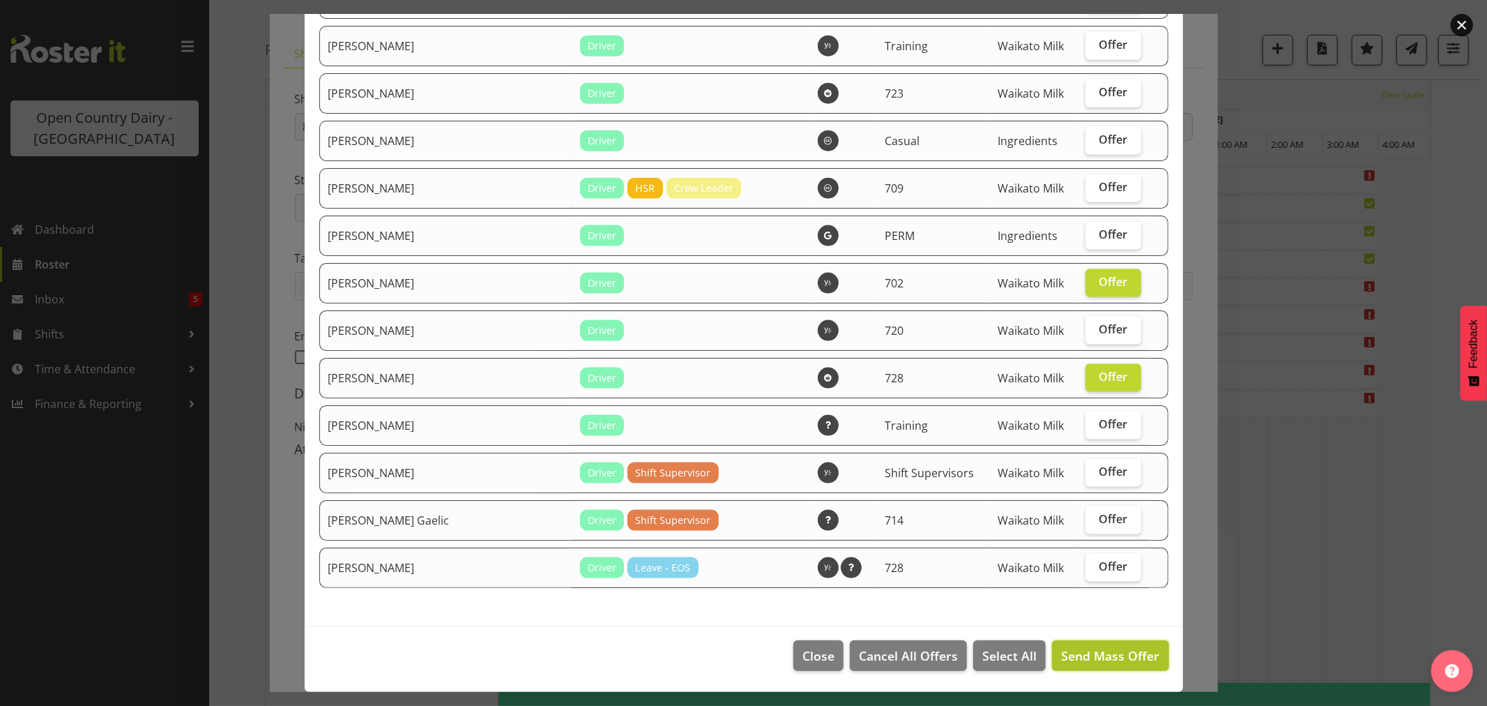
click at [1081, 651] on span "Send Mass Offer" at bounding box center [1110, 655] width 98 height 17
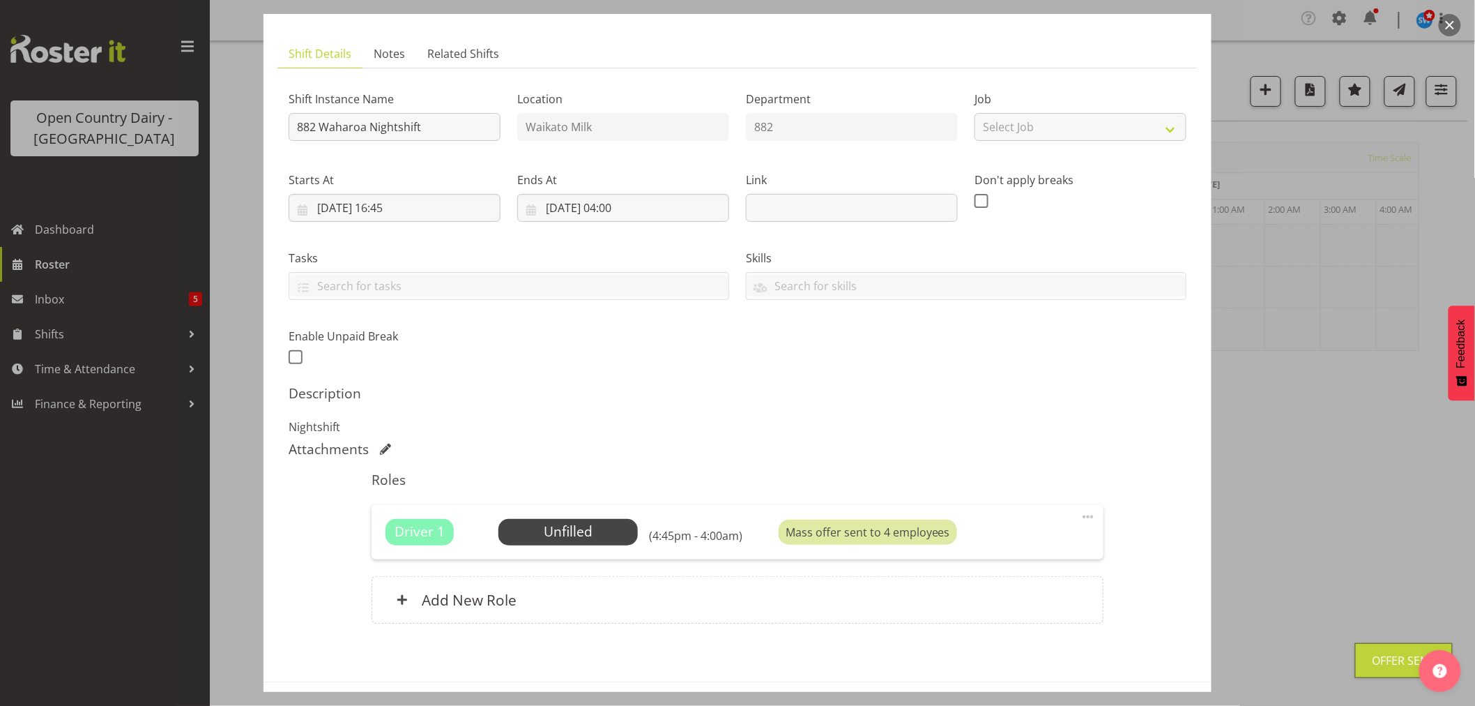
scroll to position [128, 0]
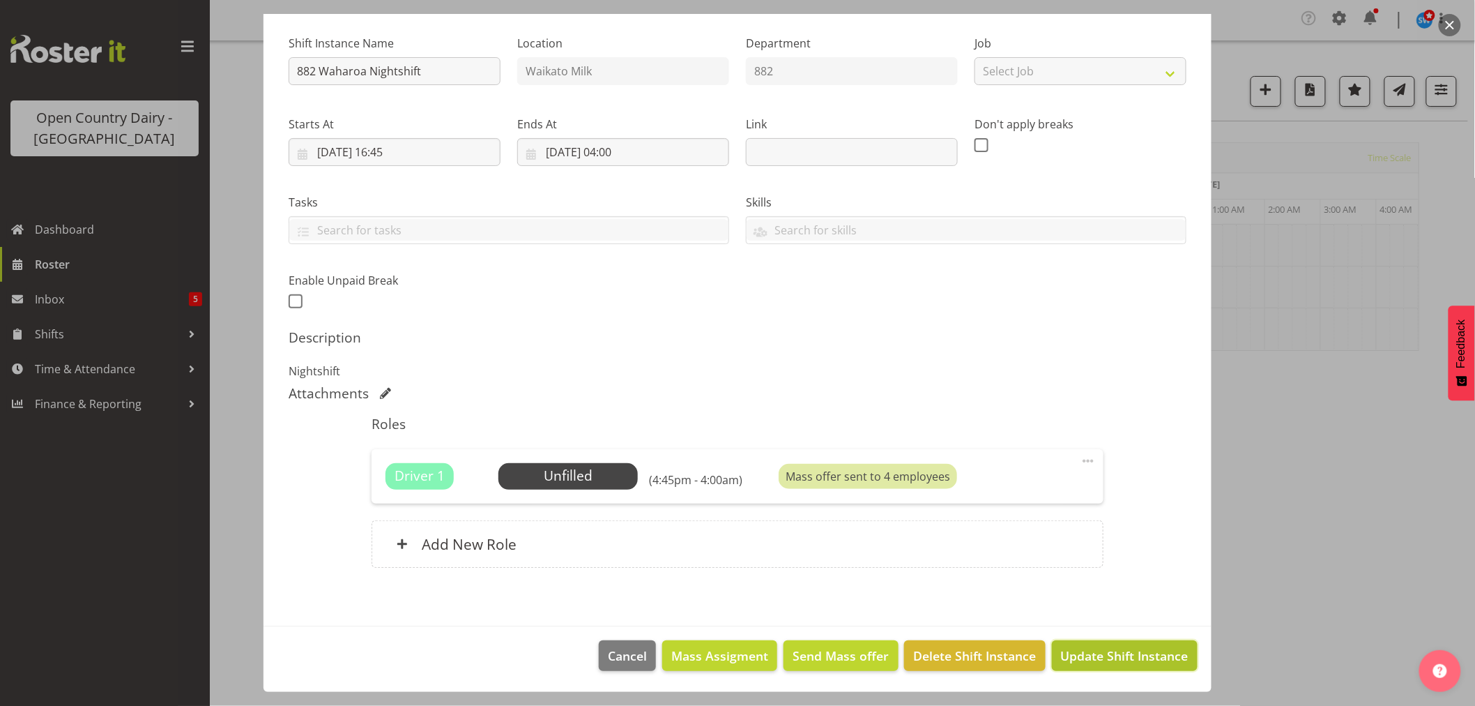
click at [1086, 649] on span "Update Shift Instance" at bounding box center [1125, 655] width 128 height 18
